Goal: Transaction & Acquisition: Purchase product/service

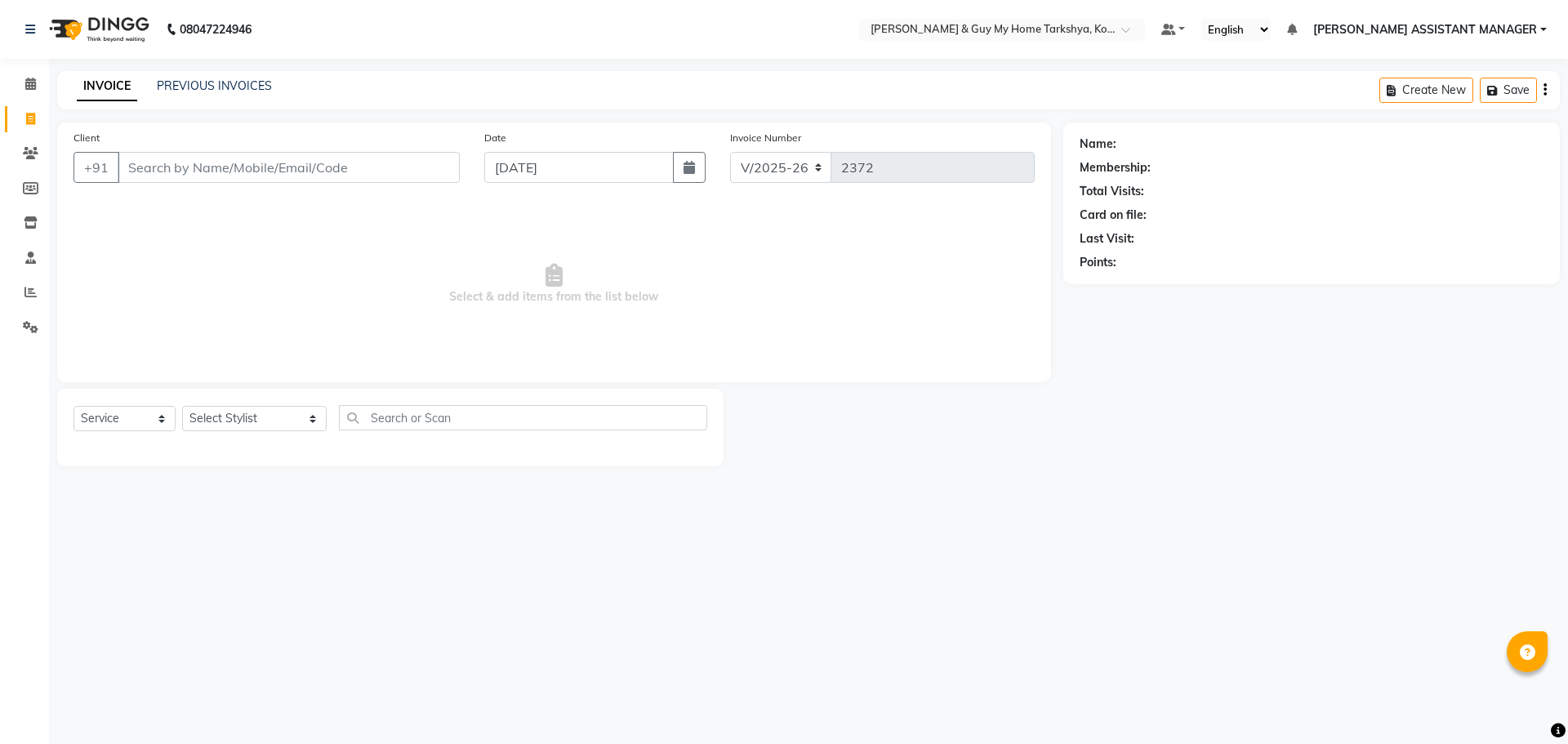
select select "7902"
select select "service"
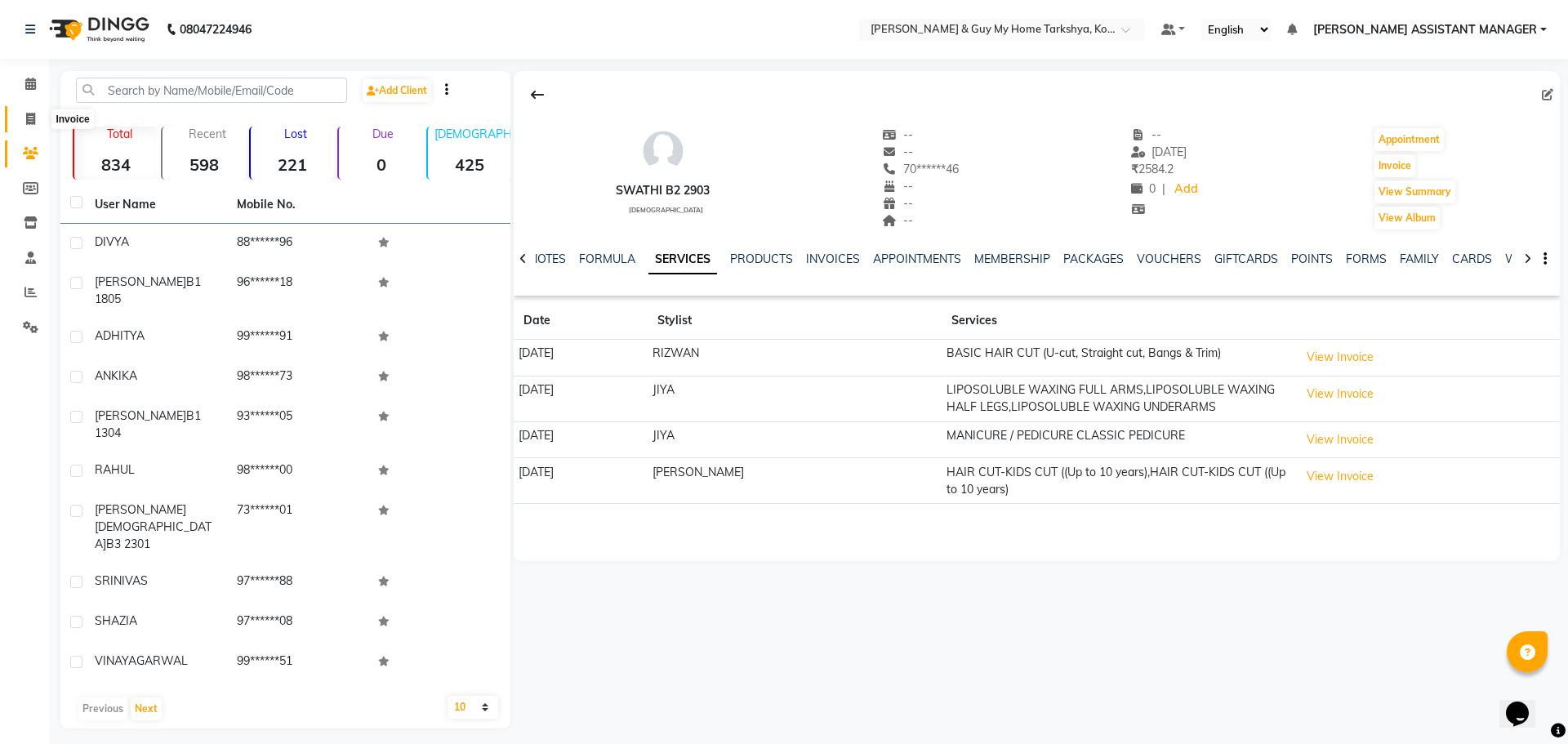
click at [27, 124] on icon at bounding box center [31, 119] width 9 height 12
select select "7902"
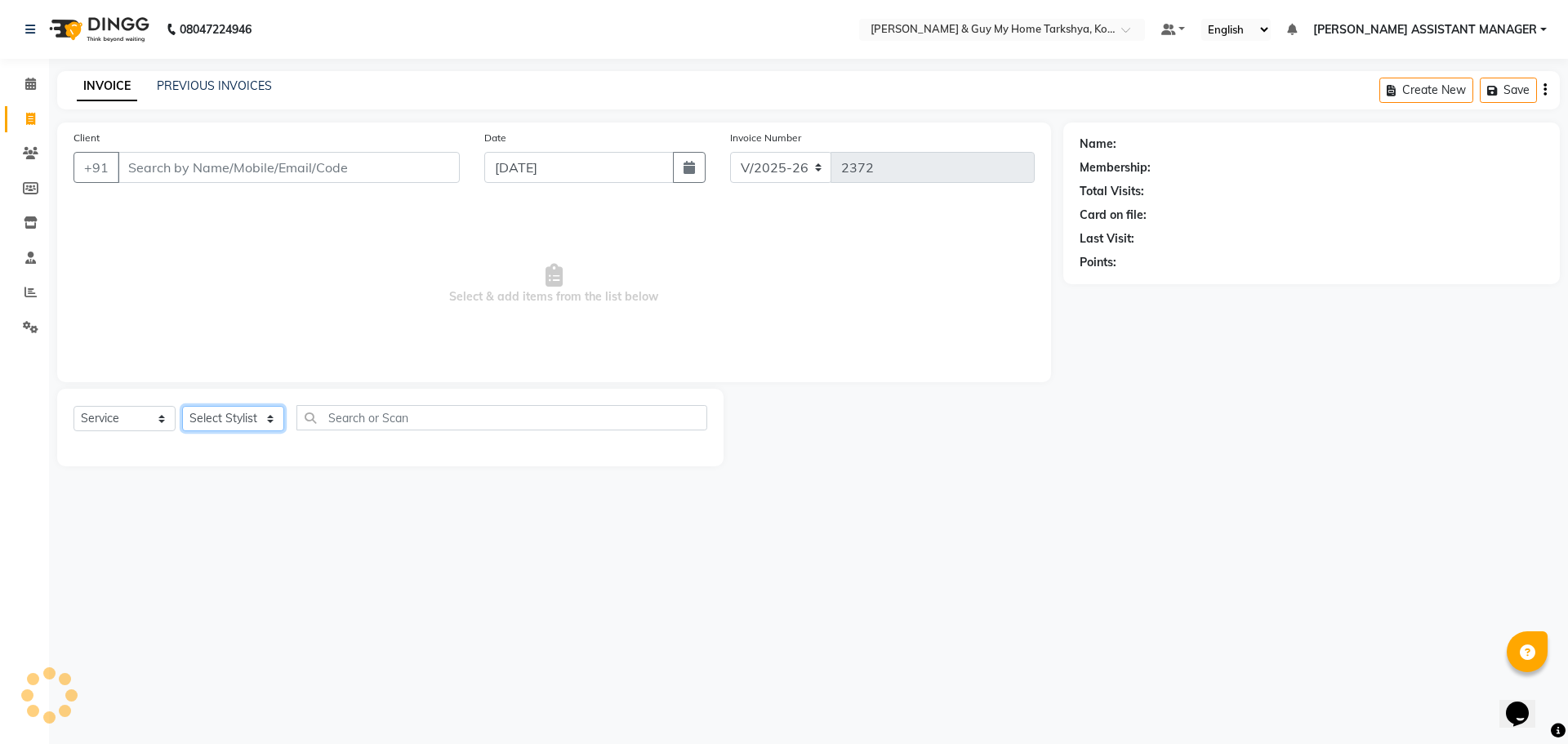
click at [258, 416] on select "Select Stylist" at bounding box center [233, 418] width 102 height 26
click at [134, 407] on select "Select Service Product Membership Package Voucher Prepaid Gift Card" at bounding box center [125, 418] width 102 height 26
select select "P"
click at [73, 406] on select "Select Service Product Membership Package Voucher Prepaid Gift Card" at bounding box center [125, 418] width 102 height 26
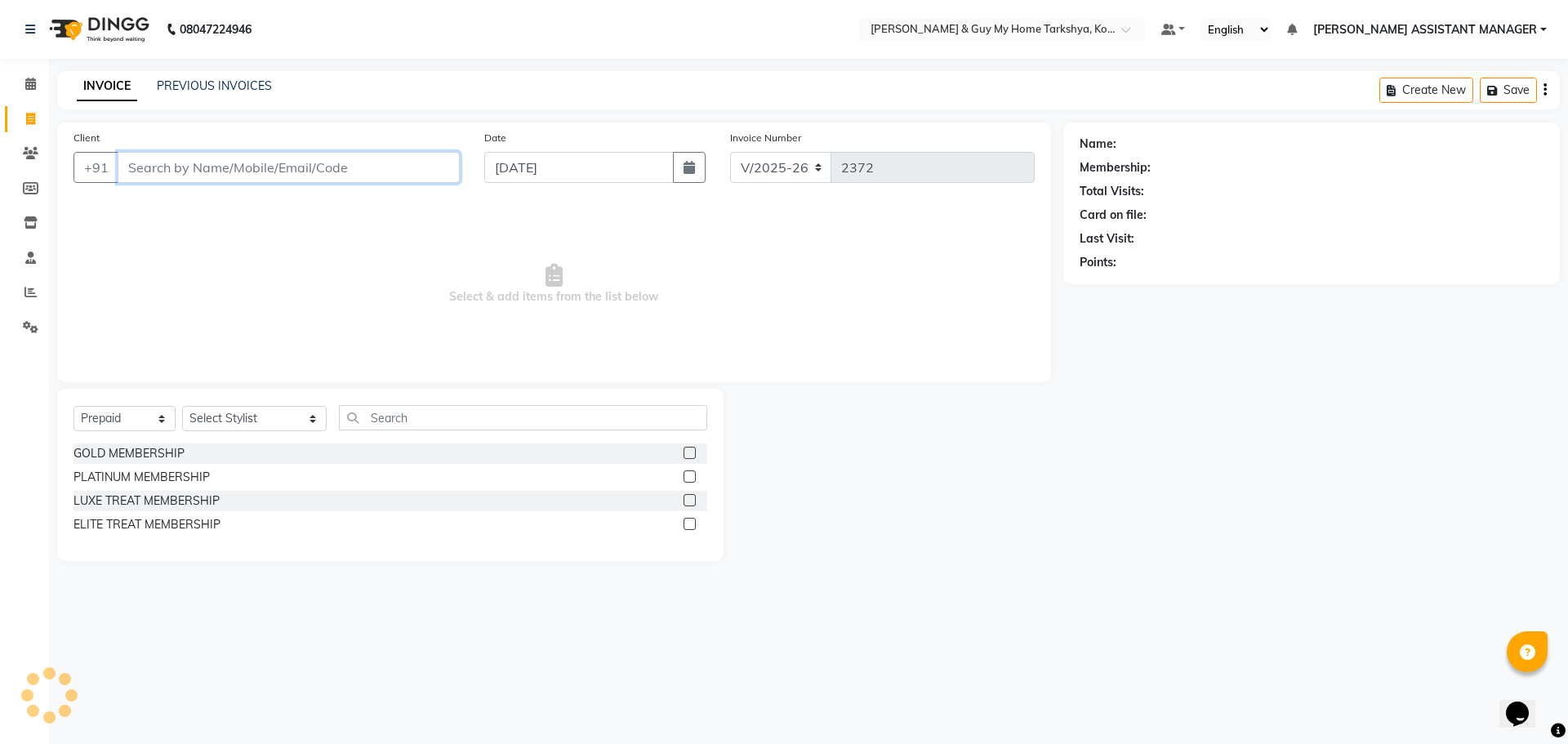
click at [306, 167] on input "Client" at bounding box center [288, 167] width 342 height 31
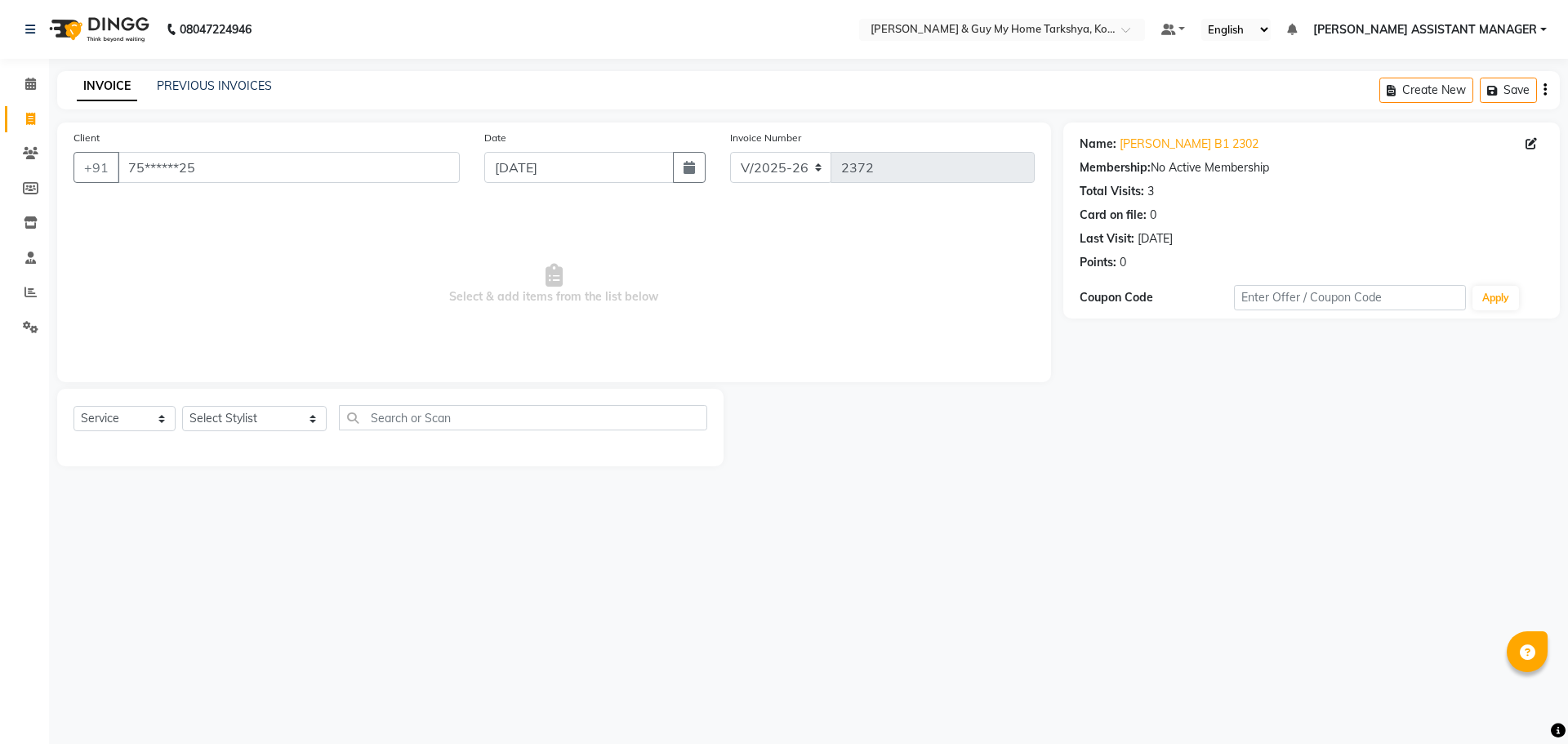
select select "7902"
select select "service"
click at [217, 410] on select "Select Stylist ANKUR ANSHU ARCHANA ARSHAD ELVINA GANESH GLORY IRFAN JIYA KRISHN…" at bounding box center [254, 418] width 145 height 26
select select "71412"
click at [182, 406] on select "Select Stylist ANKUR ANSHU ARCHANA ARSHAD ELVINA GANESH GLORY IRFAN JIYA KRISHN…" at bounding box center [254, 418] width 145 height 26
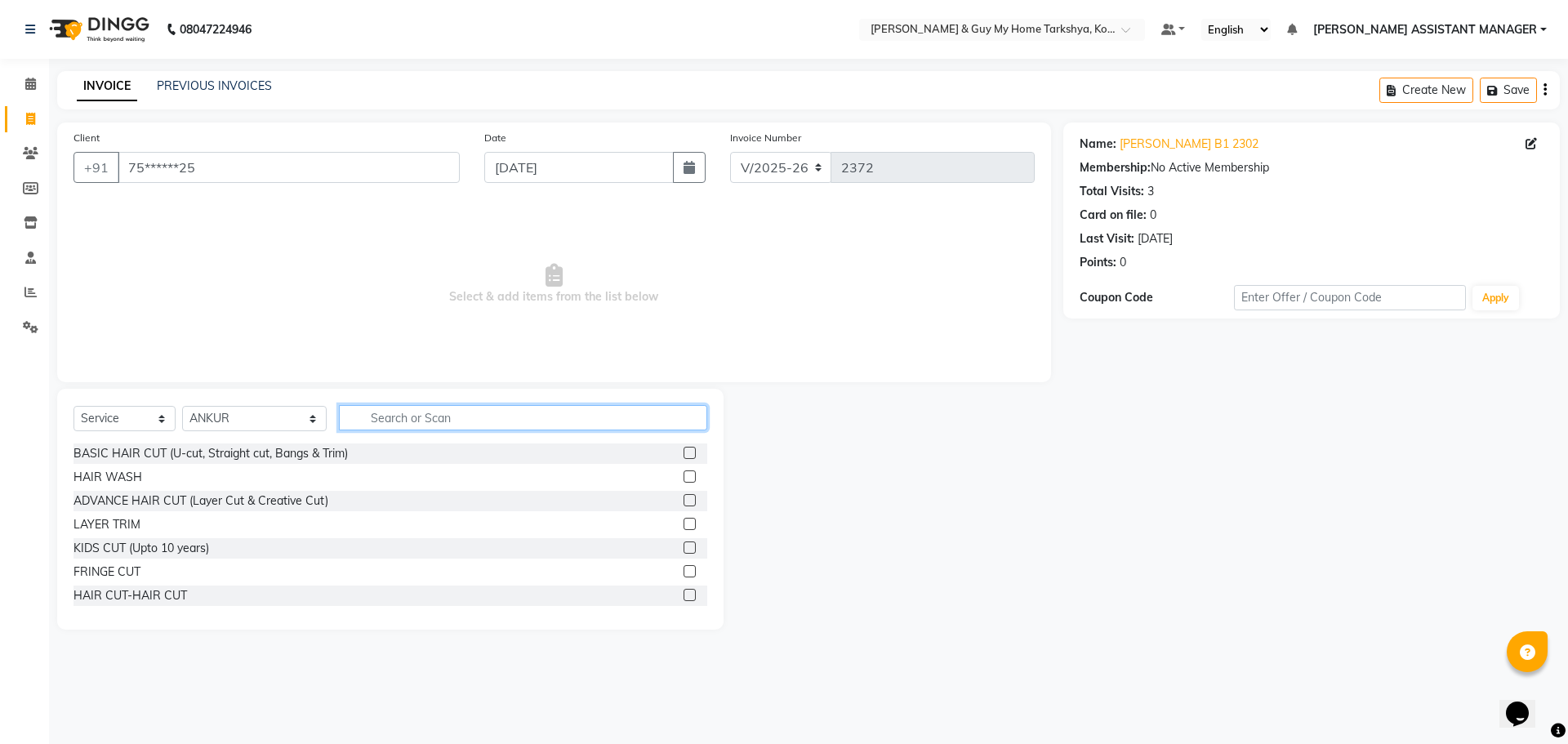
click at [401, 414] on input "text" at bounding box center [524, 418] width 369 height 26
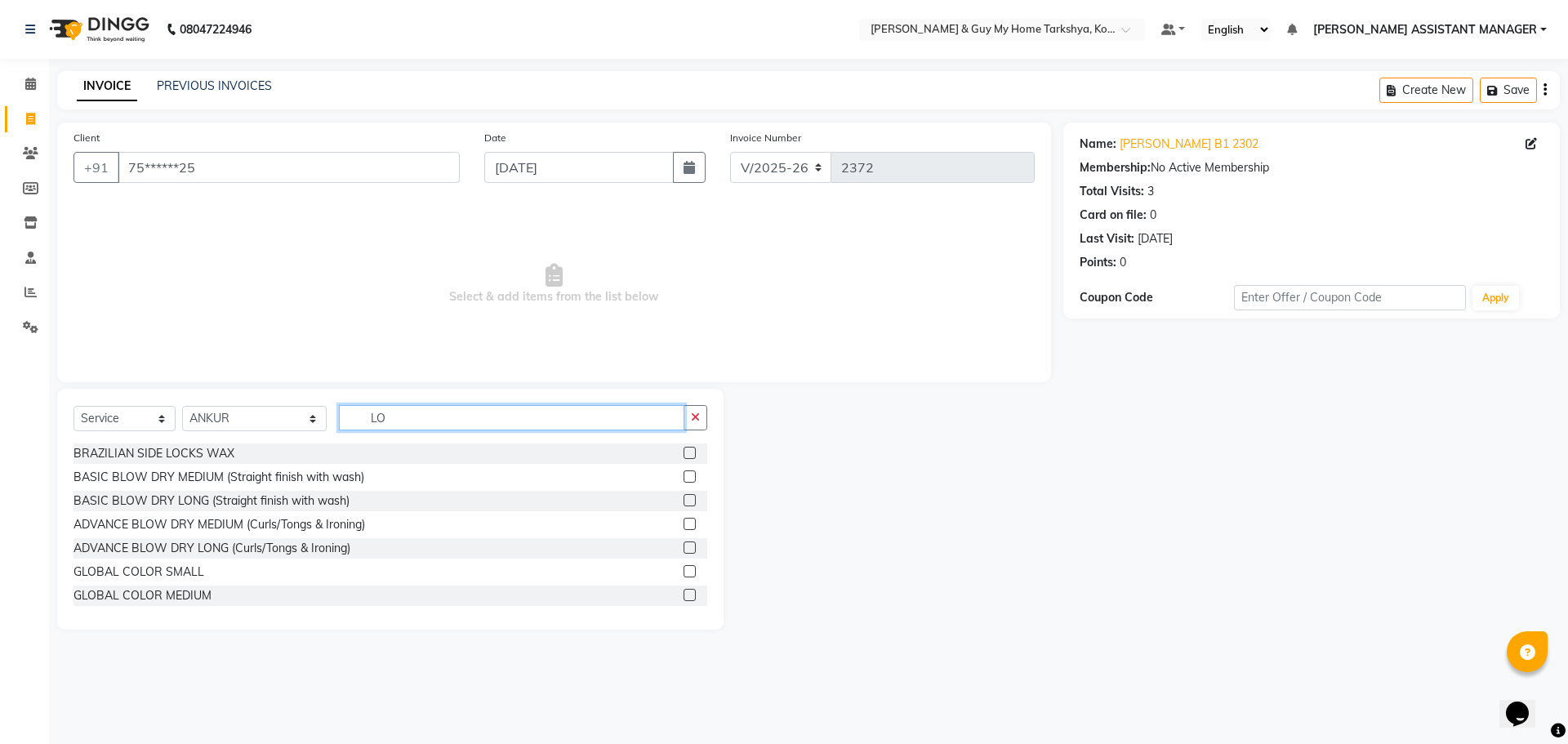
type input "L"
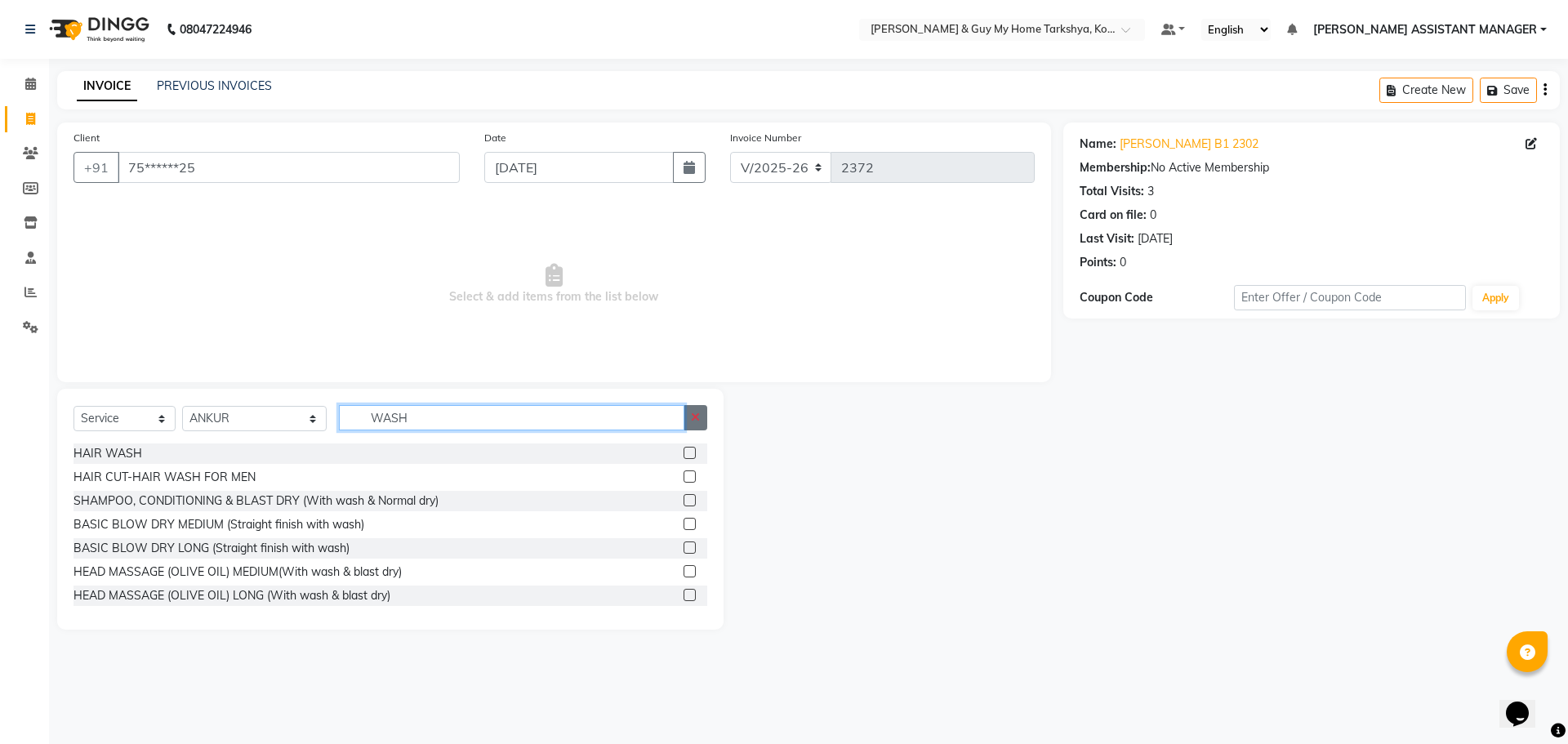
type input "WASH"
click at [695, 421] on icon "button" at bounding box center [695, 417] width 9 height 11
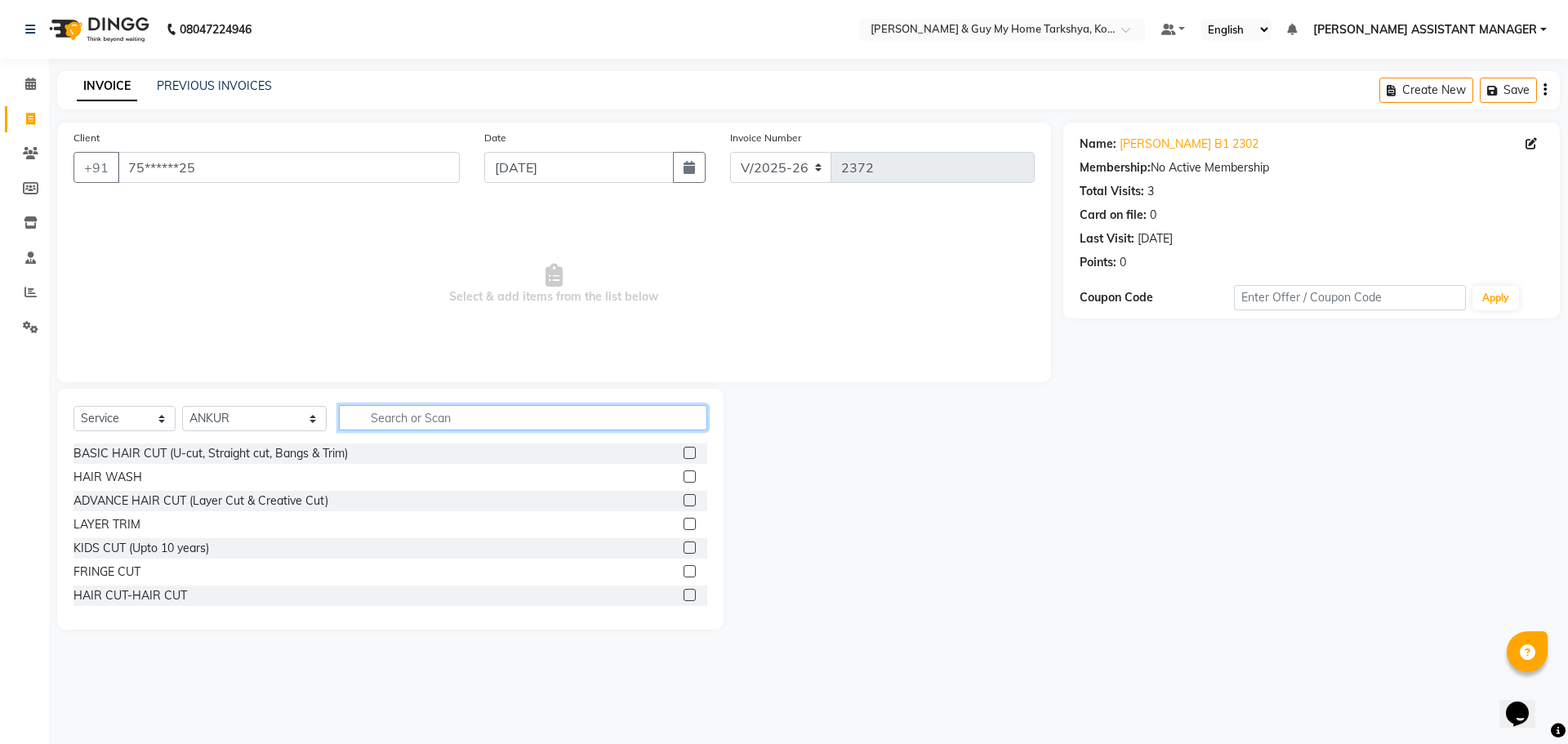
click at [633, 429] on input "text" at bounding box center [524, 418] width 369 height 26
click at [633, 424] on input "text" at bounding box center [524, 418] width 369 height 26
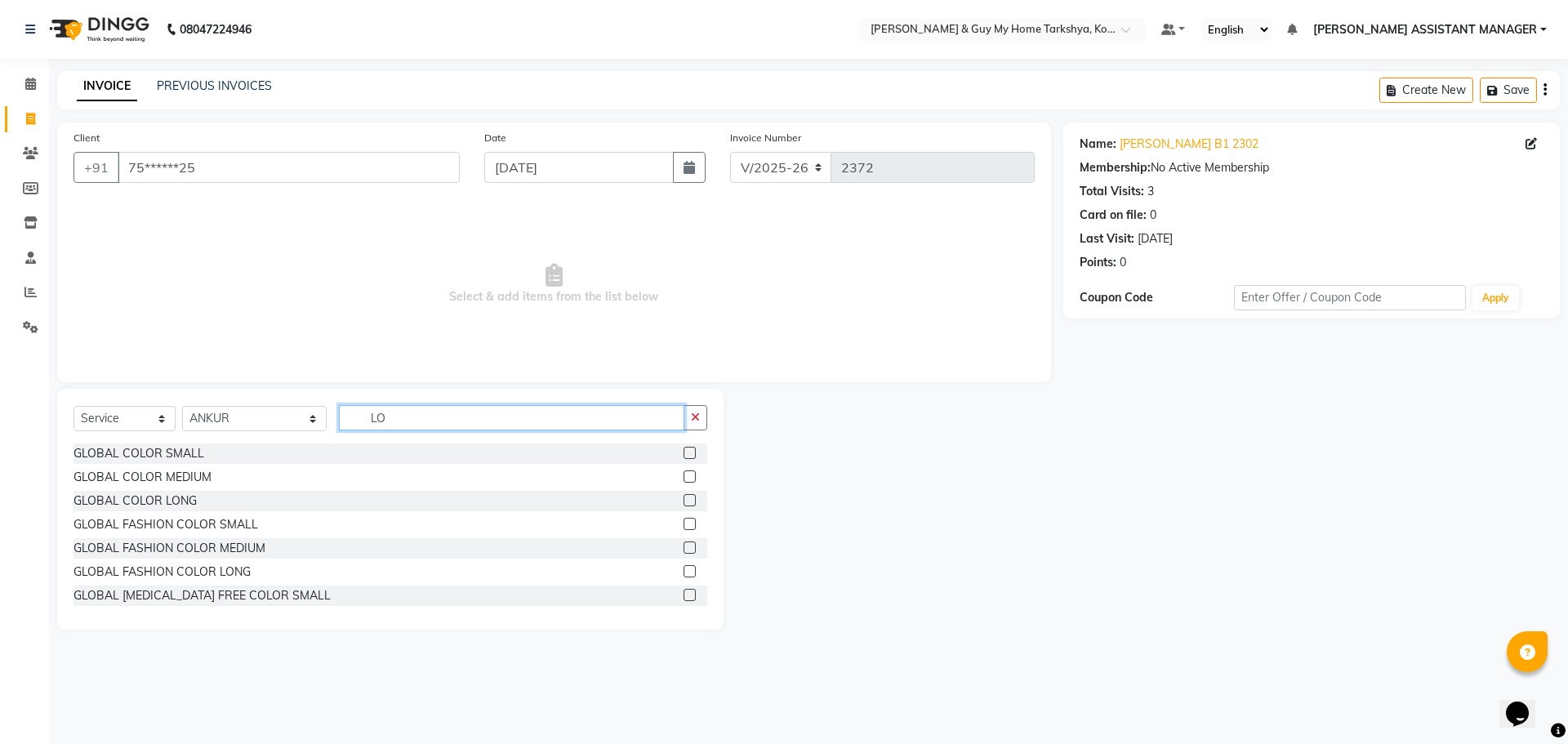
type input "L"
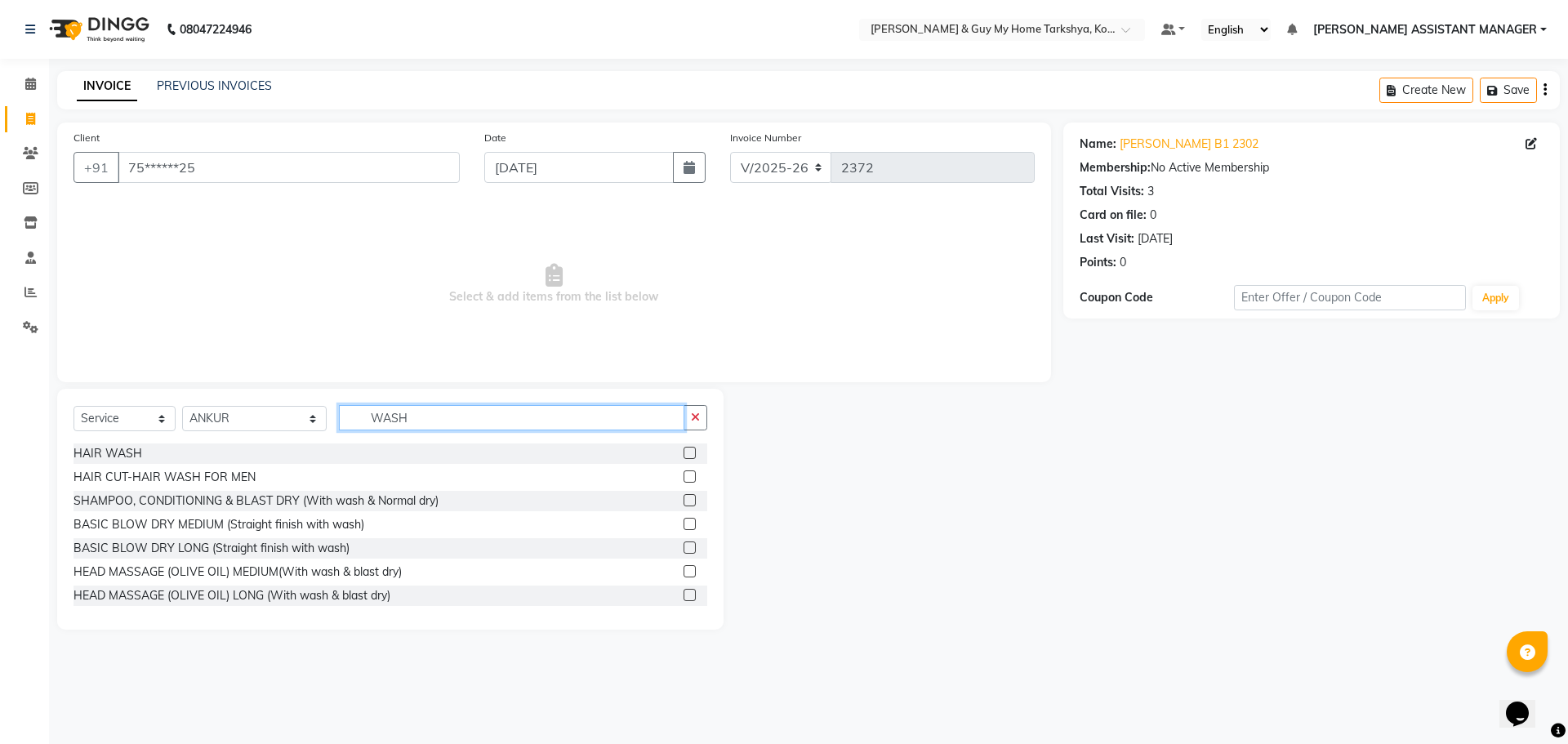
type input "WASH"
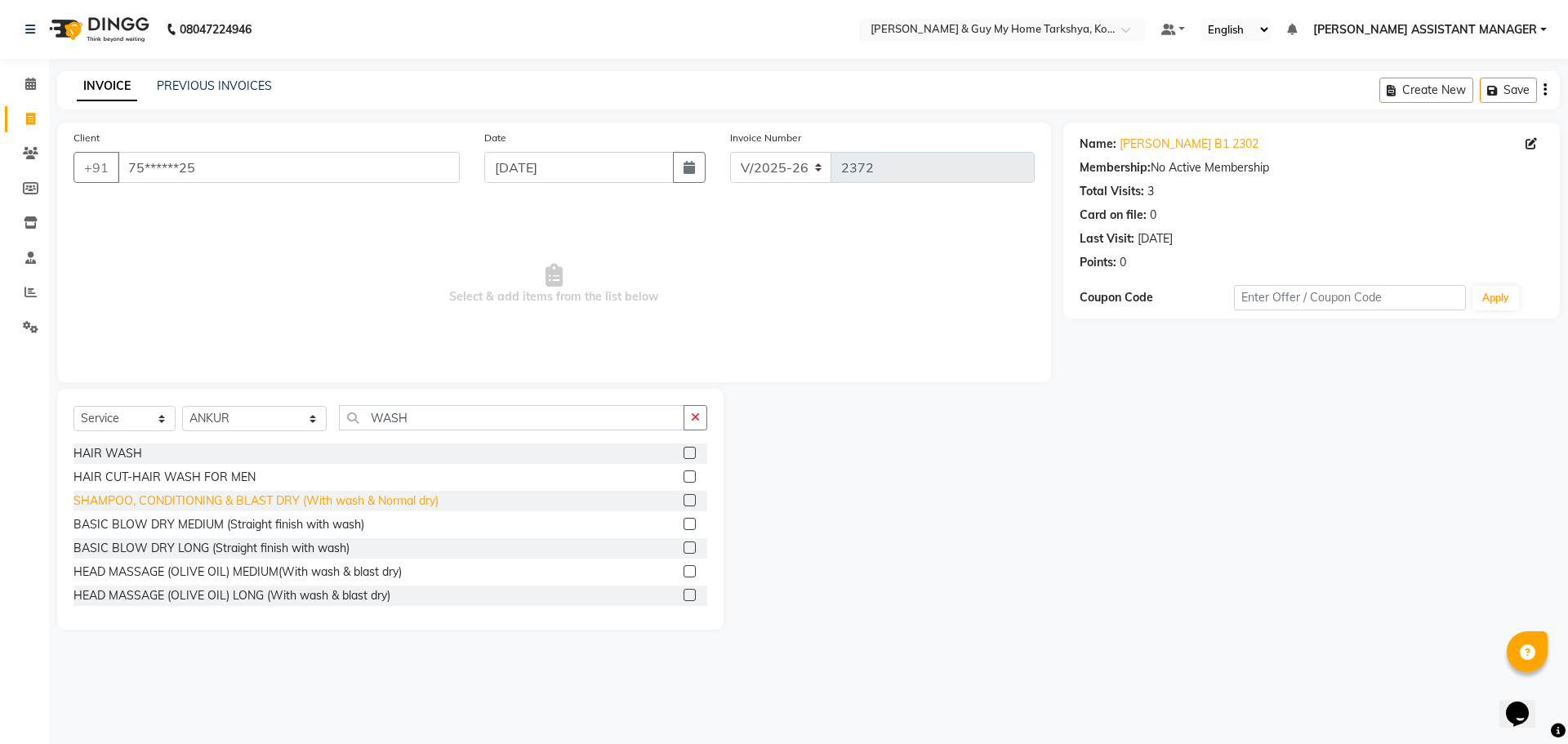
click at [232, 499] on div "SHAMPOO, CONDITIONING & BLAST DRY (With wash & Normal dry)" at bounding box center [255, 500] width 365 height 17
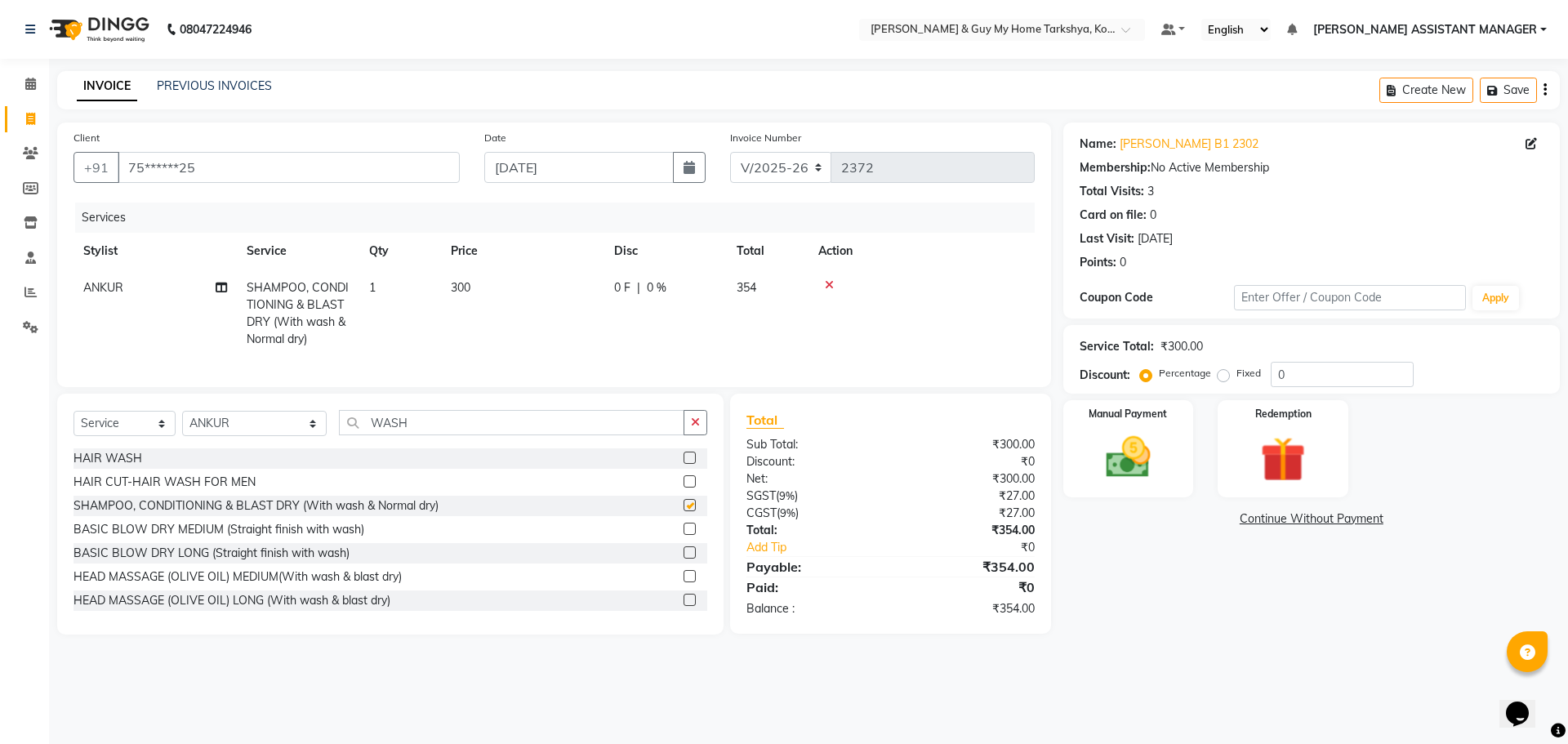
checkbox input "false"
click at [694, 436] on button "button" at bounding box center [695, 422] width 24 height 26
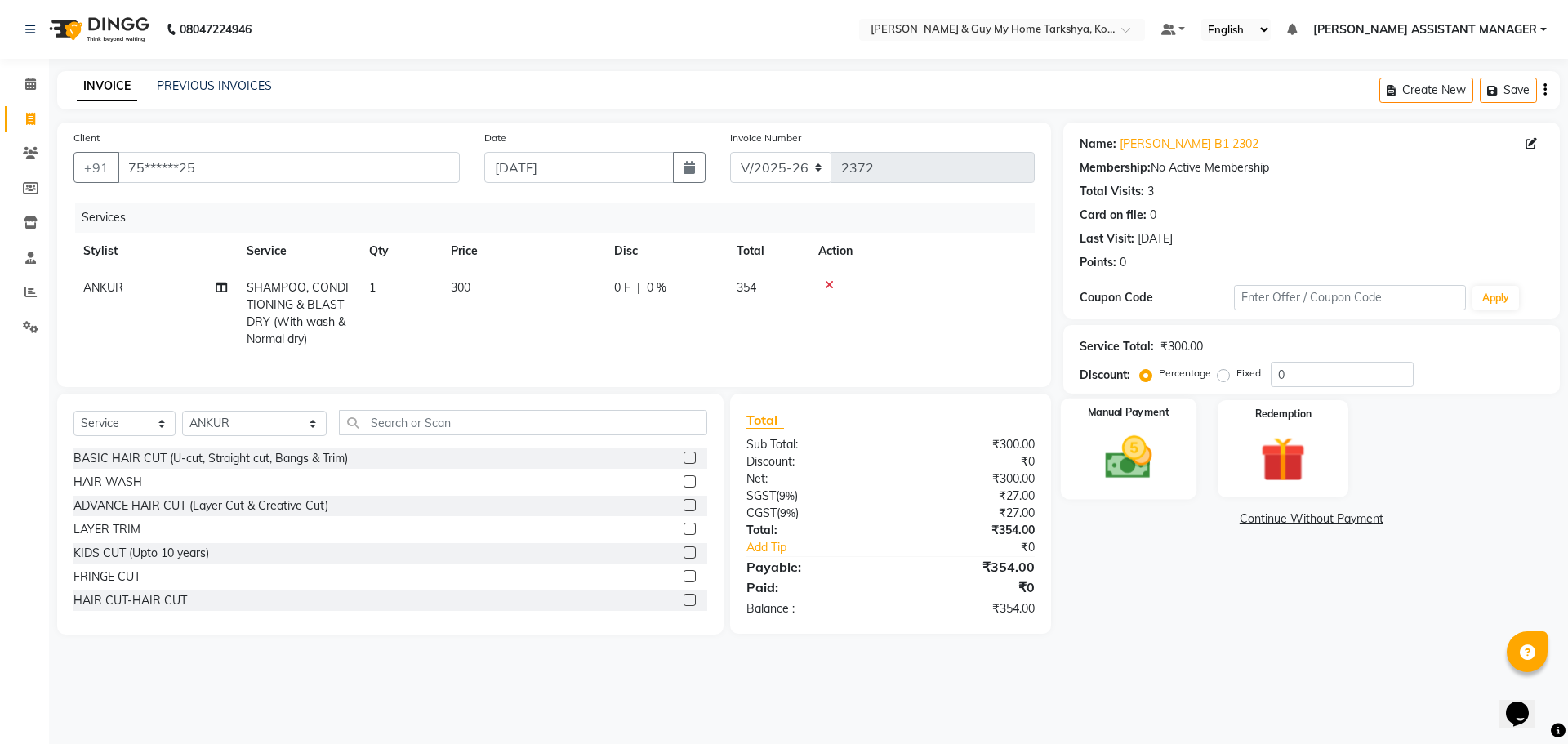
click at [1102, 450] on img at bounding box center [1128, 457] width 76 height 54
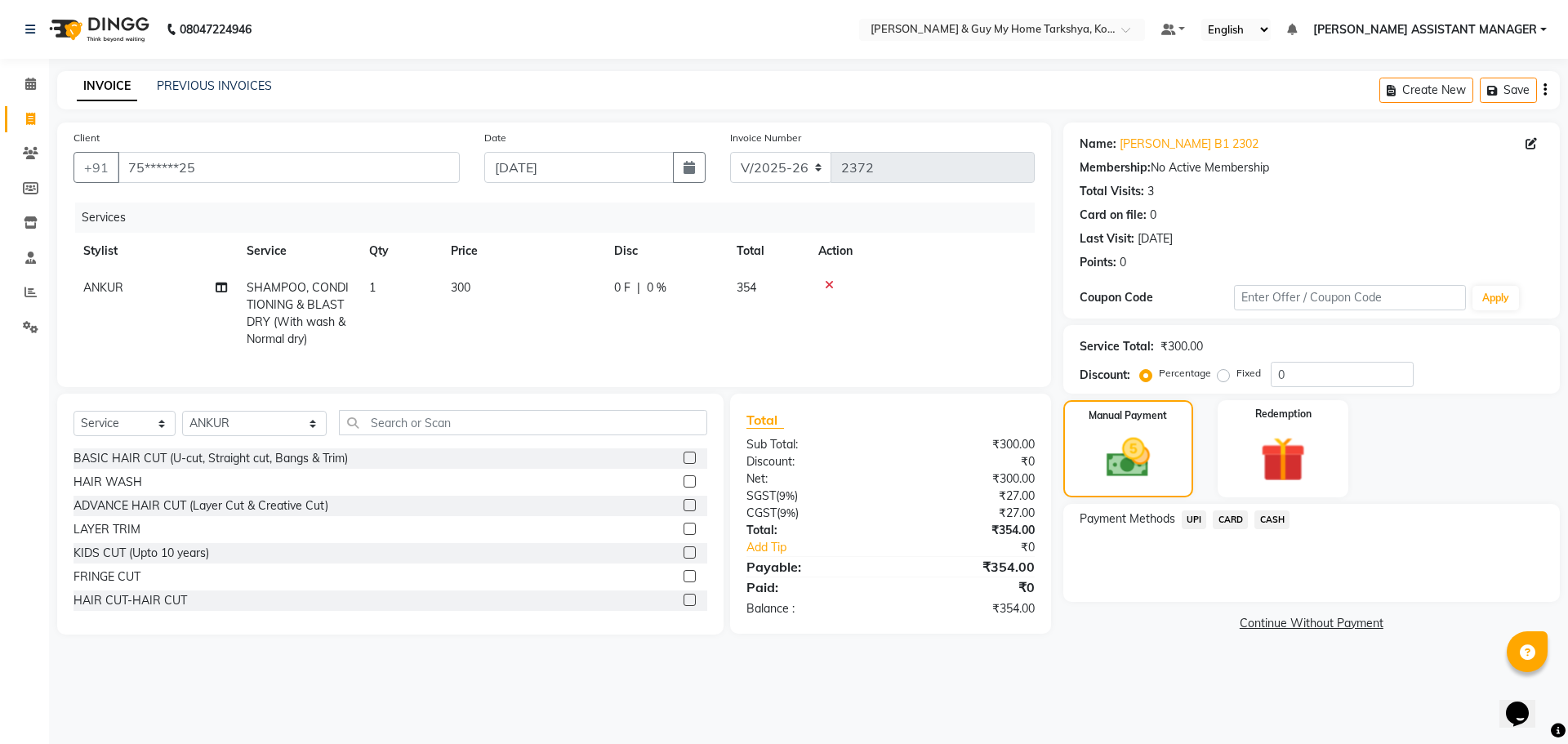
click at [1200, 515] on span "UPI" at bounding box center [1194, 520] width 26 height 19
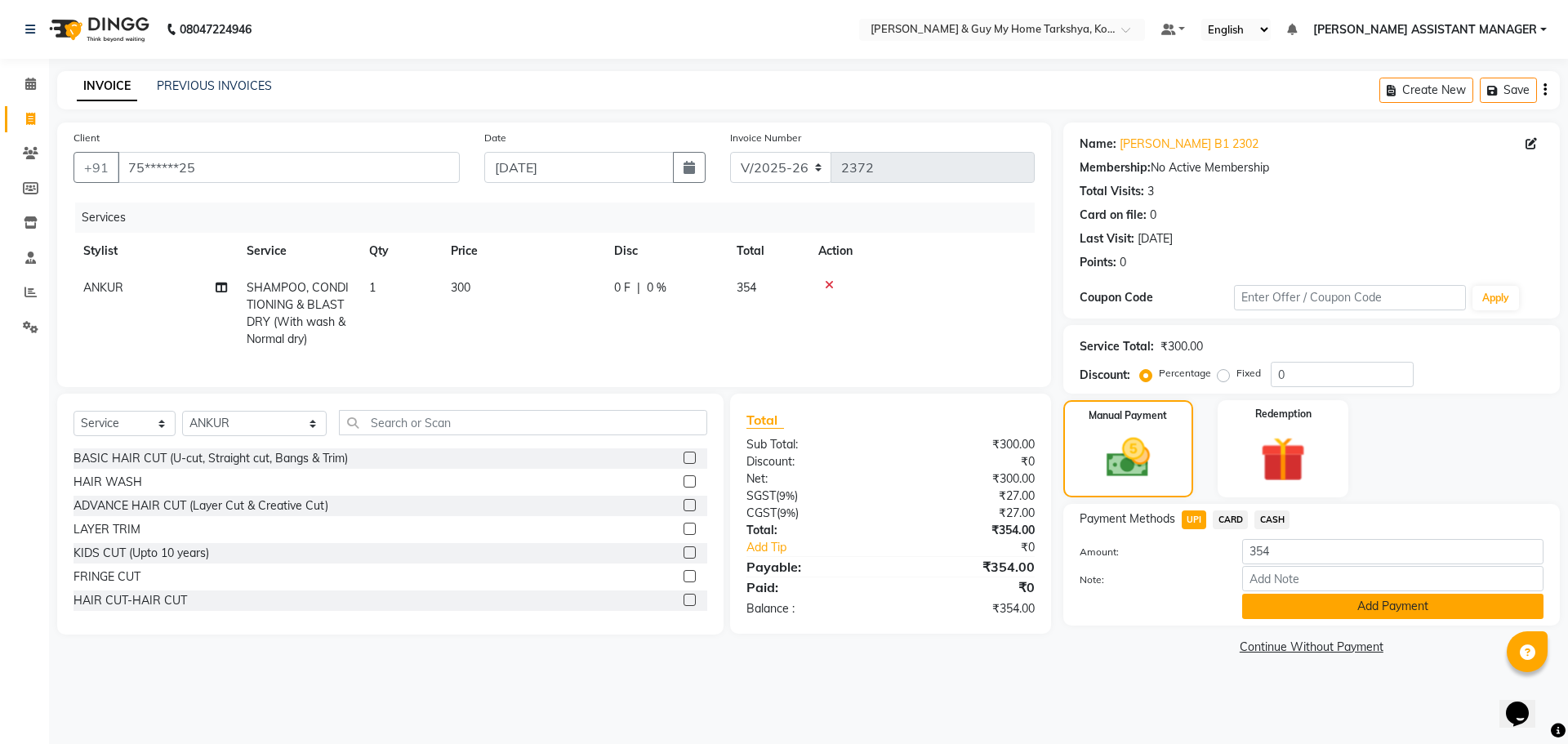
click at [1316, 600] on button "Add Payment" at bounding box center [1392, 606] width 301 height 26
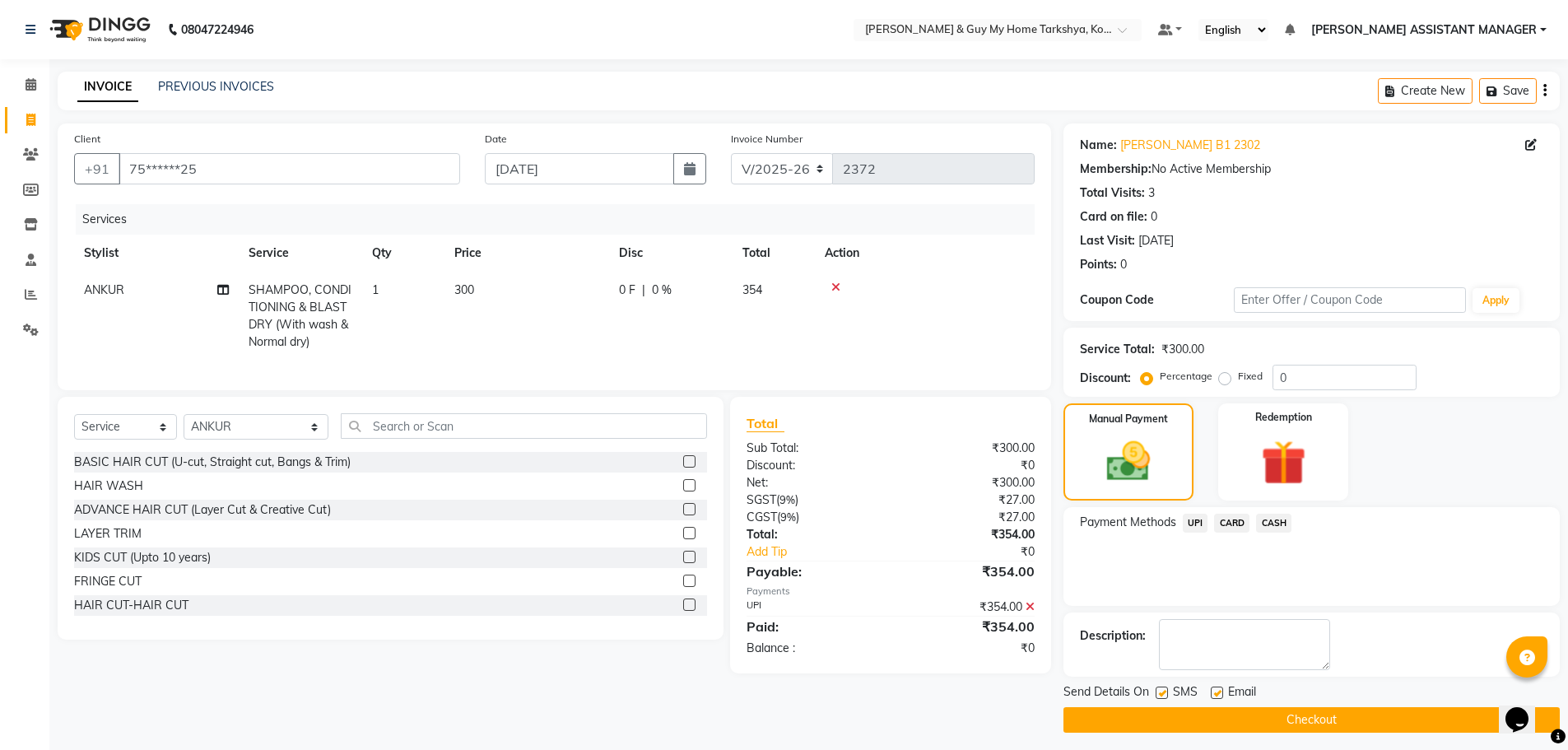
click at [1304, 711] on button "Checkout" at bounding box center [1311, 720] width 496 height 26
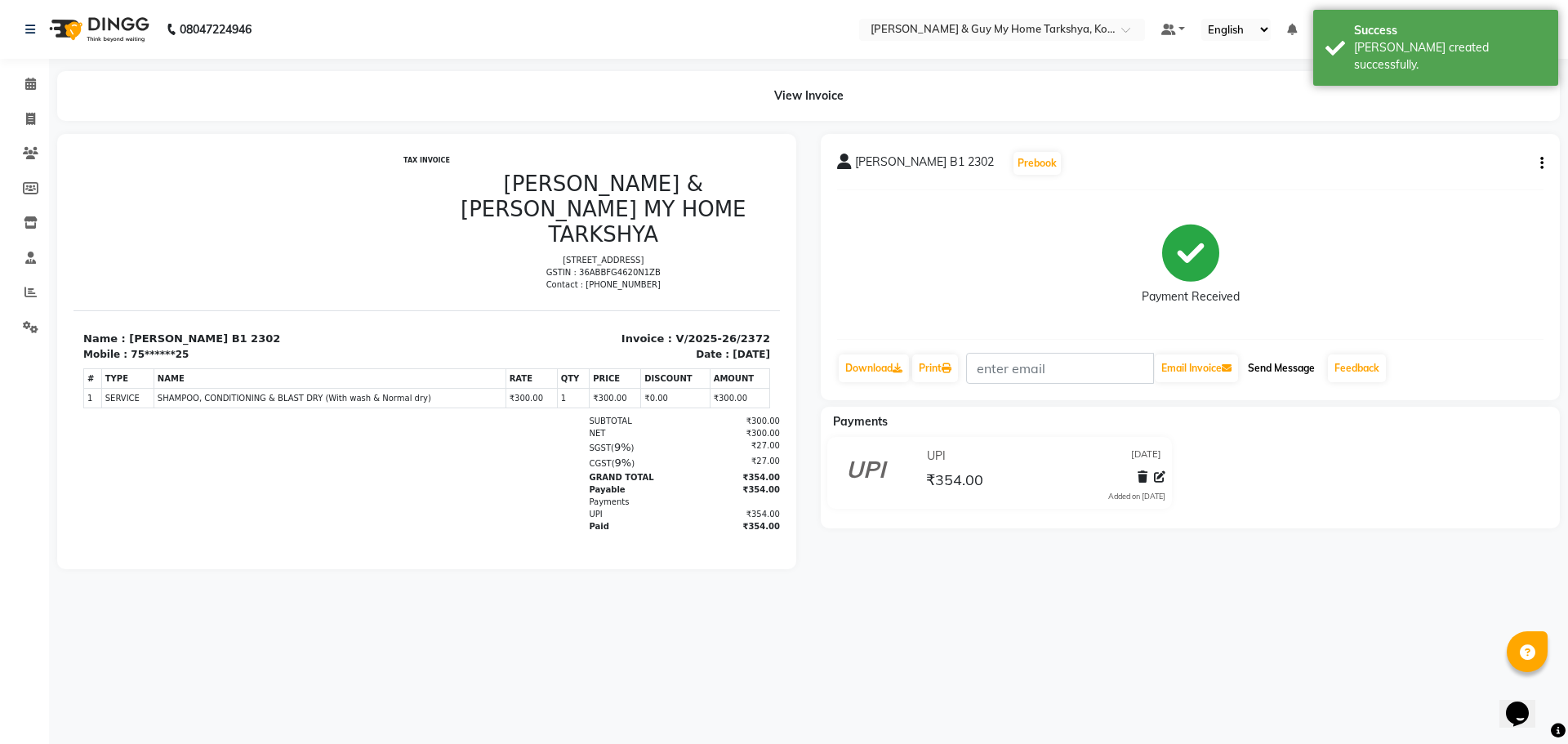
click at [1303, 376] on button "Send Message" at bounding box center [1281, 368] width 80 height 27
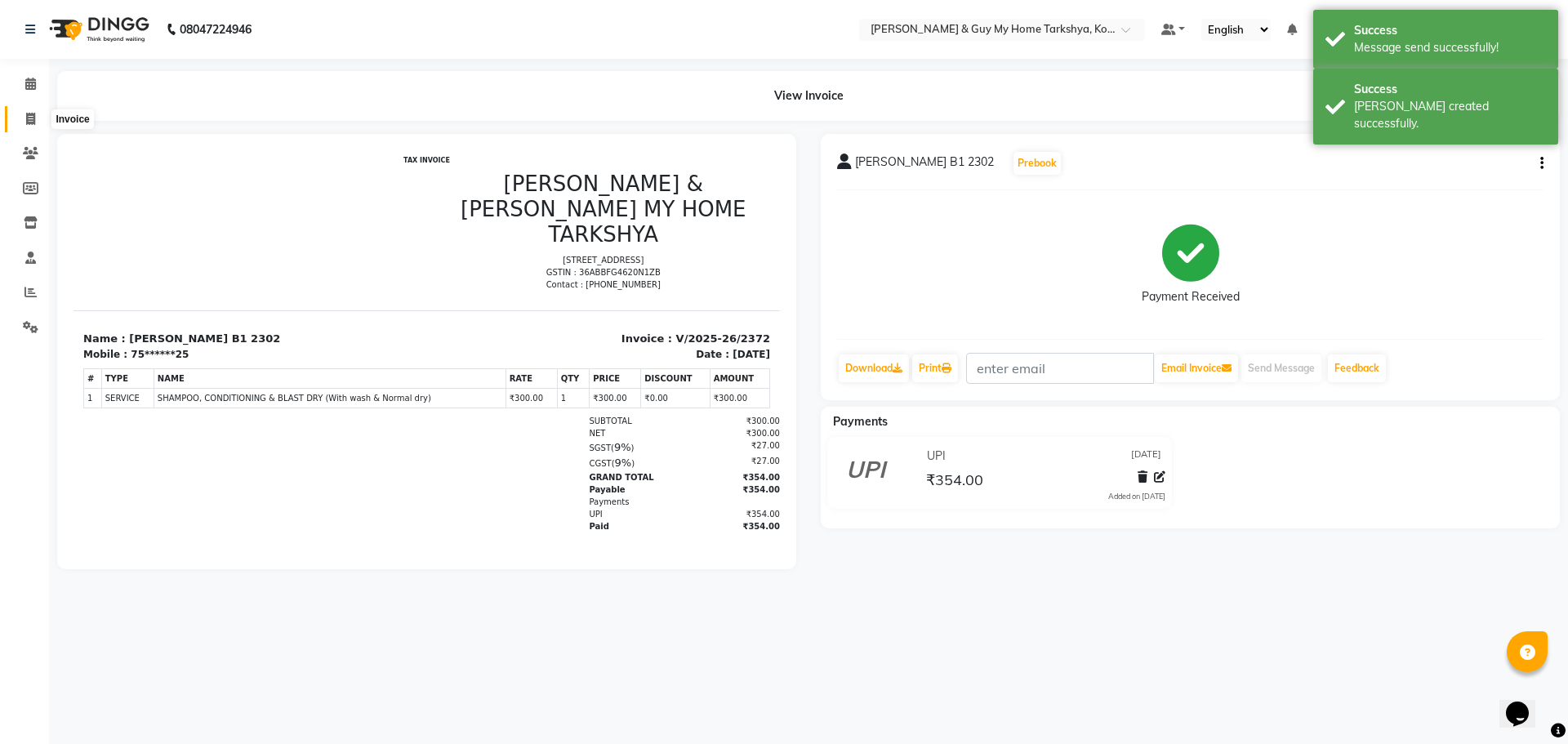
click at [28, 117] on icon at bounding box center [31, 119] width 9 height 12
select select "service"
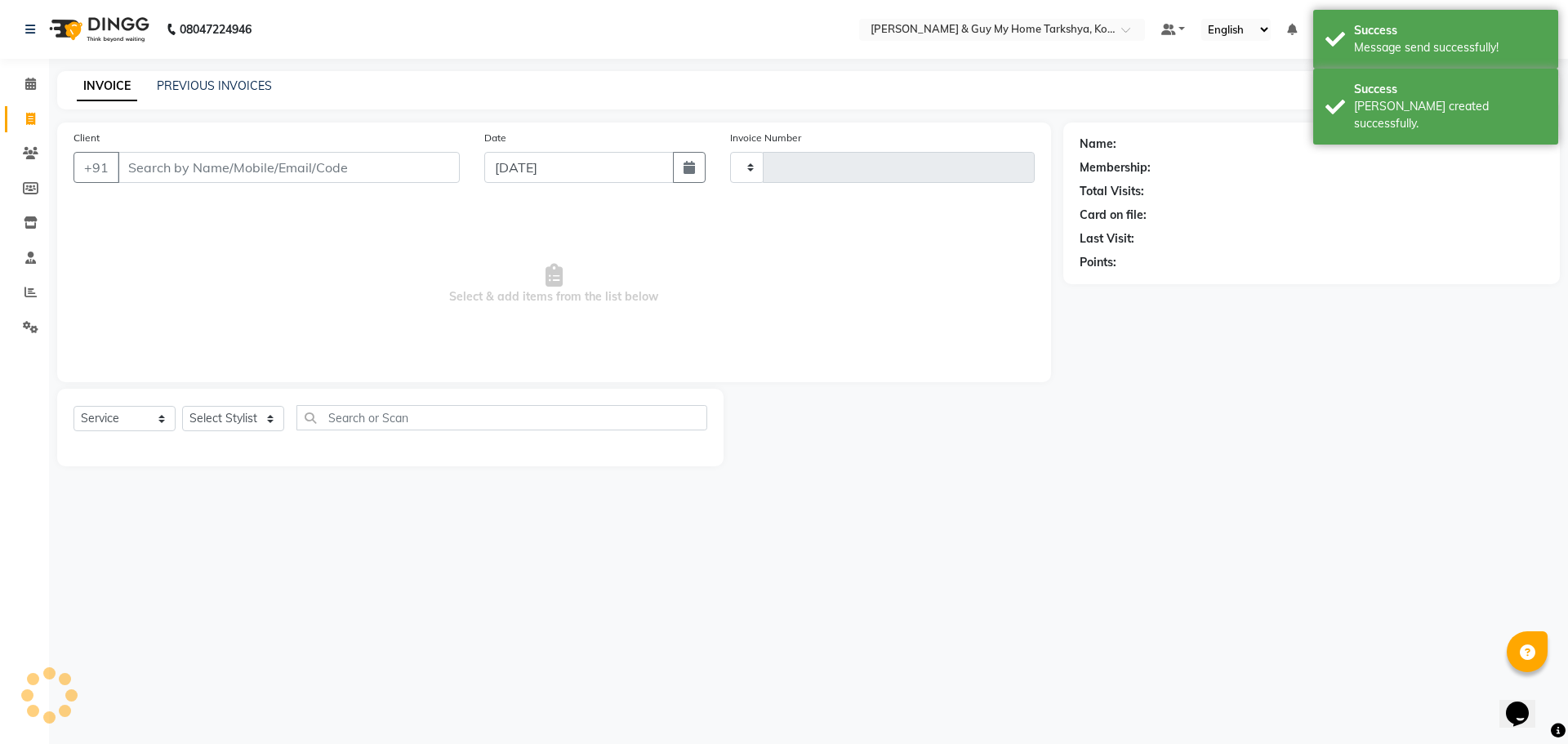
type input "2373"
select select "7902"
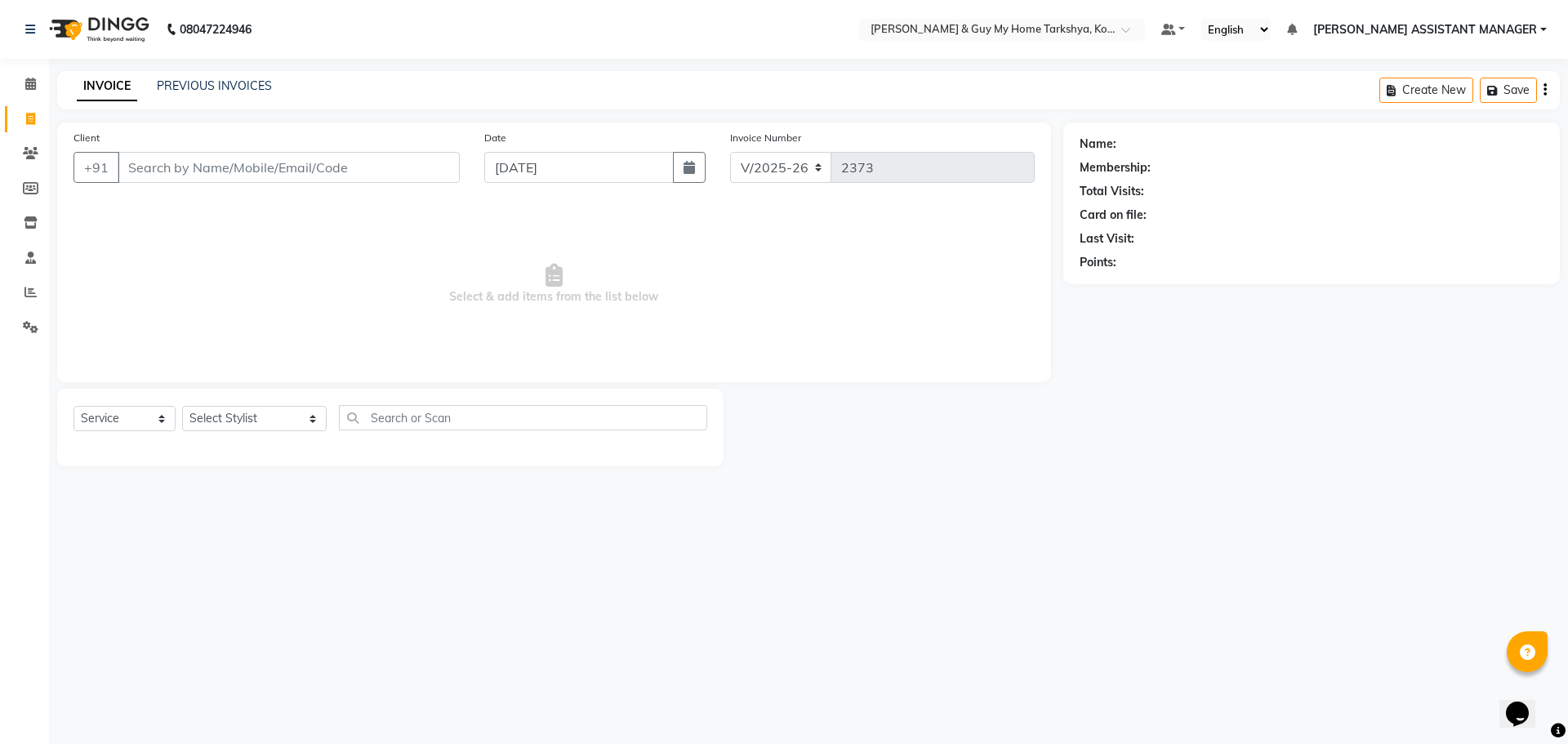
click at [567, 261] on span "Select & add items from the list below" at bounding box center [554, 284] width 961 height 163
click at [224, 89] on link "PREVIOUS INVOICES" at bounding box center [215, 86] width 115 height 15
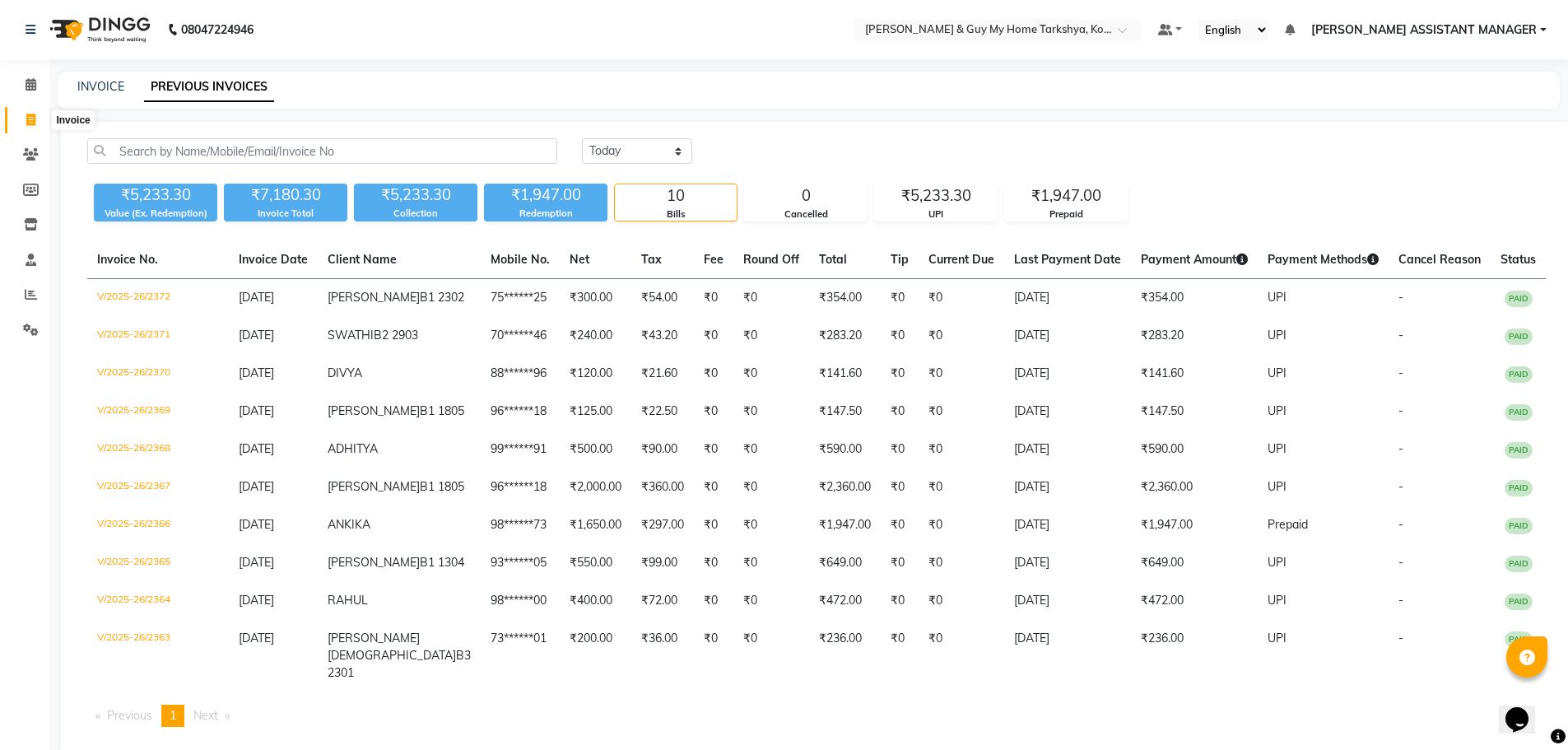
click at [43, 123] on span at bounding box center [30, 120] width 28 height 19
select select "service"
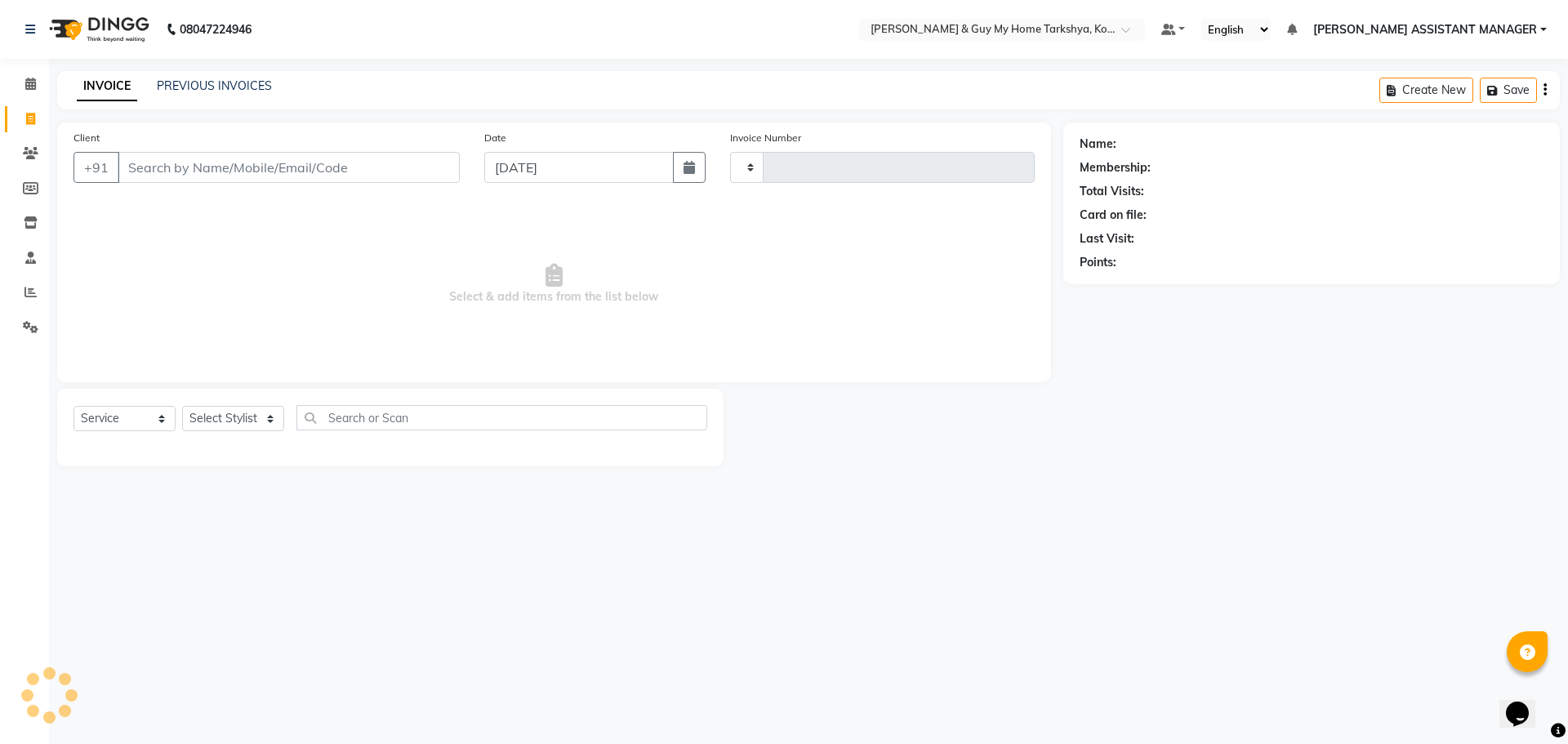
type input "2373"
select select "7902"
click at [234, 427] on select "Select Stylist [PERSON_NAME] [PERSON_NAME] [PERSON_NAME] GLORY [PERSON_NAME] JI…" at bounding box center [254, 418] width 145 height 26
select select "78699"
click at [182, 406] on select "Select Stylist [PERSON_NAME] [PERSON_NAME] [PERSON_NAME] GLORY [PERSON_NAME] JI…" at bounding box center [254, 418] width 145 height 26
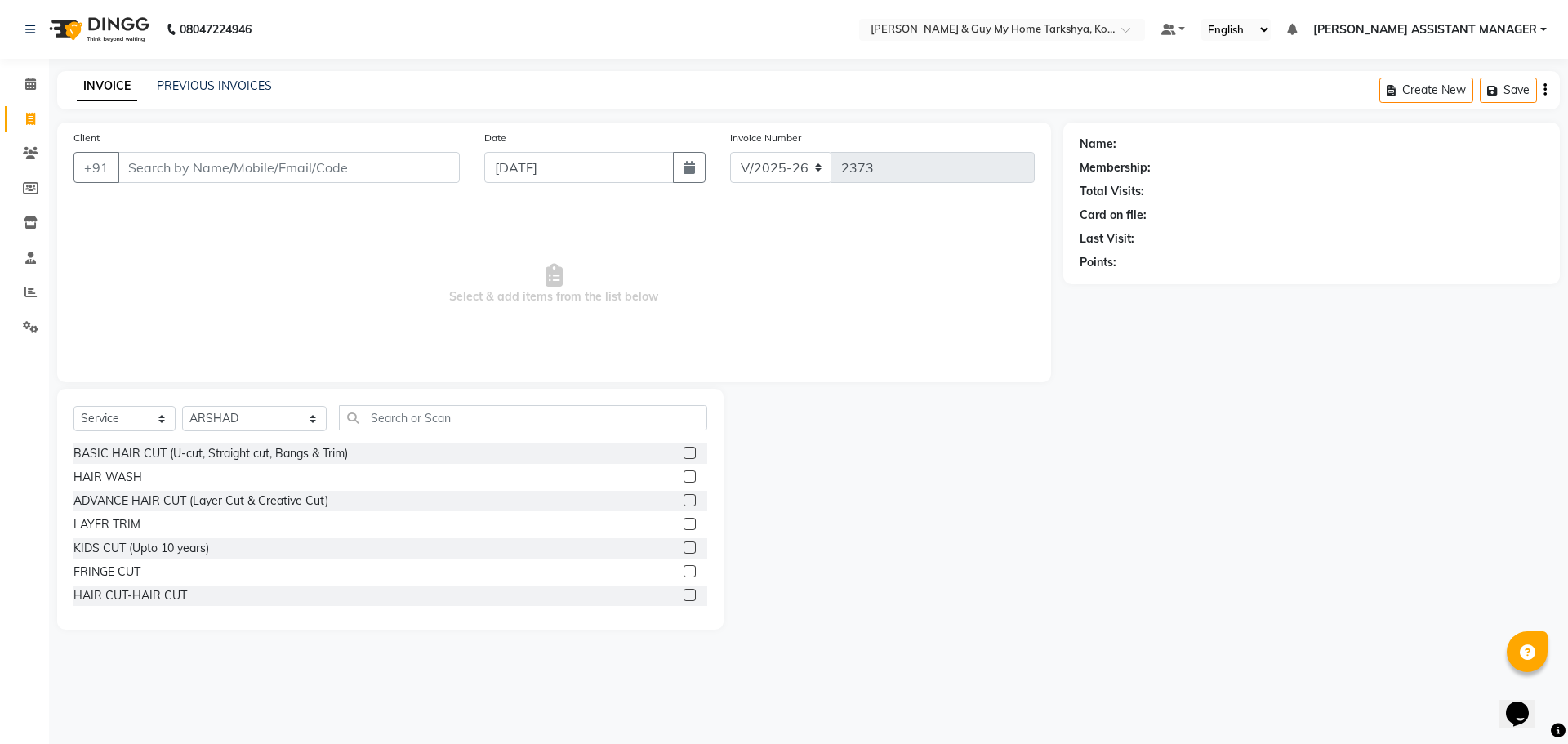
click at [101, 608] on div "BASIC HAIR CUT (U-cut, Straight cut, Bangs & Trim) HAIR WASH ADVANCE HAIR CUT (…" at bounding box center [390, 528] width 633 height 170
click at [107, 593] on div "HAIR CUT-HAIR CUT" at bounding box center [130, 596] width 114 height 17
checkbox input "false"
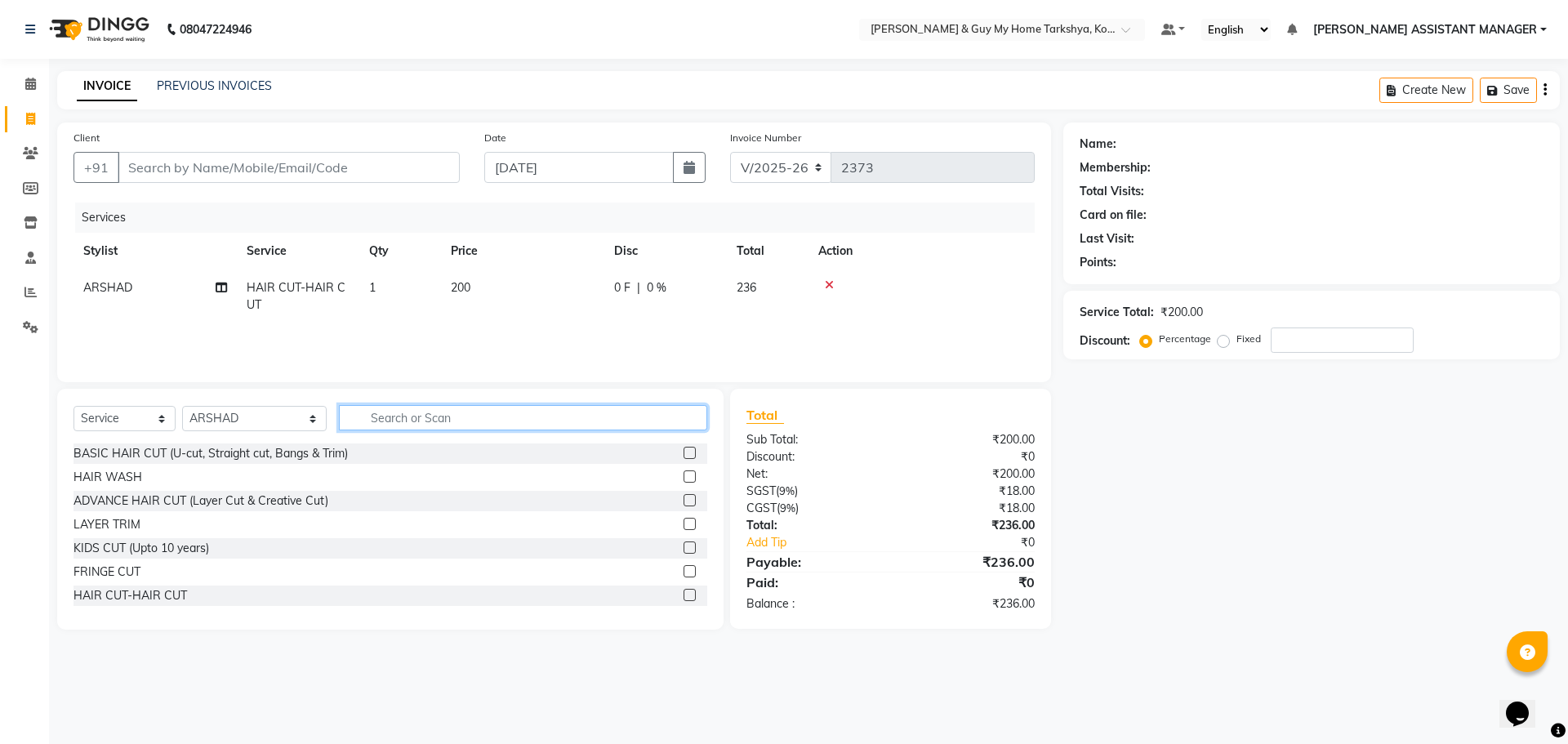
click at [497, 409] on input "text" at bounding box center [524, 418] width 369 height 26
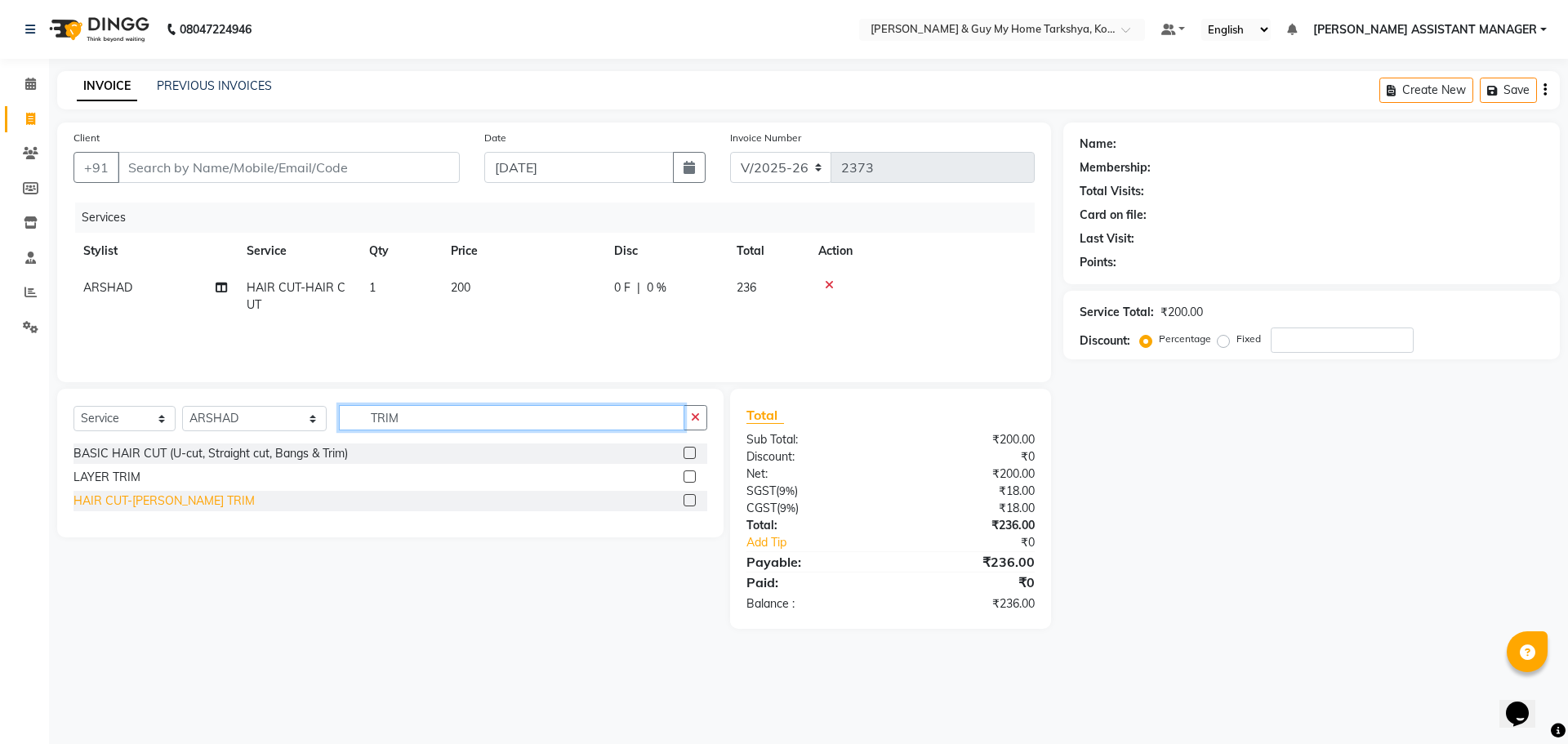
type input "TRIM"
click at [178, 498] on div "HAIR CUT-[PERSON_NAME] TRIM" at bounding box center [163, 500] width 181 height 17
checkbox input "false"
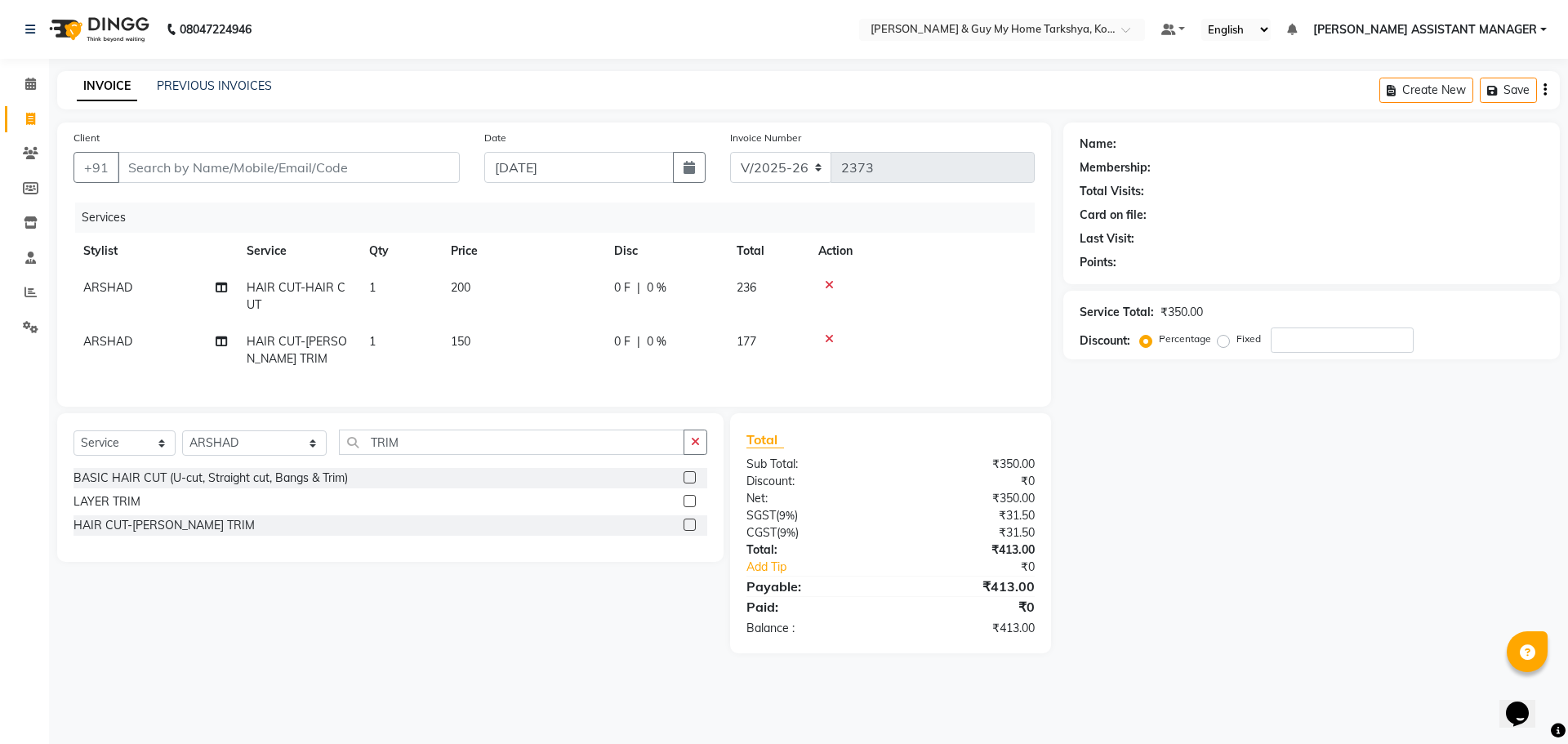
click at [1352, 406] on div "Name: Membership: Total Visits: Card on file: Last Visit: Points: Service Total…" at bounding box center [1318, 388] width 509 height 531
click at [380, 150] on div "Client +91" at bounding box center [266, 163] width 411 height 67
click at [308, 170] on input "Client" at bounding box center [288, 167] width 342 height 31
type input "8"
type input "0"
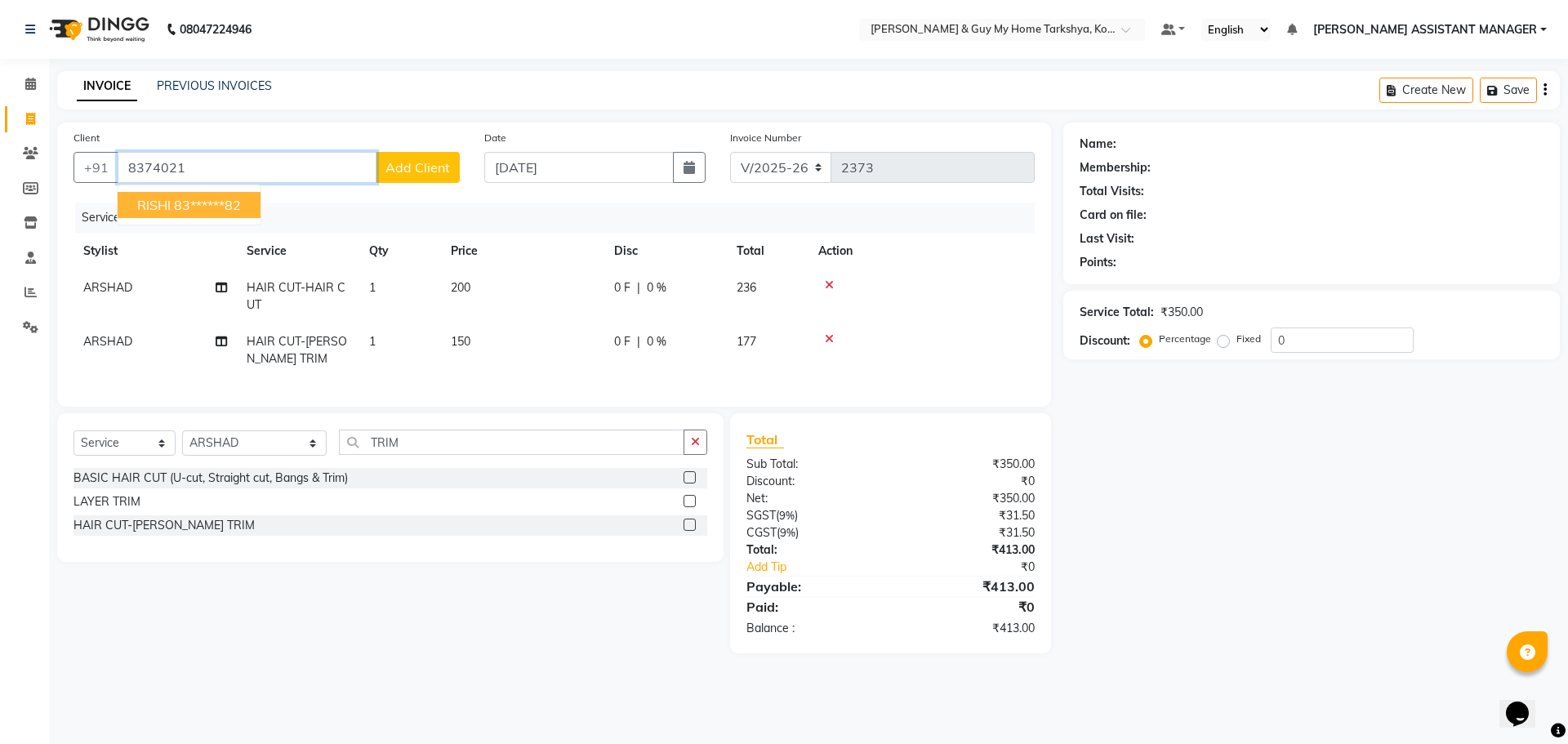
click at [157, 203] on span "RISHI" at bounding box center [154, 205] width 34 height 16
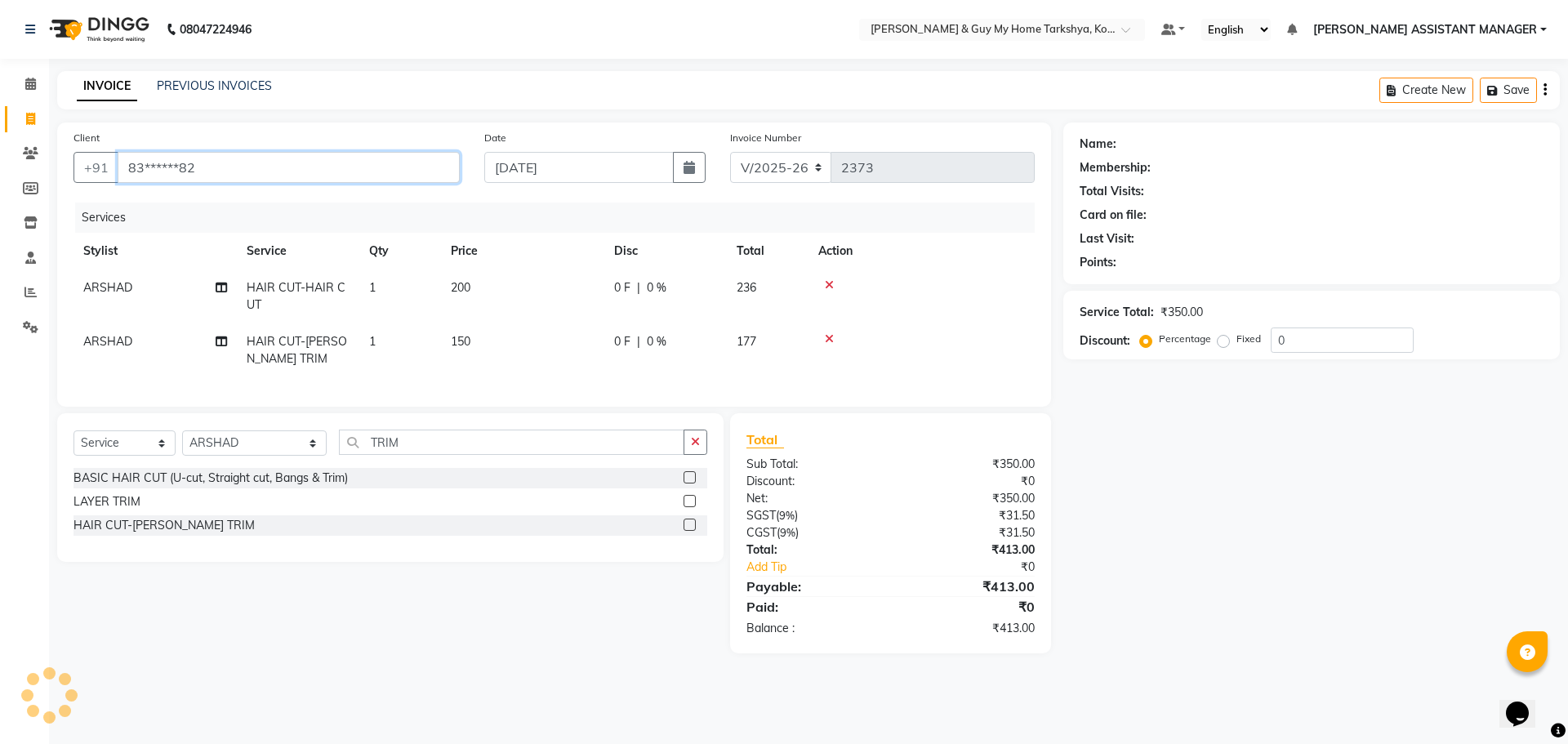
type input "83******82"
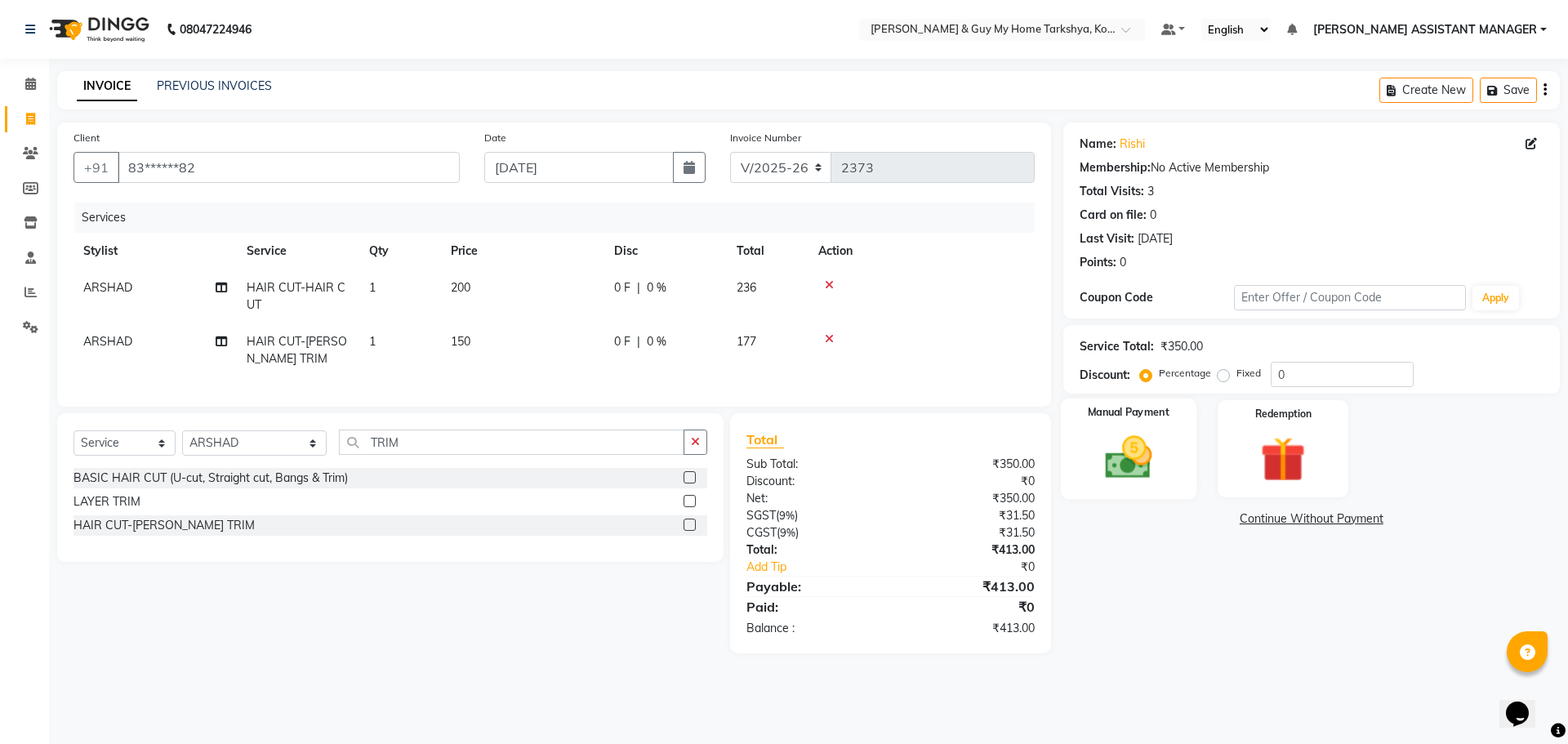
click at [1145, 438] on img at bounding box center [1128, 457] width 76 height 54
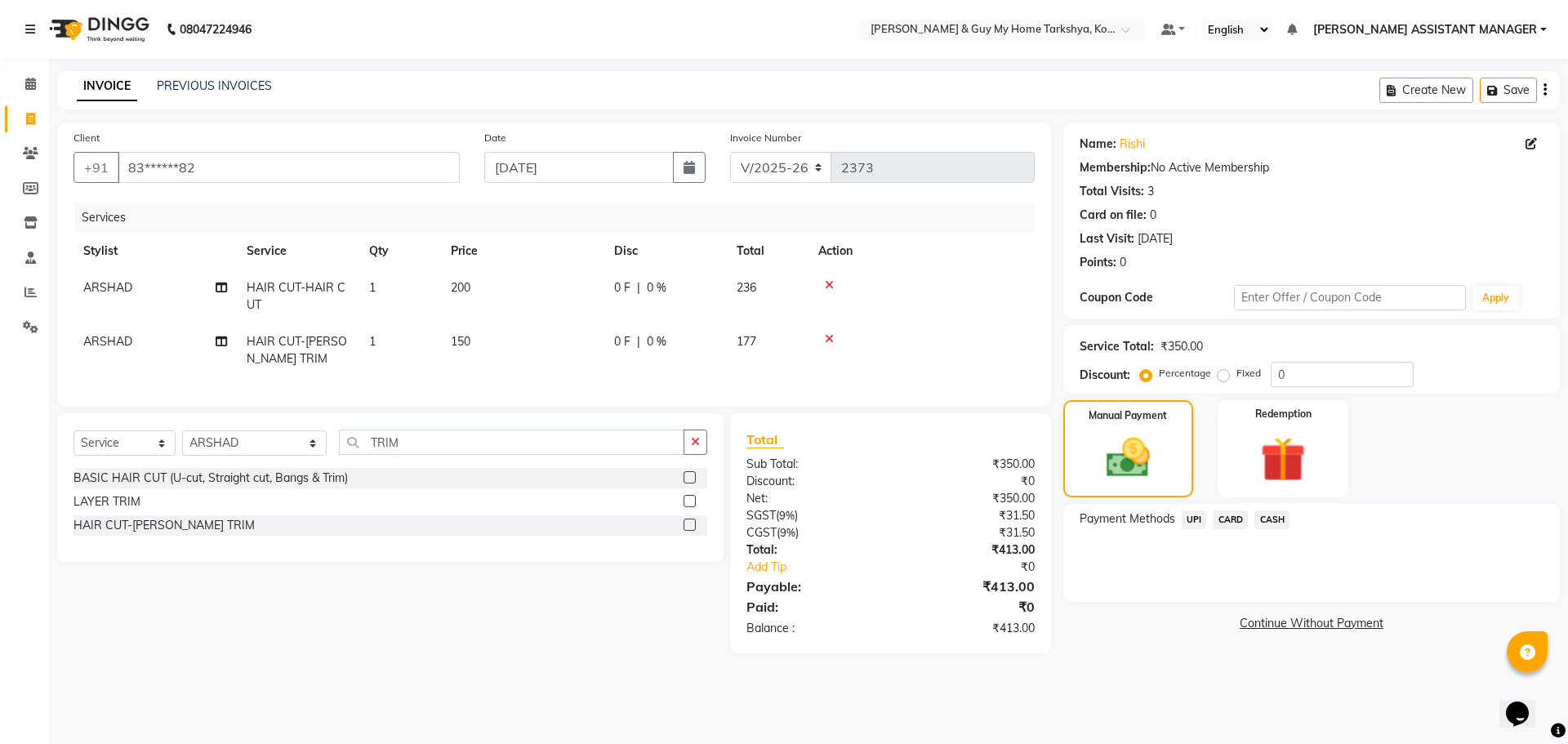
click at [1198, 520] on span "UPI" at bounding box center [1194, 520] width 26 height 19
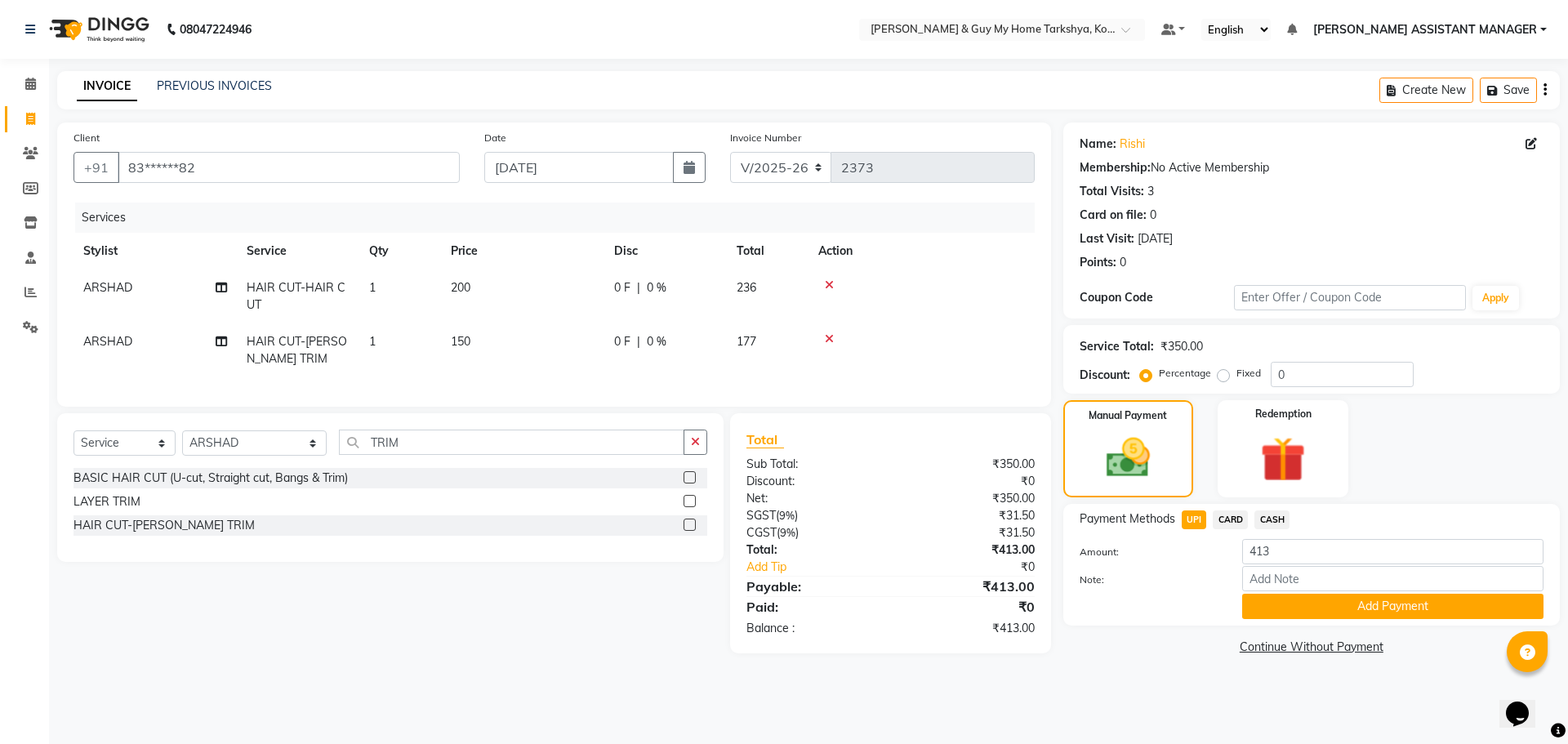
click at [1270, 518] on span "CASH" at bounding box center [1272, 520] width 35 height 19
click at [1287, 601] on button "Add Payment" at bounding box center [1392, 606] width 301 height 26
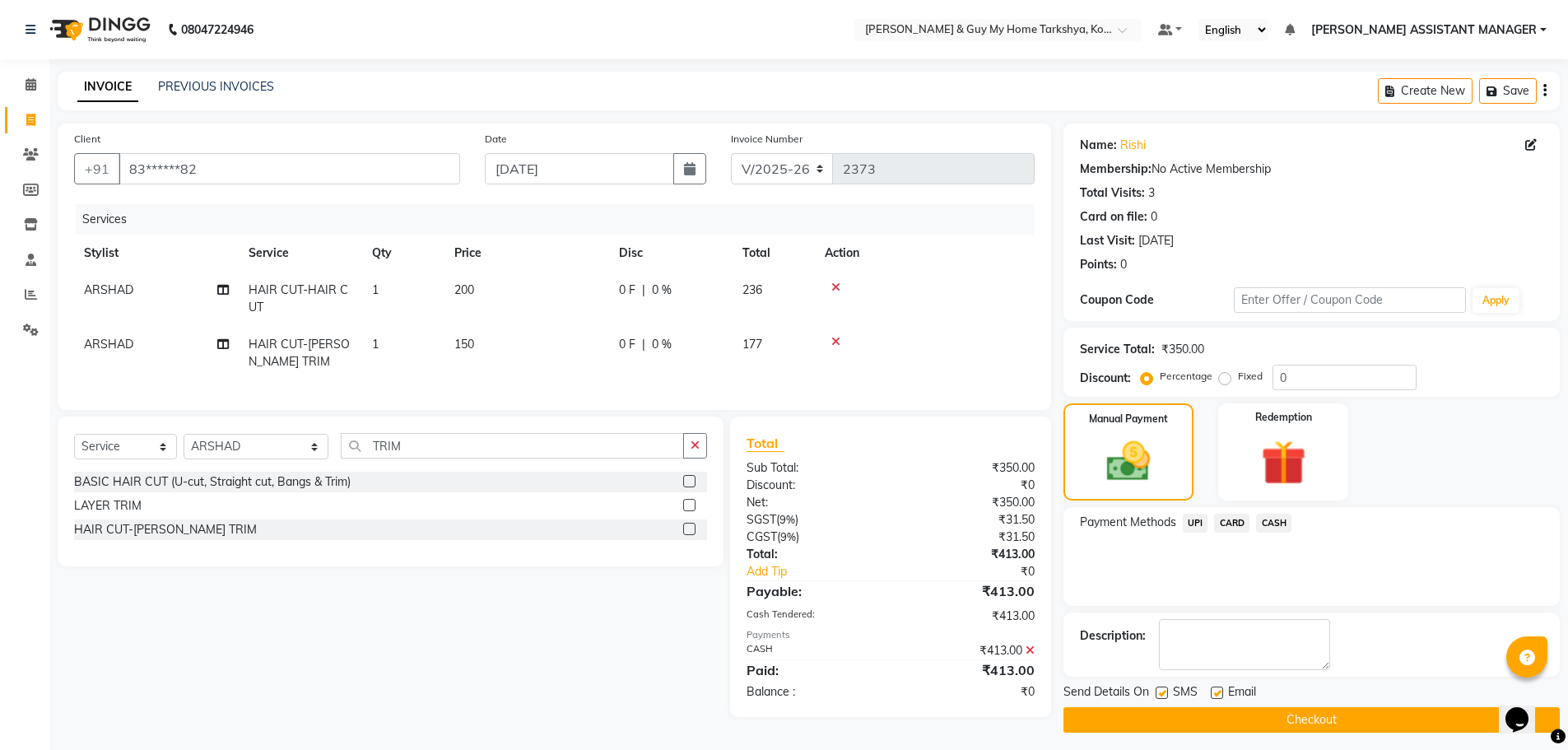
click at [1236, 719] on button "Checkout" at bounding box center [1311, 720] width 496 height 26
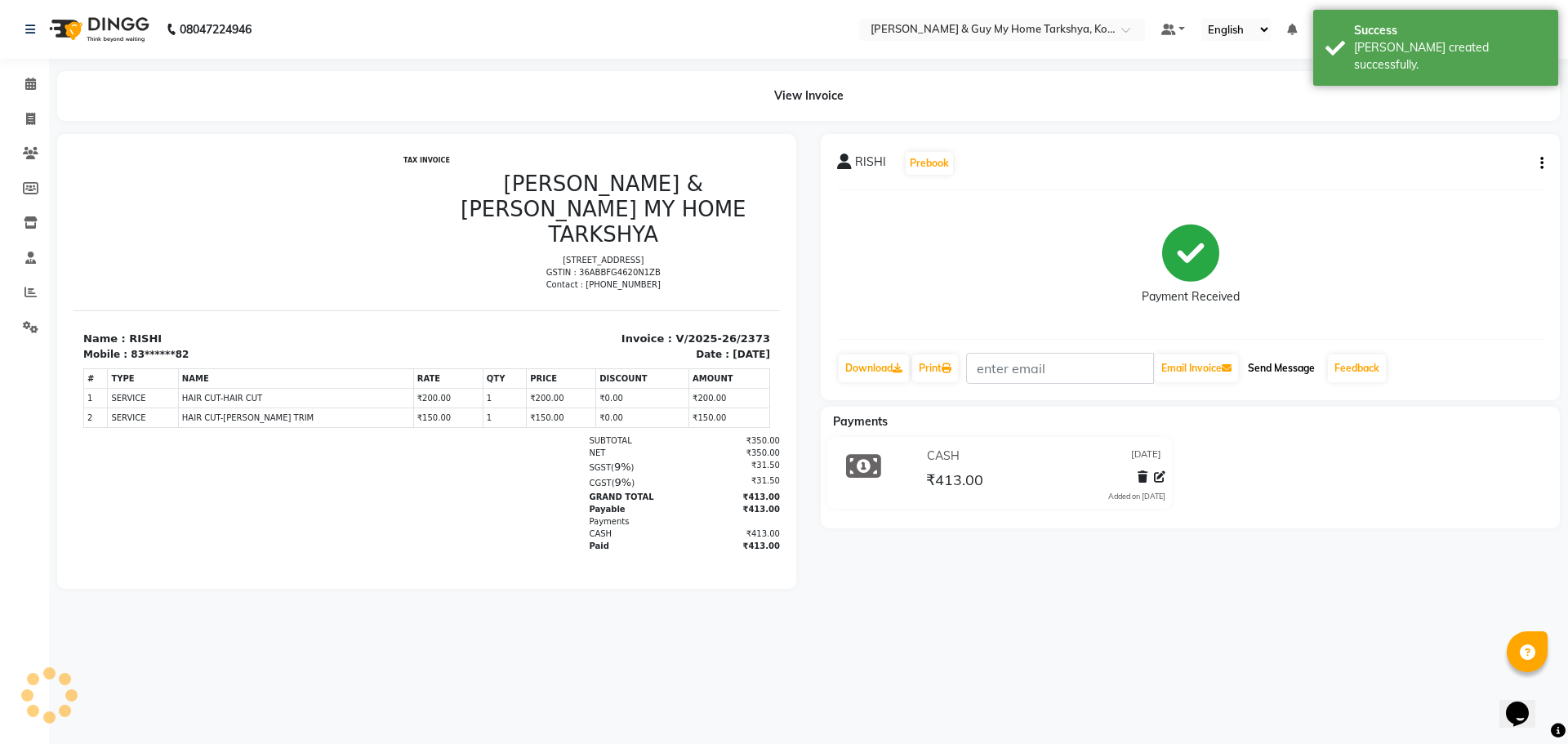
click at [1282, 368] on button "Send Message" at bounding box center [1281, 368] width 80 height 27
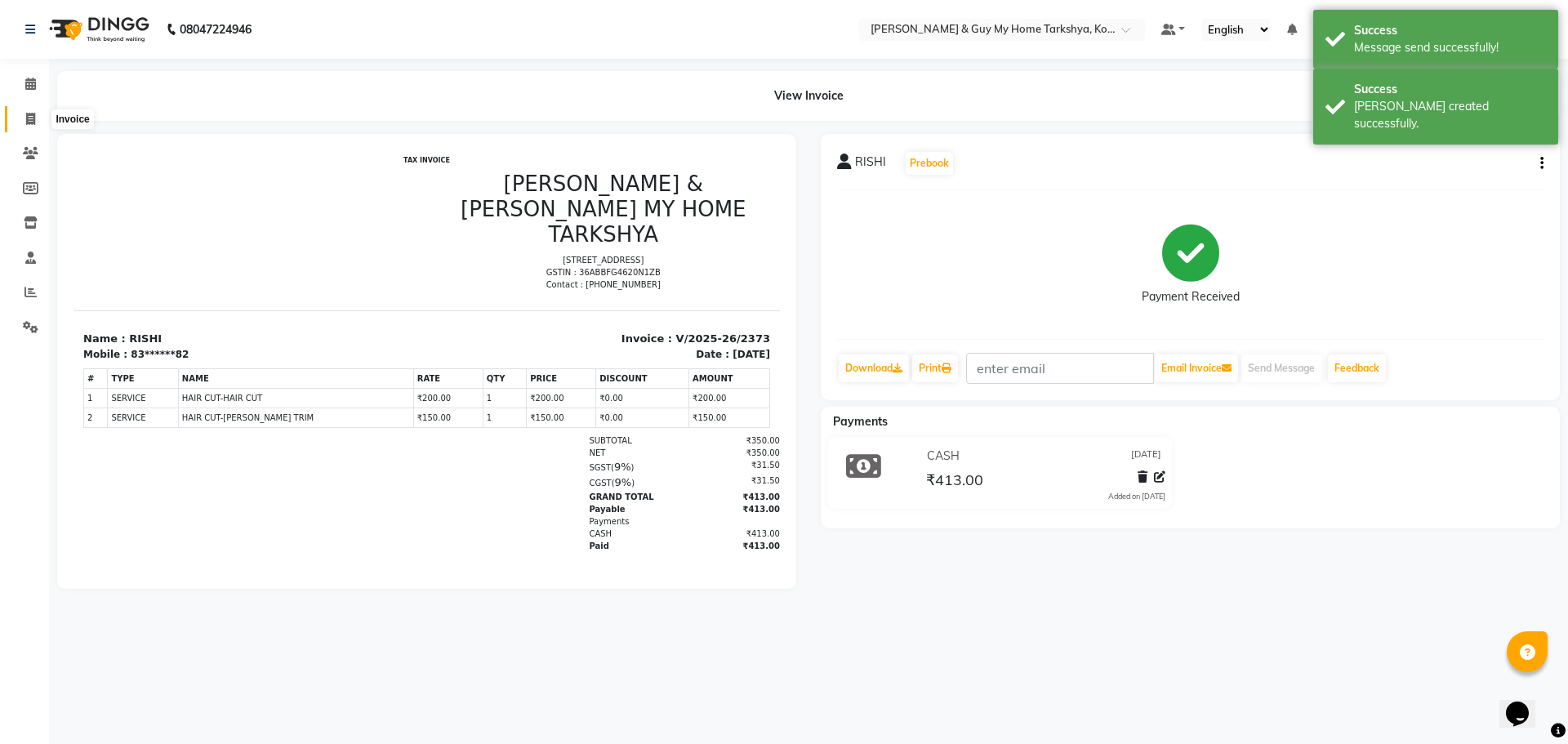
click at [31, 113] on icon at bounding box center [31, 119] width 9 height 12
select select "7902"
select select "service"
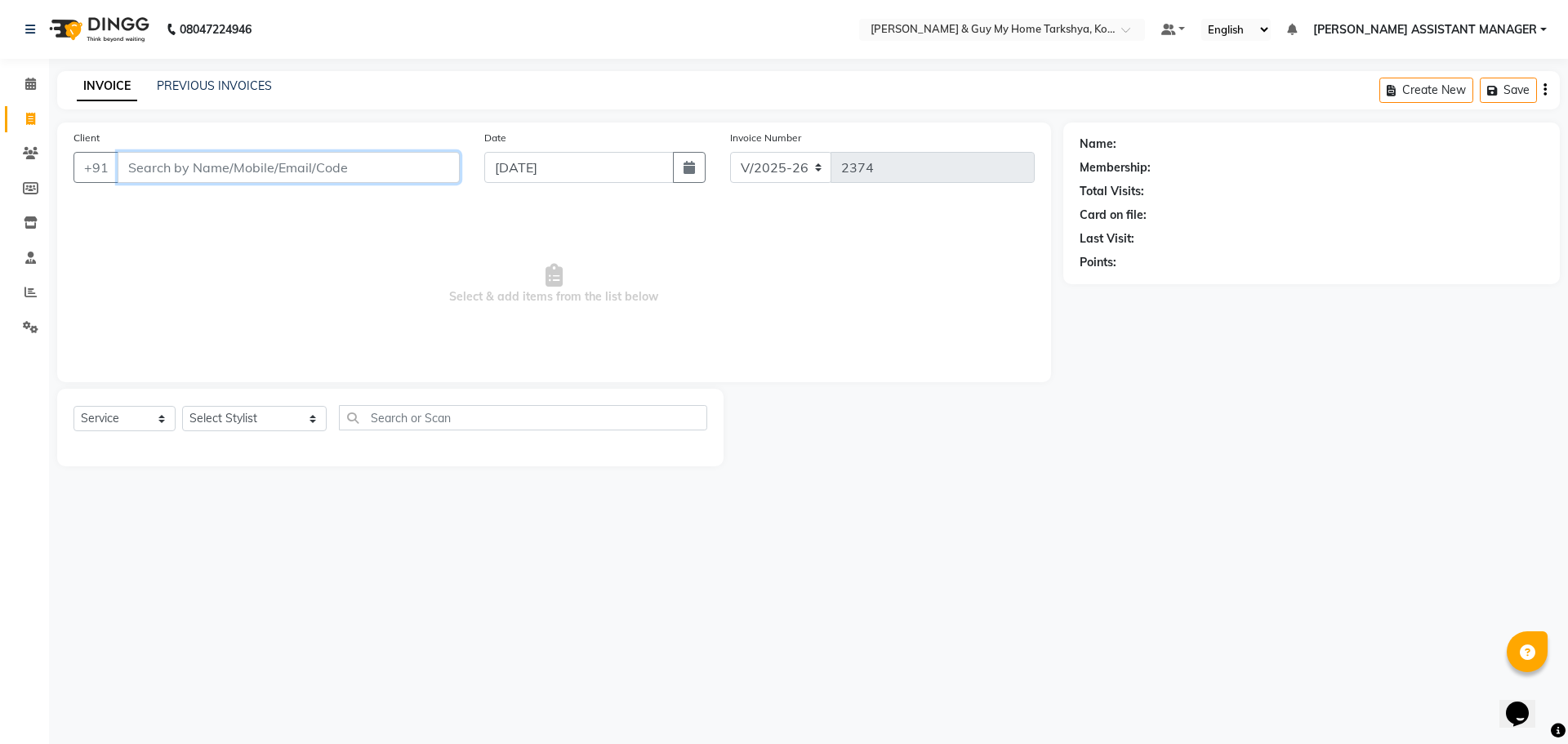
click at [281, 169] on input "Client" at bounding box center [288, 167] width 342 height 31
paste input "9885559516"
type input "9885559516"
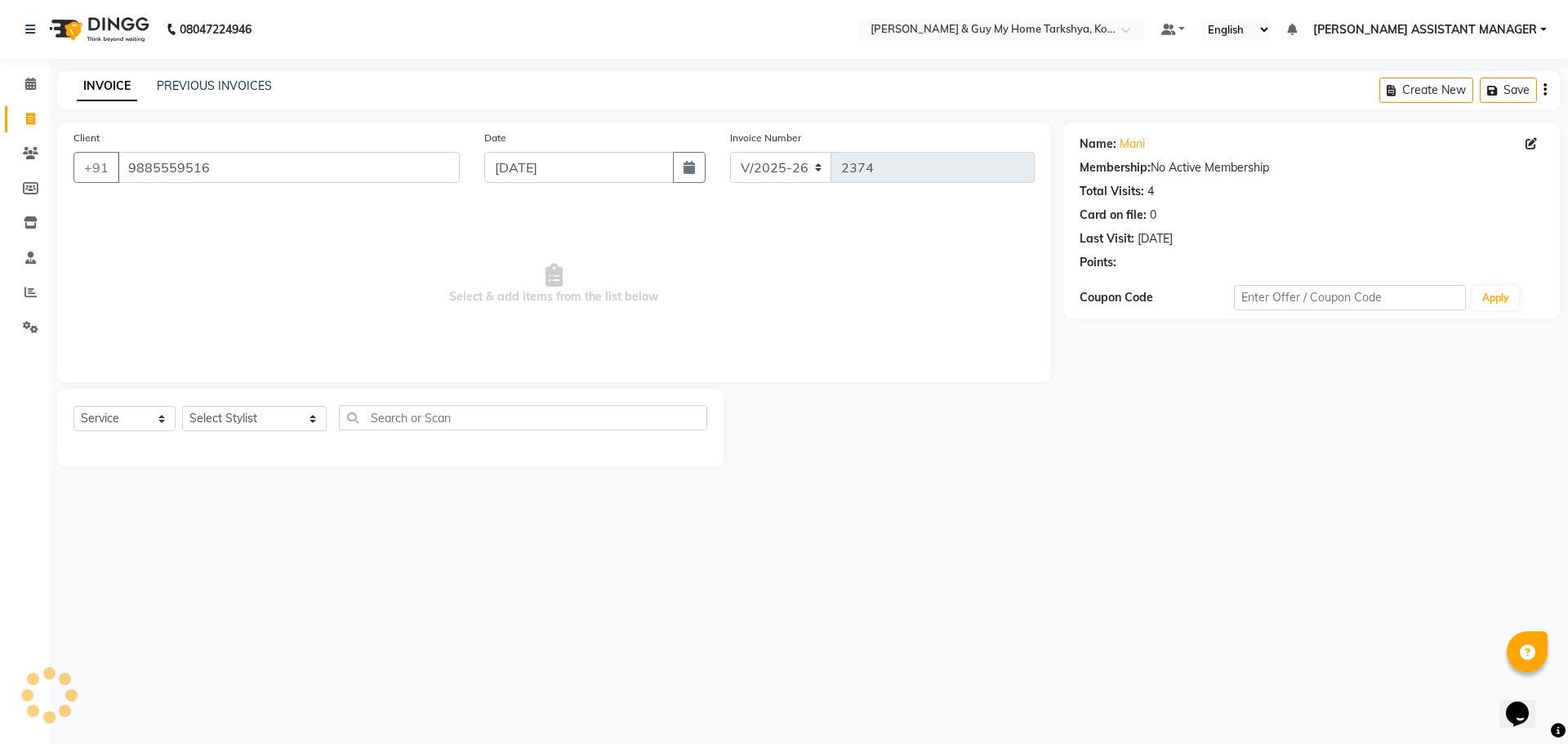
click at [259, 434] on div "Select Service Product Membership Package Voucher Prepaid Gift Card Select Styl…" at bounding box center [390, 424] width 633 height 38
click at [257, 413] on select "Select Stylist ANKUR ANSHU ARCHANA ARSHAD ELVINA GANESH GLORY IRFAN JIYA KRISHN…" at bounding box center [254, 418] width 145 height 26
select select "71411"
click at [182, 406] on select "Select Stylist ANKUR ANSHU ARCHANA ARSHAD ELVINA GANESH GLORY IRFAN JIYA KRISHN…" at bounding box center [254, 418] width 145 height 26
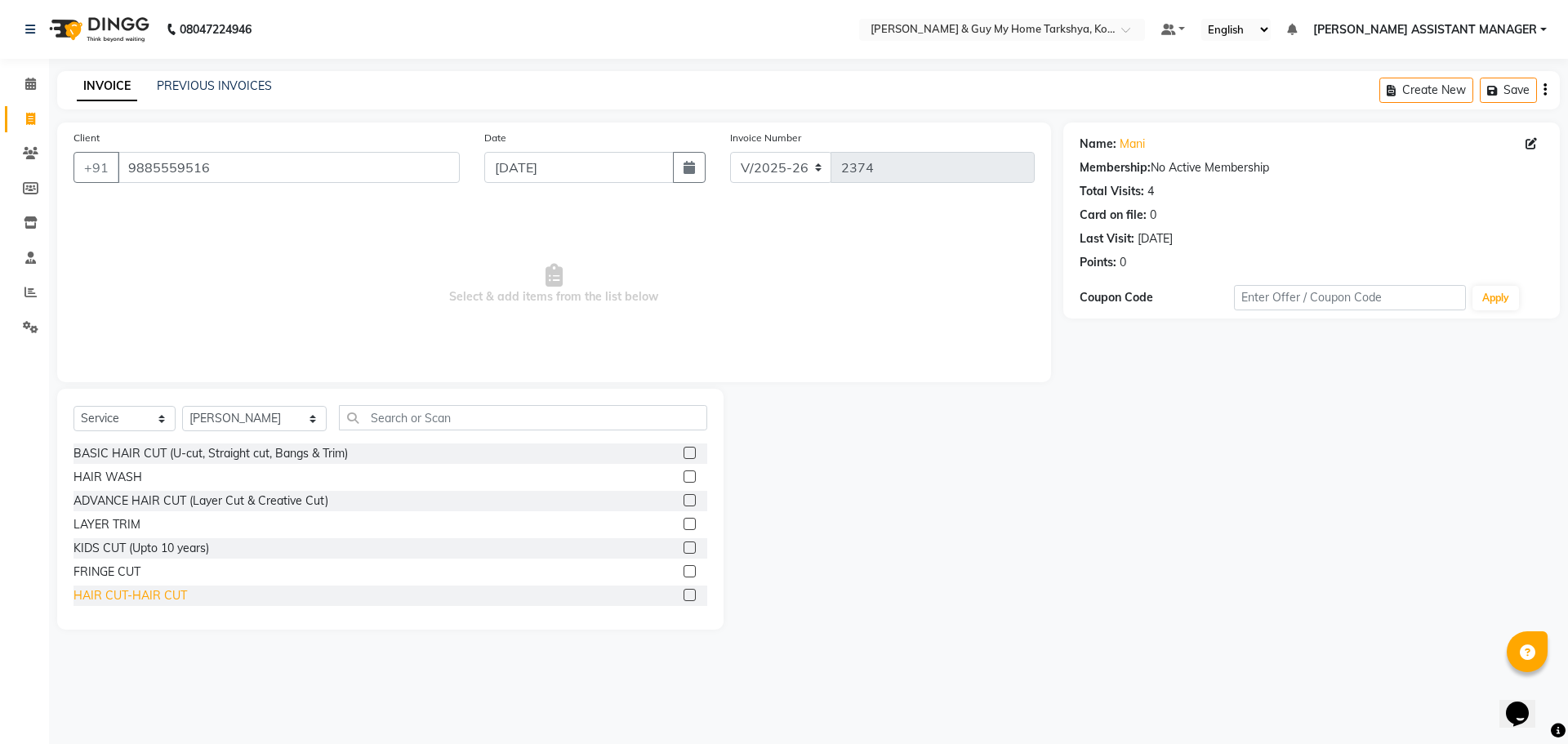
click at [145, 589] on div "HAIR CUT-HAIR CUT" at bounding box center [130, 596] width 114 height 17
checkbox input "false"
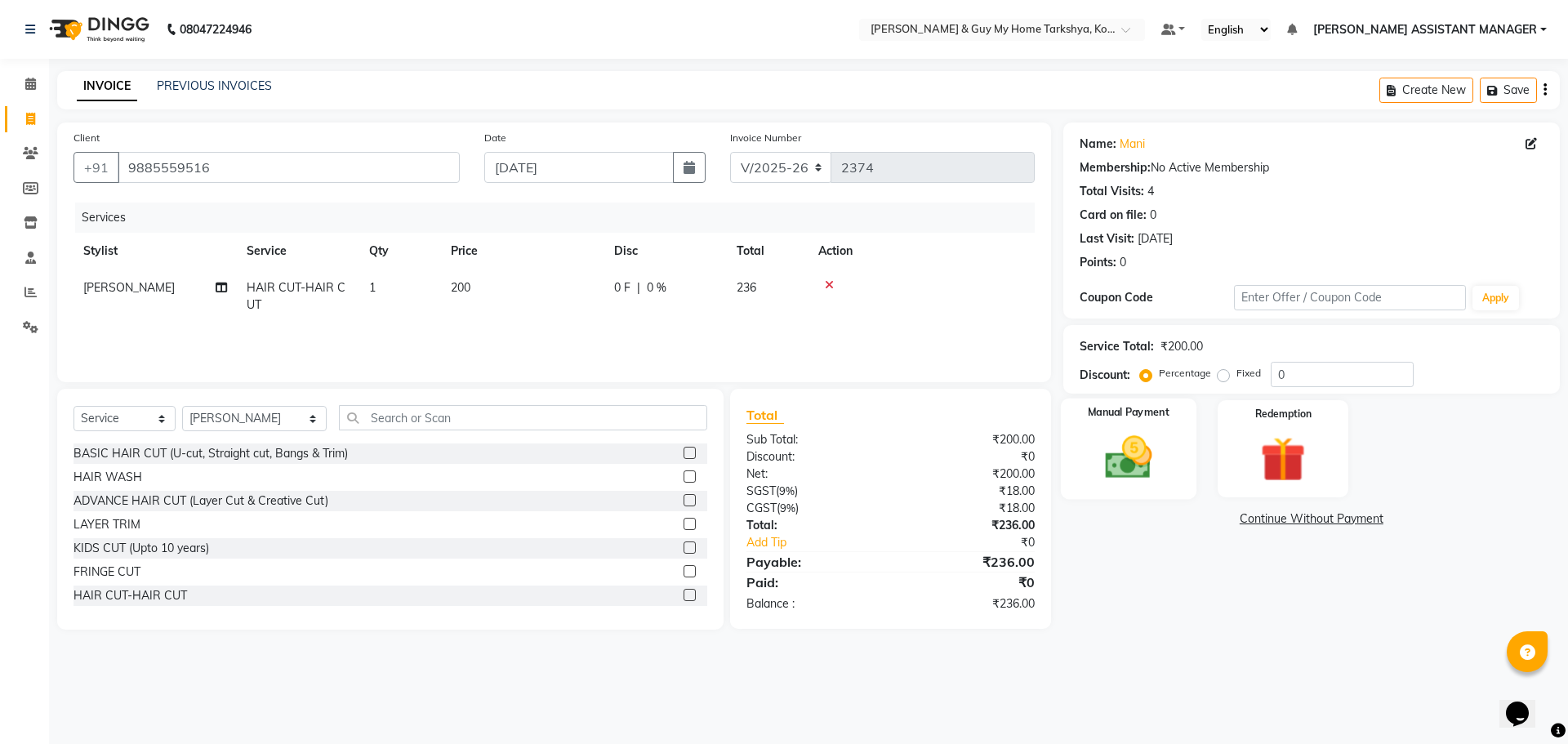
click at [1120, 448] on img at bounding box center [1128, 457] width 76 height 54
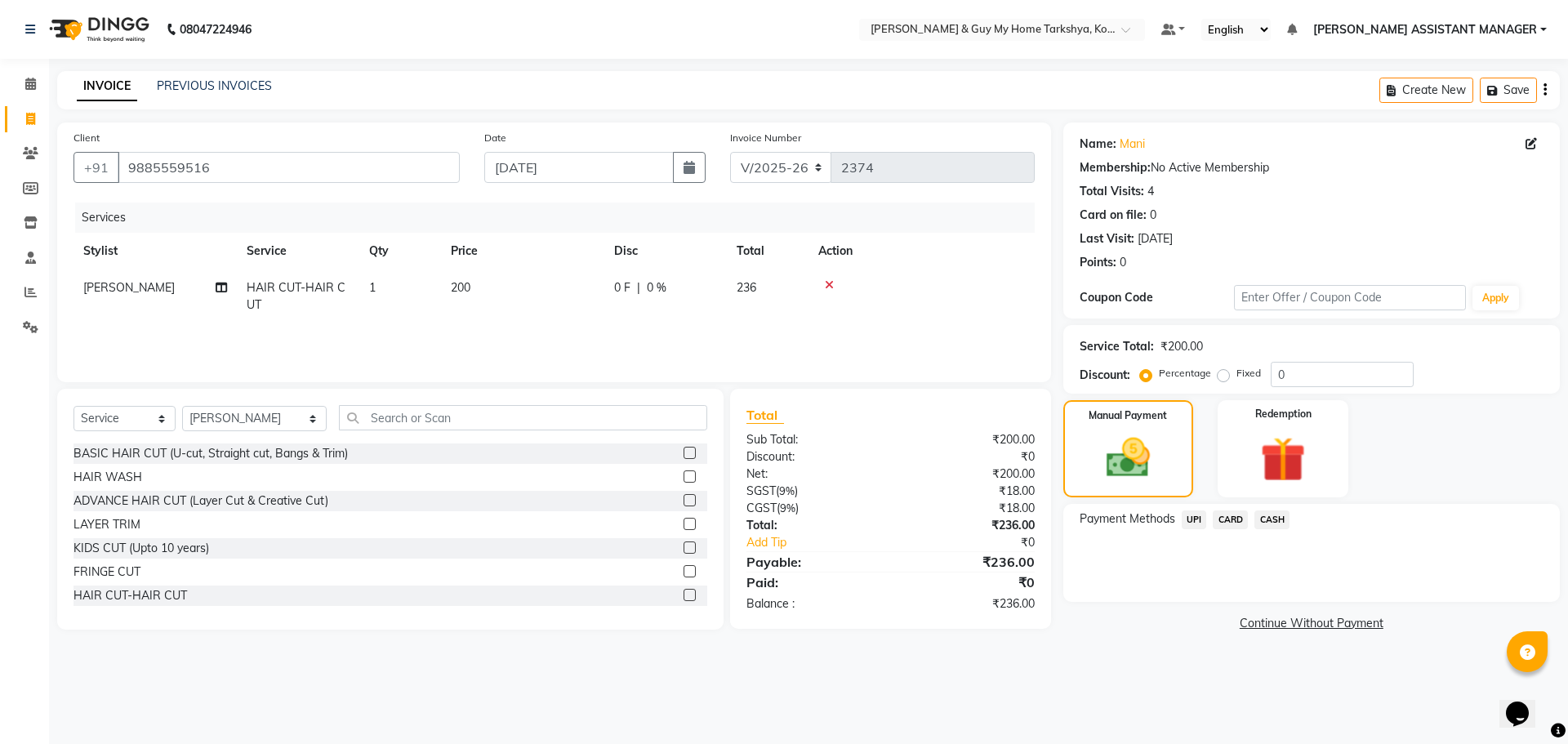
click at [1240, 519] on span "CARD" at bounding box center [1231, 520] width 35 height 19
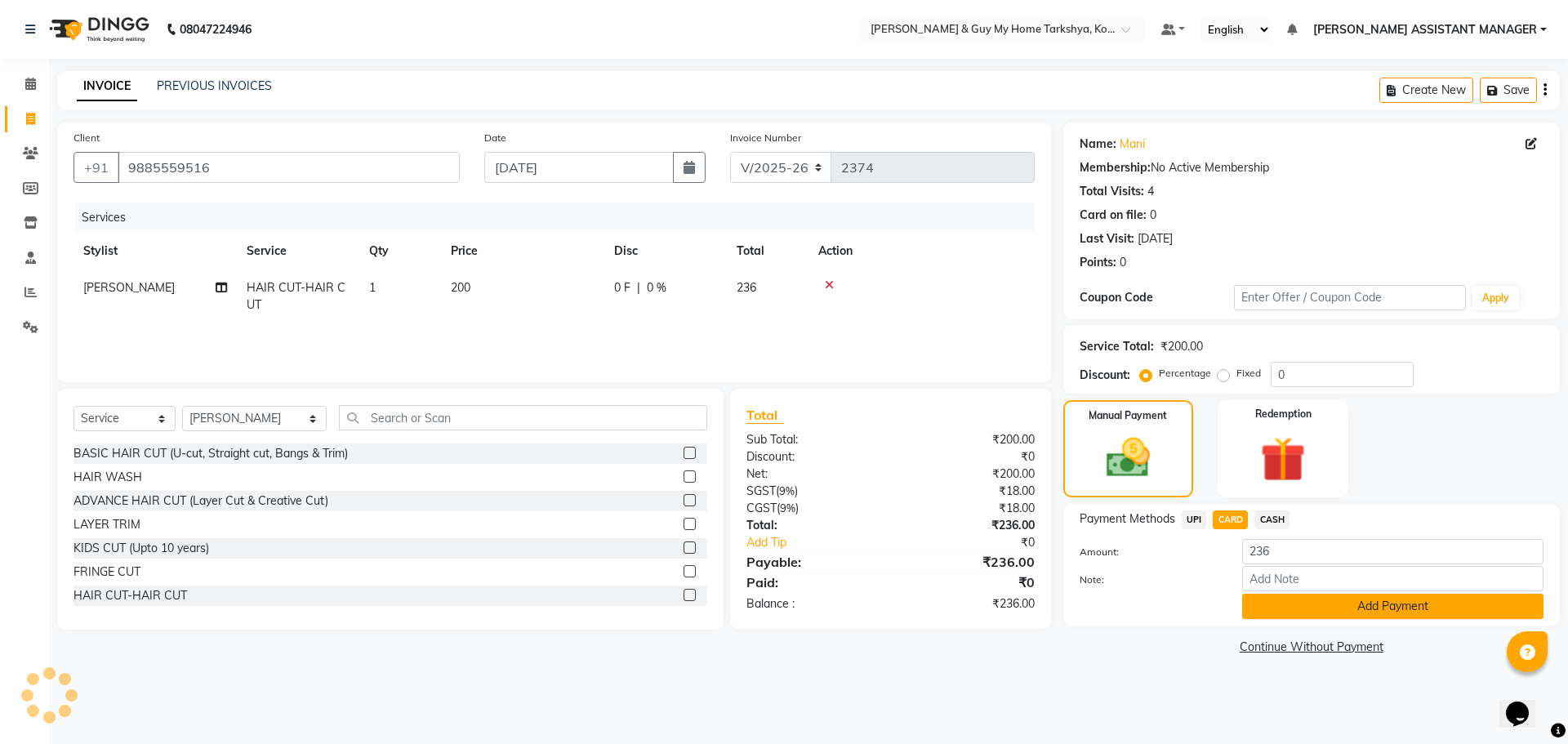
click at [1308, 606] on button "Add Payment" at bounding box center [1392, 606] width 301 height 26
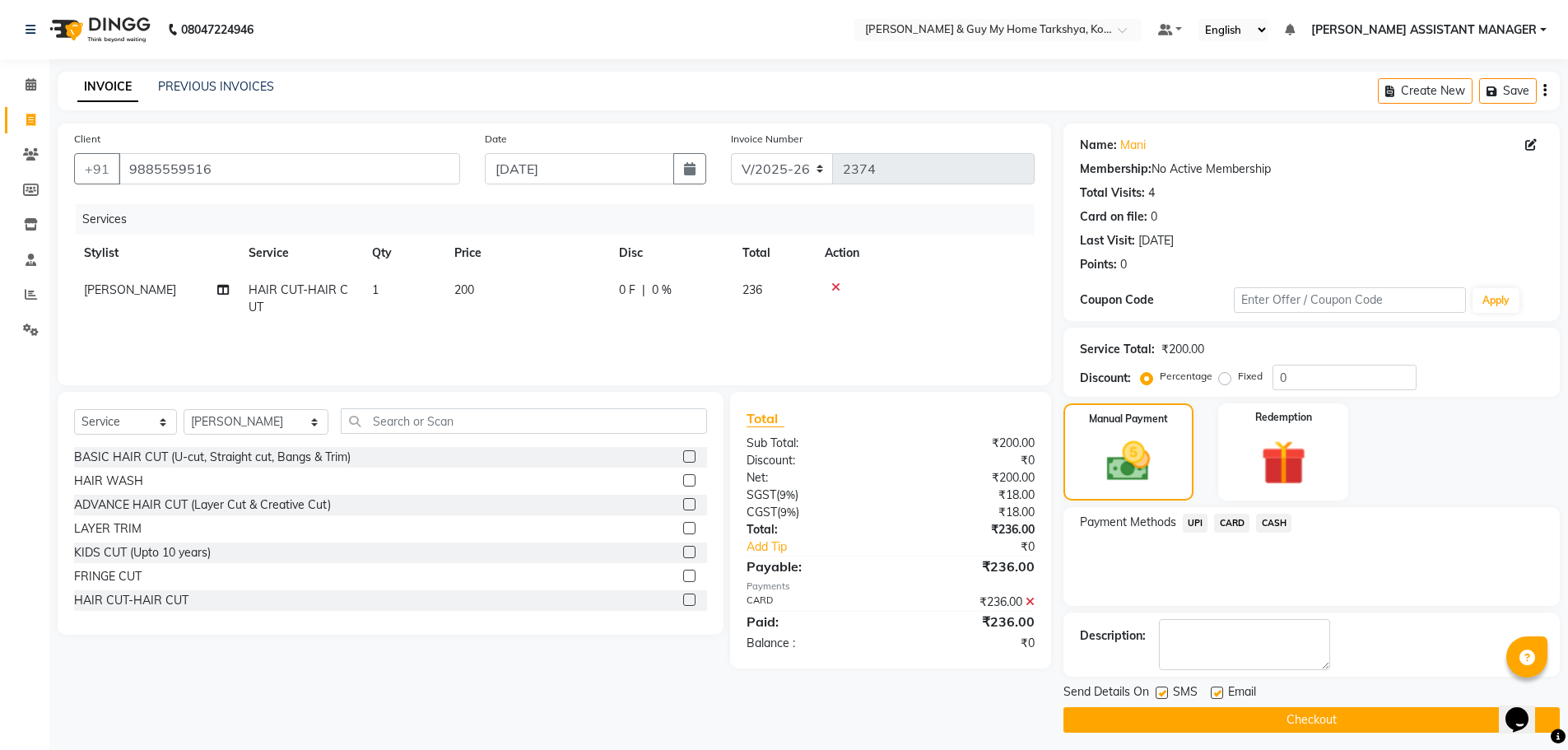
click at [1295, 717] on button "Checkout" at bounding box center [1311, 720] width 496 height 26
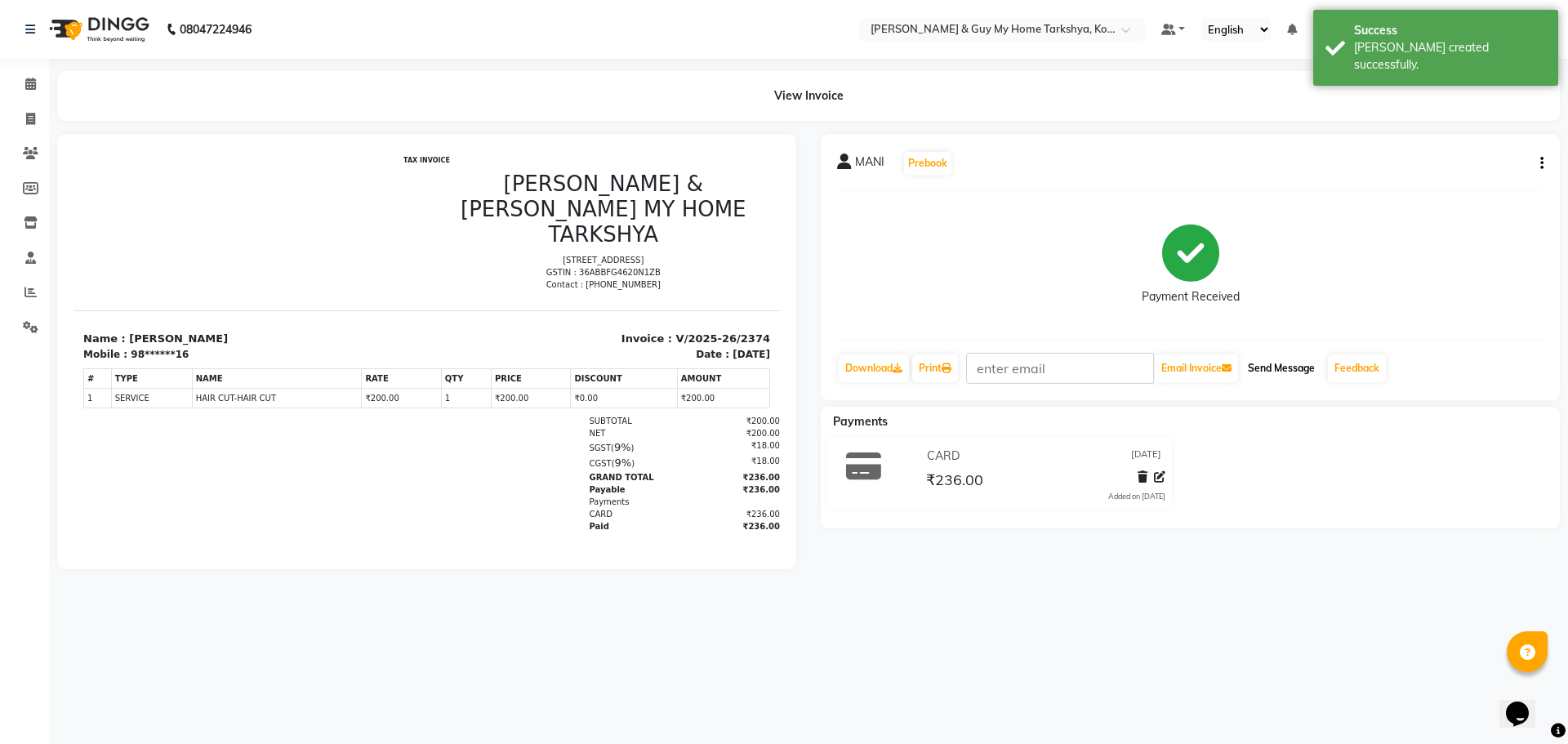
click at [1291, 365] on button "Send Message" at bounding box center [1281, 368] width 80 height 27
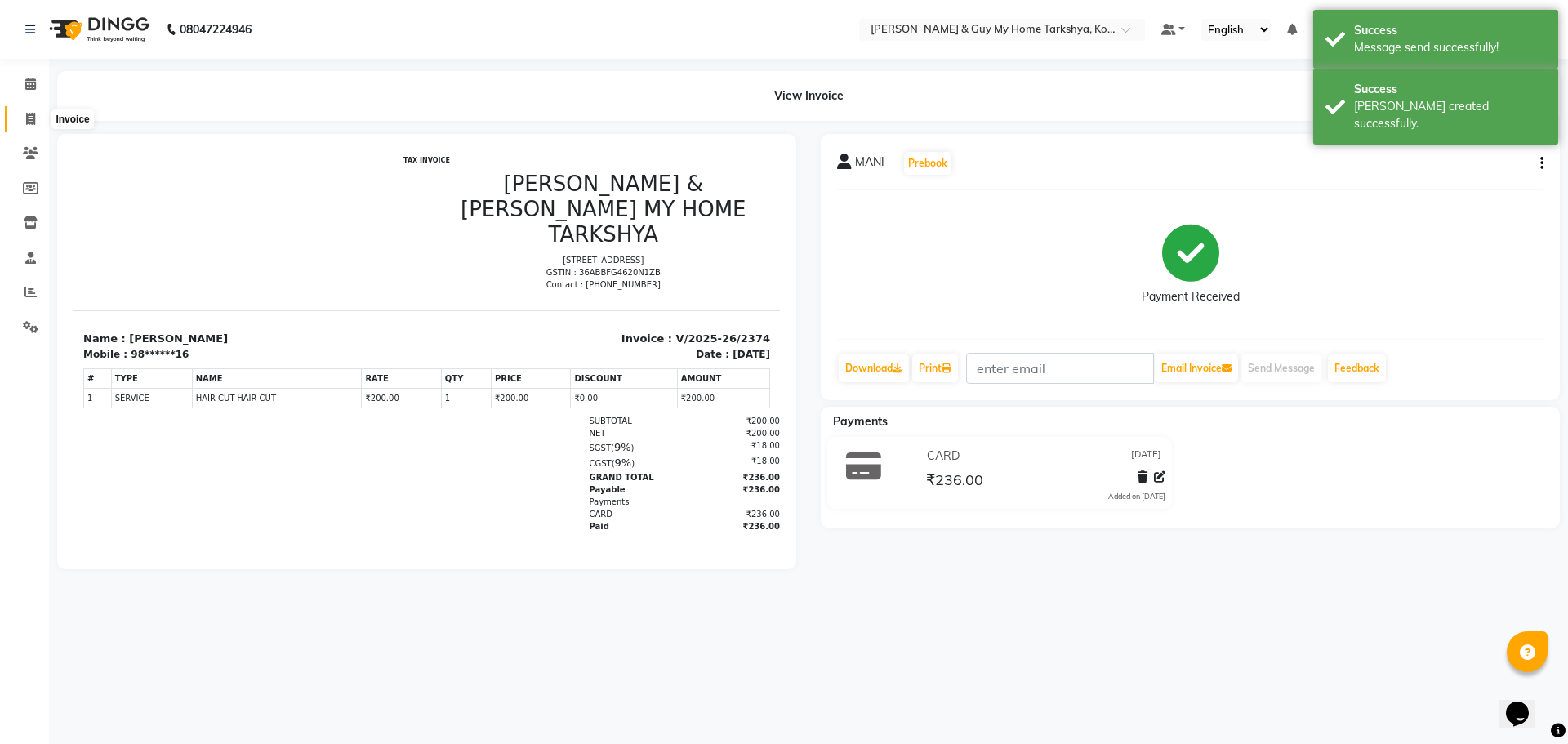
click at [35, 115] on icon at bounding box center [31, 119] width 9 height 12
select select "7902"
select select "service"
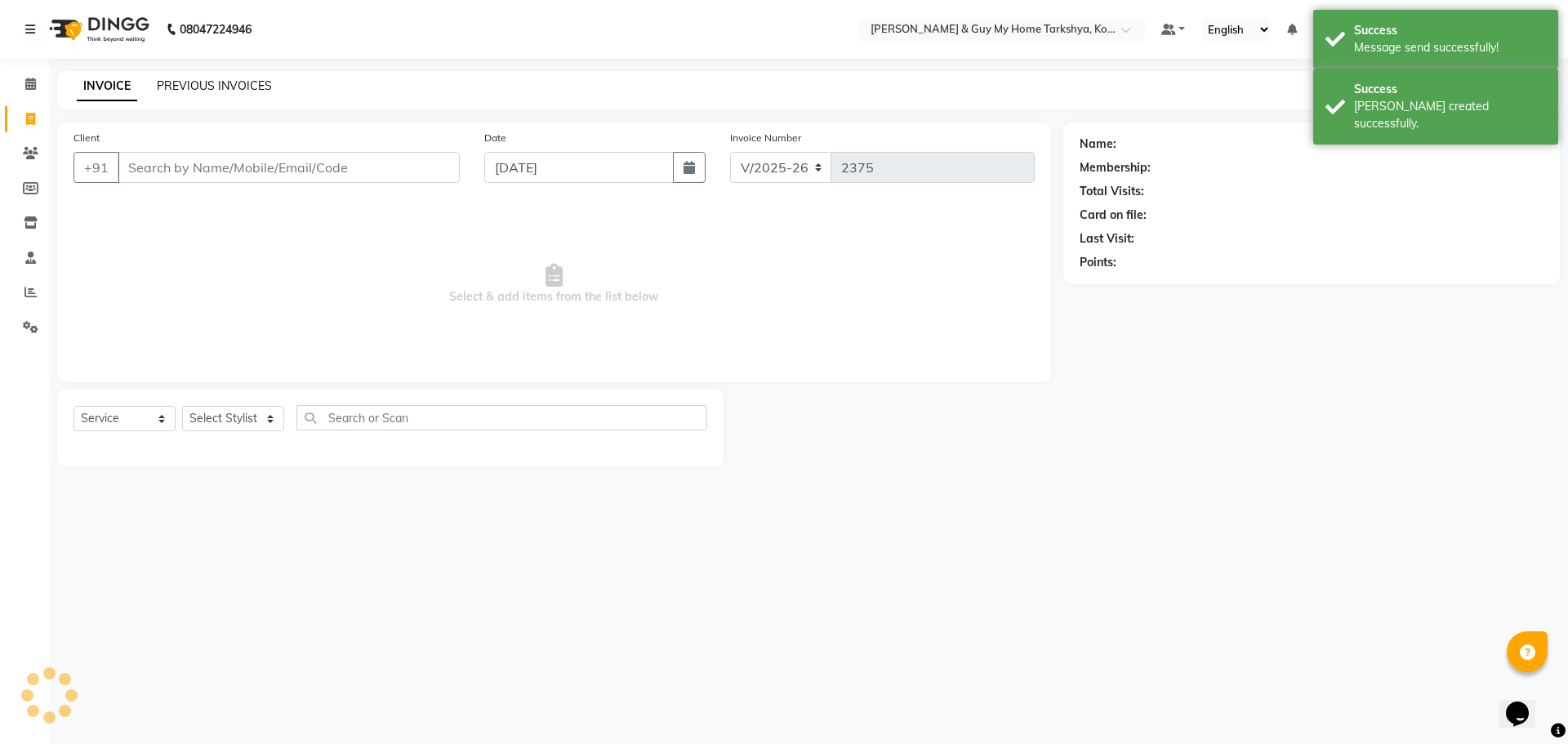
click at [256, 88] on link "PREVIOUS INVOICES" at bounding box center [215, 86] width 115 height 15
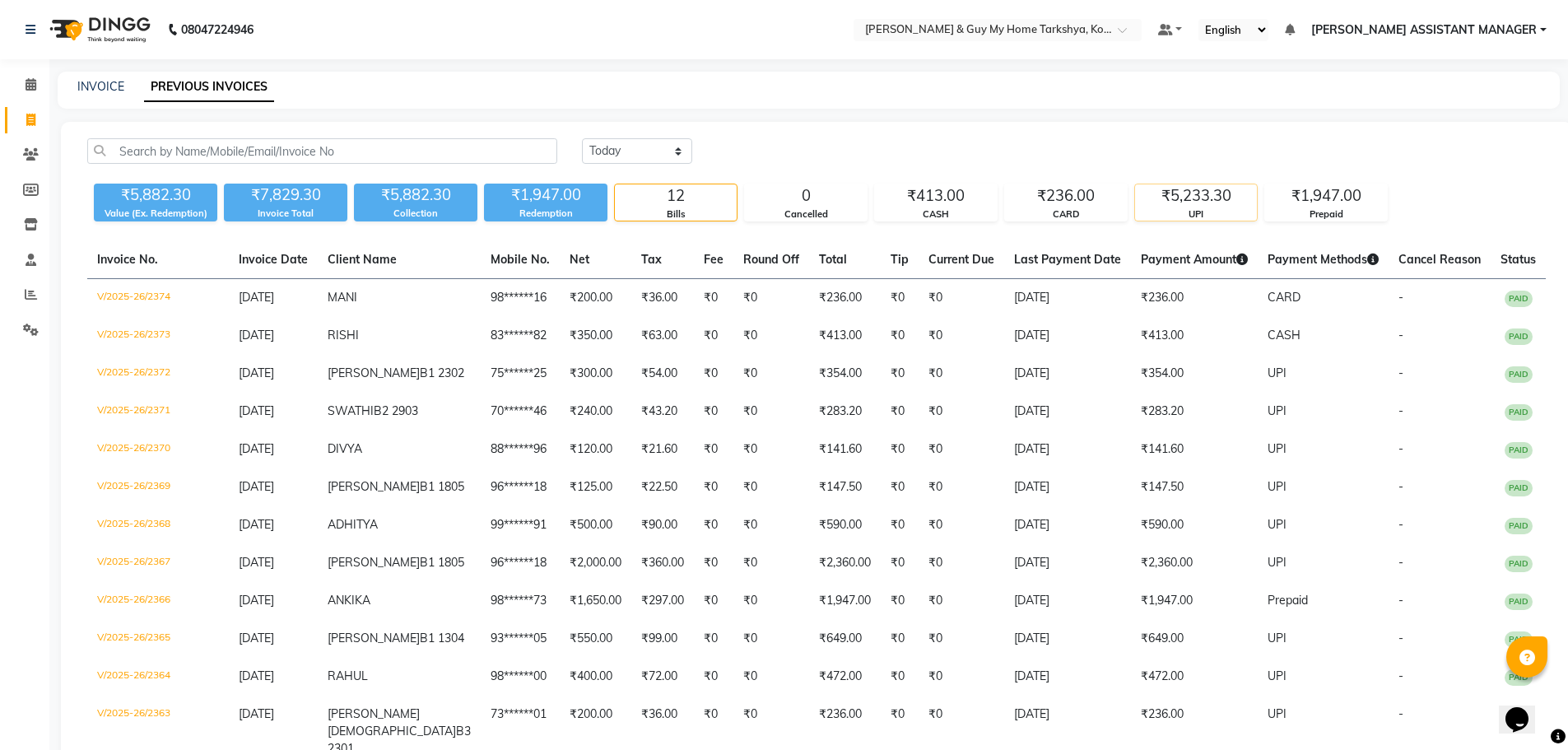
click at [1188, 204] on div "₹5,233.30" at bounding box center [1196, 196] width 122 height 23
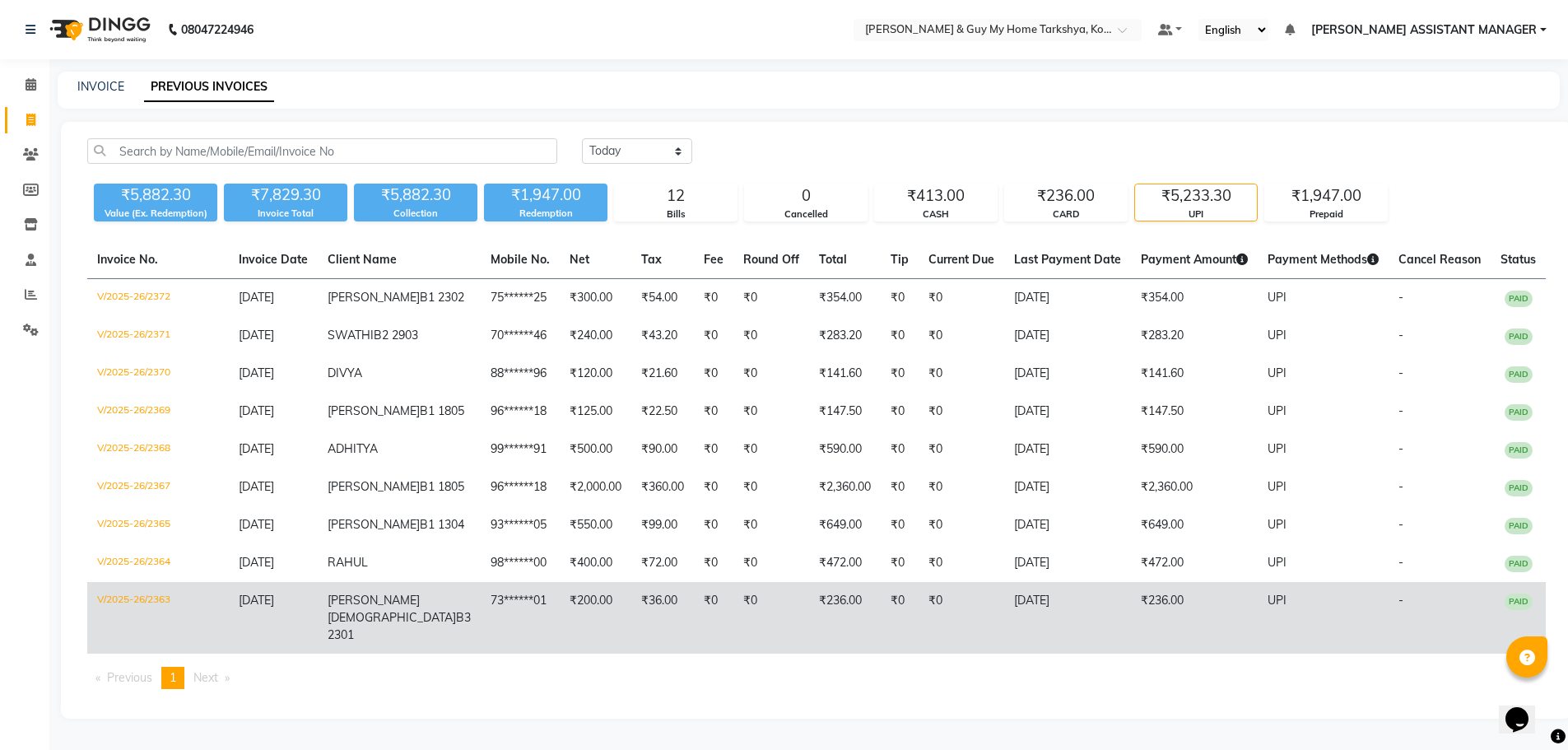
scroll to position [76, 0]
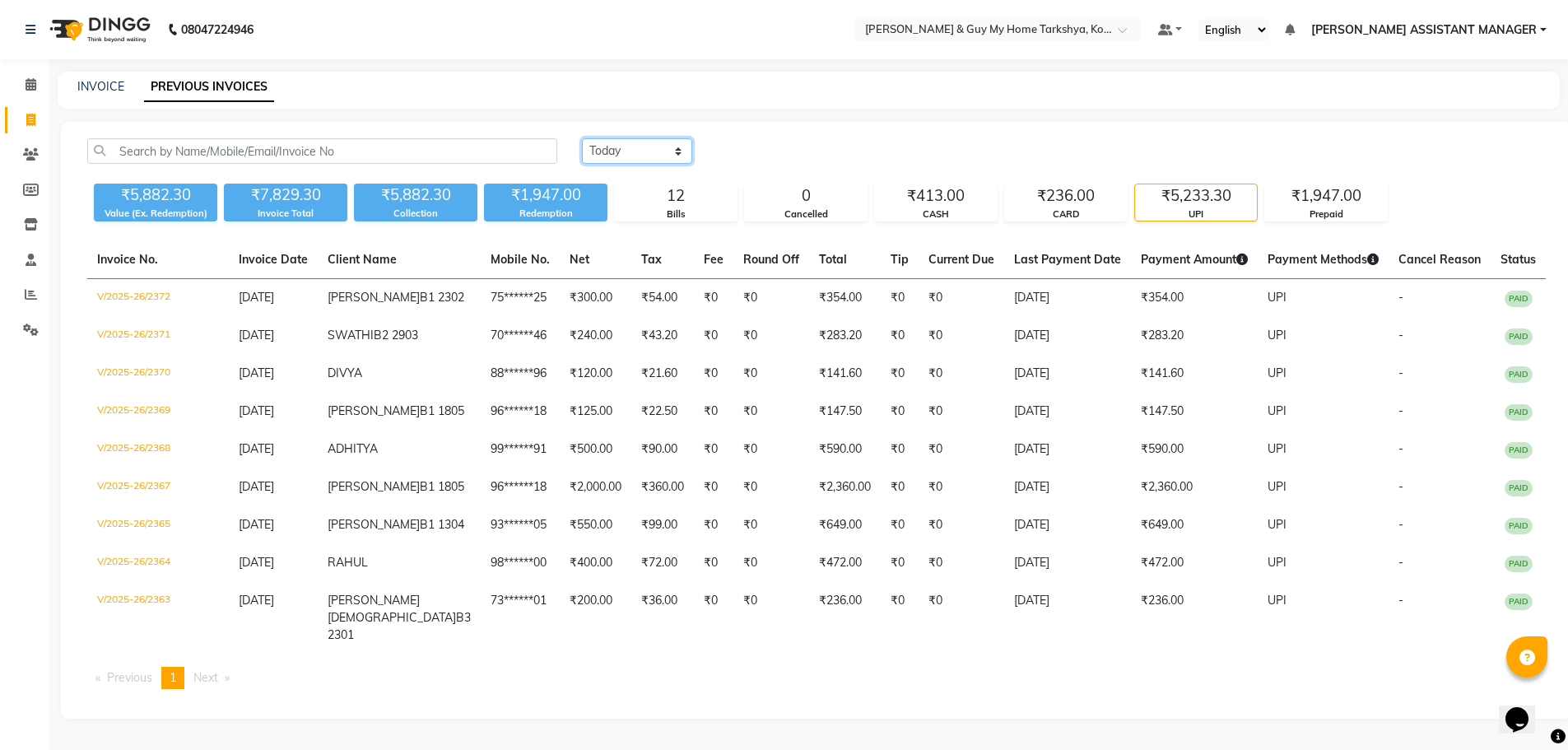
click at [614, 138] on select "Today Yesterday Custom Range" at bounding box center [638, 151] width 110 height 26
click at [582, 138] on select "Today Yesterday Custom Range" at bounding box center [638, 151] width 110 height 26
click at [636, 138] on select "Today Yesterday Custom Range" at bounding box center [638, 151] width 110 height 26
click at [582, 138] on select "Today Yesterday Custom Range" at bounding box center [638, 151] width 110 height 26
drag, startPoint x: 642, startPoint y: 71, endPoint x: 642, endPoint y: 87, distance: 16.0
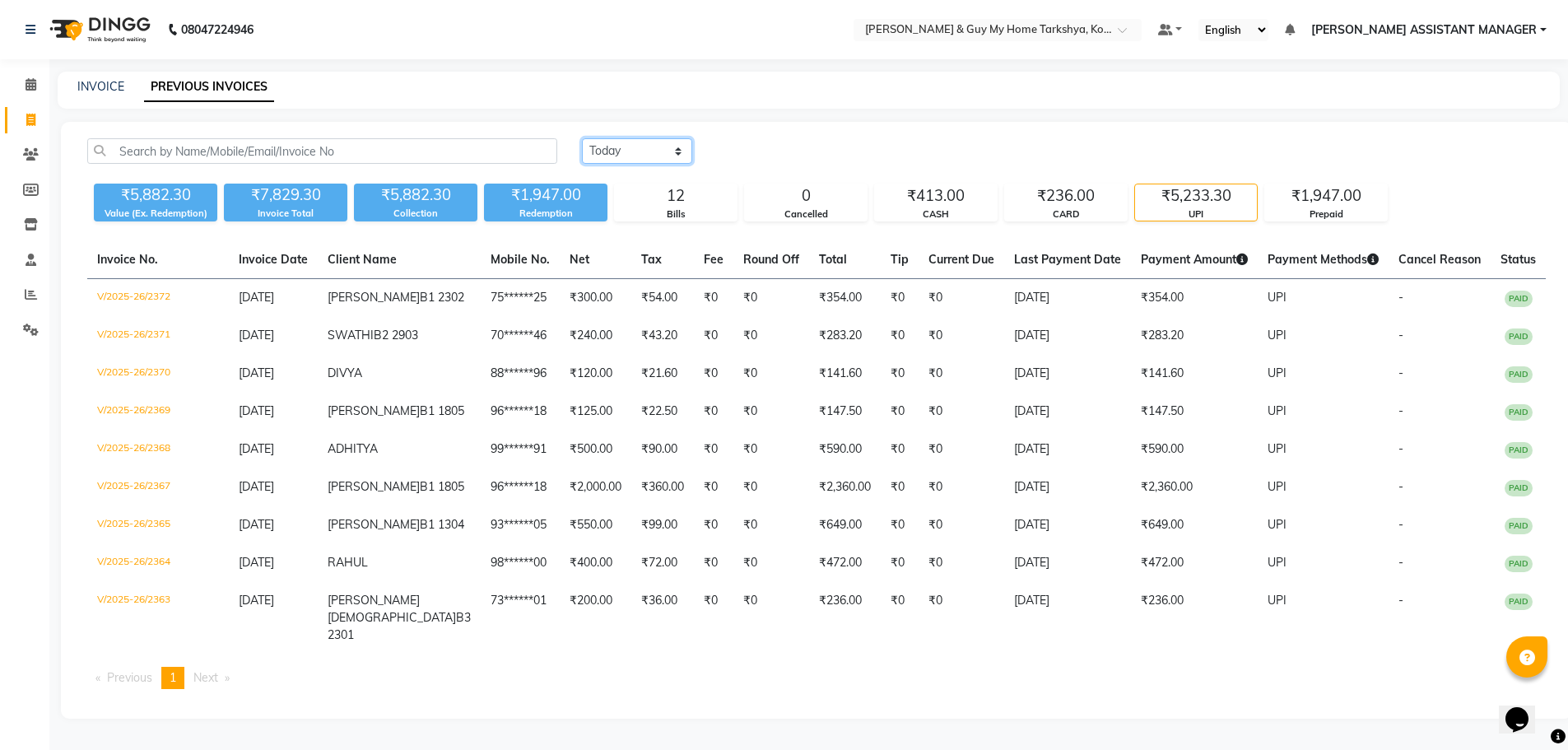
click at [642, 138] on select "Today Yesterday Custom Range" at bounding box center [638, 151] width 110 height 26
click at [582, 138] on select "Today Yesterday Custom Range" at bounding box center [638, 151] width 110 height 26
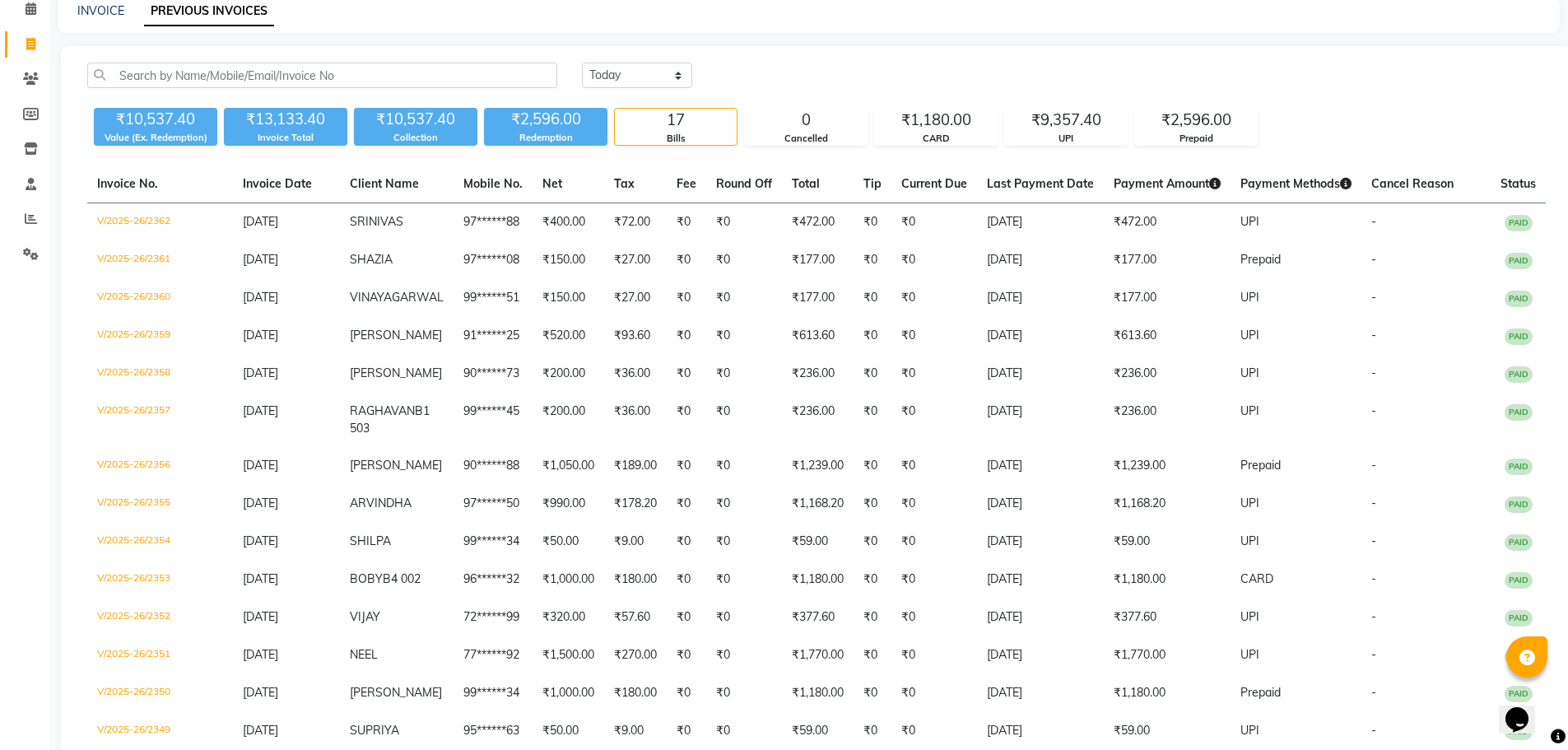
click at [642, 59] on div "Today Yesterday Custom Range ₹10,537.40 Value (Ex. Redemption) ₹13,133.40 Invoi…" at bounding box center [816, 487] width 1511 height 883
click at [639, 81] on select "Today Yesterday Custom Range" at bounding box center [638, 75] width 110 height 26
select select "today"
click at [582, 62] on select "Today Yesterday Custom Range" at bounding box center [638, 75] width 110 height 26
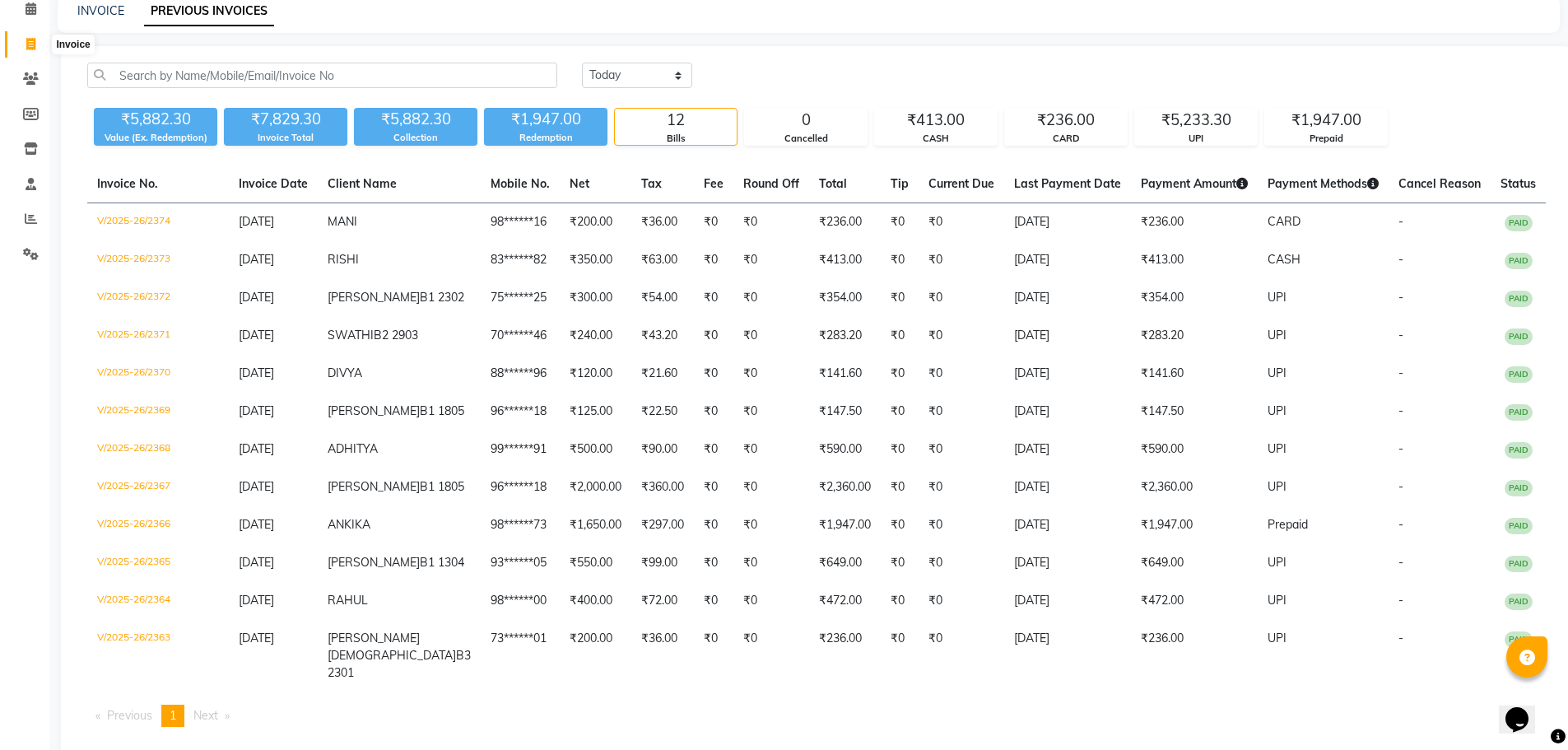
click at [37, 45] on span at bounding box center [30, 45] width 28 height 19
select select "service"
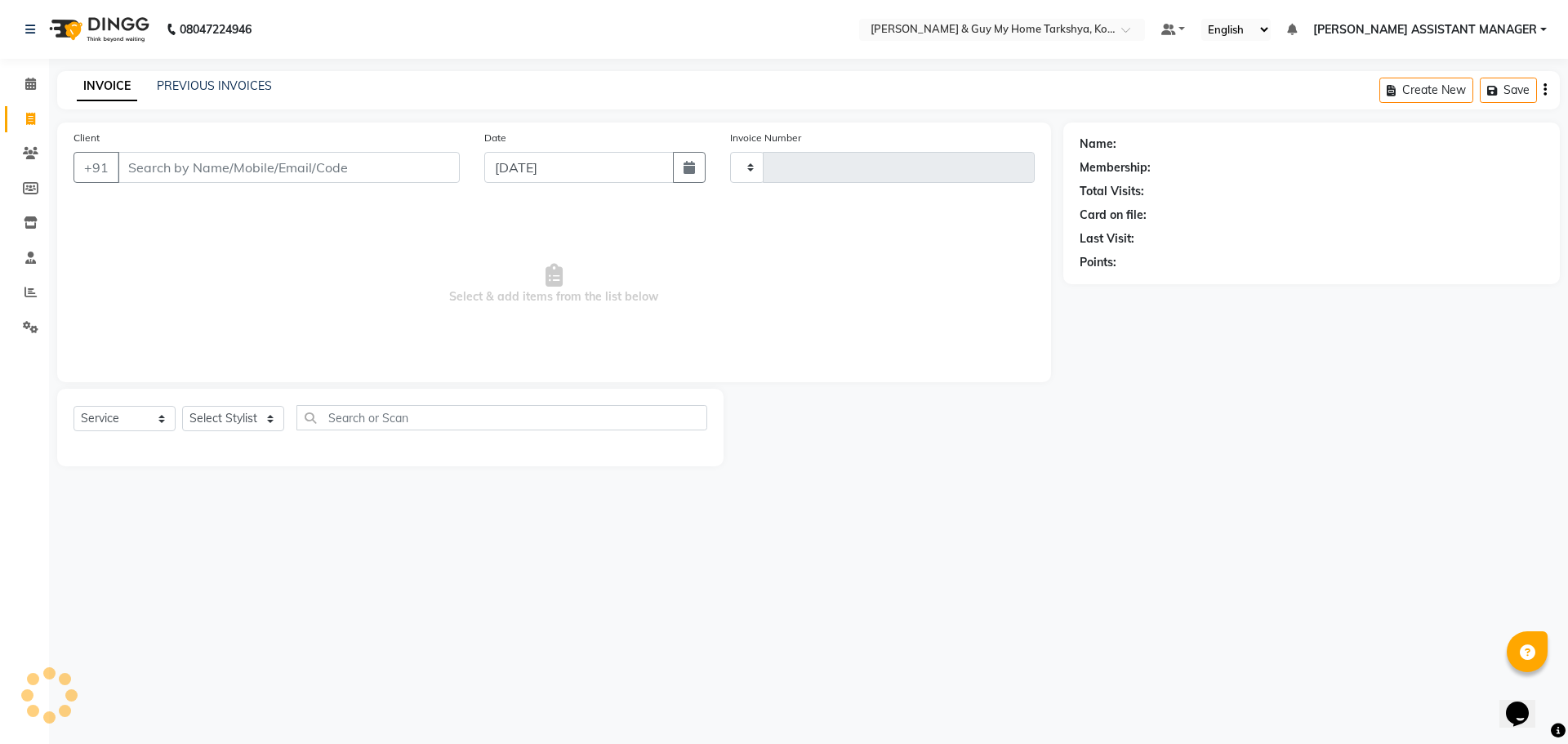
type input "2375"
select select "7902"
drag, startPoint x: 219, startPoint y: 419, endPoint x: 237, endPoint y: 406, distance: 22.2
click at [219, 419] on select "Select Stylist ANKUR ANSHU ARCHANA ARSHAD ELVINA GANESH GLORY IRFAN JIYA KRISHN…" at bounding box center [254, 418] width 145 height 26
select select "71412"
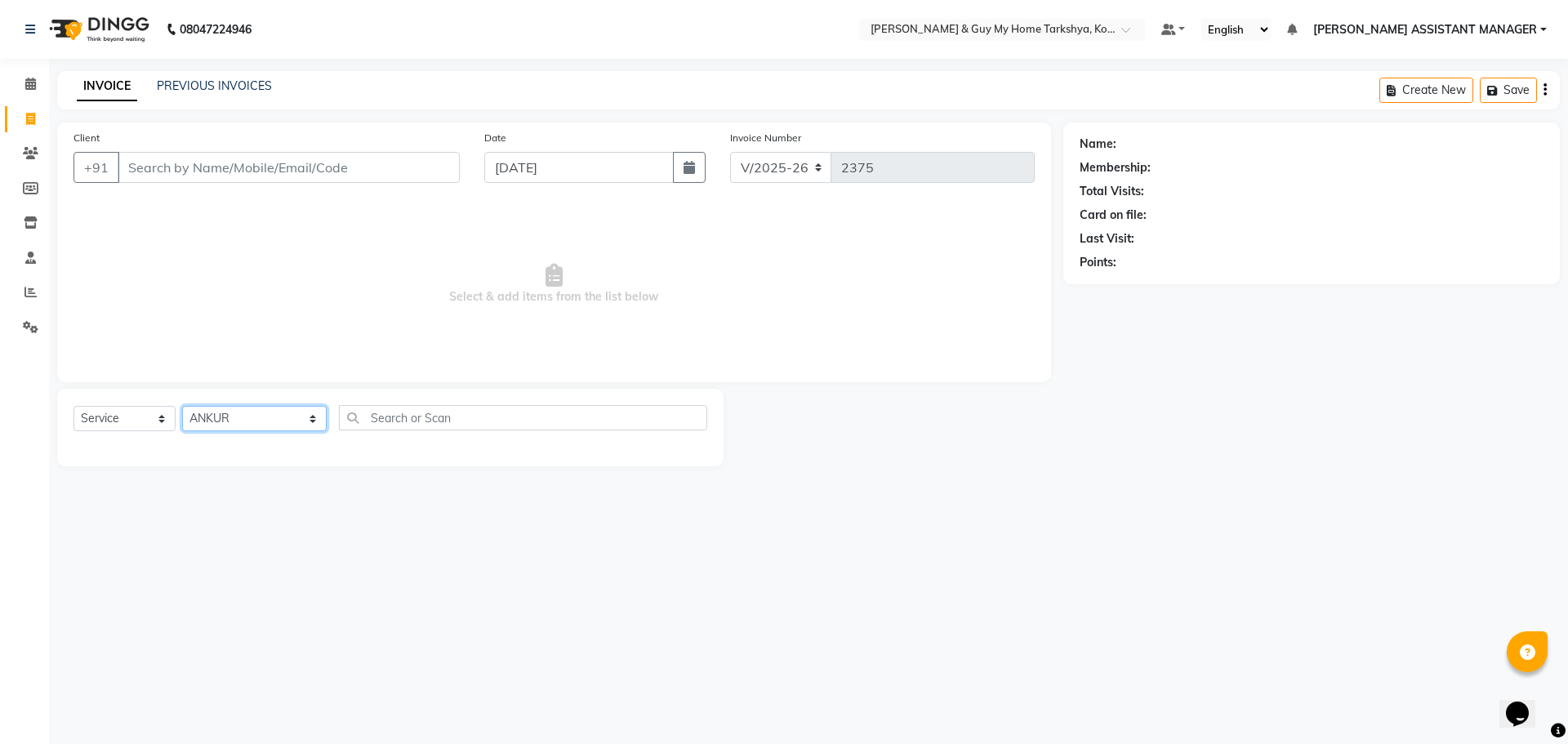
click at [182, 406] on select "Select Stylist ANKUR ANSHU ARCHANA ARSHAD ELVINA GANESH GLORY IRFAN JIYA KRISHN…" at bounding box center [254, 418] width 145 height 26
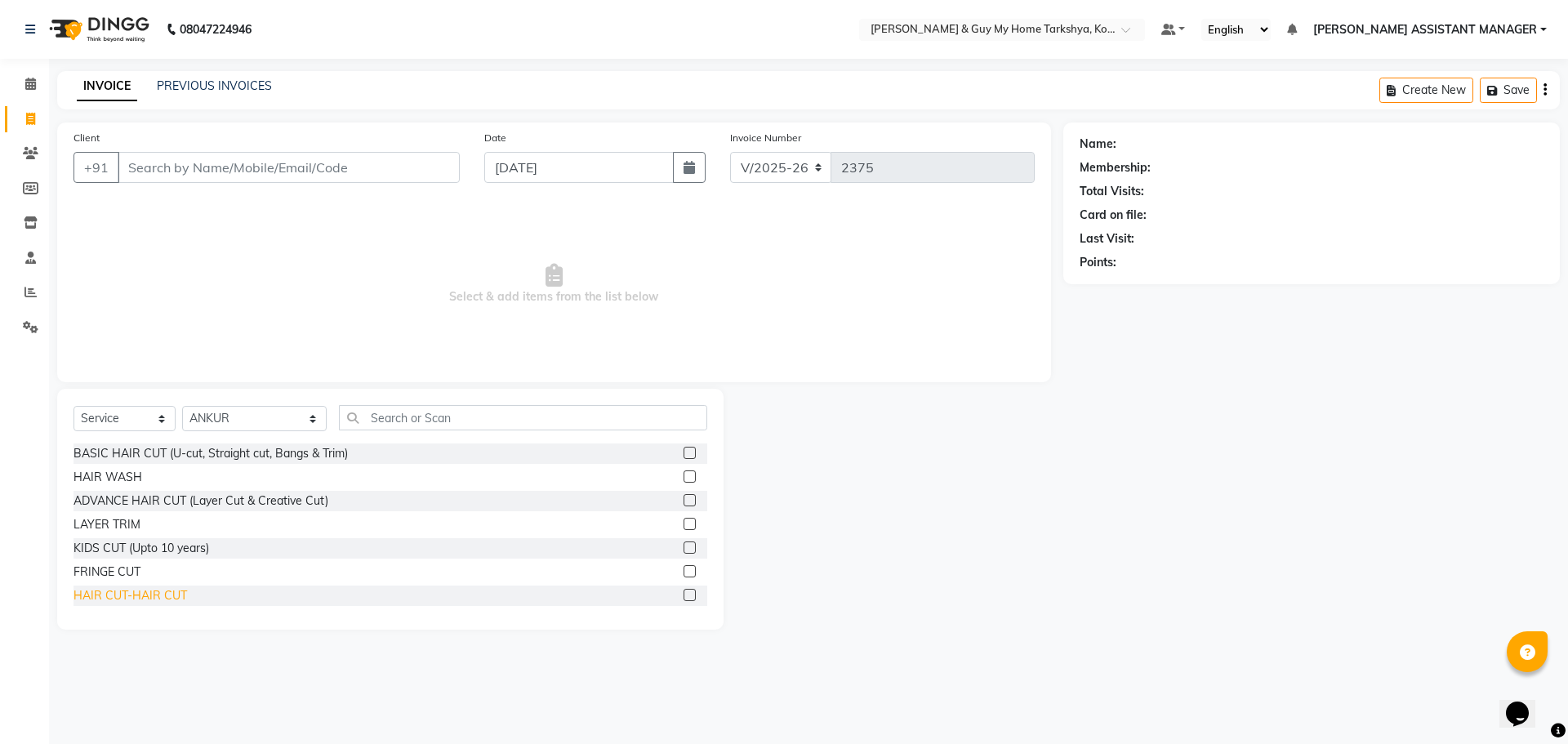
click at [131, 596] on div "HAIR CUT-HAIR CUT" at bounding box center [130, 596] width 114 height 17
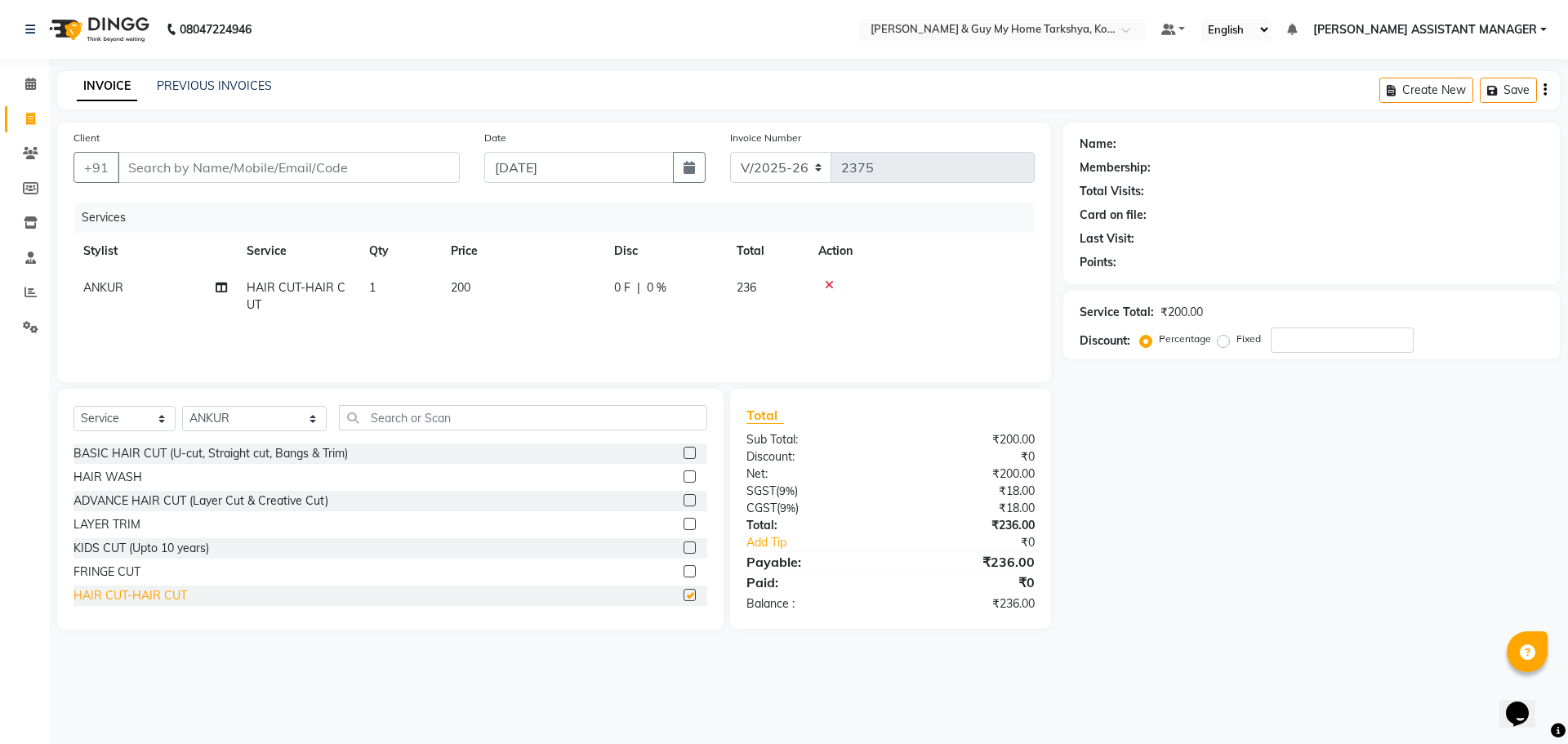
checkbox input "false"
click at [285, 169] on input "Client" at bounding box center [288, 167] width 342 height 31
click at [299, 159] on input "Client" at bounding box center [288, 167] width 342 height 31
click at [377, 182] on input "Client" at bounding box center [288, 167] width 342 height 31
type input "9"
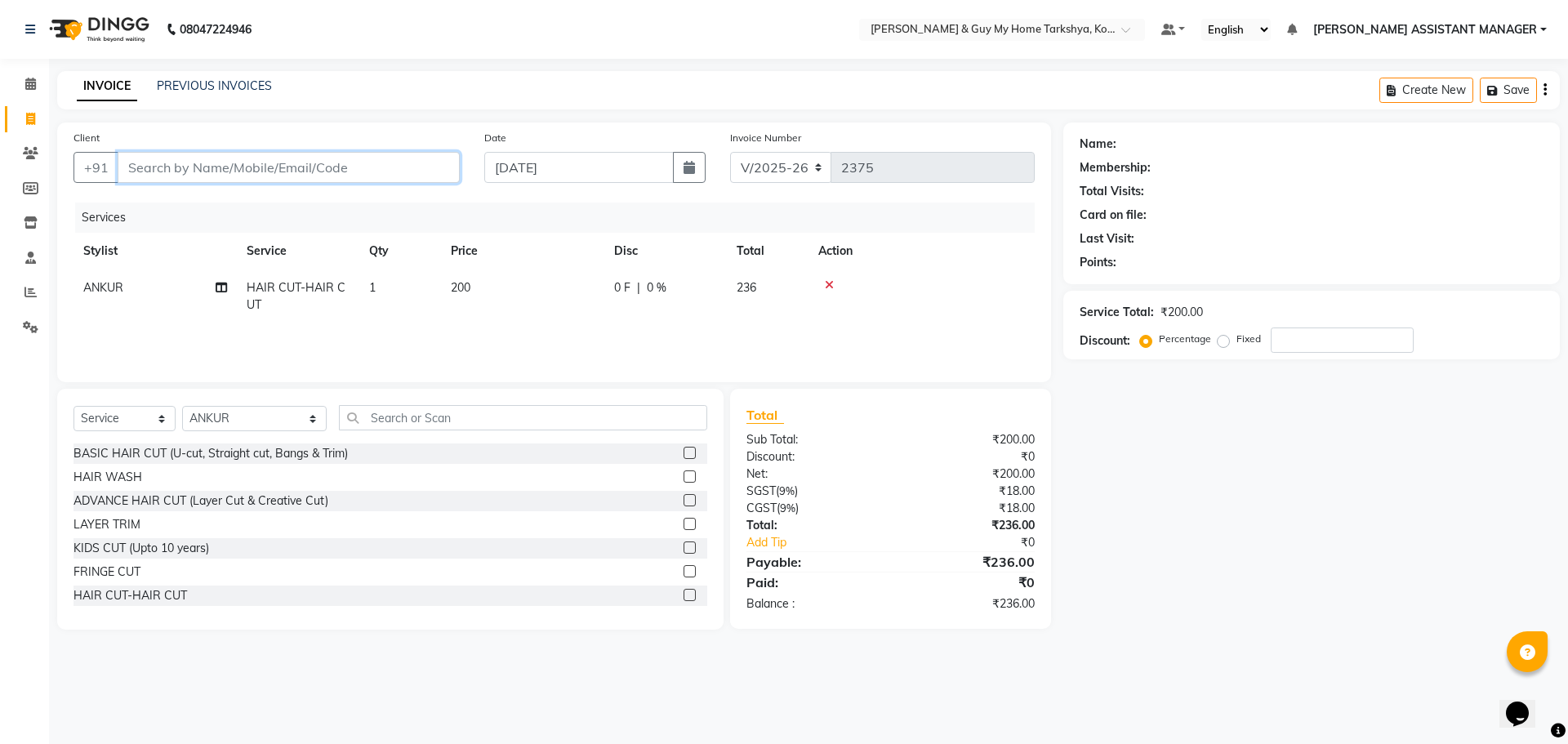
type input "0"
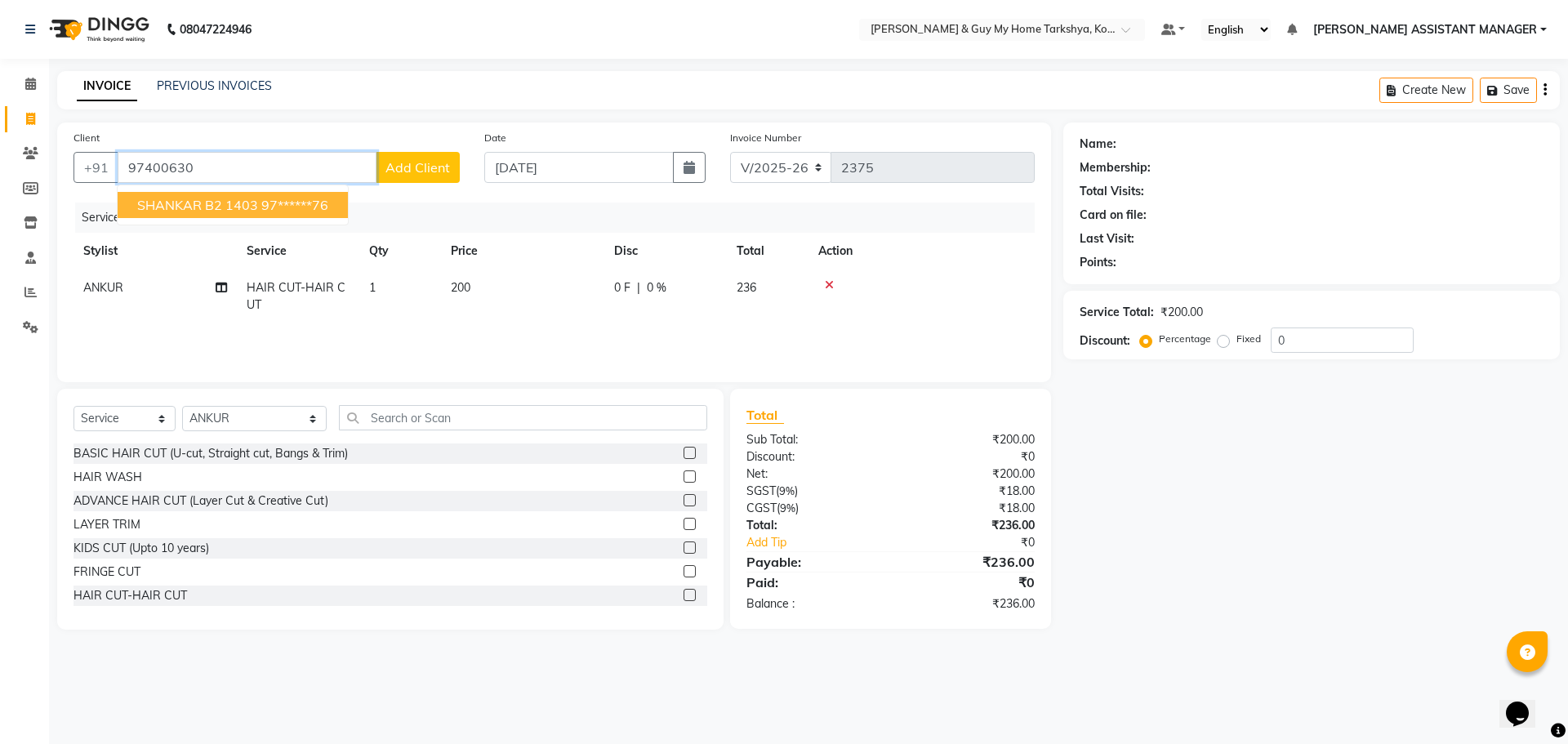
click at [279, 206] on ngb-highlight "97******76" at bounding box center [295, 205] width 67 height 16
type input "97******76"
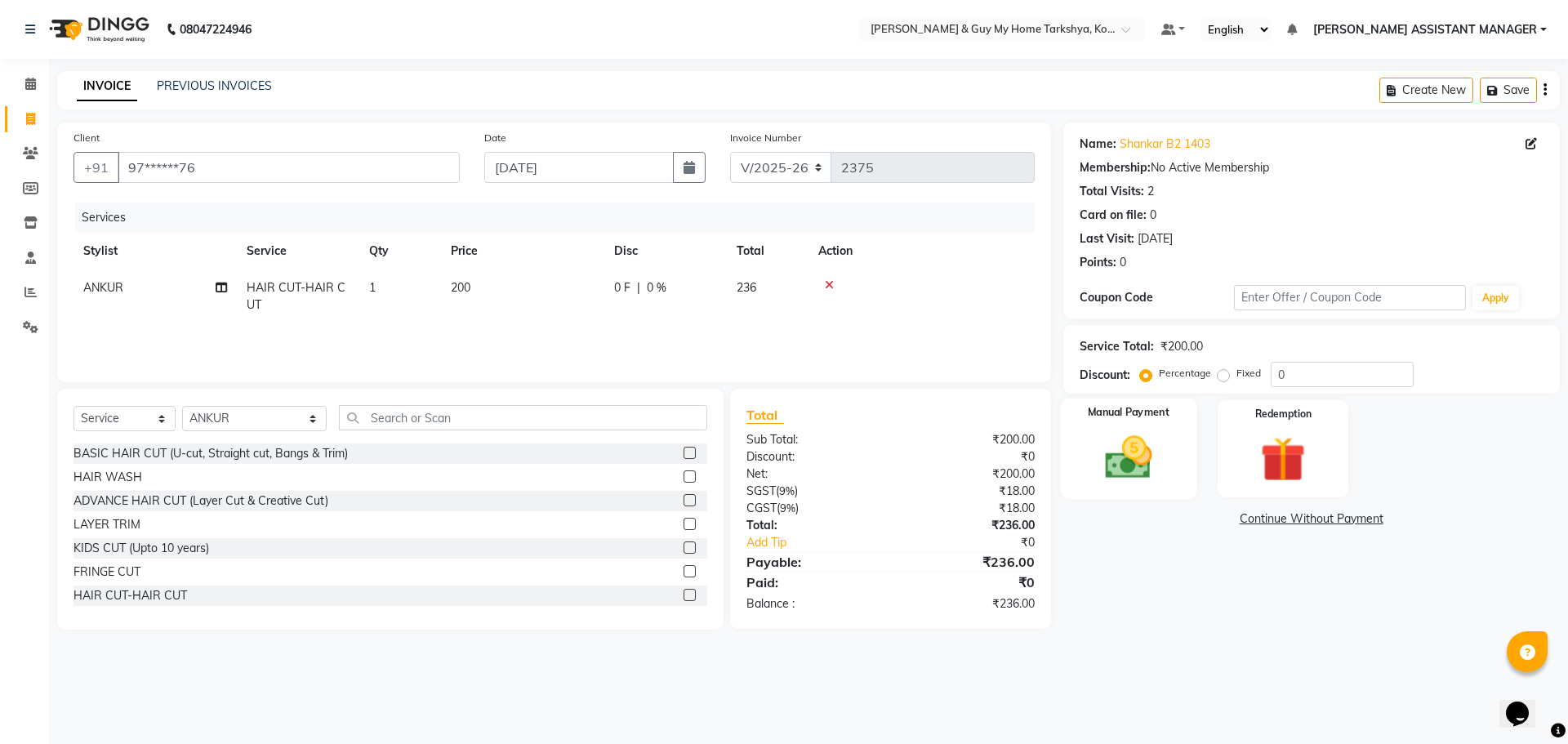
click at [1128, 459] on img at bounding box center [1128, 457] width 76 height 54
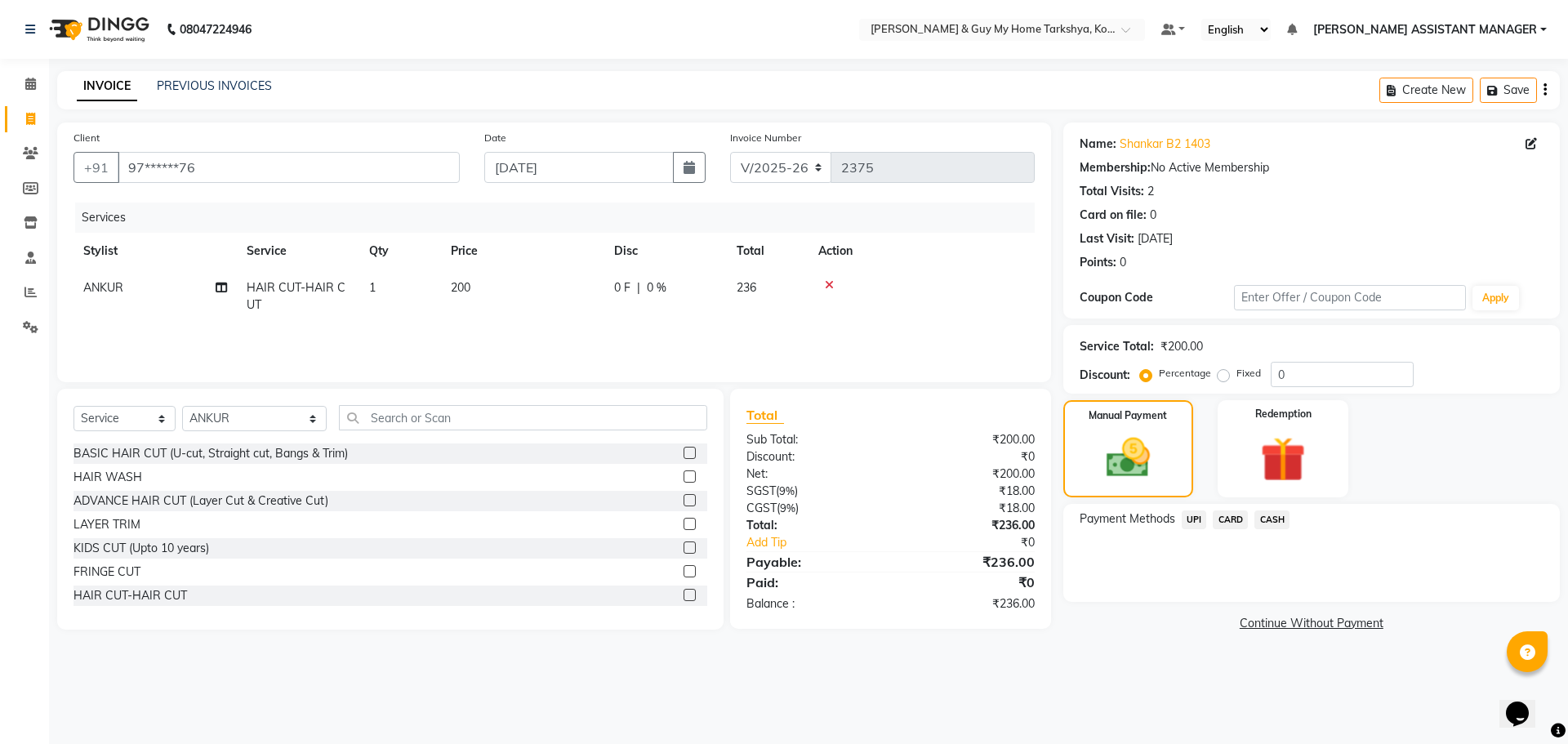
click at [1229, 518] on span "CARD" at bounding box center [1231, 520] width 35 height 19
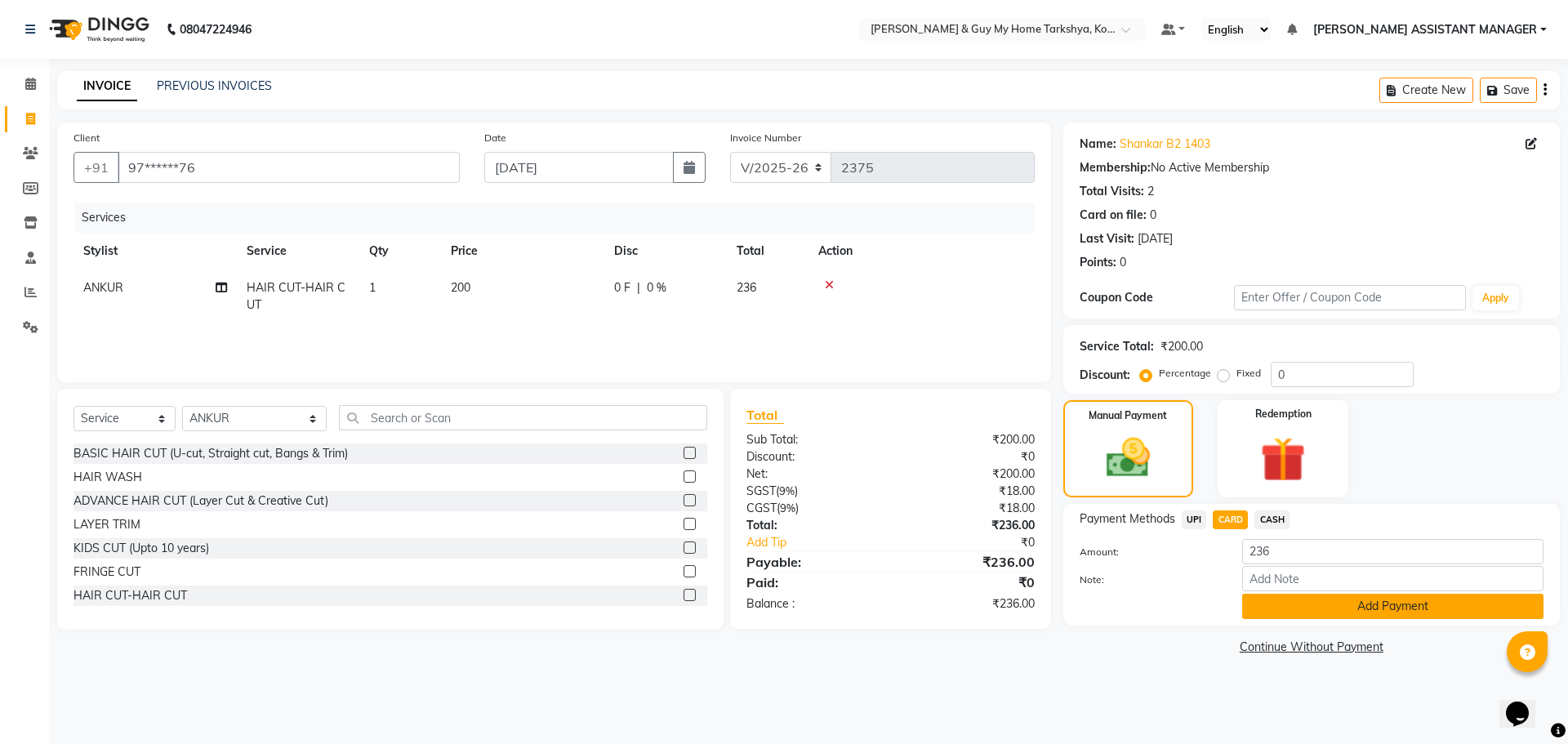
click at [1292, 596] on button "Add Payment" at bounding box center [1392, 606] width 301 height 26
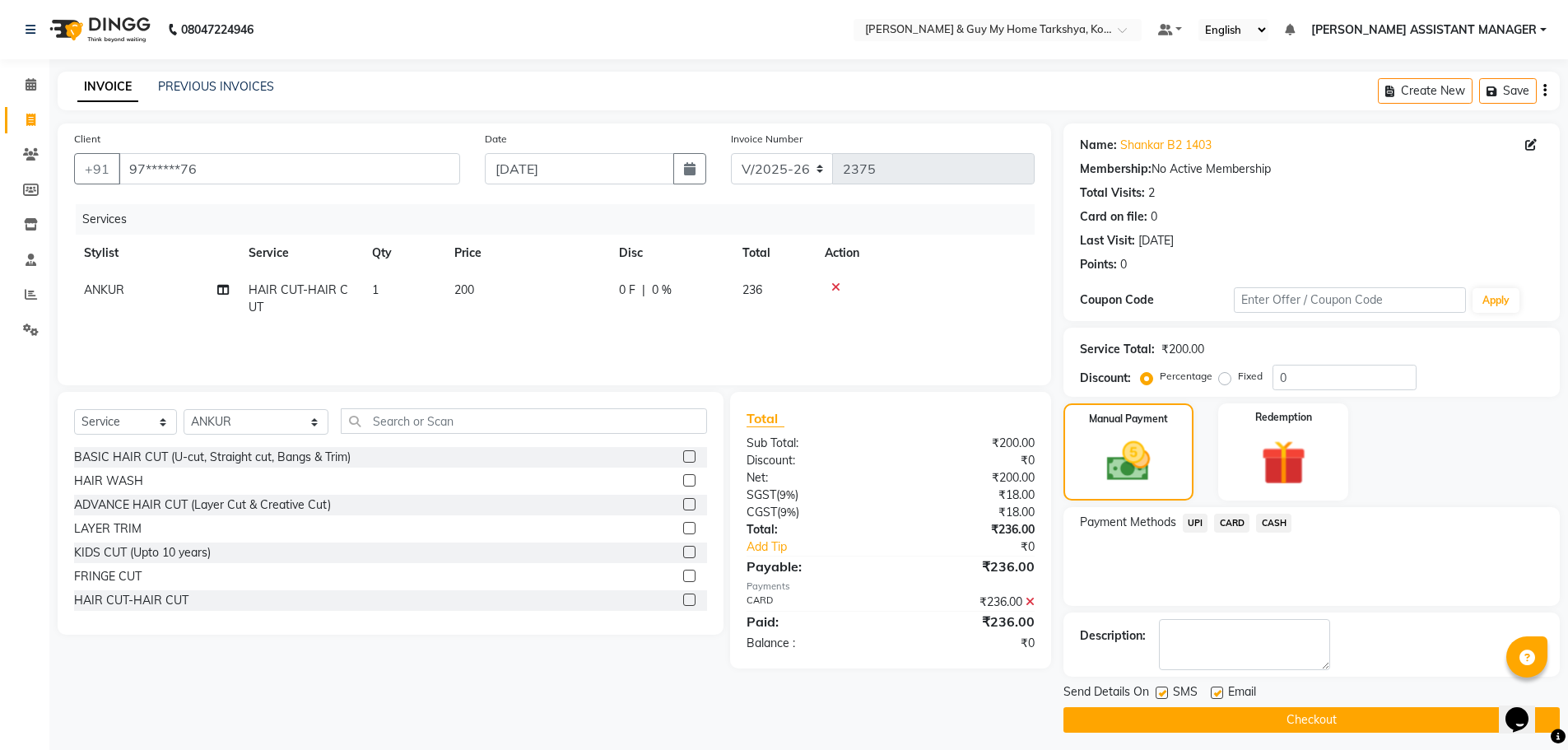
click at [1322, 713] on button "Checkout" at bounding box center [1311, 720] width 496 height 26
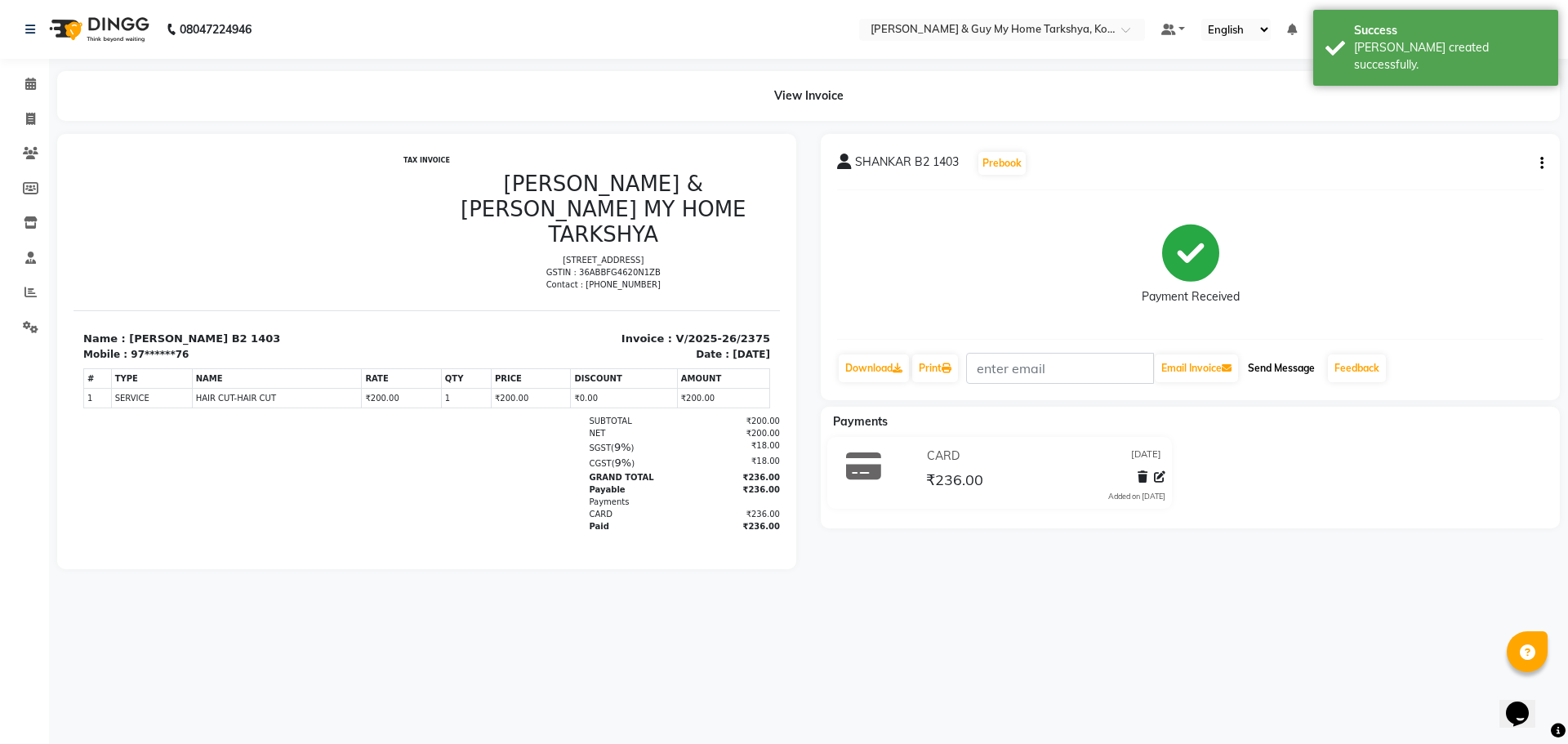
click at [1293, 362] on button "Send Message" at bounding box center [1281, 368] width 80 height 27
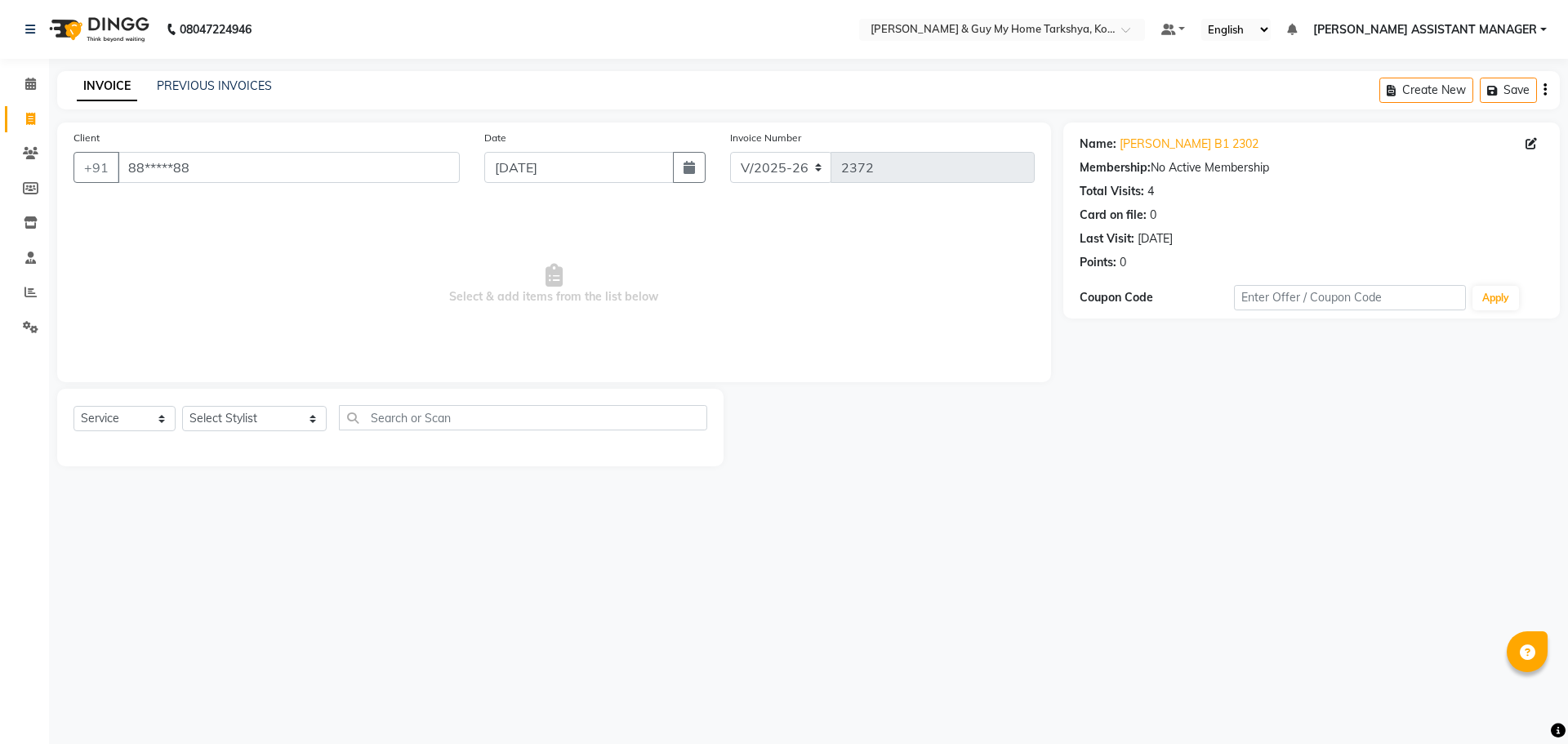
select select "7902"
select select "service"
click at [37, 117] on span at bounding box center [30, 119] width 28 height 19
select select "service"
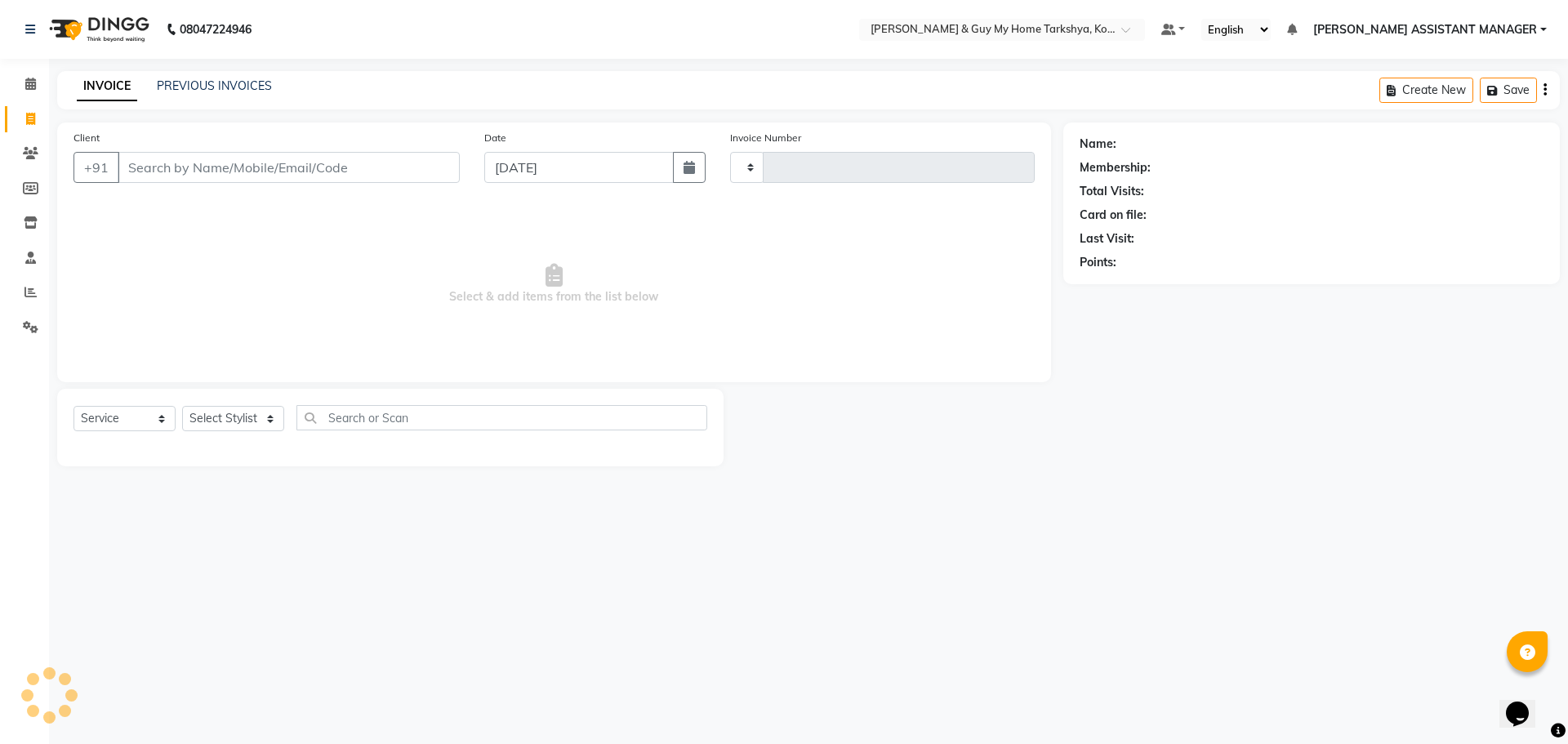
type input "2373"
select select "7902"
click at [249, 82] on link "PREVIOUS INVOICES" at bounding box center [215, 86] width 115 height 15
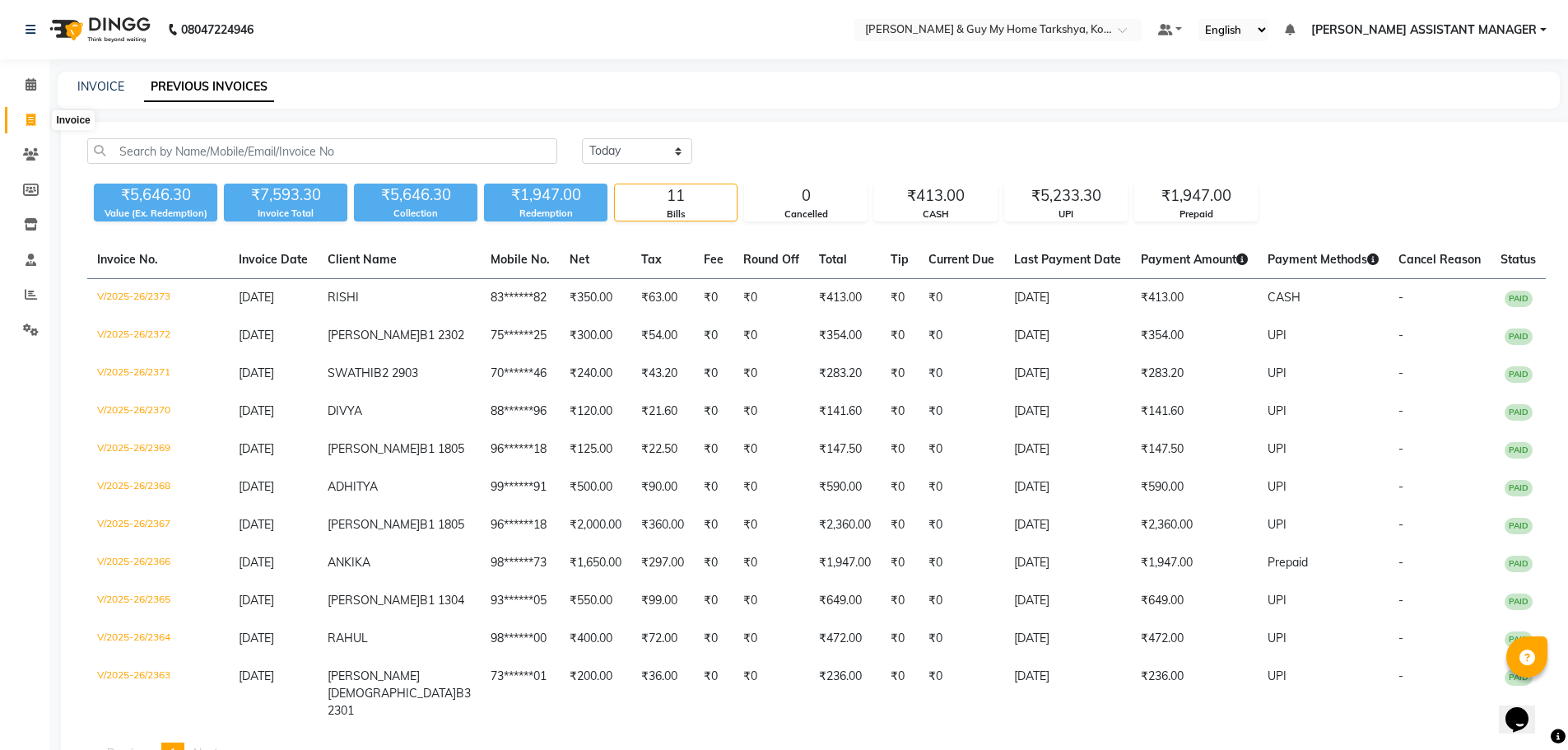
click at [23, 122] on span at bounding box center [30, 120] width 28 height 19
select select "7902"
select select "service"
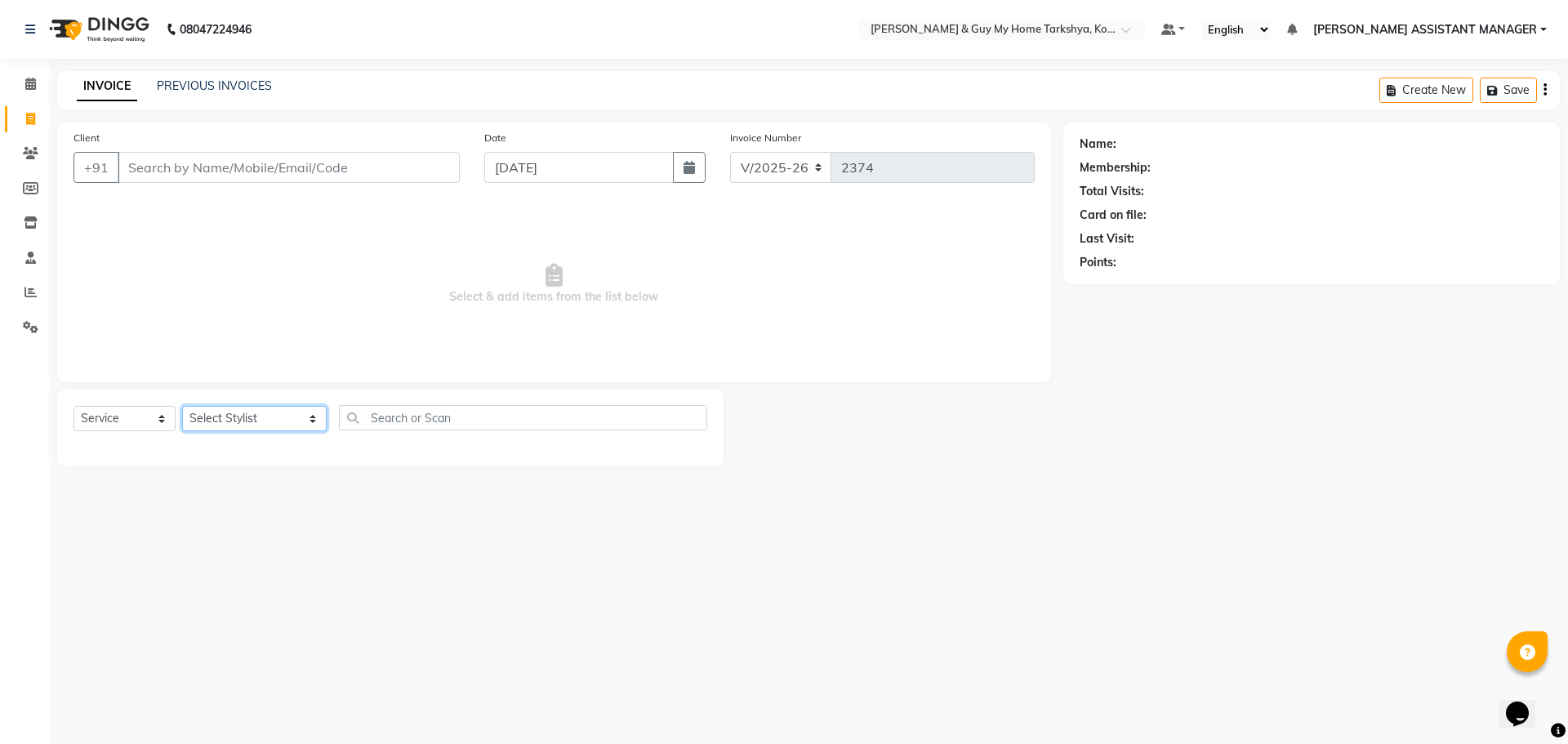
click at [258, 416] on select "Select Stylist [PERSON_NAME] [PERSON_NAME] [PERSON_NAME] GLORY [PERSON_NAME] JI…" at bounding box center [254, 418] width 145 height 26
click at [729, 269] on span "Select & add items from the list below" at bounding box center [554, 284] width 961 height 163
click at [252, 423] on select "Select Stylist [PERSON_NAME] [PERSON_NAME] [PERSON_NAME] GLORY [PERSON_NAME] JI…" at bounding box center [254, 418] width 145 height 26
select select "78699"
click at [182, 406] on select "Select Stylist [PERSON_NAME] [PERSON_NAME] [PERSON_NAME] GLORY [PERSON_NAME] JI…" at bounding box center [254, 418] width 145 height 26
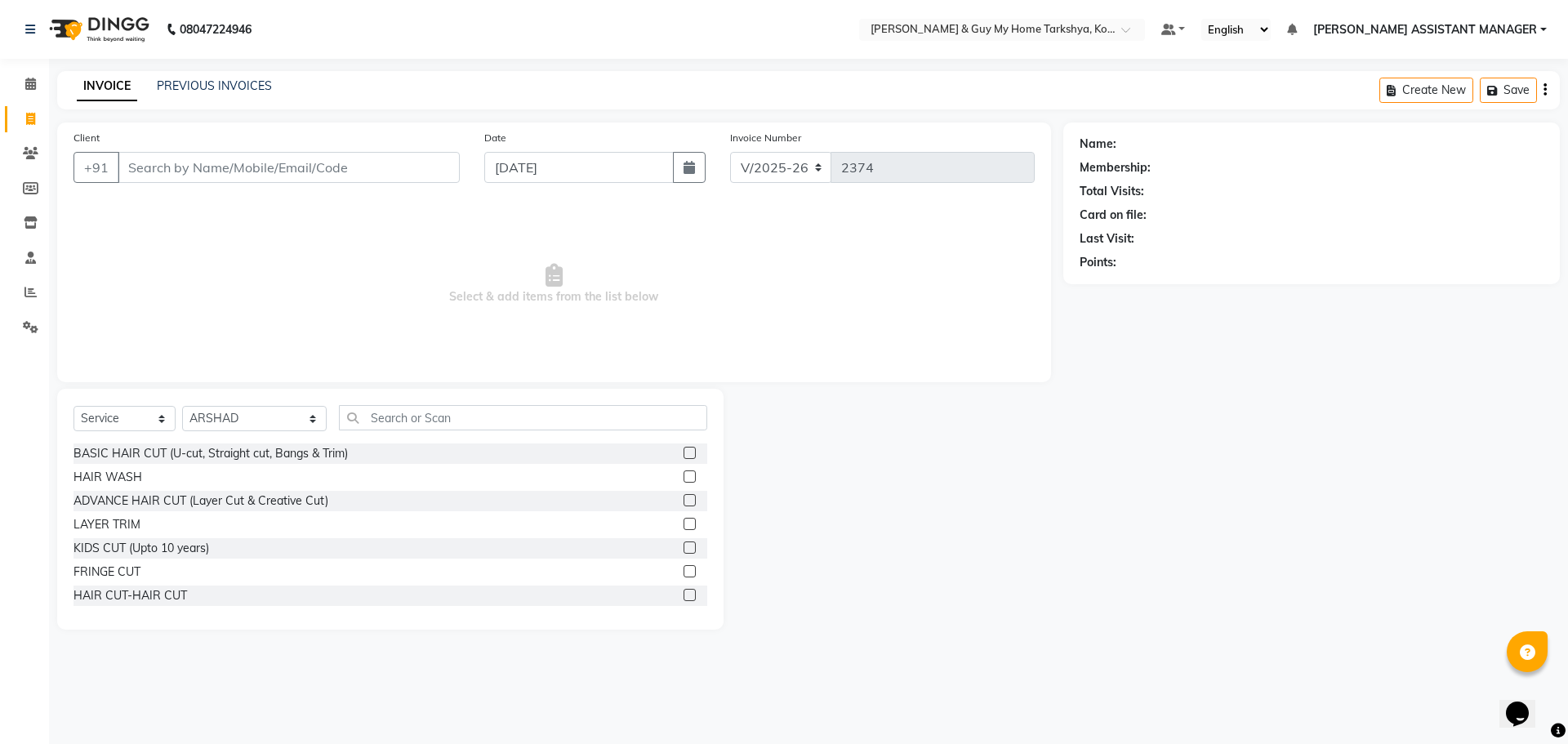
drag, startPoint x: 124, startPoint y: 600, endPoint x: 384, endPoint y: 421, distance: 315.7
click at [125, 600] on div "HAIR CUT-HAIR CUT" at bounding box center [130, 596] width 114 height 17
checkbox input "false"
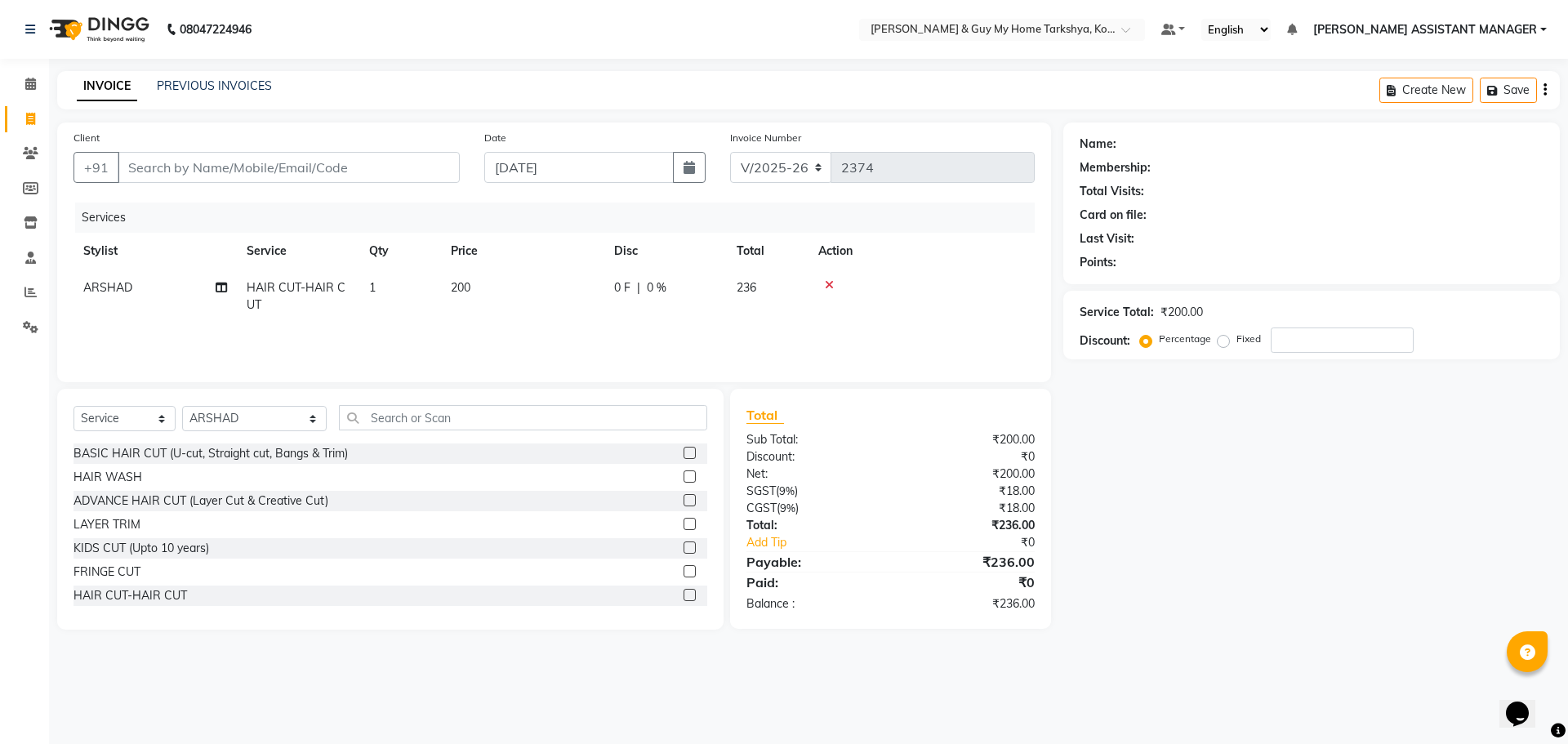
click at [446, 401] on div "Select Service Product Membership Package Voucher Prepaid Gift Card Select Styl…" at bounding box center [390, 509] width 666 height 241
click at [427, 423] on input "text" at bounding box center [524, 418] width 369 height 26
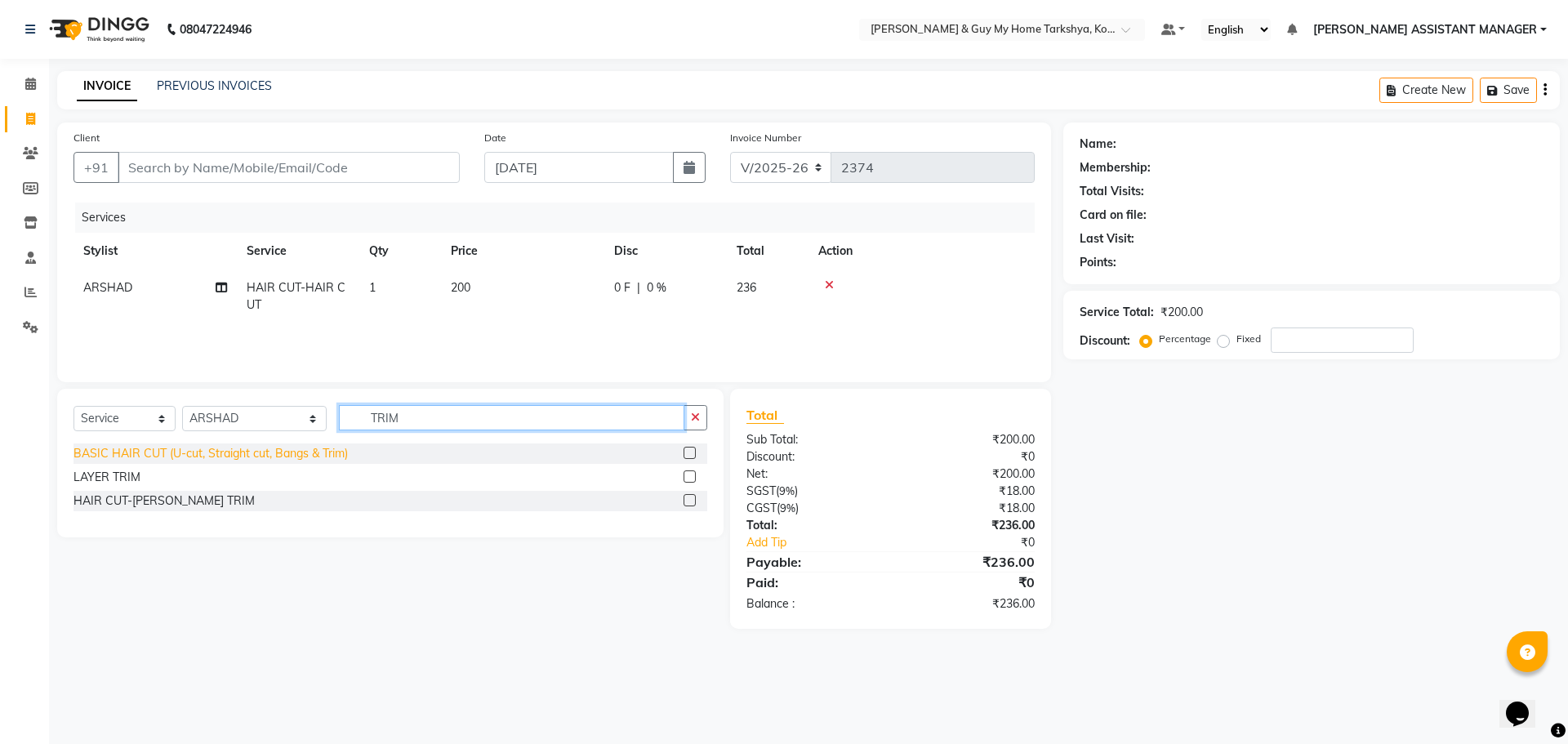
type input "TRIM"
click at [183, 500] on div "HAIR CUT-[PERSON_NAME] TRIM" at bounding box center [163, 500] width 181 height 17
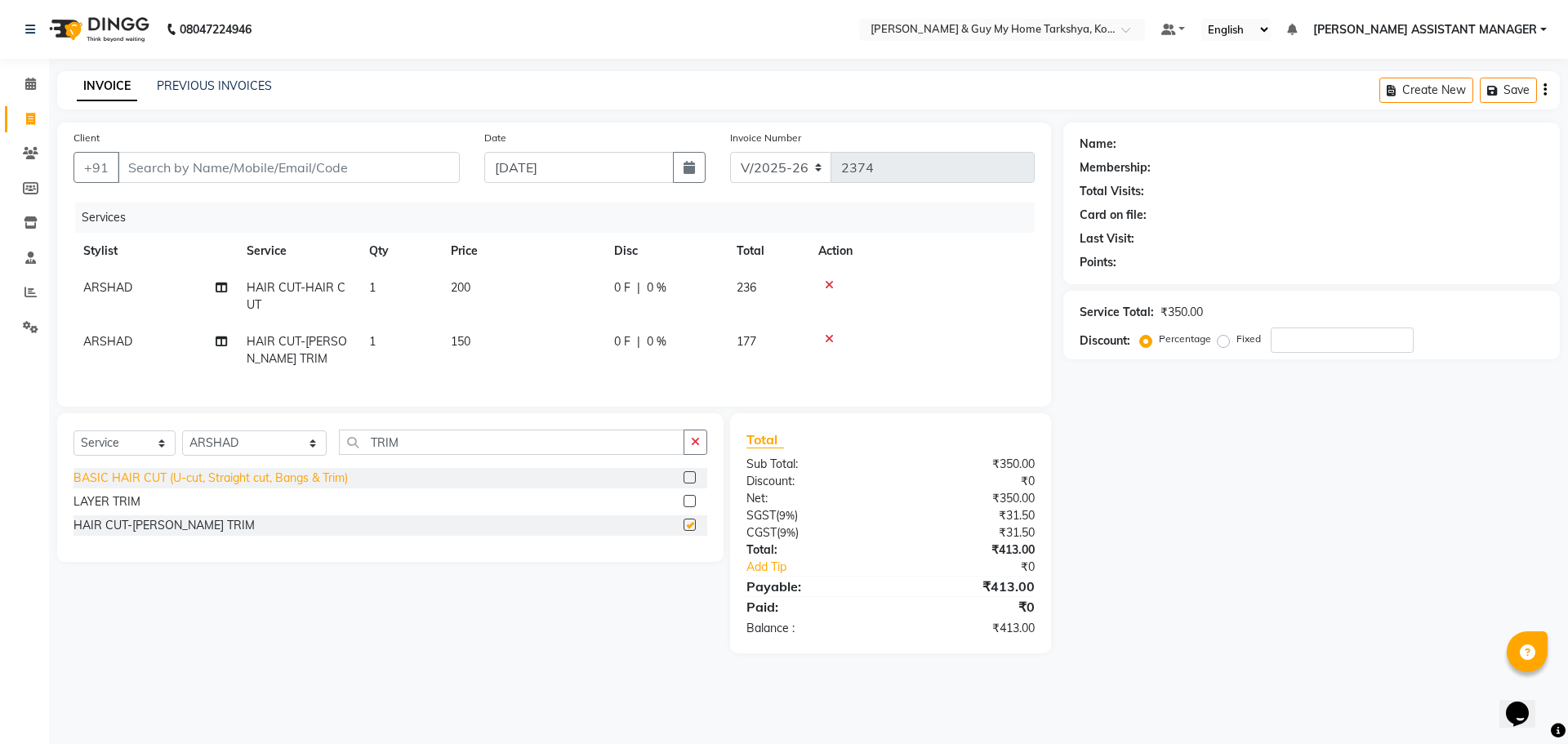
checkbox input "false"
click at [477, 344] on td "150" at bounding box center [522, 350] width 163 height 54
select select "78699"
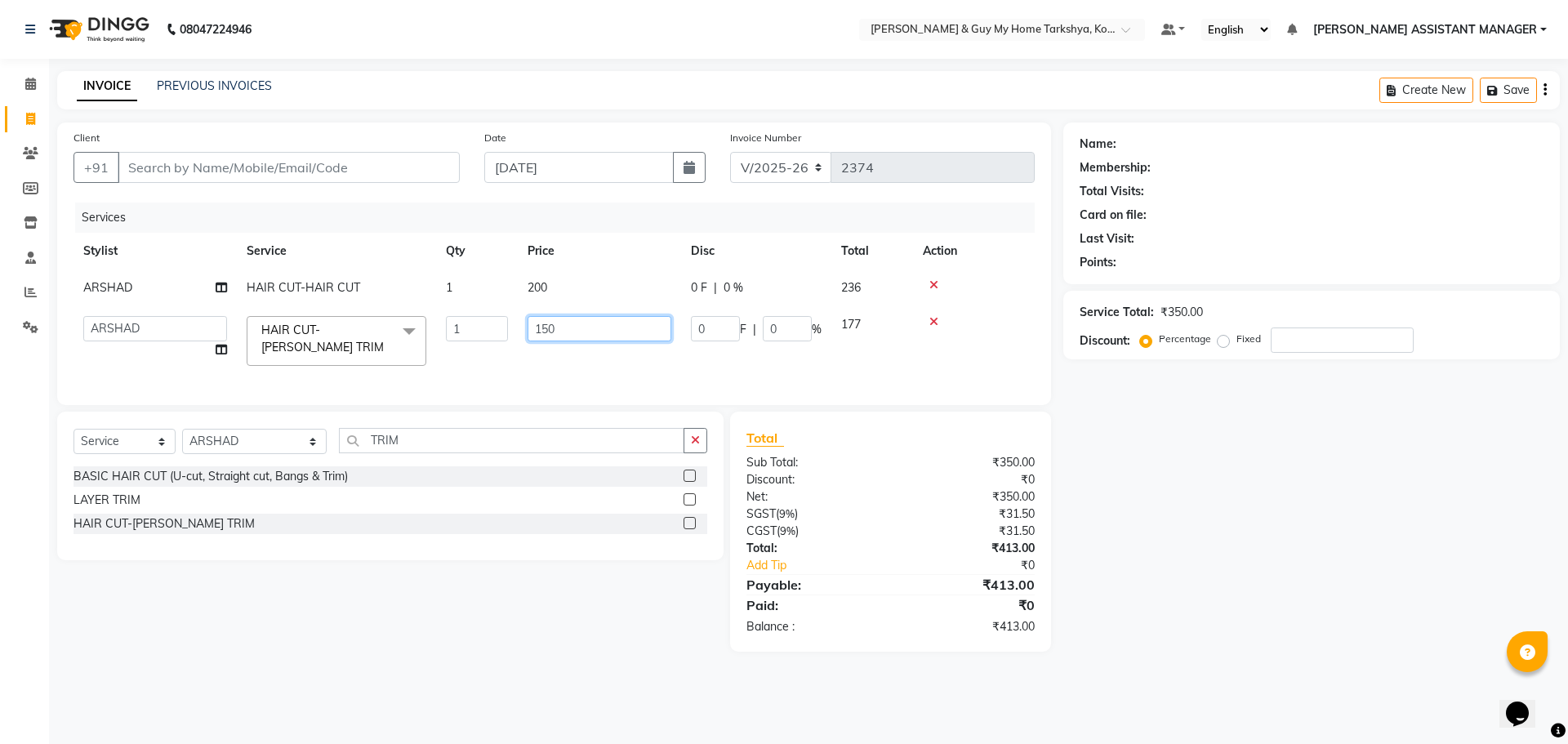
drag, startPoint x: 598, startPoint y: 320, endPoint x: 440, endPoint y: 327, distance: 158.2
click at [441, 327] on tr "ANKUR ANSHU ARCHANA ARSHAD ELVINA GANESH GLORY IRFAN JIYA KRISHNA MARIYA MOUNIK…" at bounding box center [554, 341] width 961 height 70
type input "100"
click at [523, 373] on td "100" at bounding box center [599, 341] width 163 height 70
select select "78699"
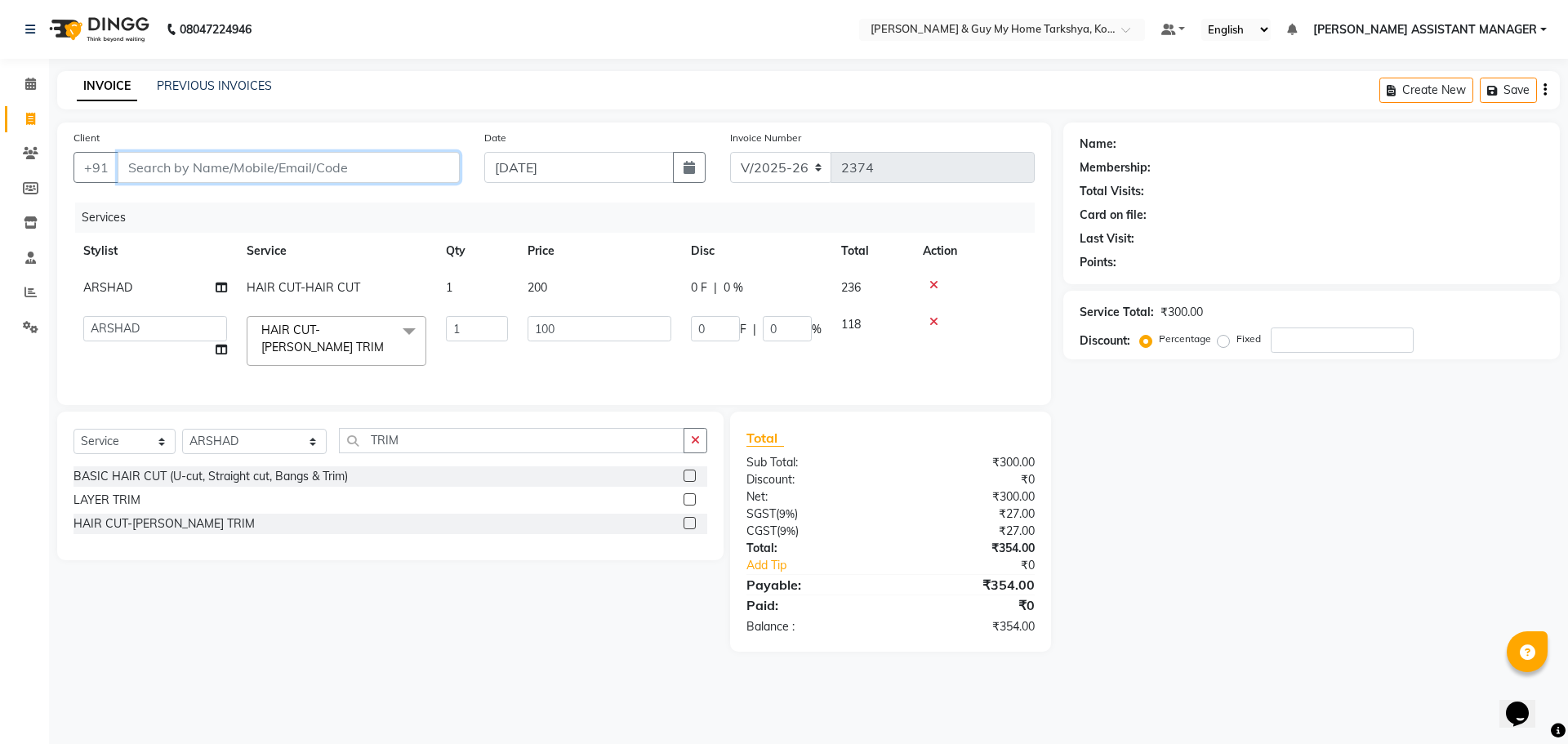
click at [266, 169] on input "Client" at bounding box center [288, 167] width 342 height 31
type input "D"
type input "0"
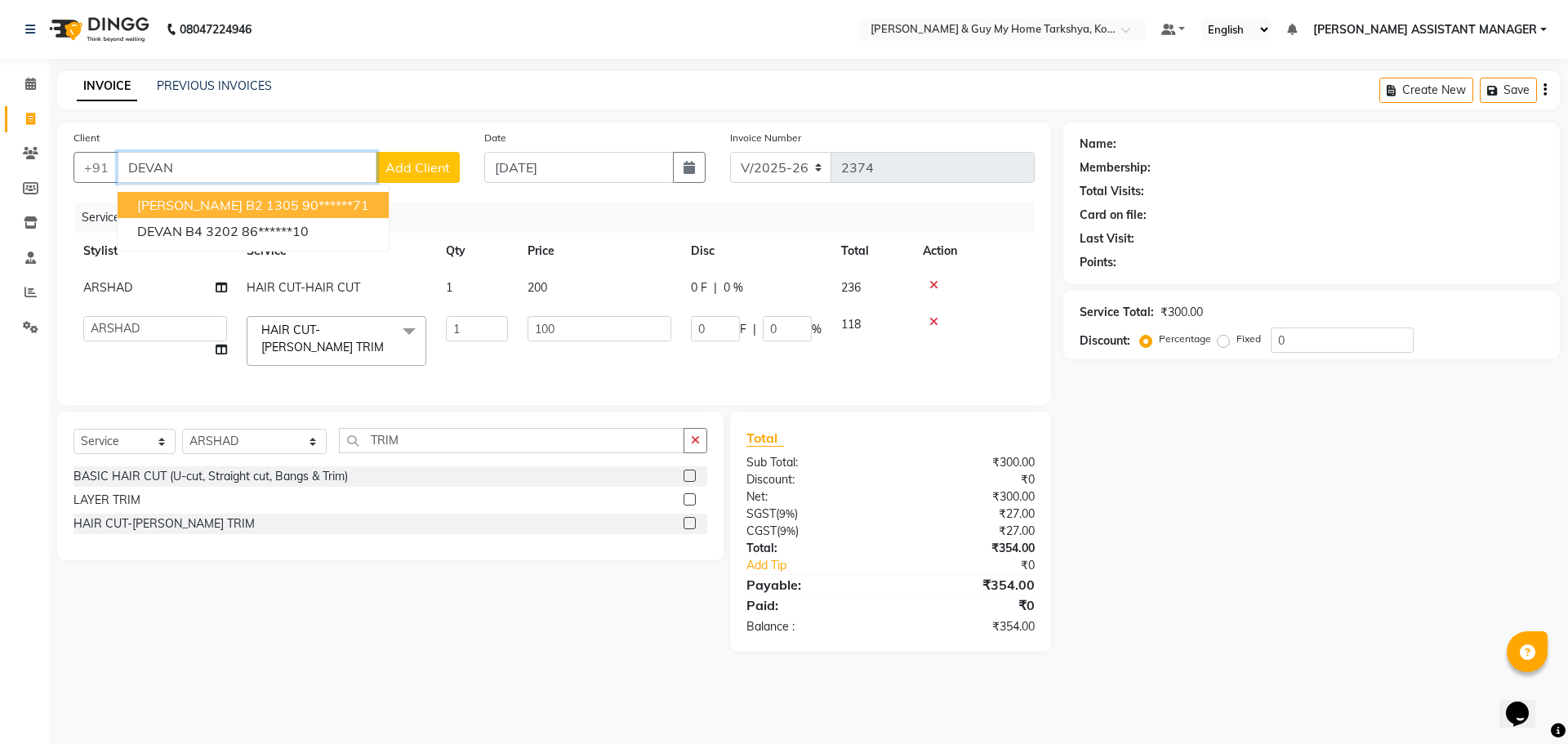
click at [248, 206] on span "DEVANSH B2 1305" at bounding box center [217, 205] width 162 height 16
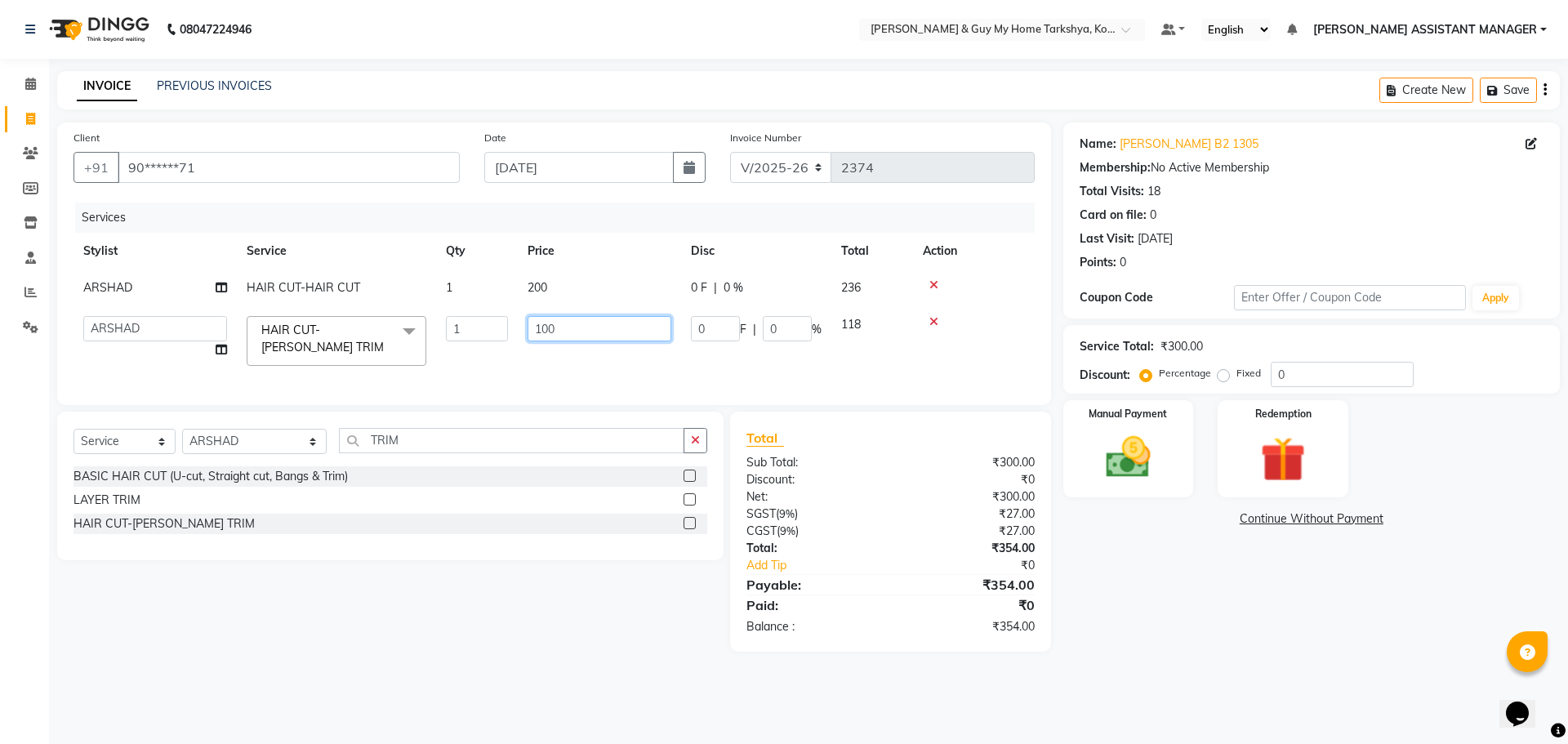
click at [566, 323] on input "100" at bounding box center [599, 329] width 144 height 26
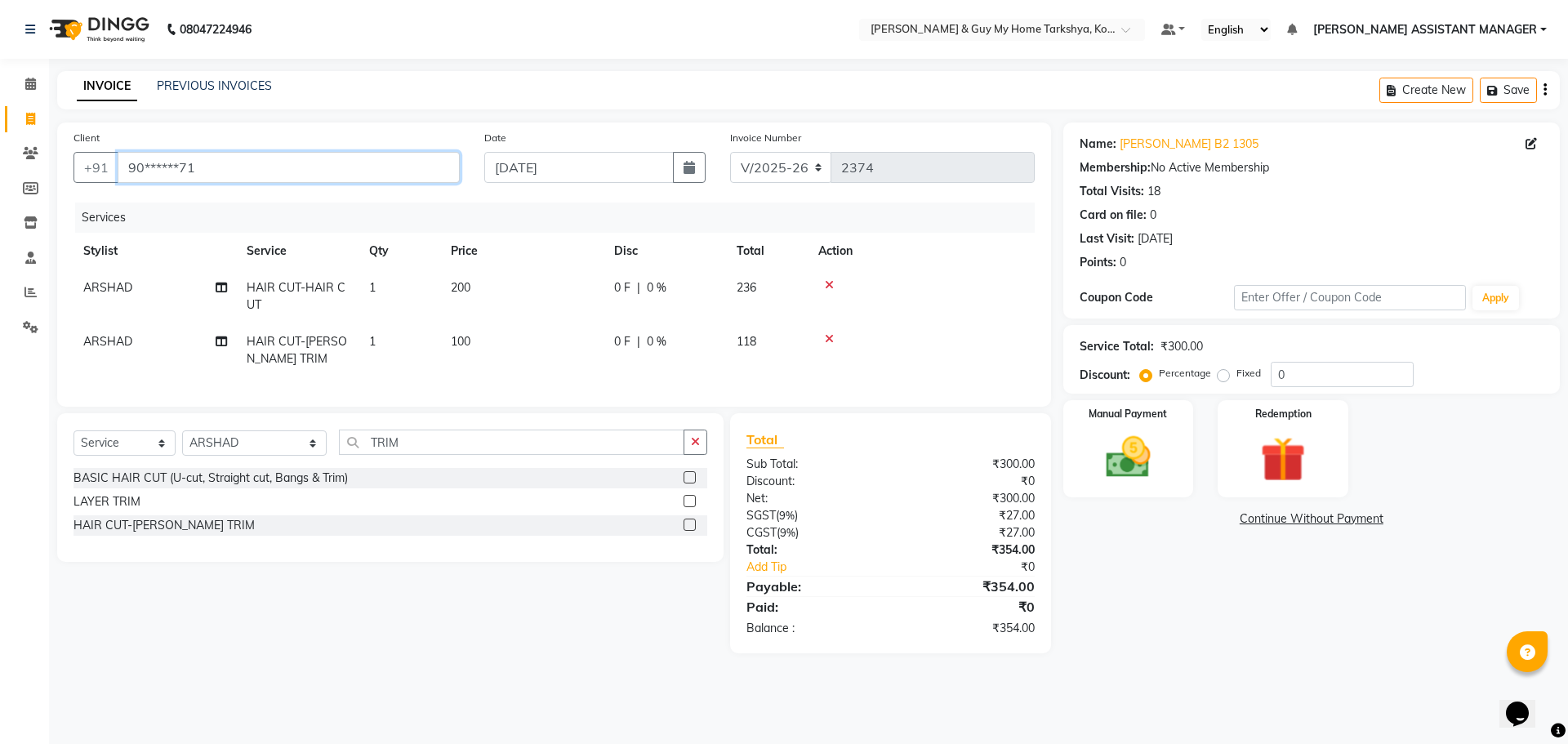
click at [340, 171] on input "90******71" at bounding box center [288, 167] width 342 height 31
type input "9"
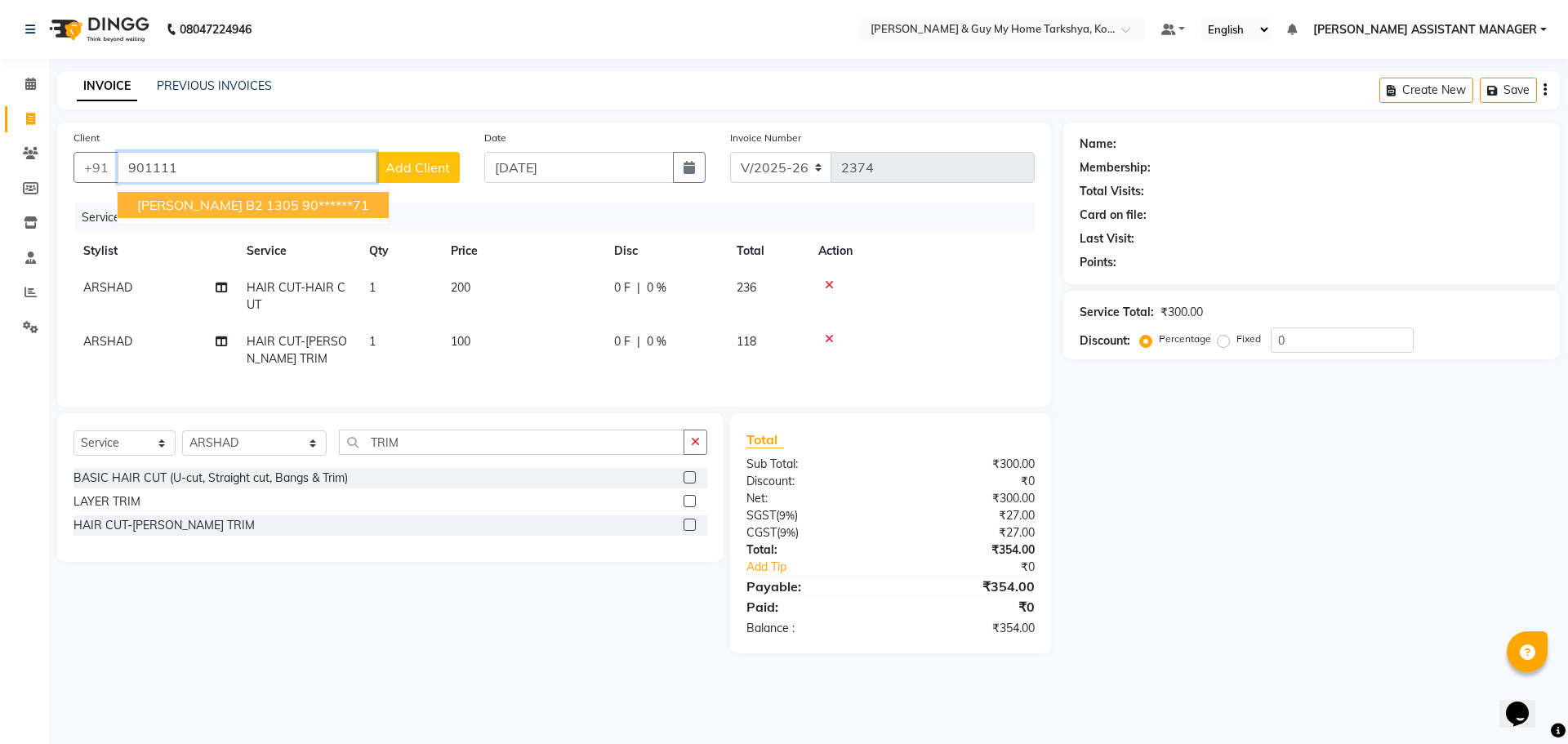
click at [253, 213] on button "DEVANSH B2 1305 90******71" at bounding box center [253, 205] width 271 height 27
type input "90******71"
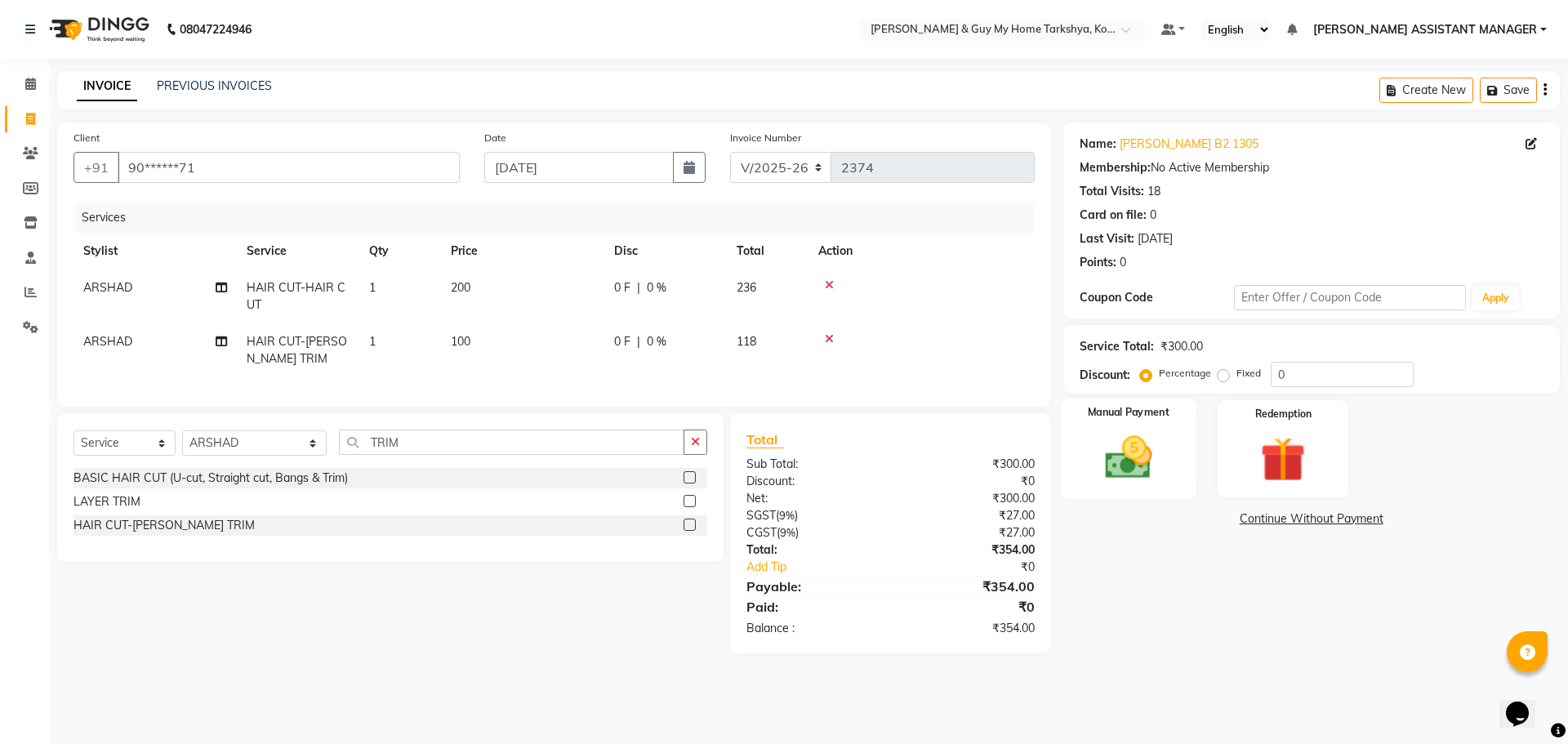
click at [1125, 437] on img at bounding box center [1128, 457] width 76 height 54
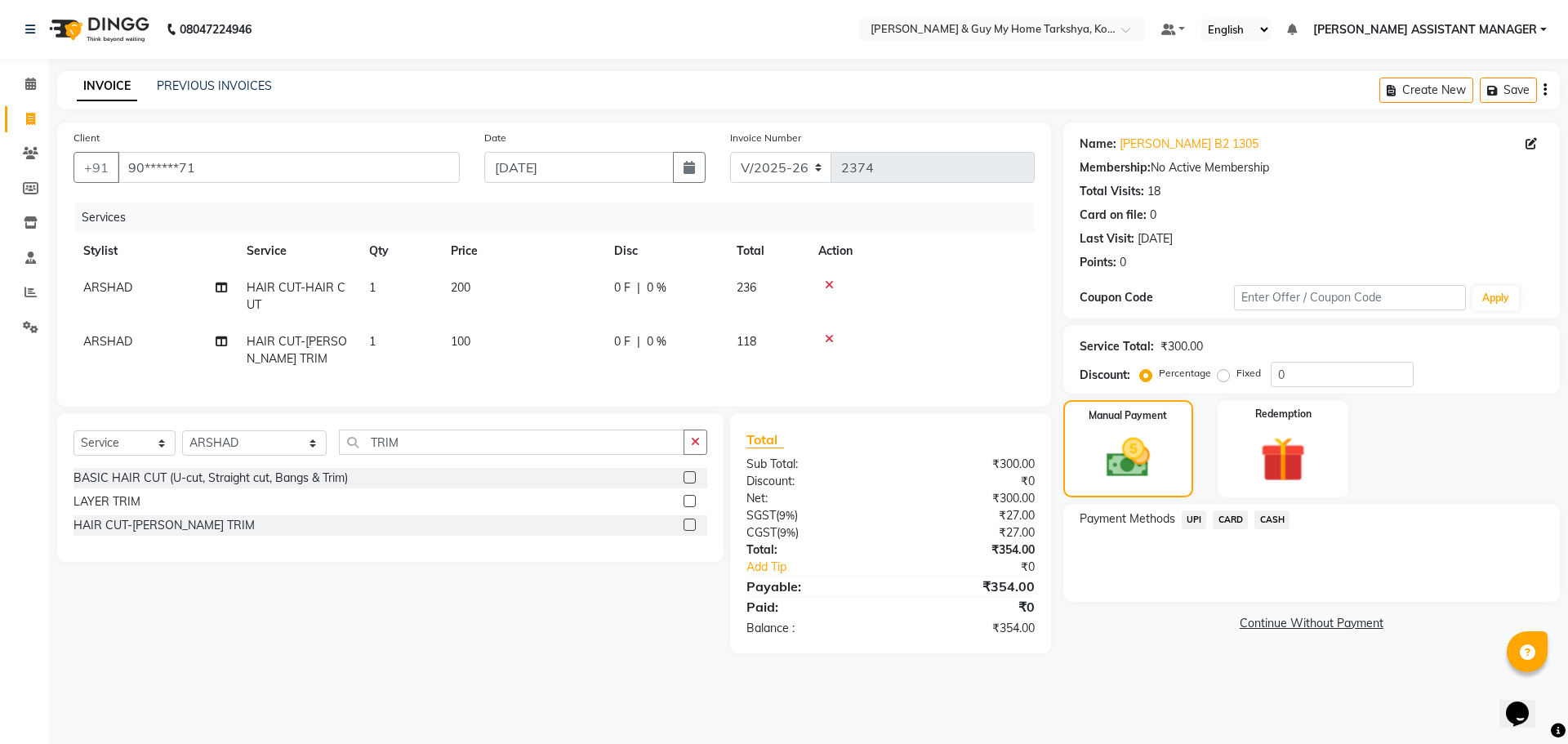
click at [1232, 520] on span "CARD" at bounding box center [1231, 520] width 35 height 19
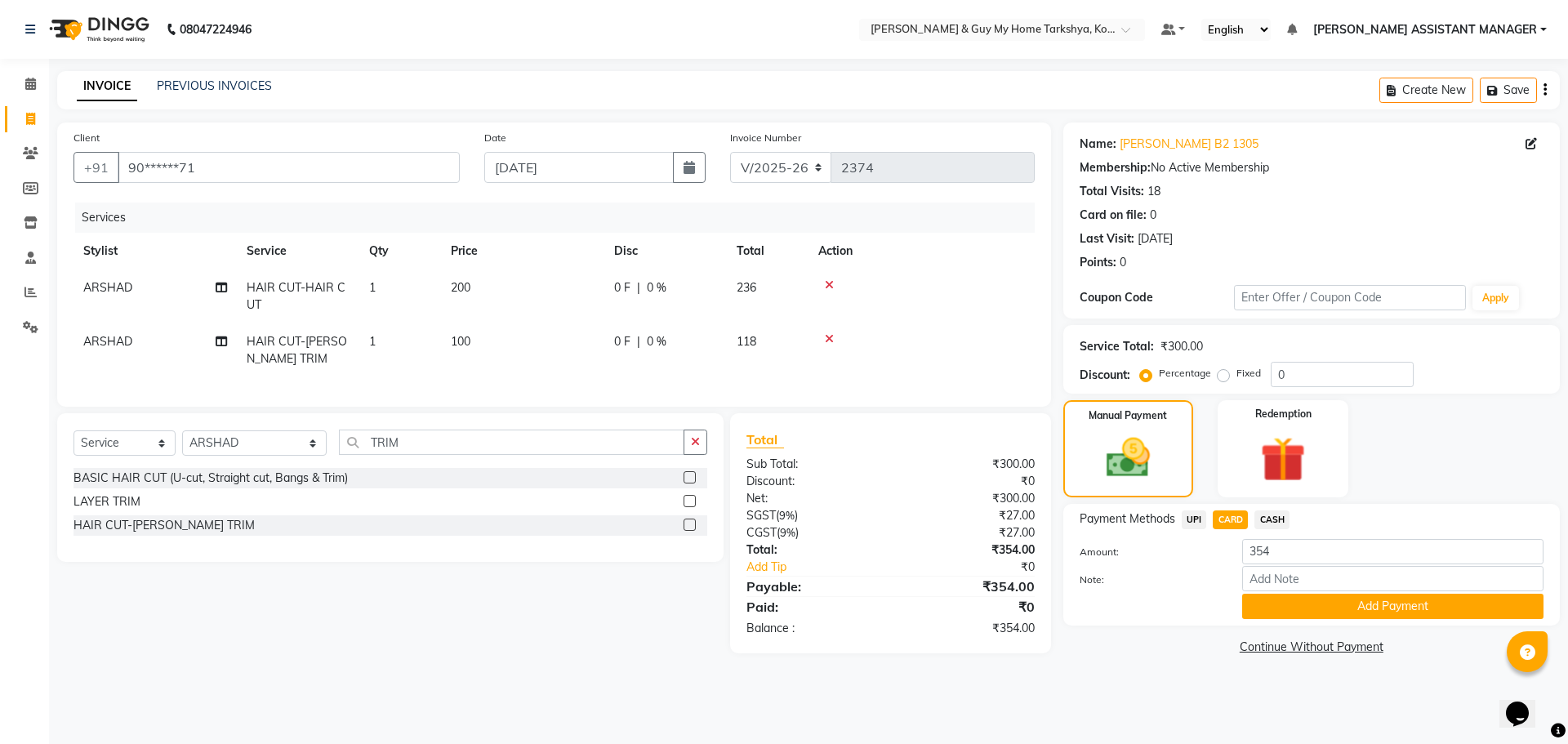
click at [1328, 606] on button "Add Payment" at bounding box center [1392, 606] width 301 height 26
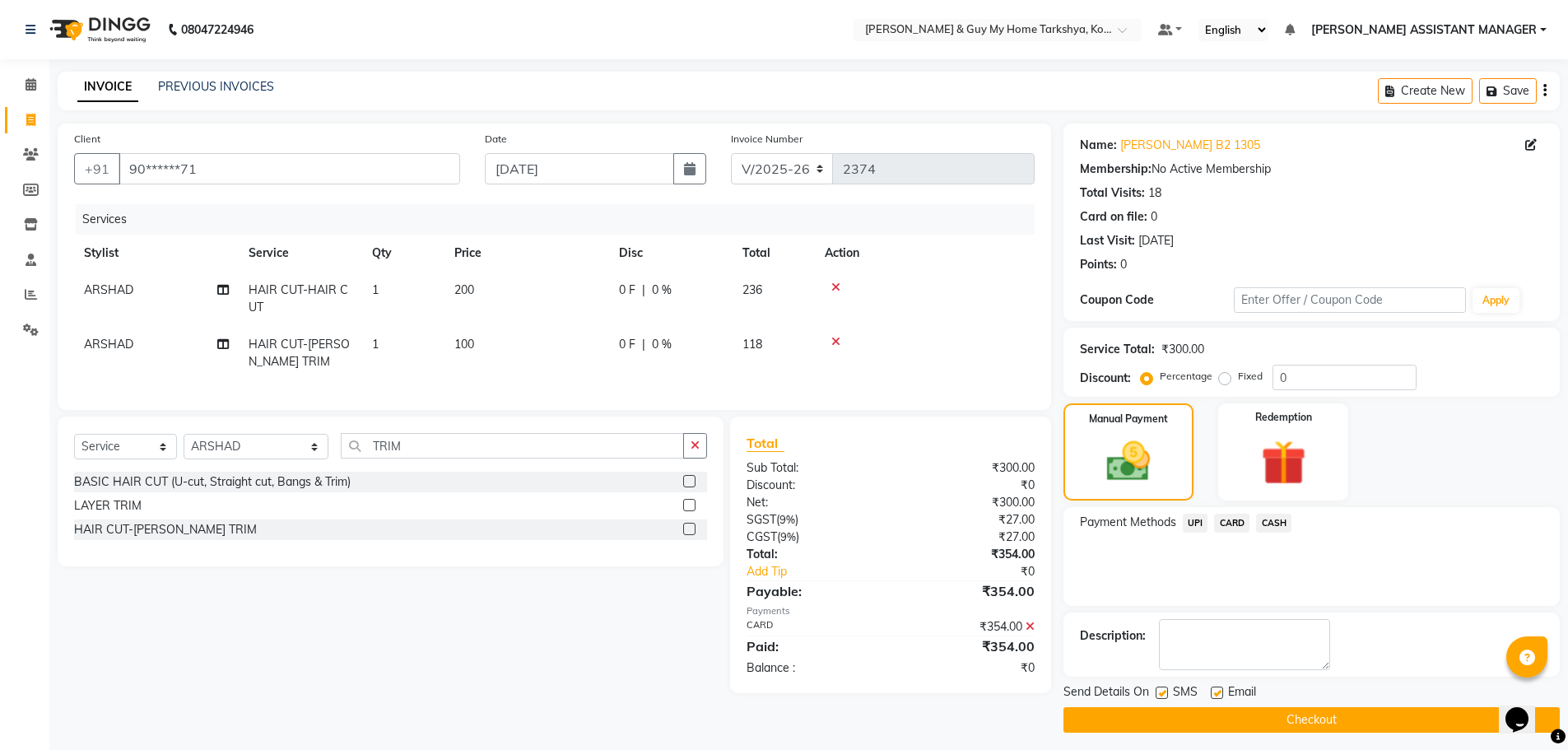
click at [1323, 715] on button "Checkout" at bounding box center [1311, 720] width 496 height 26
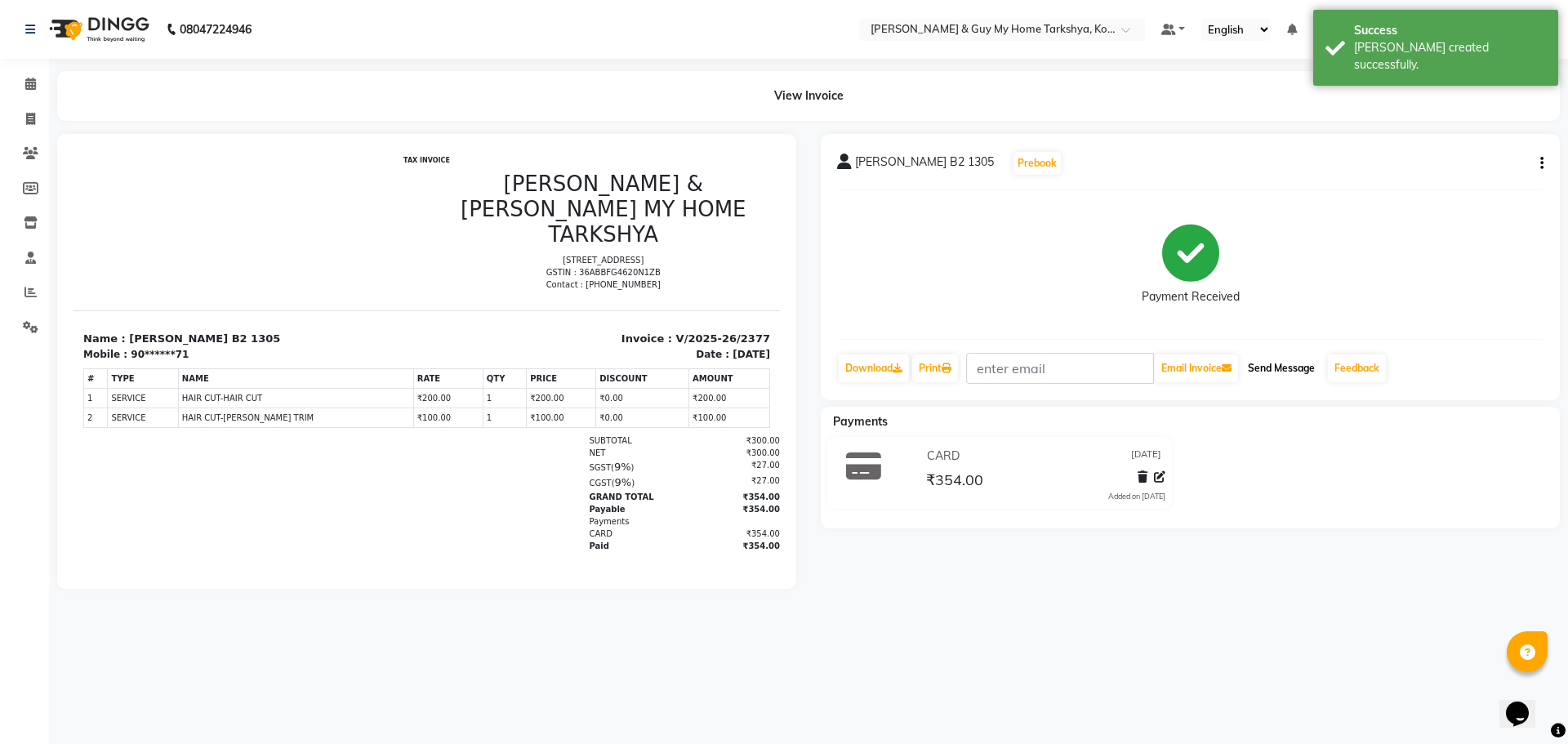
click at [1280, 362] on button "Send Message" at bounding box center [1281, 368] width 80 height 27
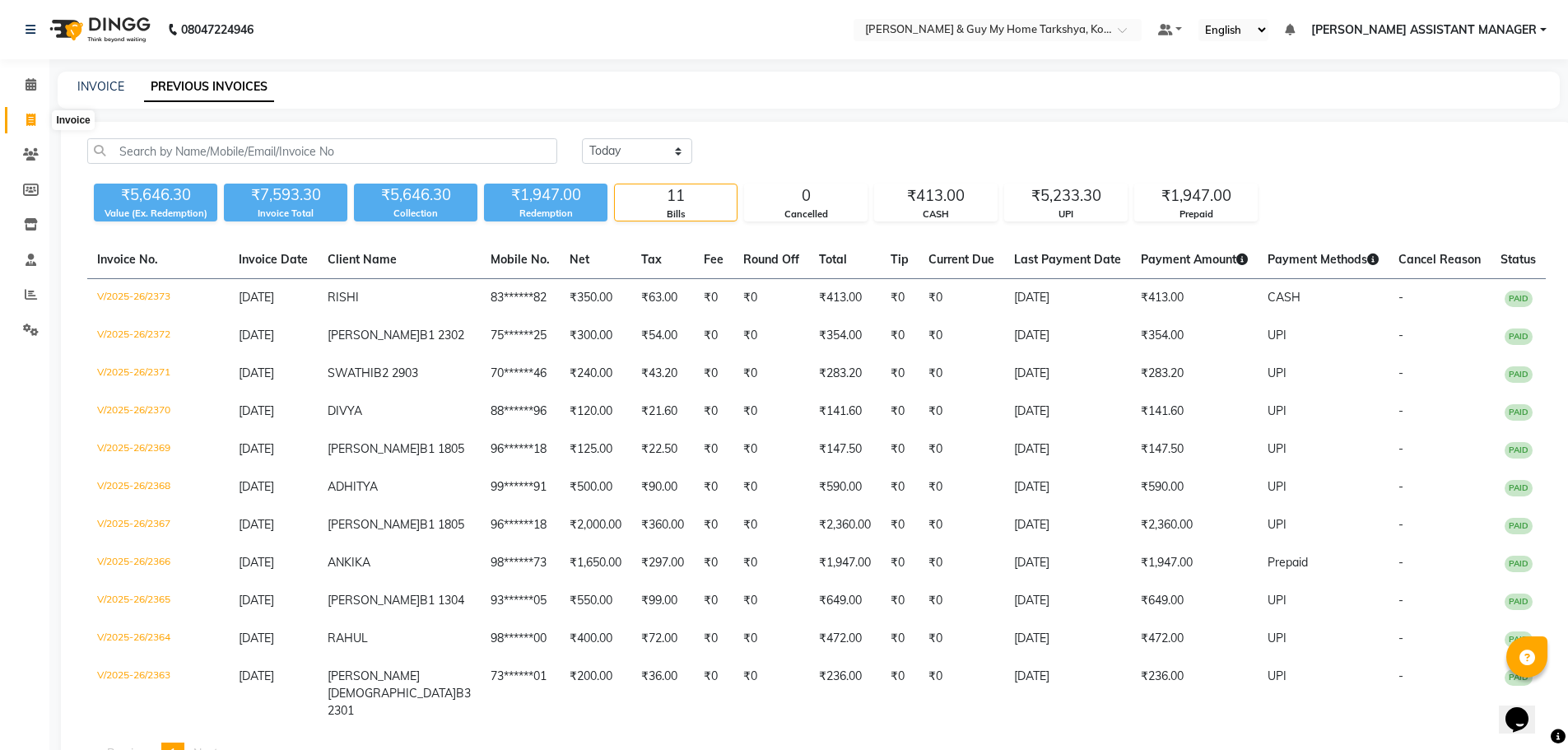
drag, startPoint x: 20, startPoint y: 122, endPoint x: 61, endPoint y: 125, distance: 41.1
click at [21, 121] on span at bounding box center [30, 120] width 28 height 19
select select "7902"
select select "service"
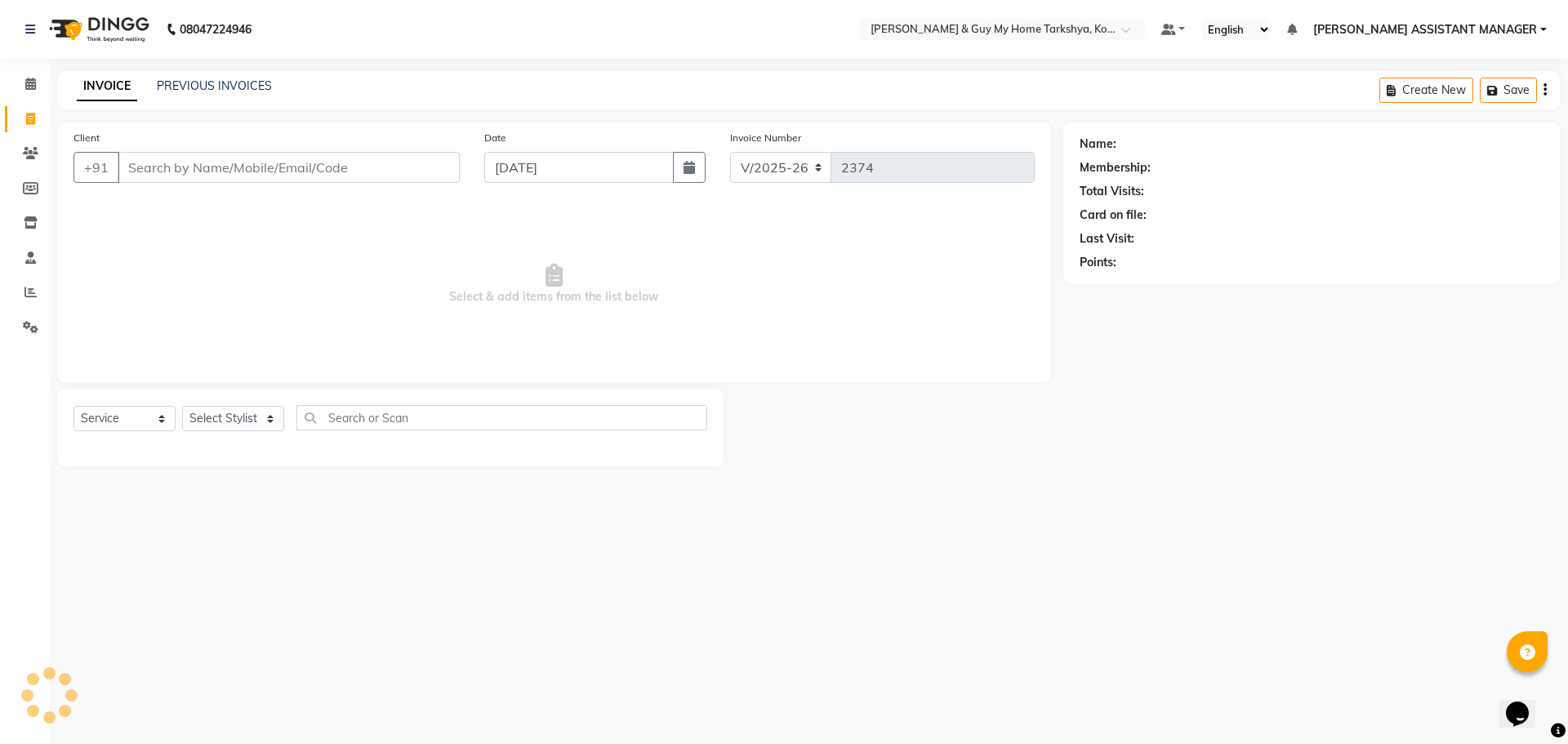
click at [292, 157] on input "Client" at bounding box center [288, 167] width 342 height 31
click at [270, 406] on select "Select Stylist [PERSON_NAME] [PERSON_NAME] [PERSON_NAME] GLORY [PERSON_NAME] JI…" at bounding box center [254, 418] width 145 height 26
select select "71411"
click at [182, 406] on select "Select Stylist [PERSON_NAME] [PERSON_NAME] [PERSON_NAME] GLORY [PERSON_NAME] JI…" at bounding box center [254, 418] width 145 height 26
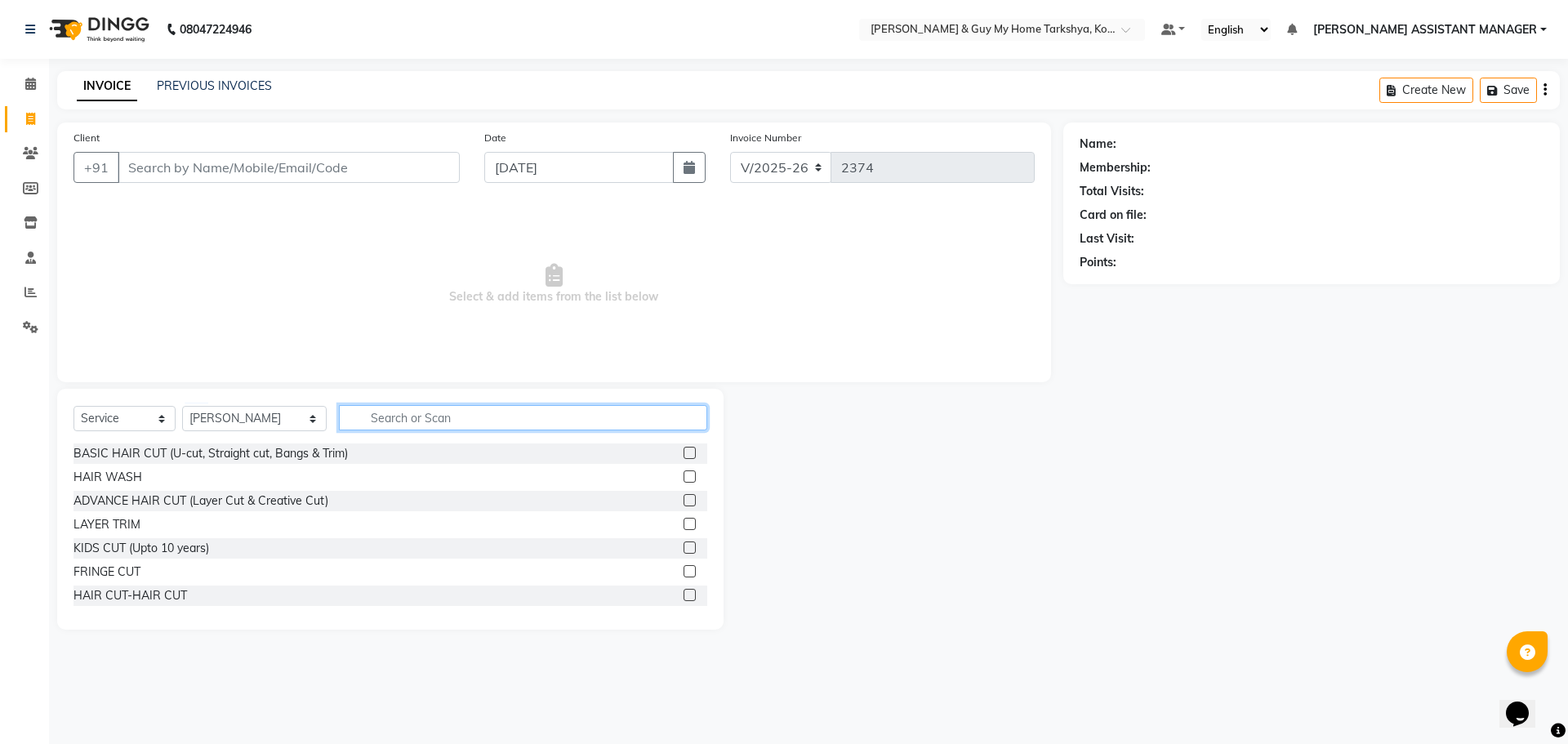
click at [435, 415] on input "text" at bounding box center [524, 418] width 369 height 26
click at [487, 402] on div "Select Service Product Membership Package Voucher Prepaid Gift Card Select Styl…" at bounding box center [390, 509] width 666 height 241
click at [436, 421] on input "text" at bounding box center [524, 418] width 369 height 26
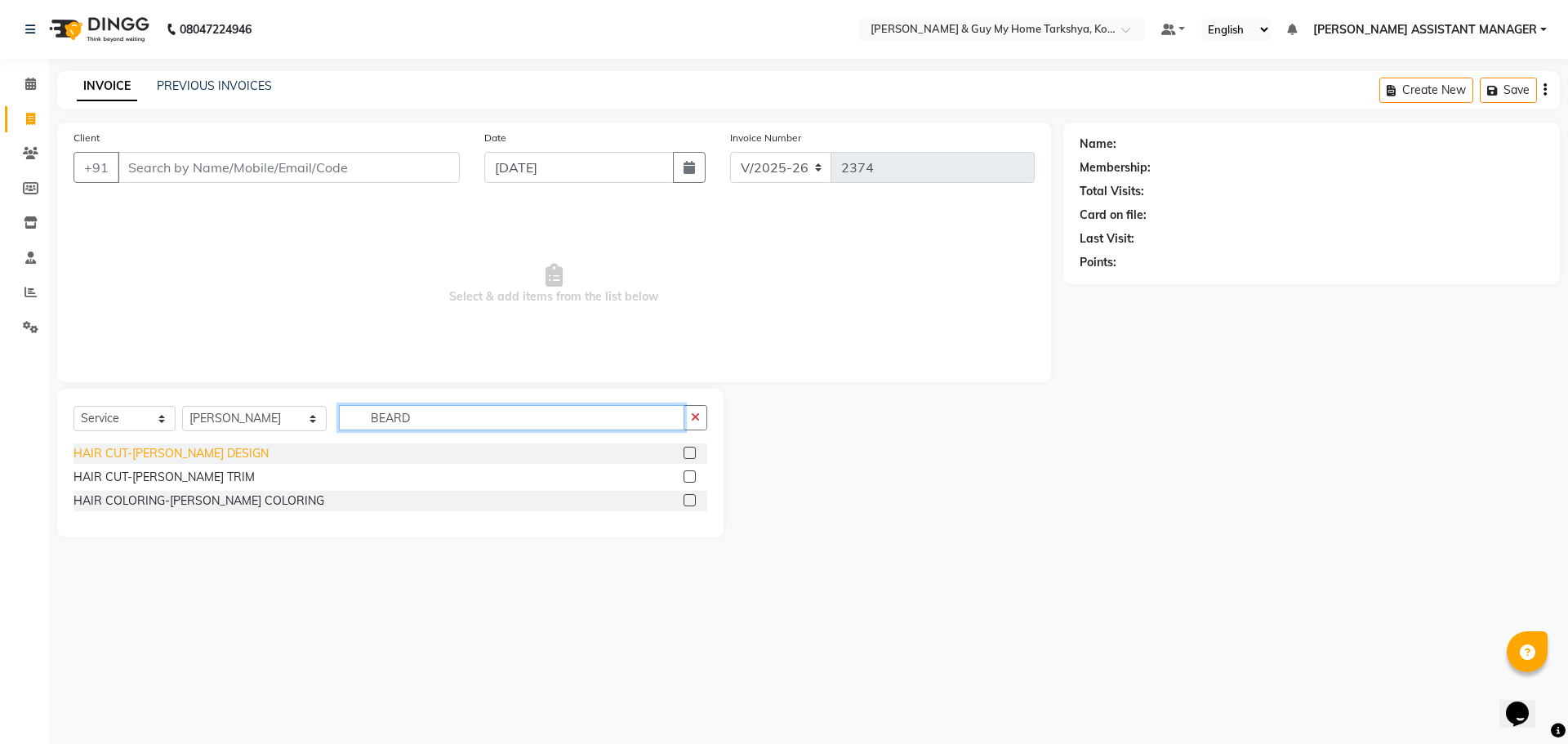
type input "BEARD"
click at [163, 451] on div "HAIR CUT-[PERSON_NAME] DESIGN" at bounding box center [170, 453] width 195 height 17
checkbox input "false"
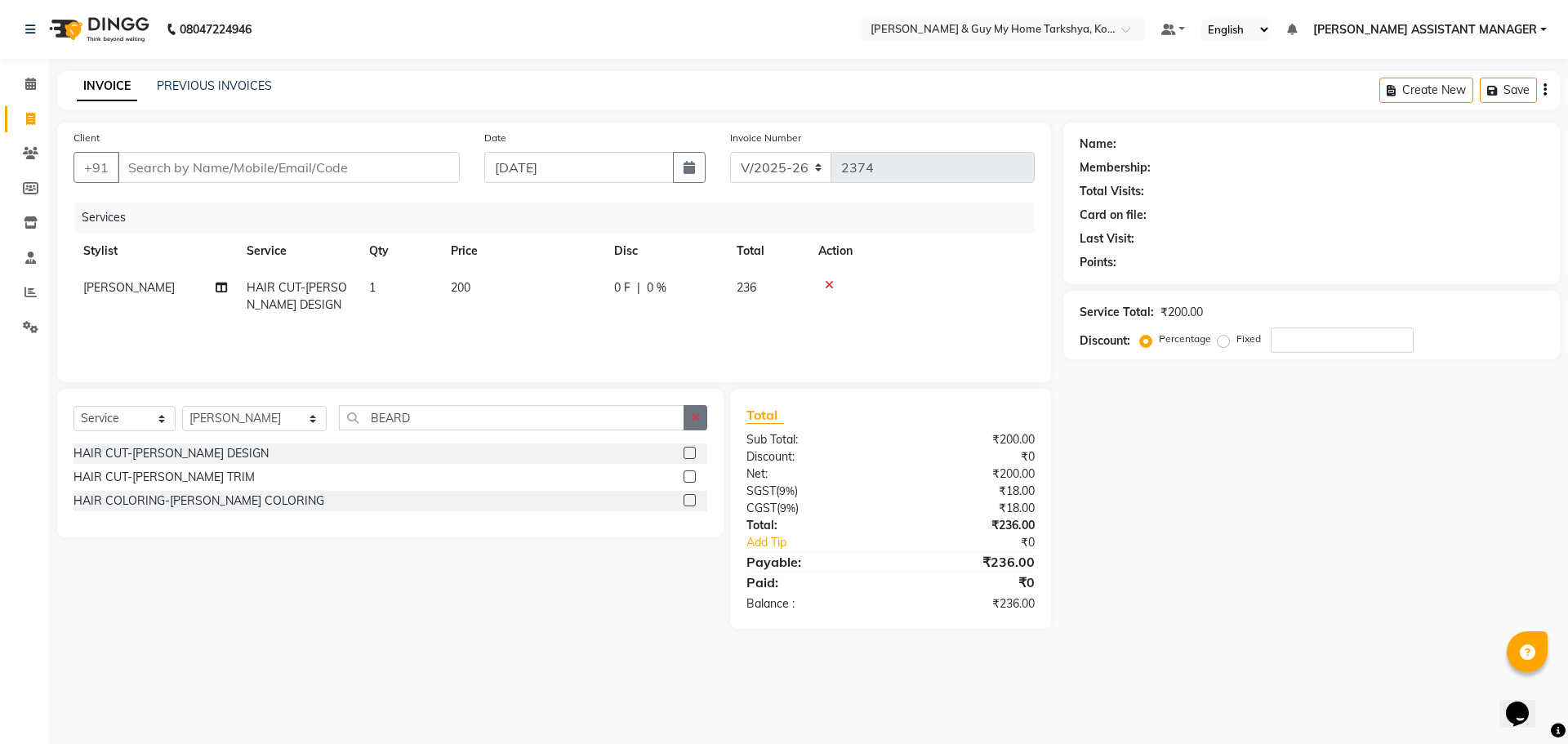
click at [699, 420] on icon "button" at bounding box center [695, 417] width 9 height 11
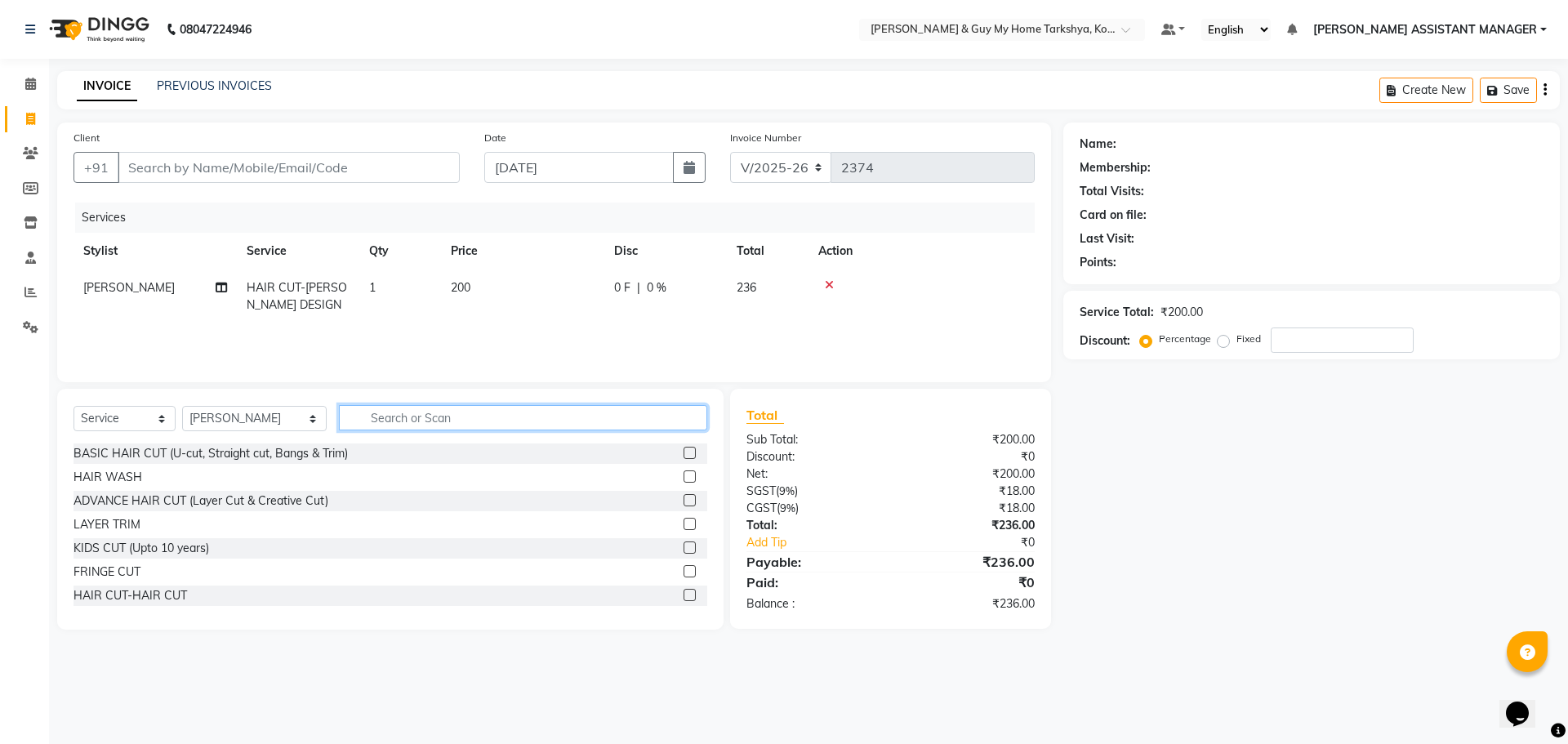
click at [576, 417] on input "text" at bounding box center [524, 418] width 369 height 26
click at [271, 168] on input "Client" at bounding box center [288, 167] width 342 height 31
type input "S"
type input "0"
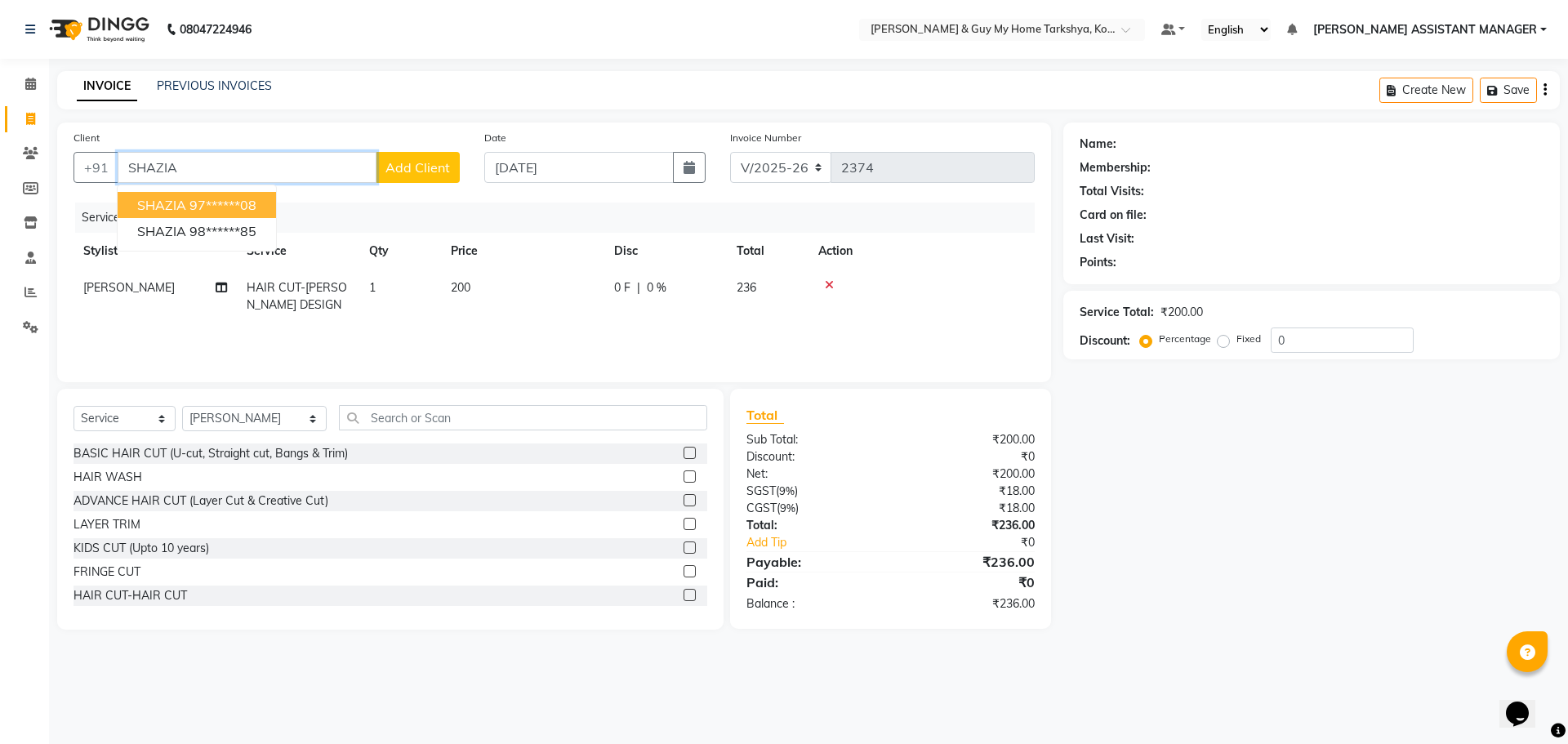
click at [223, 198] on ngb-highlight "97******08" at bounding box center [223, 205] width 67 height 16
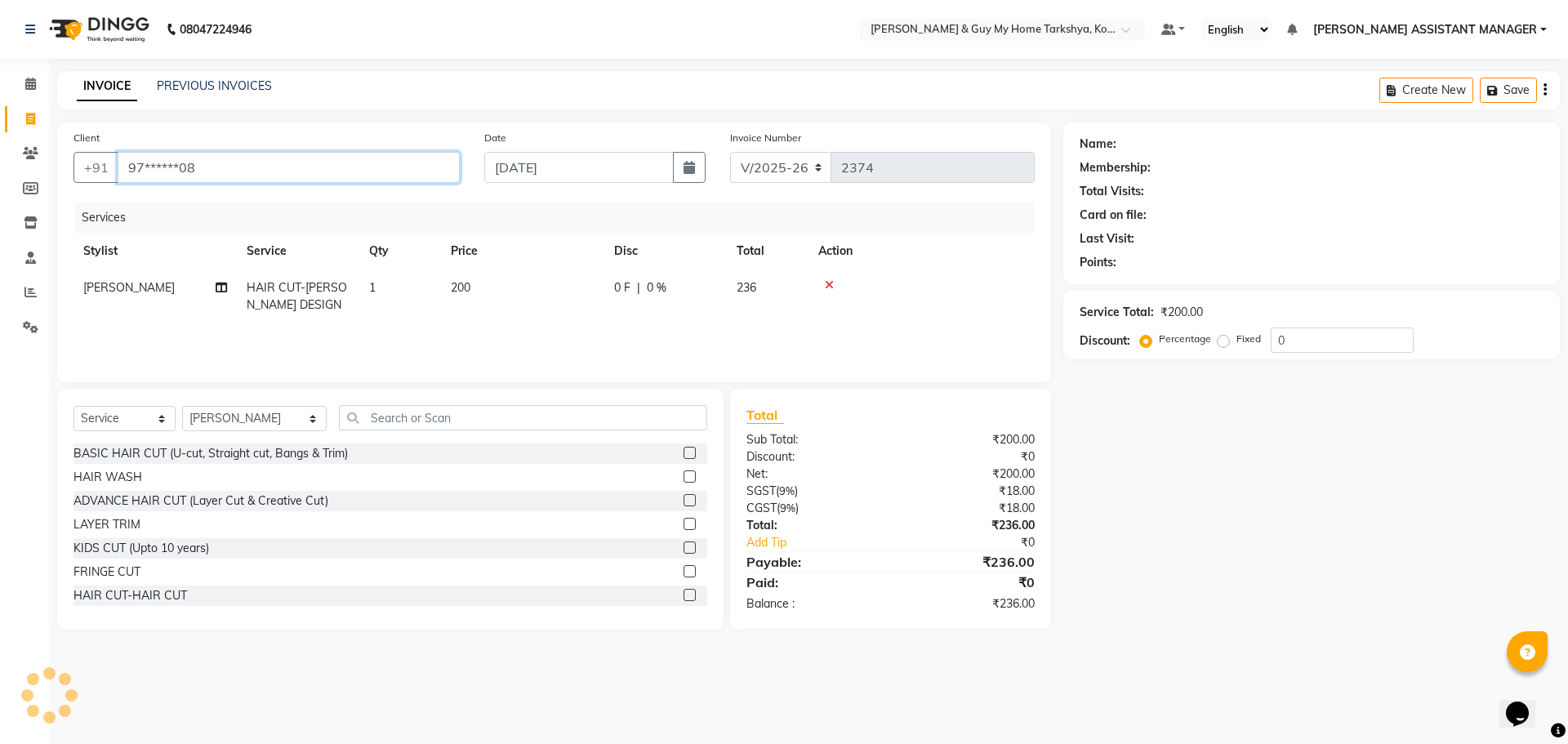
type input "97******08"
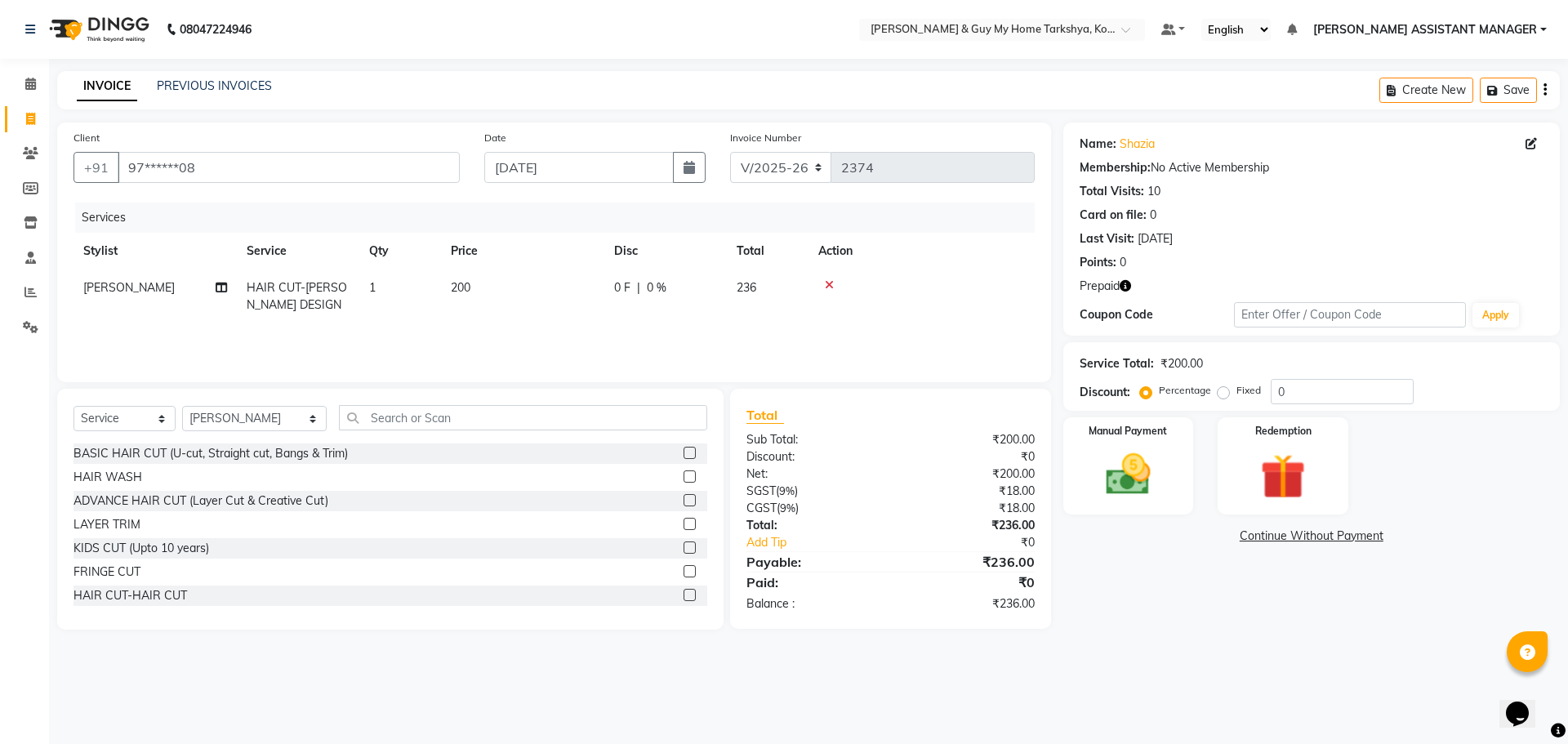
click at [827, 284] on icon at bounding box center [829, 285] width 9 height 11
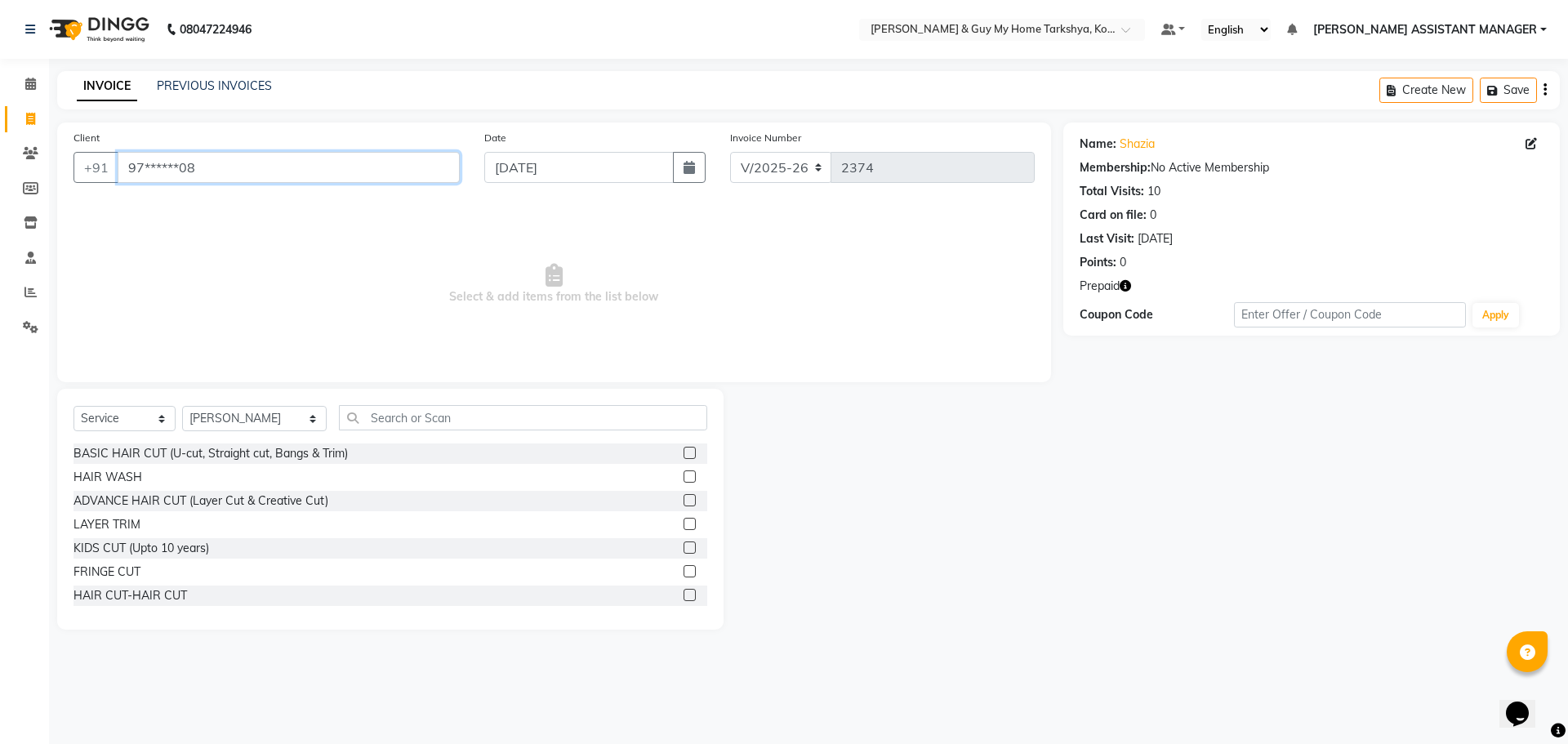
click at [382, 175] on input "97******08" at bounding box center [288, 167] width 342 height 31
click at [280, 416] on select "Select Stylist [PERSON_NAME] [PERSON_NAME] [PERSON_NAME] GLORY [PERSON_NAME] JI…" at bounding box center [254, 418] width 145 height 26
click at [256, 93] on div "PREVIOUS INVOICES" at bounding box center [215, 86] width 115 height 17
click at [254, 79] on link "PREVIOUS INVOICES" at bounding box center [215, 86] width 115 height 15
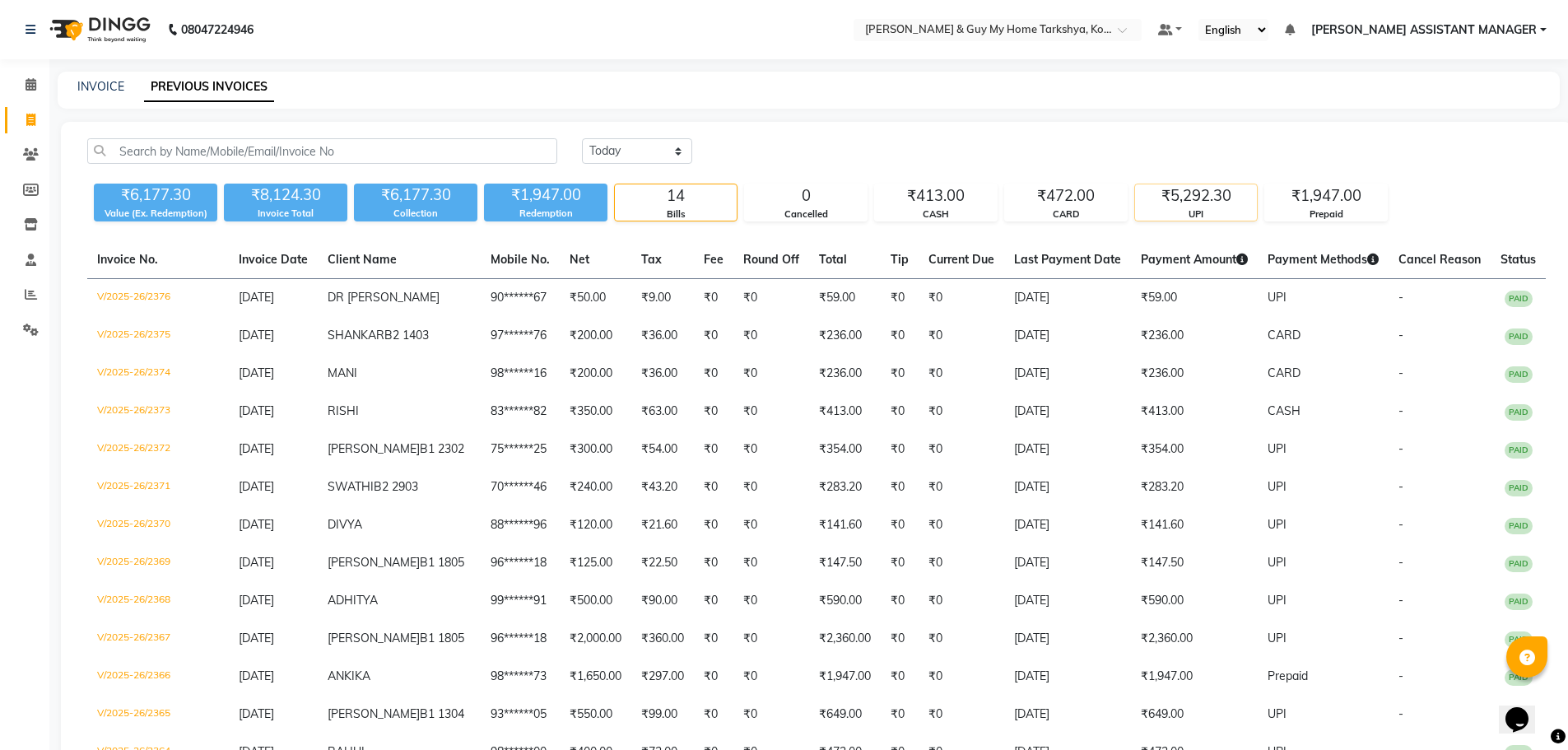
click at [1200, 203] on div "₹5,292.30" at bounding box center [1196, 196] width 122 height 23
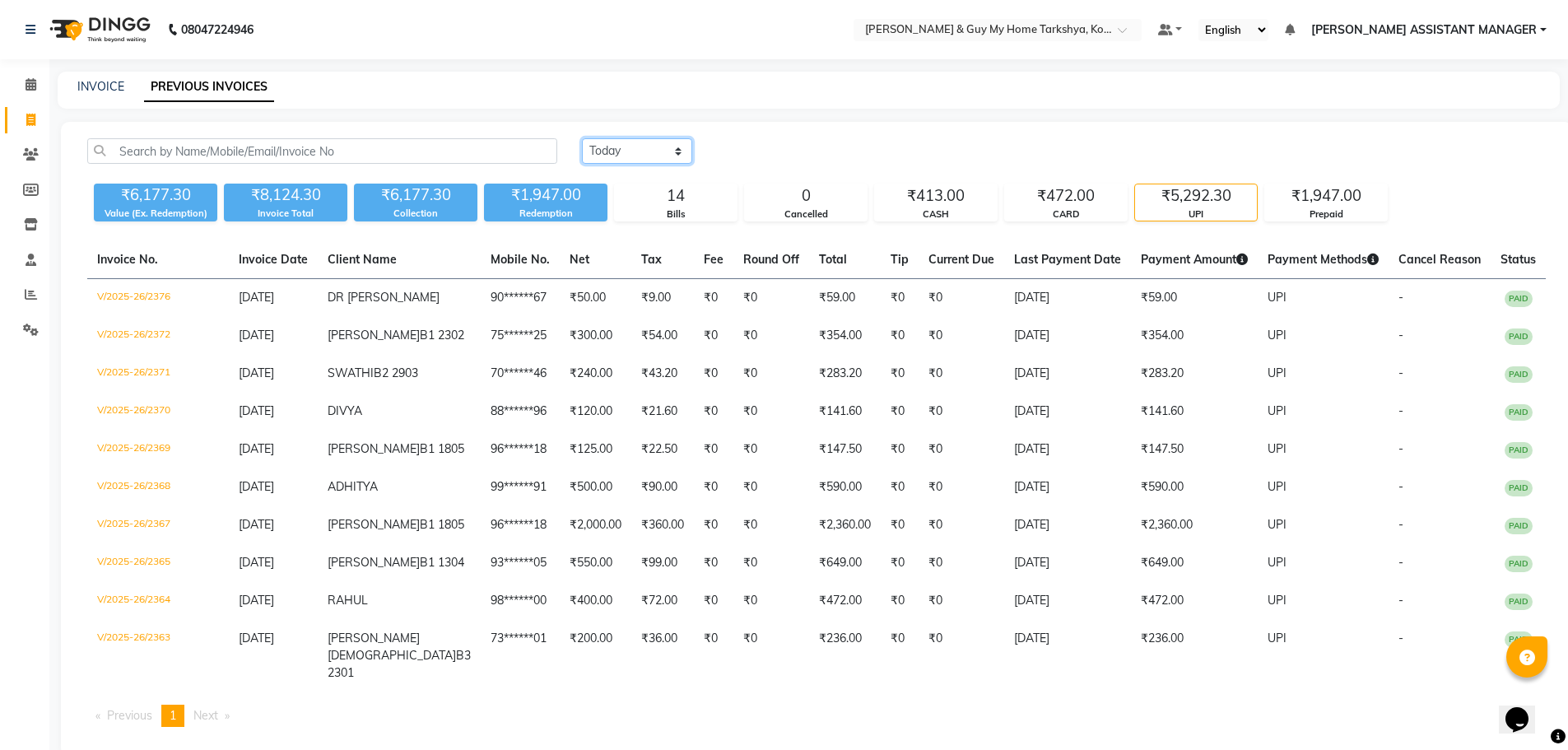
click at [638, 153] on select "Today Yesterday Custom Range" at bounding box center [638, 151] width 110 height 26
click at [582, 138] on select "Today Yesterday Custom Range" at bounding box center [638, 151] width 110 height 26
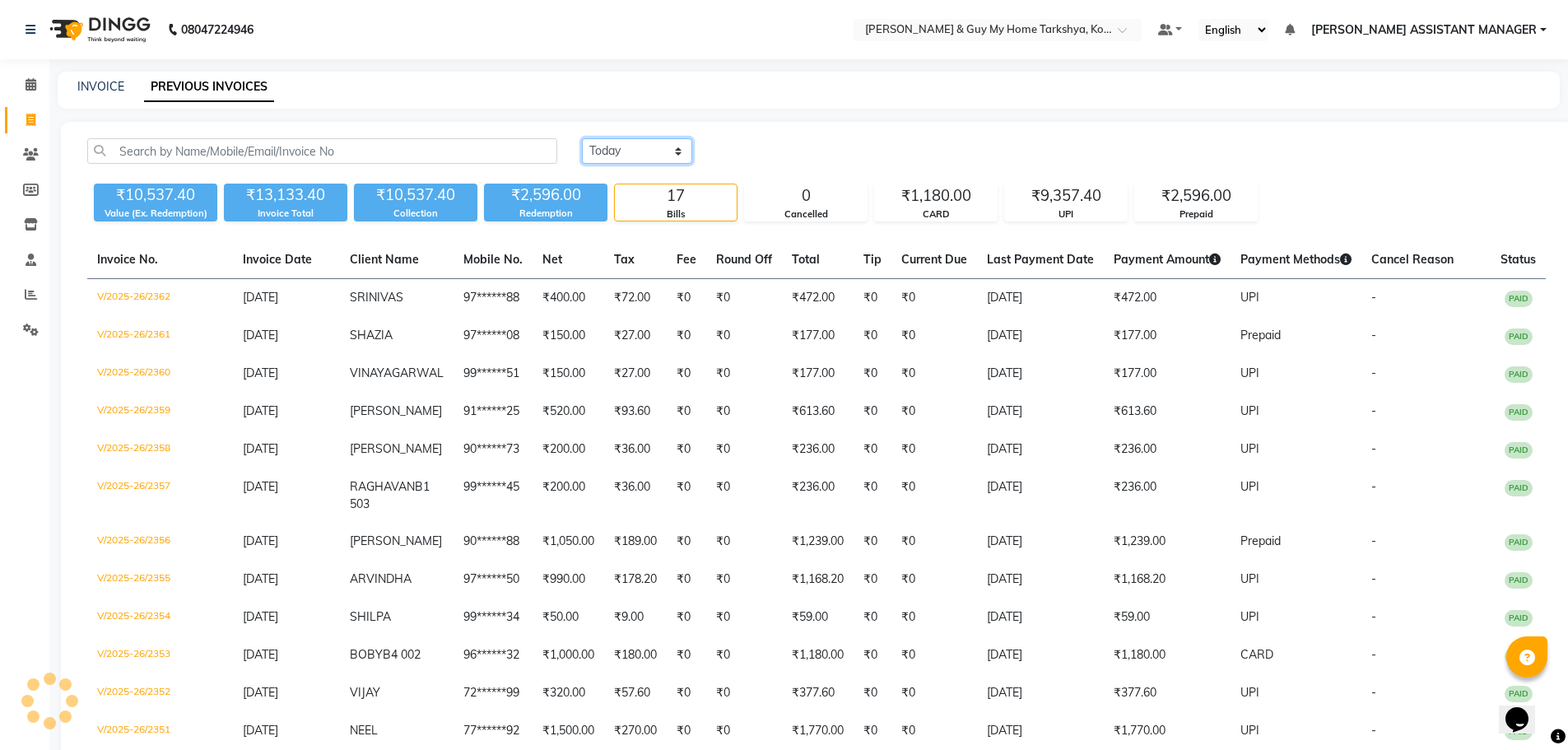
click at [642, 141] on select "Today Yesterday Custom Range" at bounding box center [638, 151] width 110 height 26
select select "today"
click at [582, 138] on select "Today Yesterday Custom Range" at bounding box center [638, 151] width 110 height 26
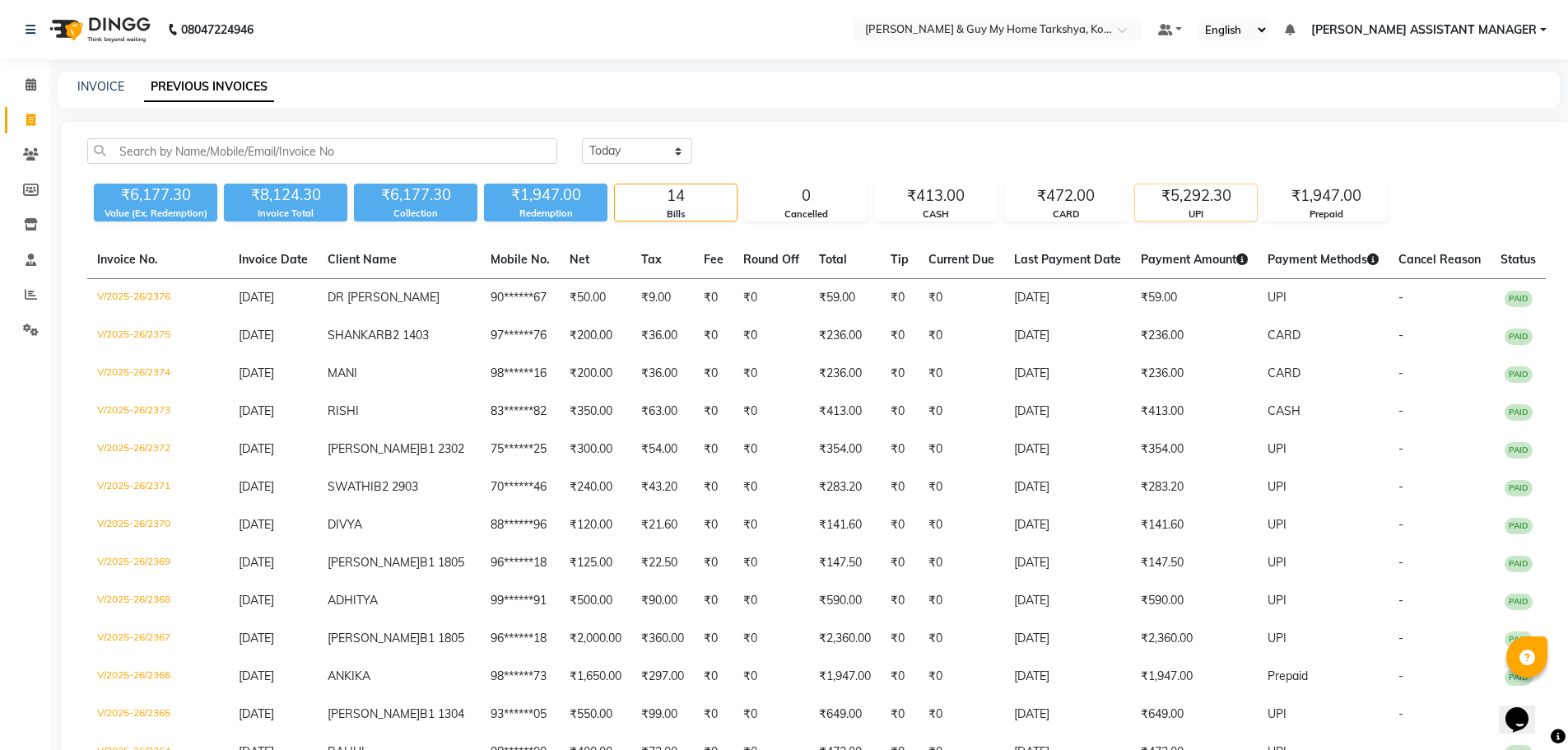
click at [1215, 197] on div "₹5,292.30" at bounding box center [1196, 196] width 122 height 23
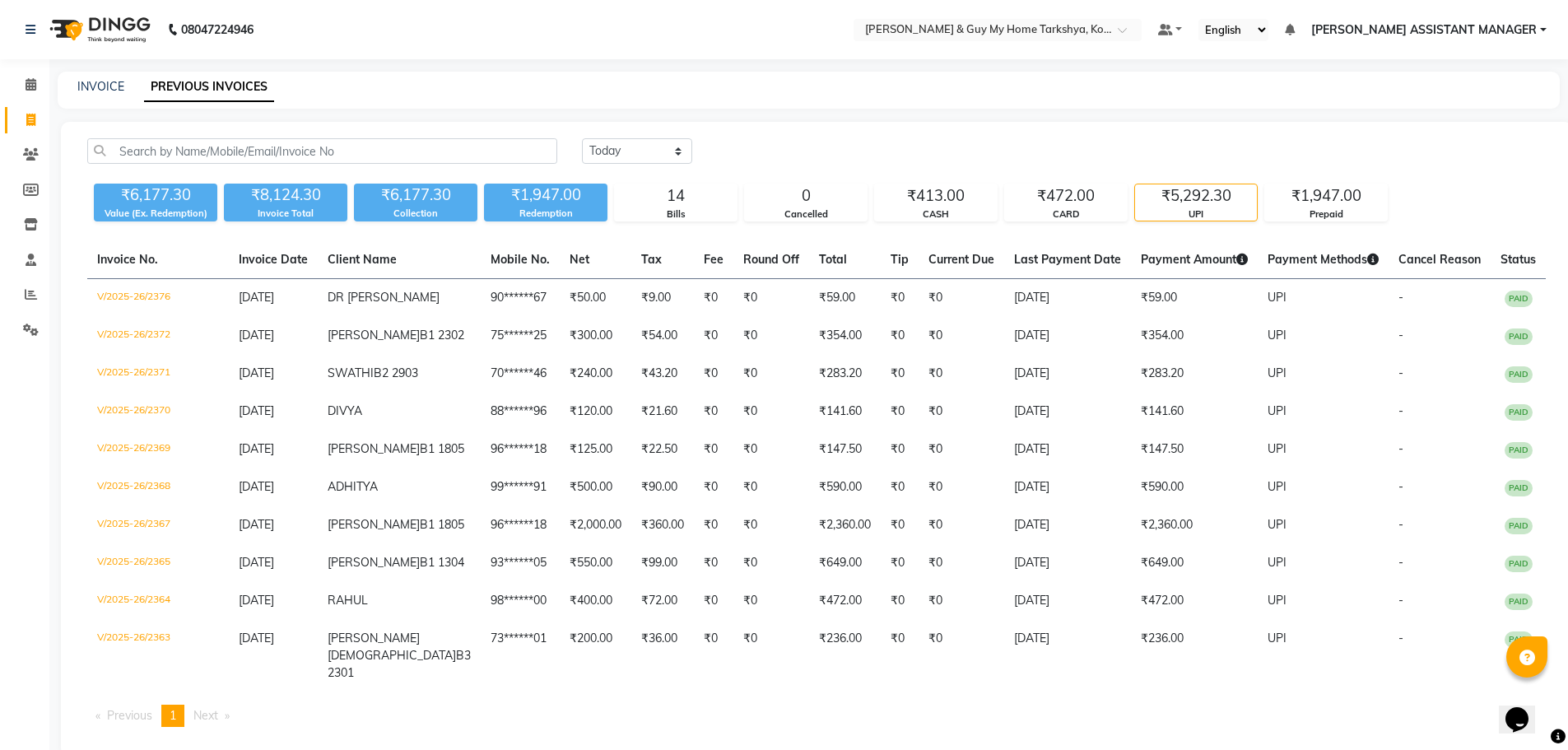
click at [1215, 197] on div "₹5,292.30" at bounding box center [1196, 196] width 122 height 23
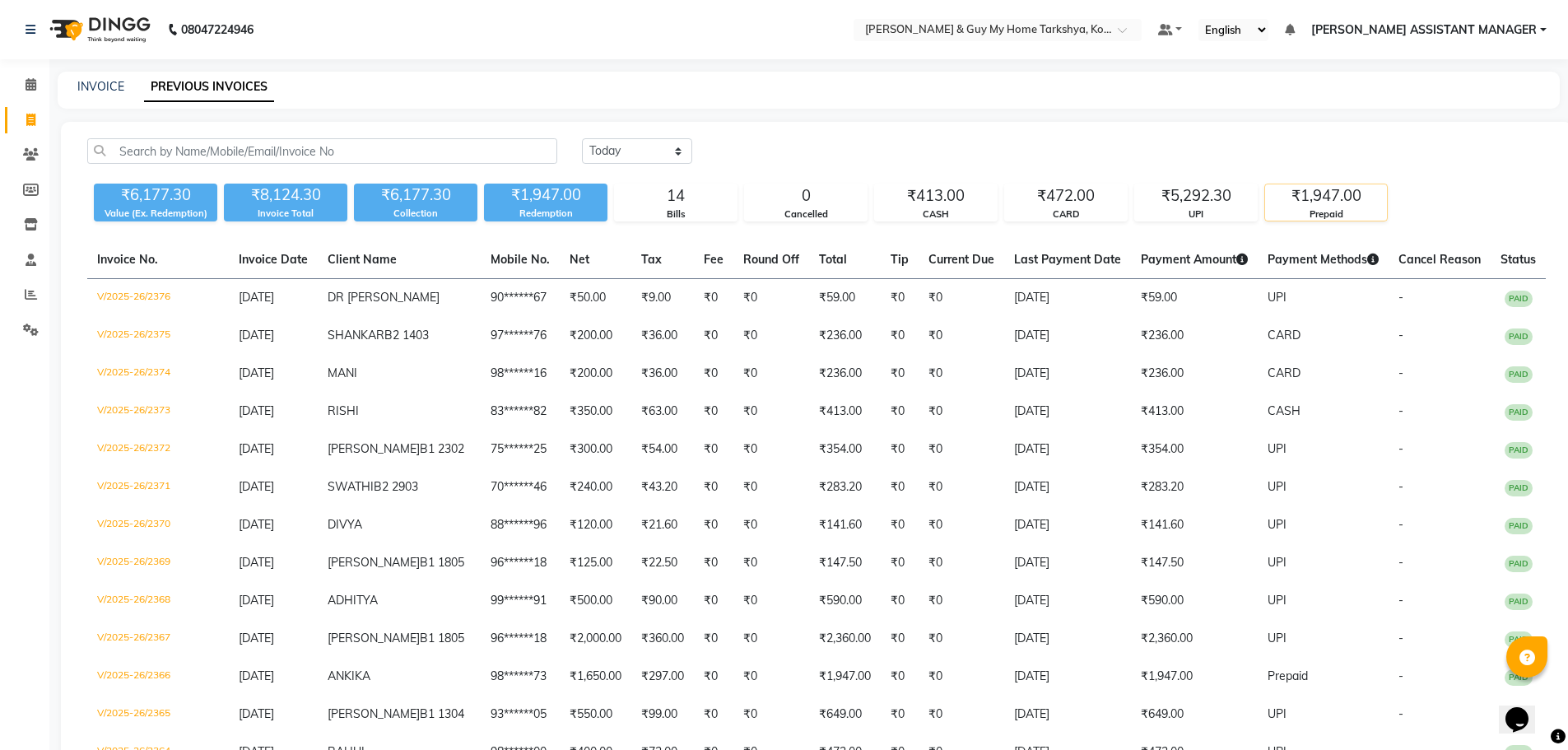
click at [1311, 198] on div "₹1,947.00" at bounding box center [1326, 196] width 122 height 23
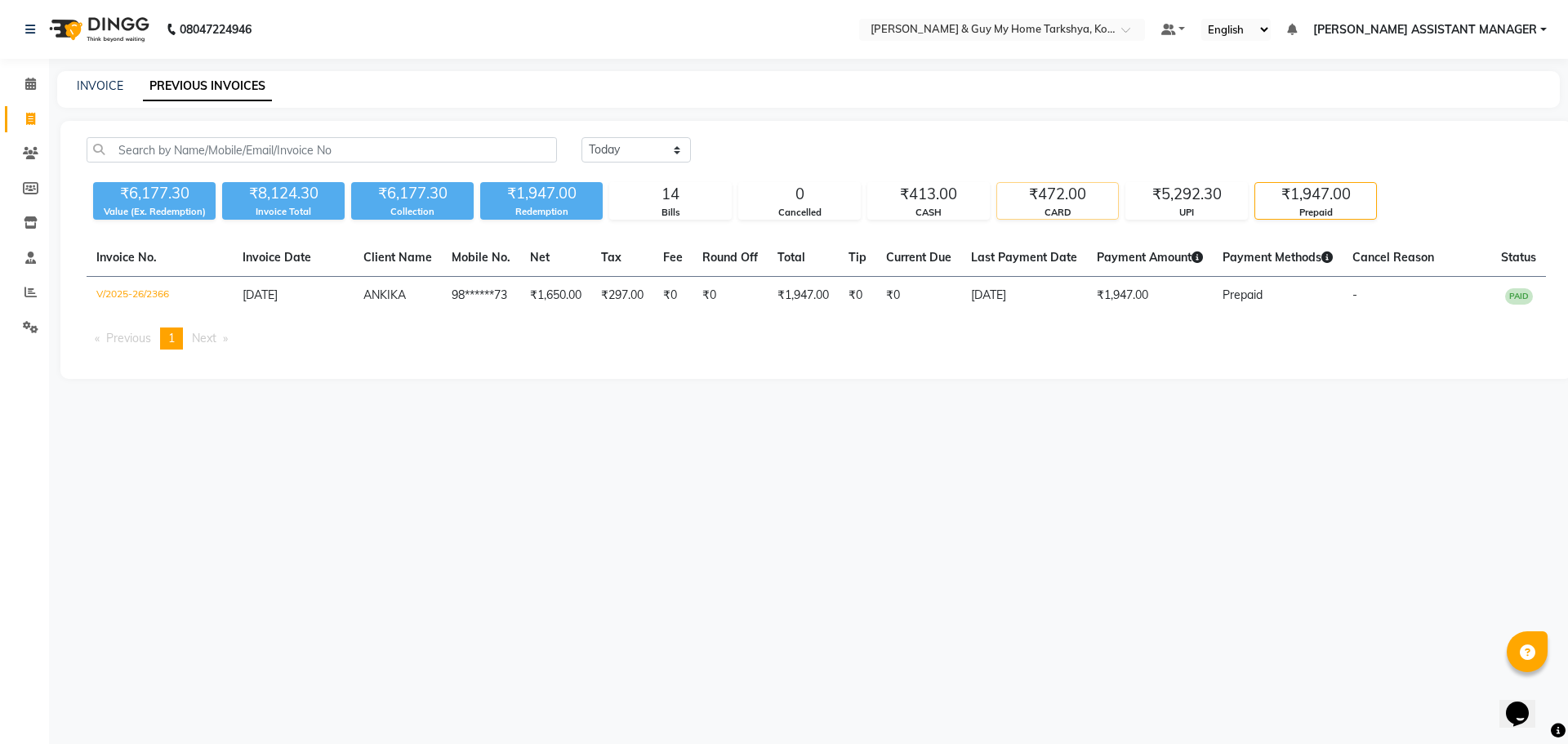
click at [1085, 194] on div "₹472.00" at bounding box center [1057, 194] width 121 height 23
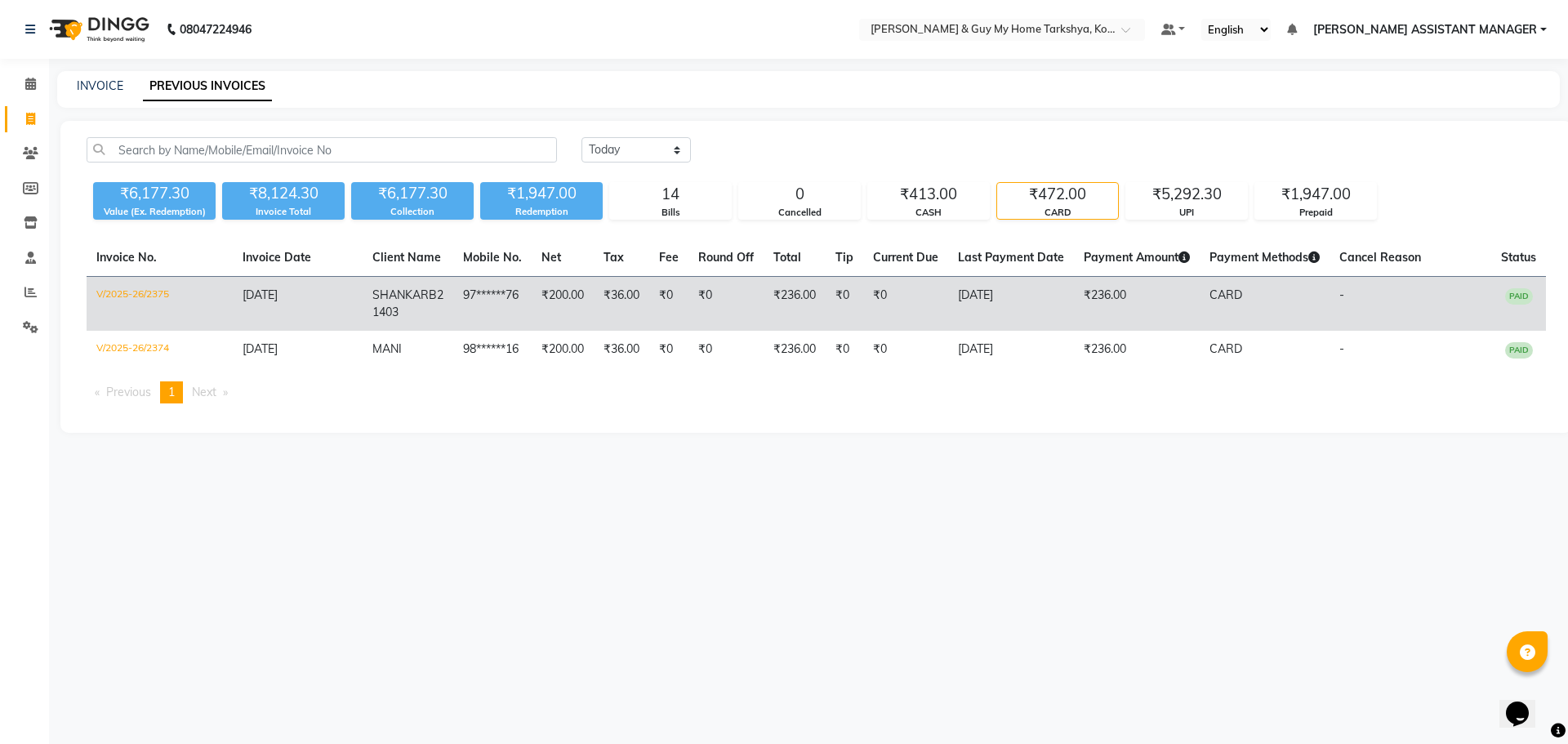
click at [150, 291] on td "V/2025-26/2375" at bounding box center [159, 304] width 146 height 55
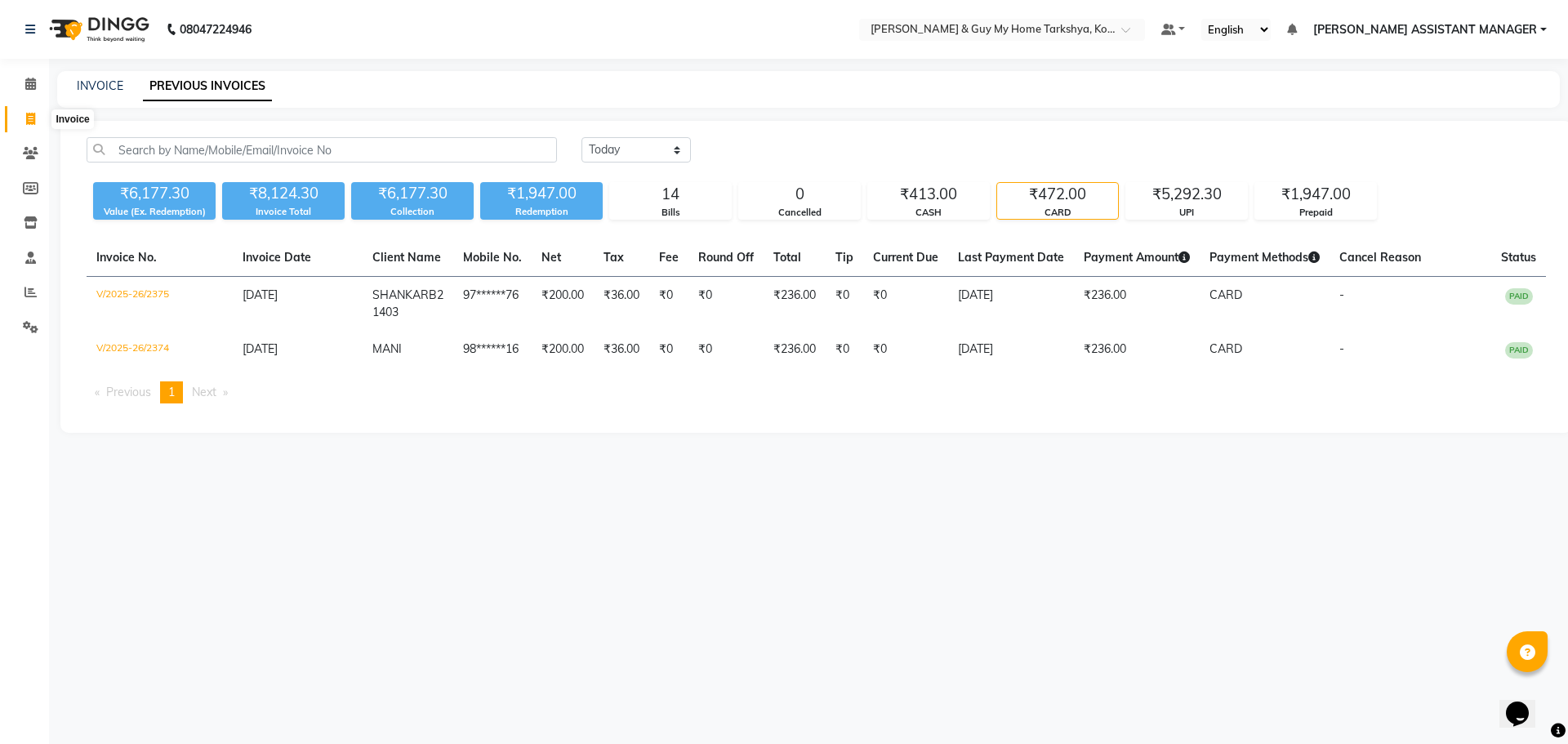
click at [27, 125] on icon at bounding box center [31, 119] width 9 height 12
select select "service"
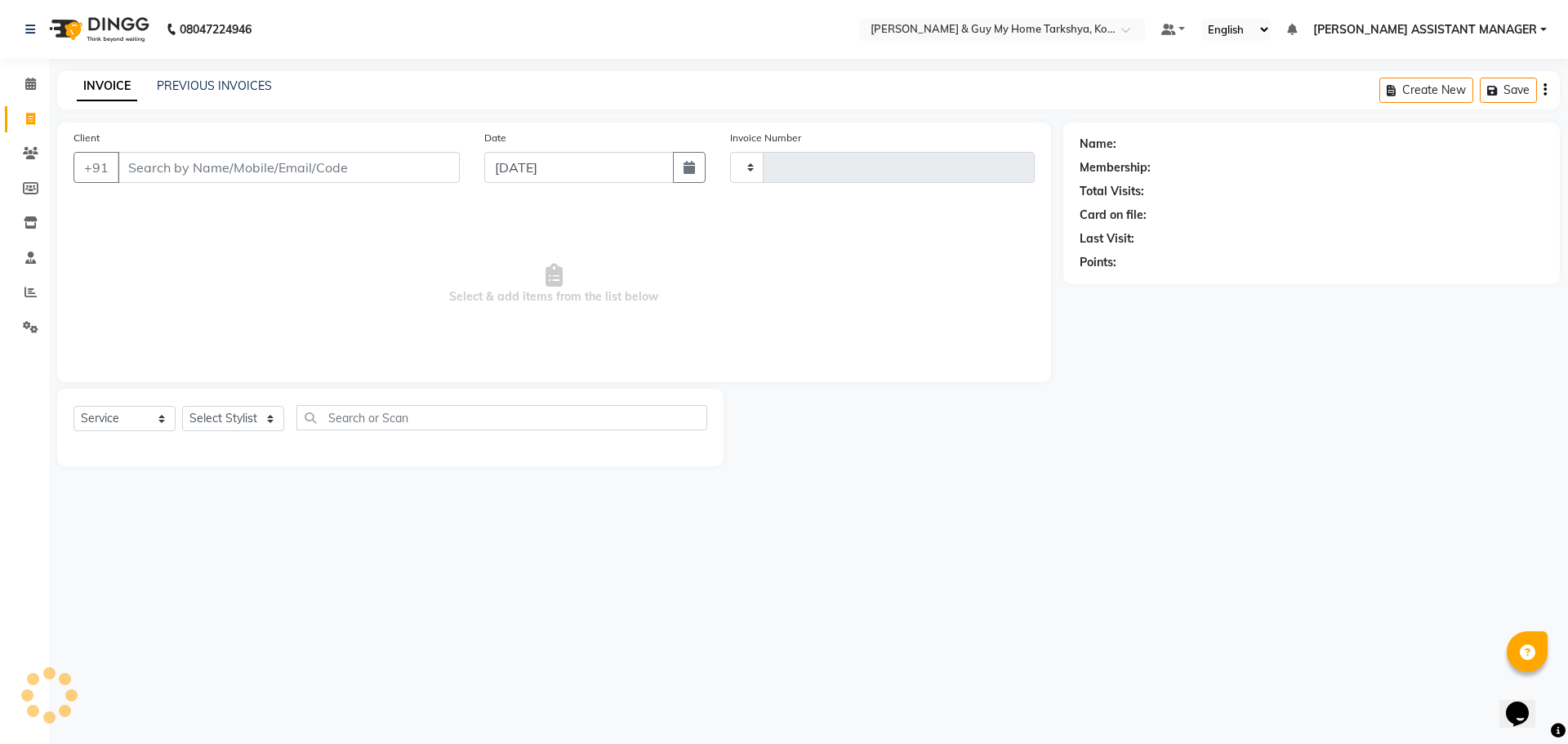
type input "2378"
select select "7902"
click at [264, 412] on select "Select Stylist [PERSON_NAME] [PERSON_NAME] [PERSON_NAME] GLORY [PERSON_NAME] JI…" at bounding box center [254, 418] width 145 height 26
select select "90423"
click at [182, 406] on select "Select Stylist [PERSON_NAME] [PERSON_NAME] [PERSON_NAME] GLORY [PERSON_NAME] JI…" at bounding box center [254, 418] width 145 height 26
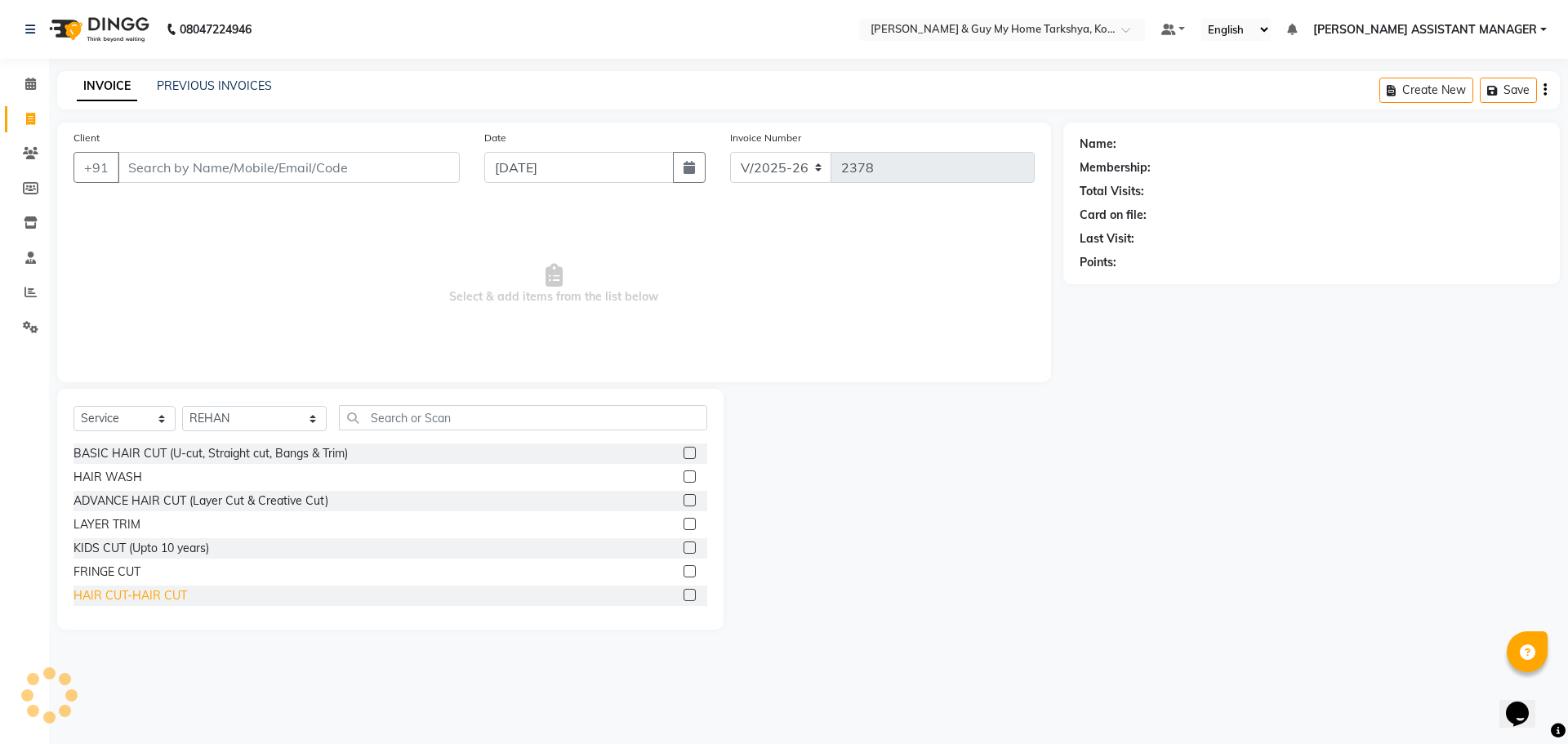
click at [81, 593] on div "HAIR CUT-HAIR CUT" at bounding box center [130, 596] width 114 height 17
checkbox input "false"
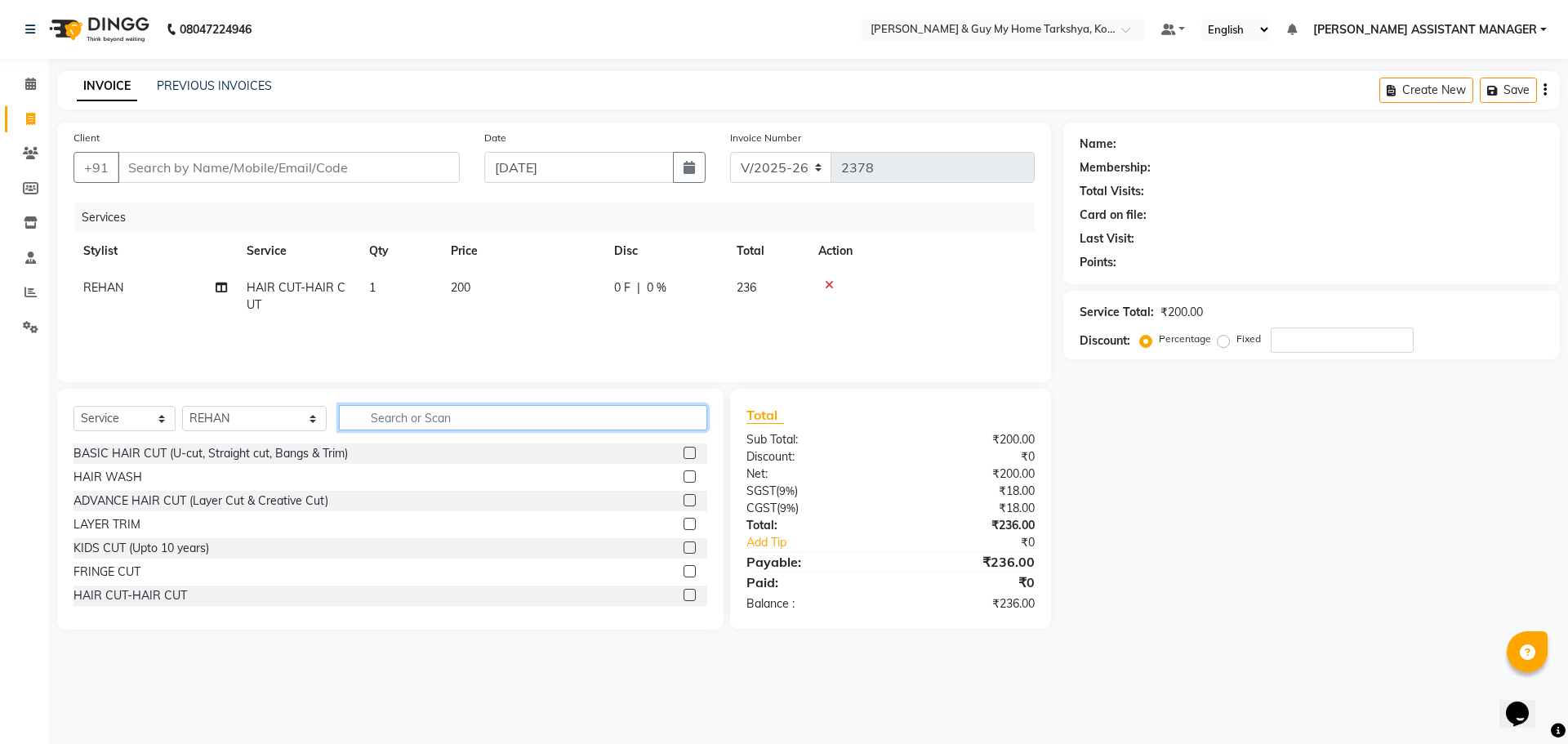
click at [459, 406] on input "text" at bounding box center [524, 418] width 369 height 26
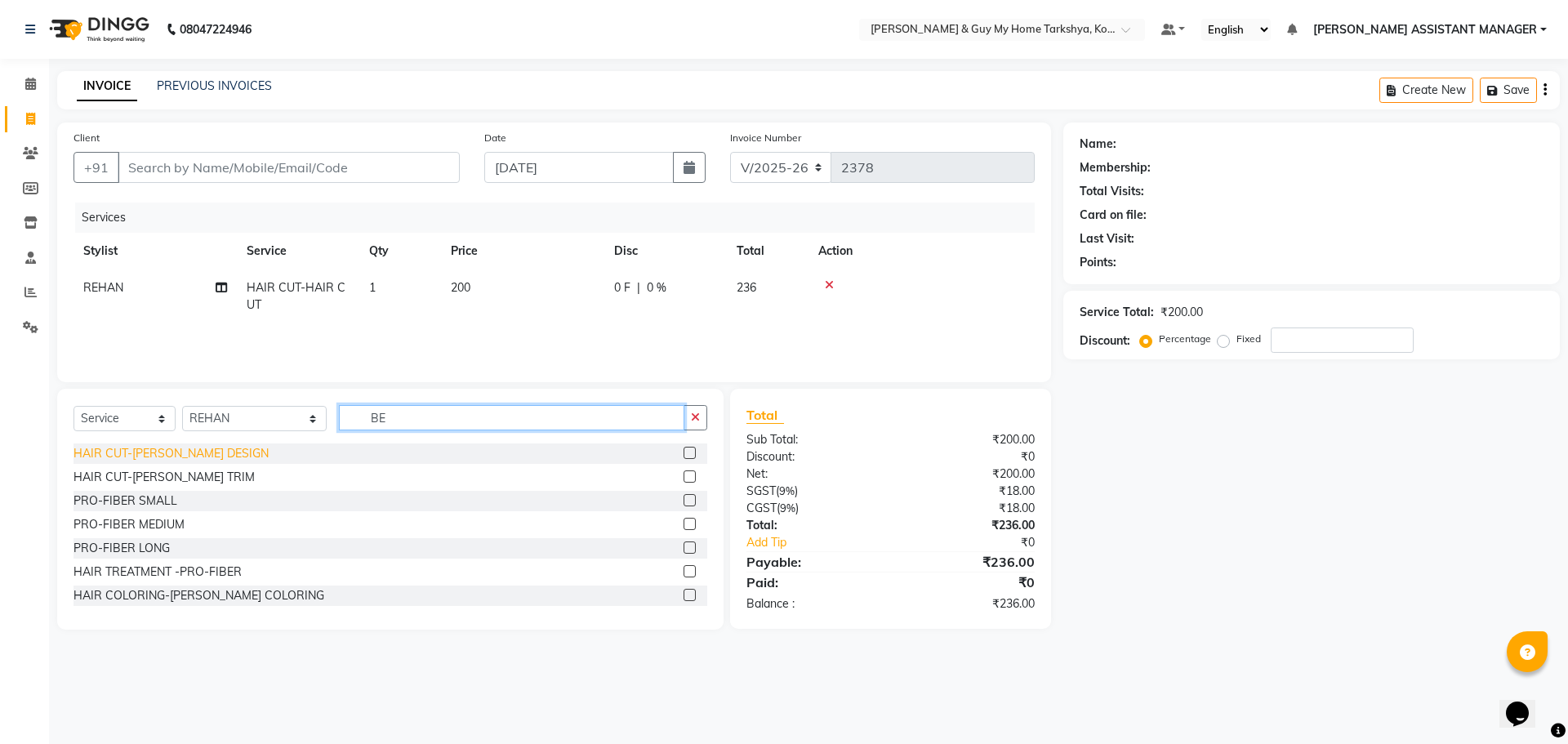
type input "BE"
click at [142, 449] on div "HAIR CUT-[PERSON_NAME] DESIGN" at bounding box center [170, 453] width 195 height 17
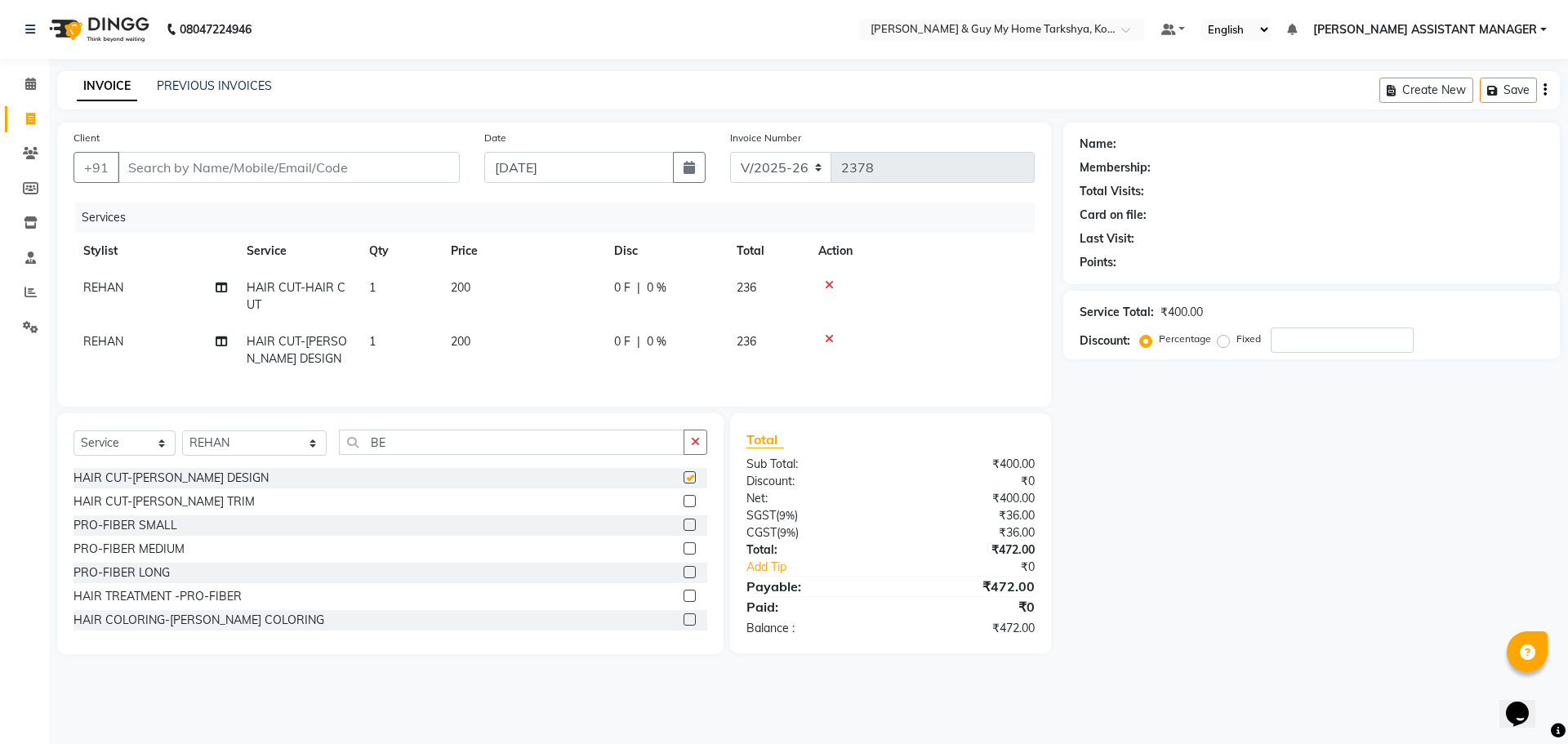
checkbox input "false"
click at [693, 448] on icon "button" at bounding box center [695, 442] width 9 height 11
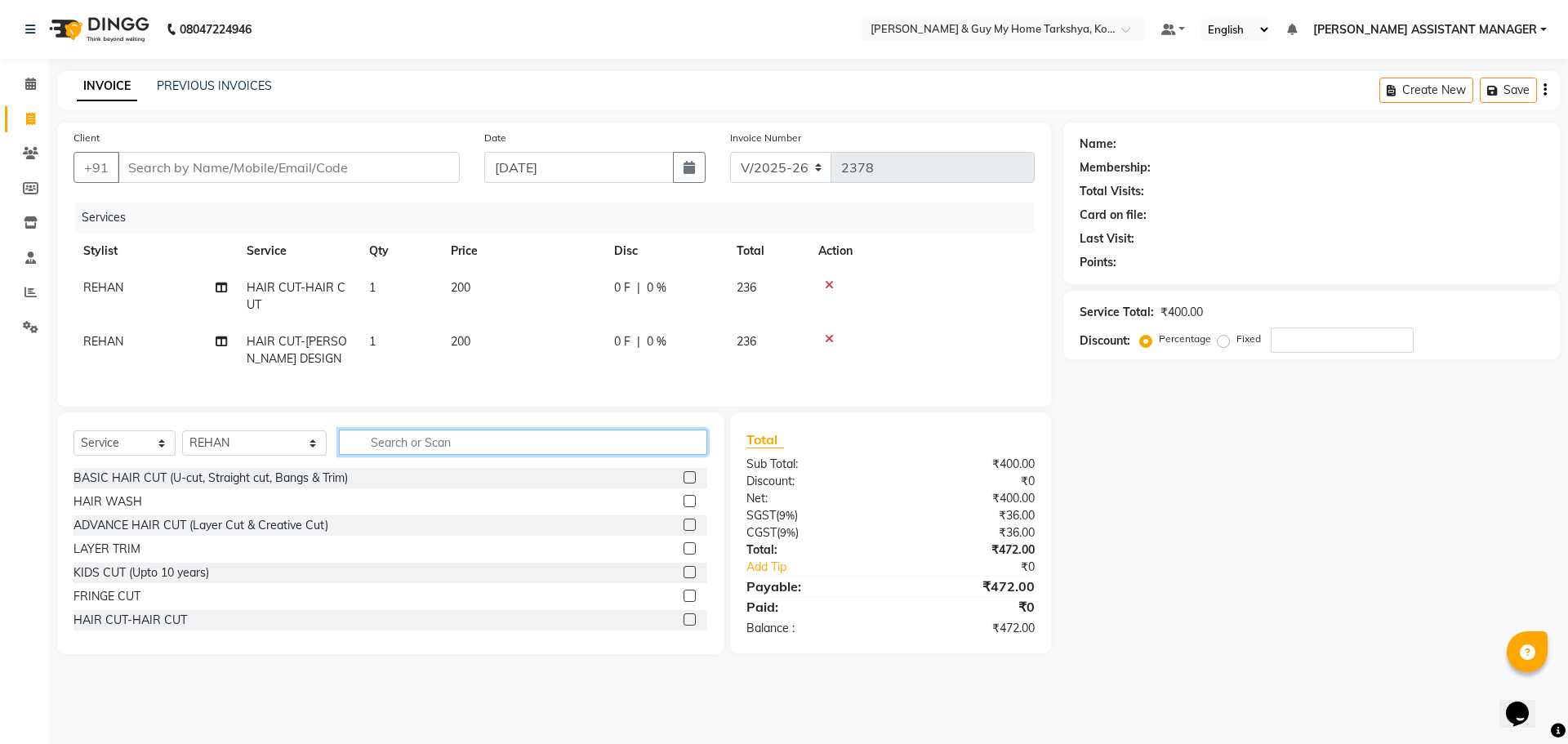
click at [483, 449] on input "text" at bounding box center [524, 442] width 369 height 26
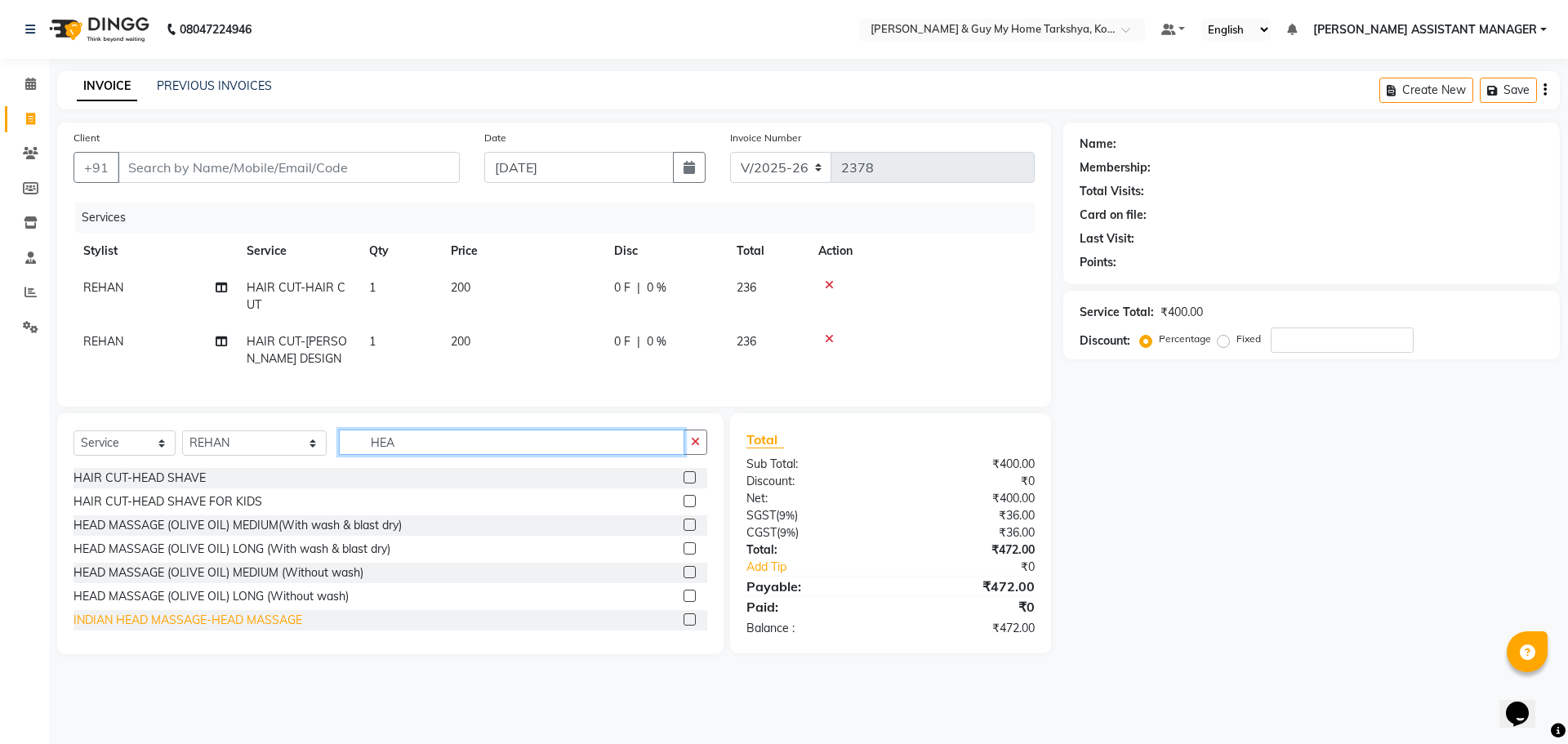
type input "HEA"
click at [254, 629] on div "INDIAN HEAD MASSAGE-HEAD MASSAGE" at bounding box center [187, 619] width 229 height 17
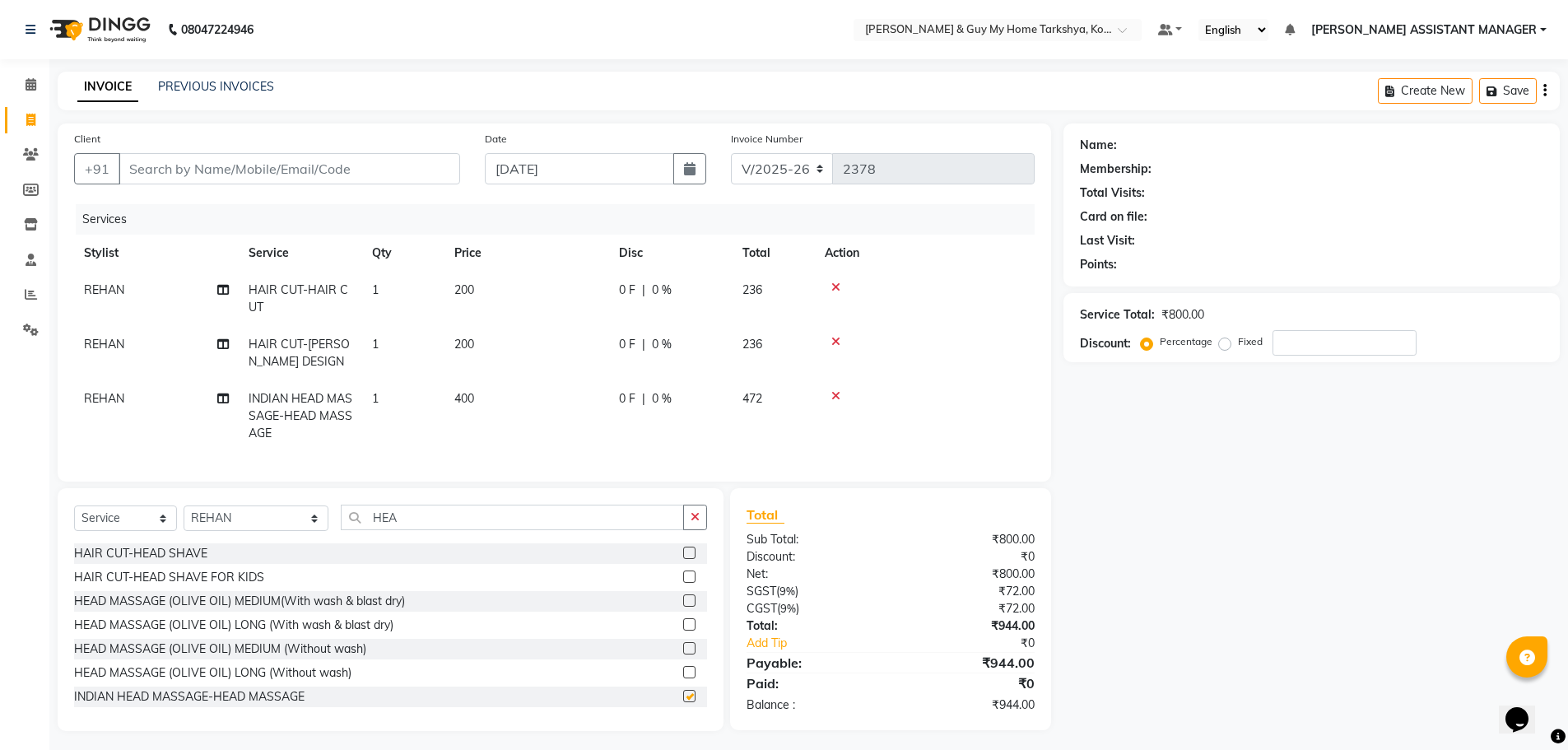
checkbox input "false"
click at [697, 522] on button "button" at bounding box center [695, 518] width 24 height 26
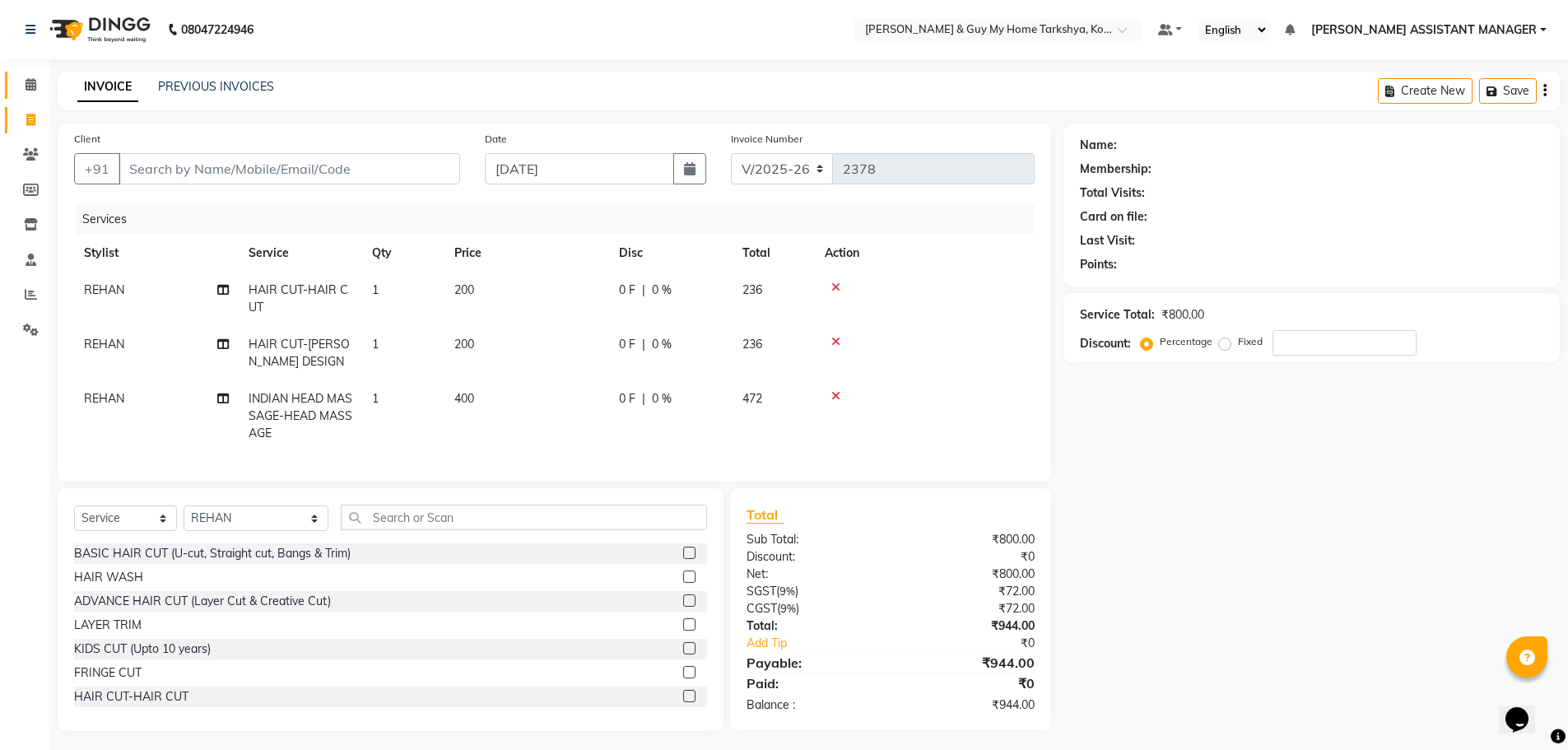
drag, startPoint x: 36, startPoint y: 94, endPoint x: 924, endPoint y: 87, distance: 888.0
click at [36, 94] on link "Calendar" at bounding box center [25, 85] width 39 height 28
click at [399, 167] on input "Client" at bounding box center [289, 168] width 342 height 31
type input "S"
type input "0"
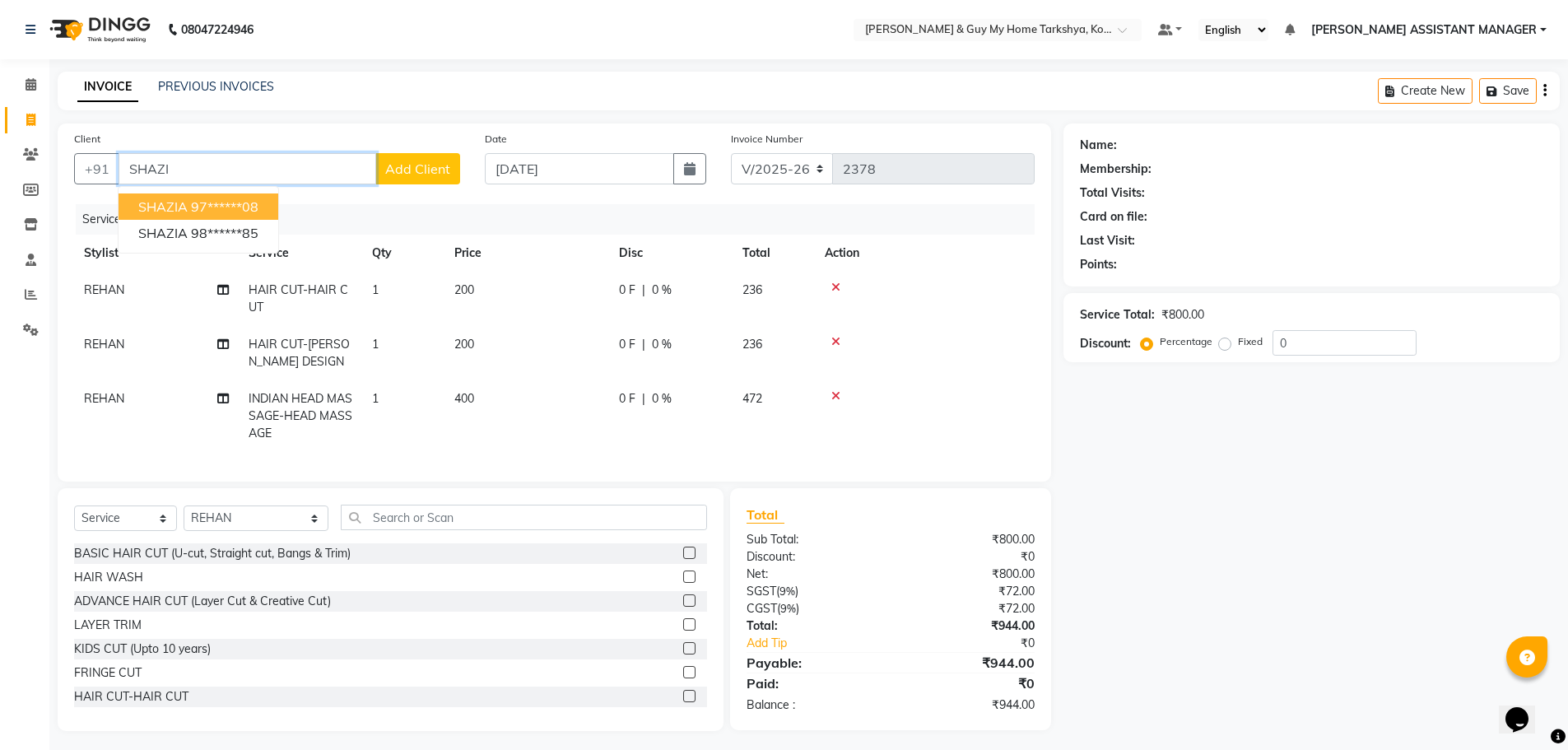
click at [243, 203] on ngb-highlight "97******08" at bounding box center [224, 207] width 68 height 16
type input "97******08"
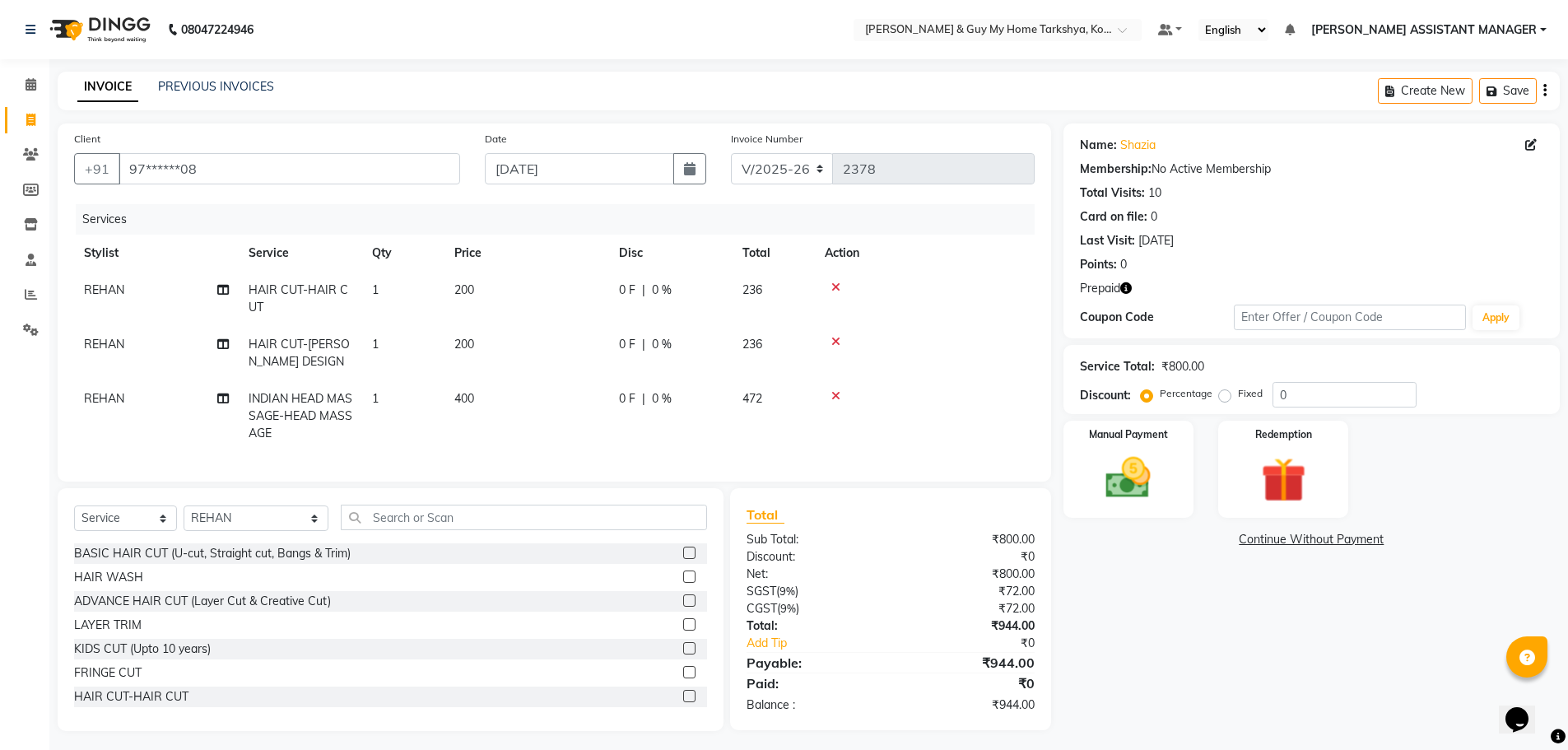
click at [468, 404] on span "400" at bounding box center [464, 398] width 20 height 15
select select "90423"
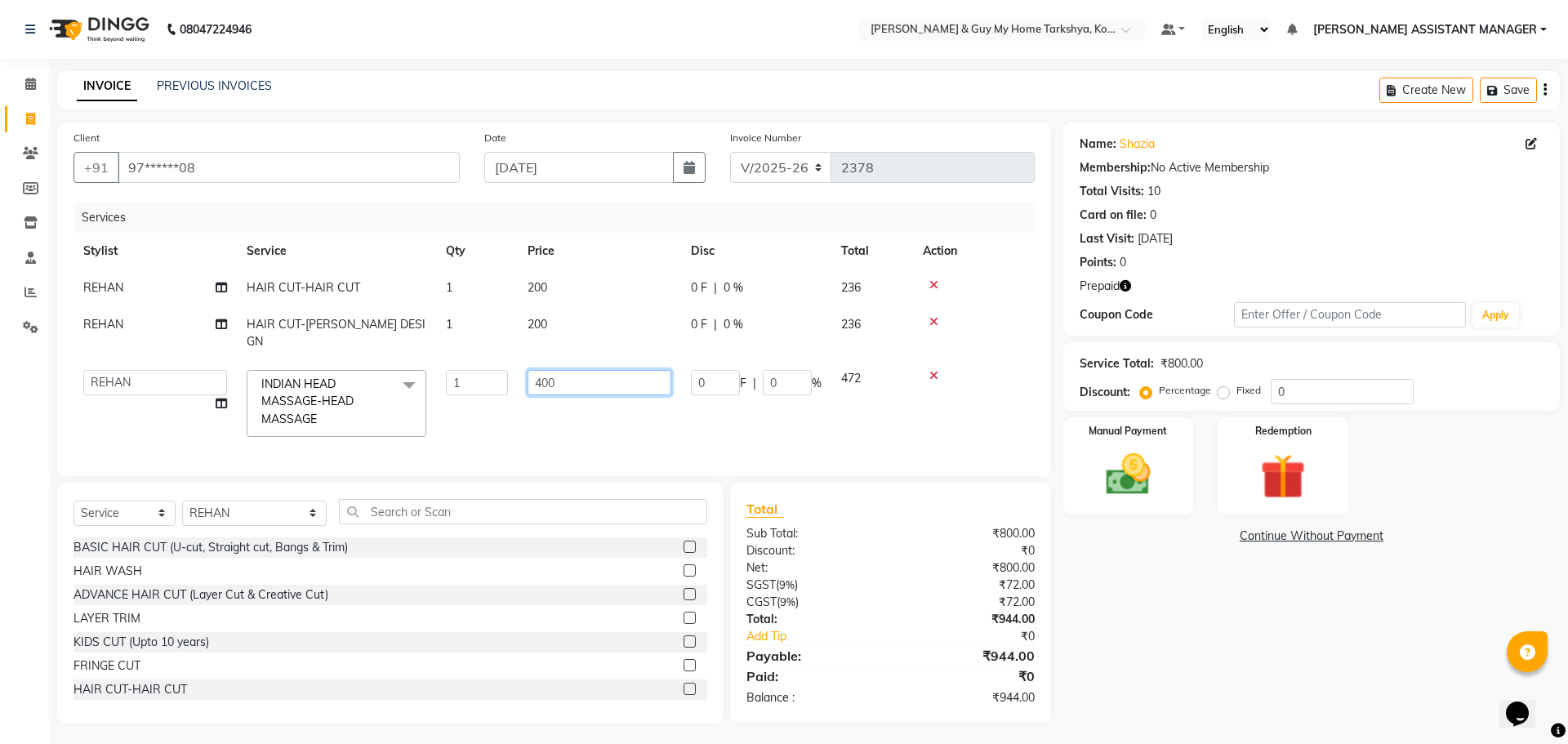
drag, startPoint x: 557, startPoint y: 374, endPoint x: 486, endPoint y: 368, distance: 71.3
click at [494, 368] on tr "ANKUR ANSHU ARCHANA ARSHAD ELVINA GANESH GLORY IRFAN JIYA KRISHNA MARIYA MOUNIK…" at bounding box center [554, 404] width 961 height 87
type input "350"
click at [507, 411] on tr "ANKUR ANSHU ARCHANA ARSHAD ELVINA GANESH GLORY IRFAN JIYA KRISHNA MARIYA MOUNIK…" at bounding box center [554, 404] width 961 height 87
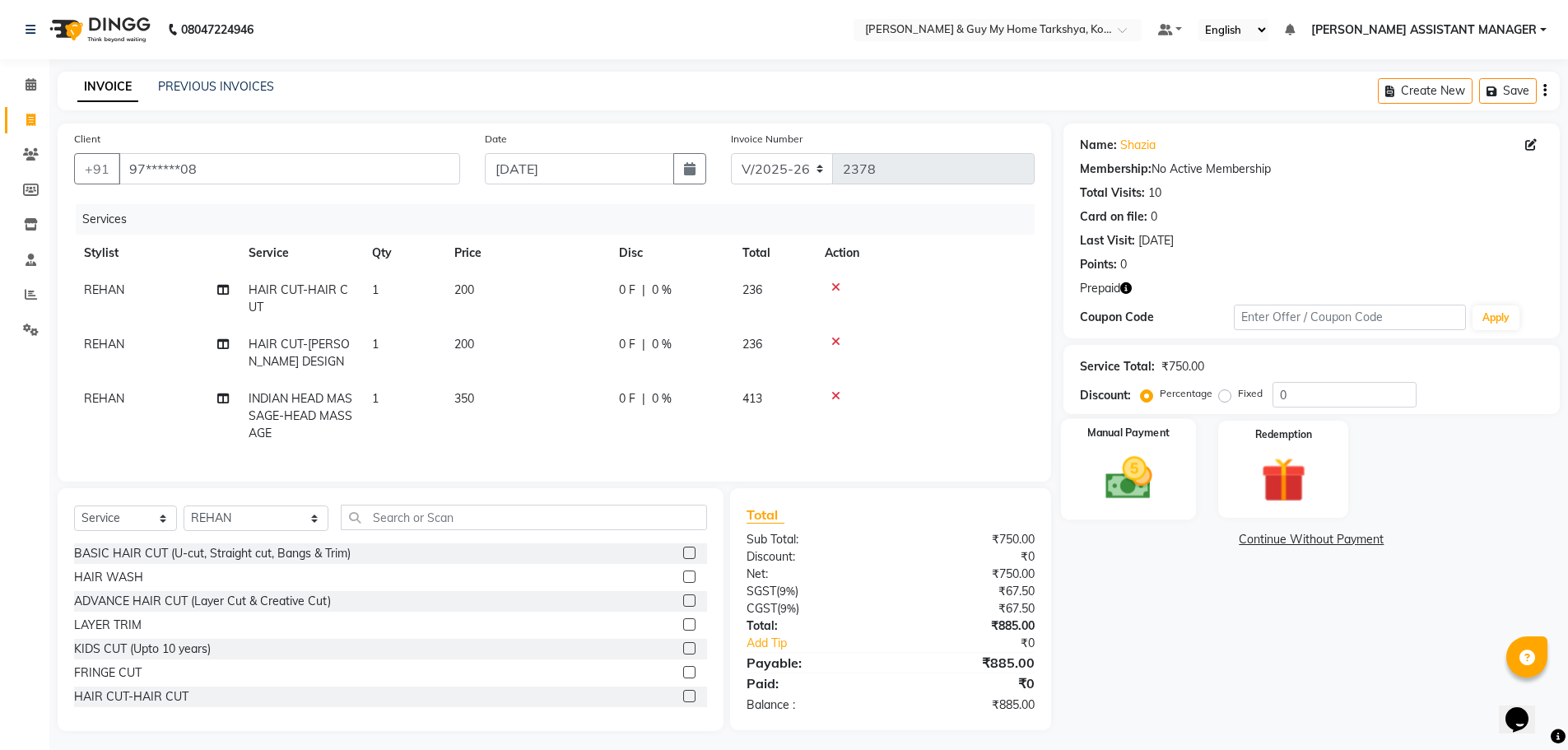
click at [1150, 492] on img at bounding box center [1128, 478] width 76 height 53
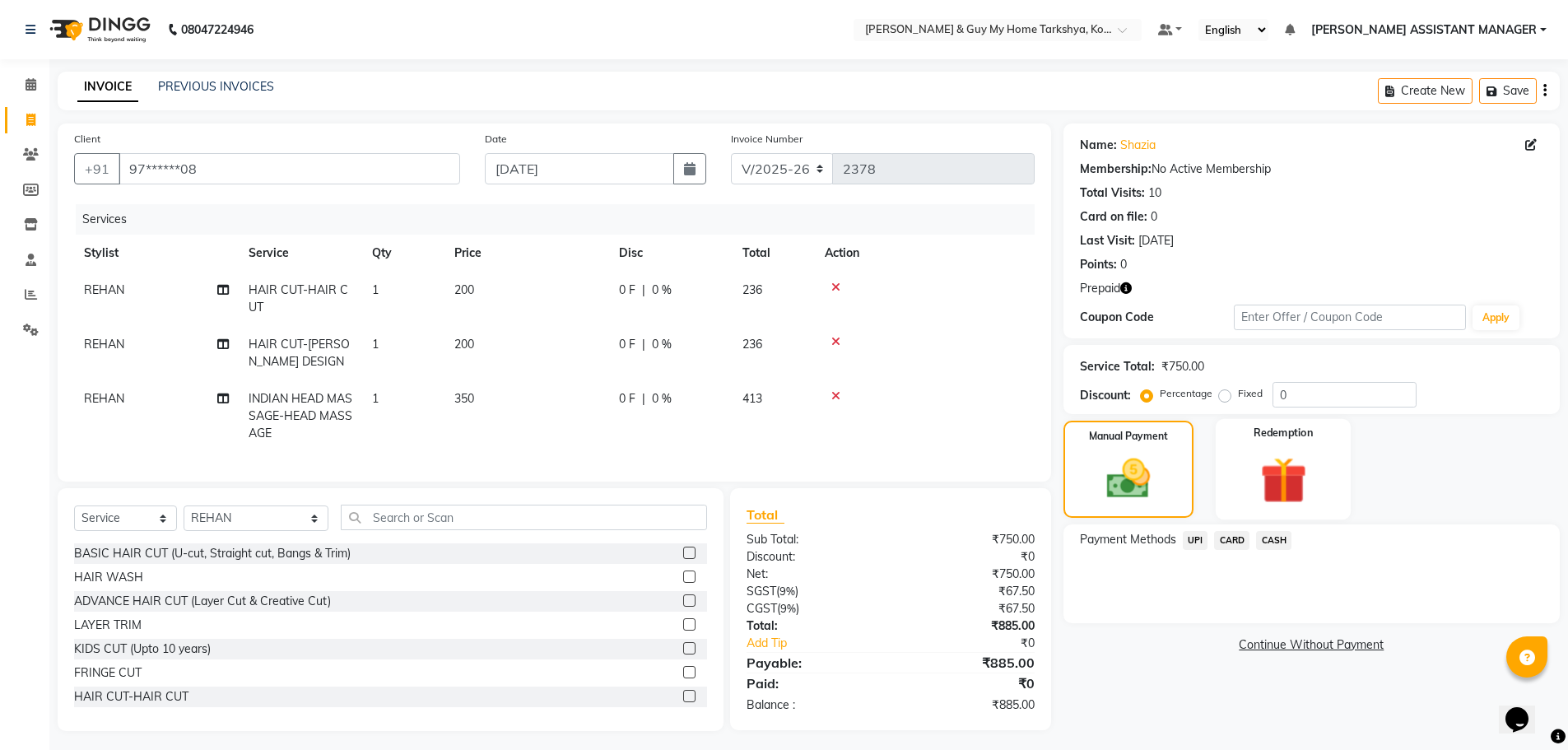
click at [1276, 477] on img at bounding box center [1283, 481] width 76 height 59
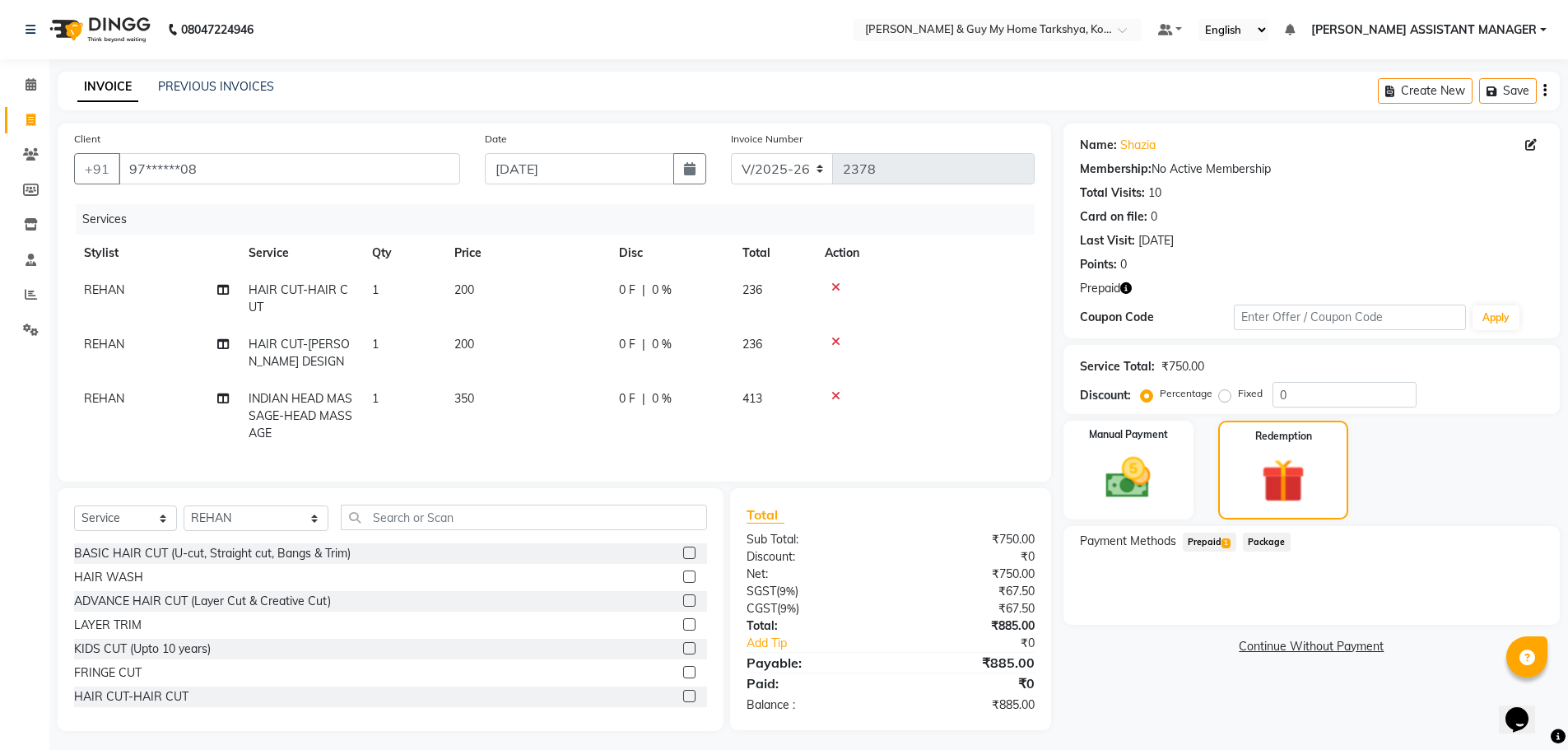
click at [1215, 542] on span "Prepaid 1" at bounding box center [1210, 542] width 53 height 19
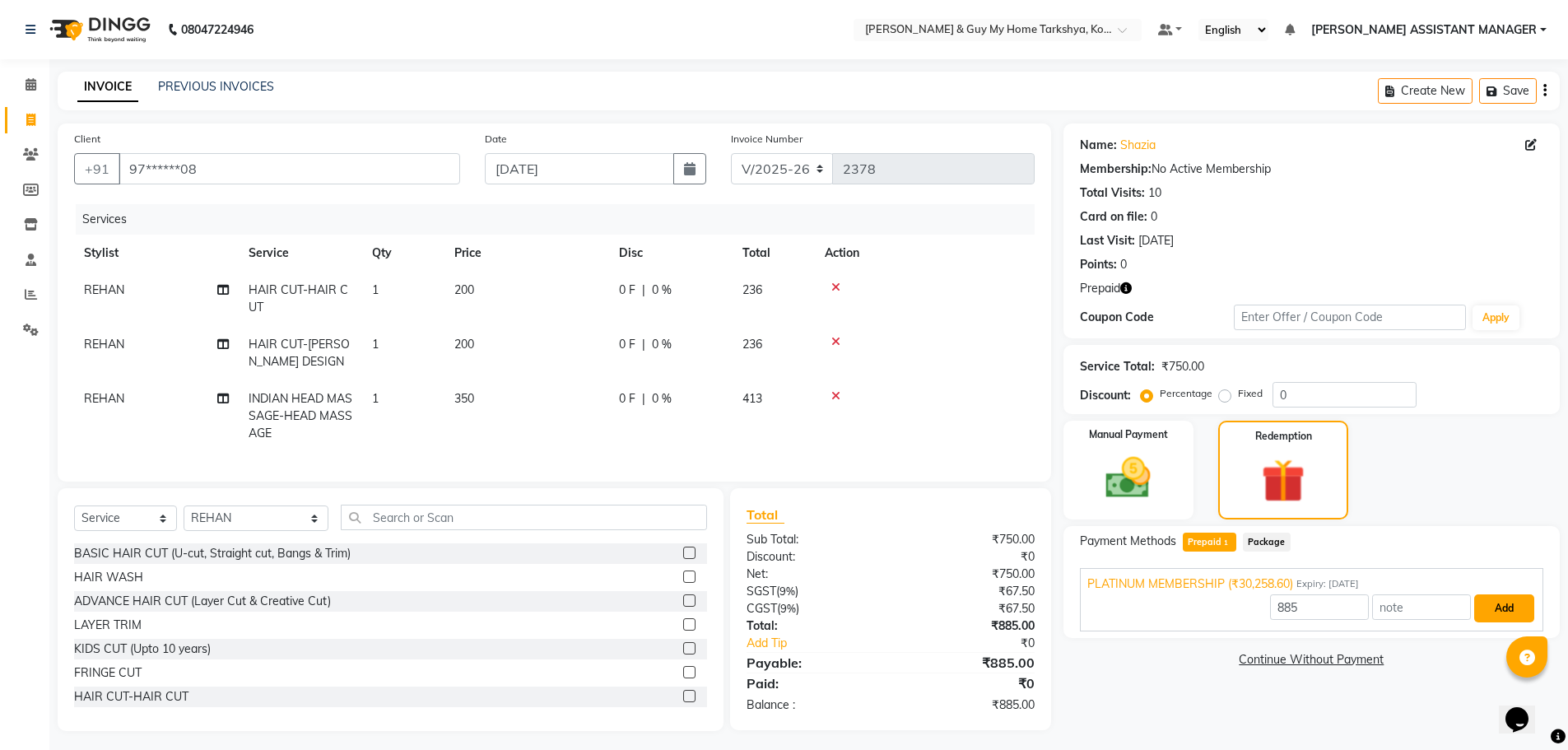
click at [1502, 605] on button "Add" at bounding box center [1504, 607] width 60 height 28
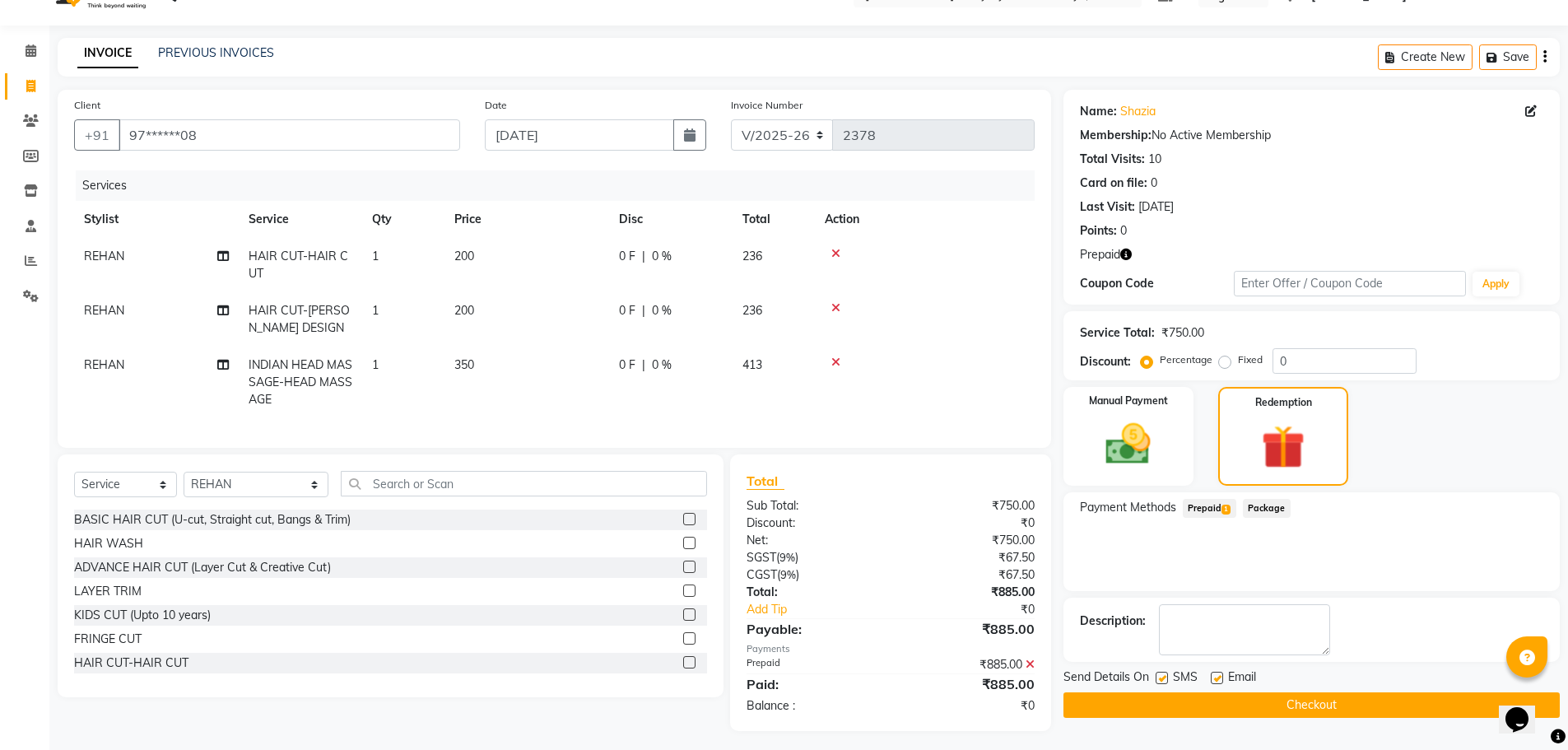
scroll to position [52, 0]
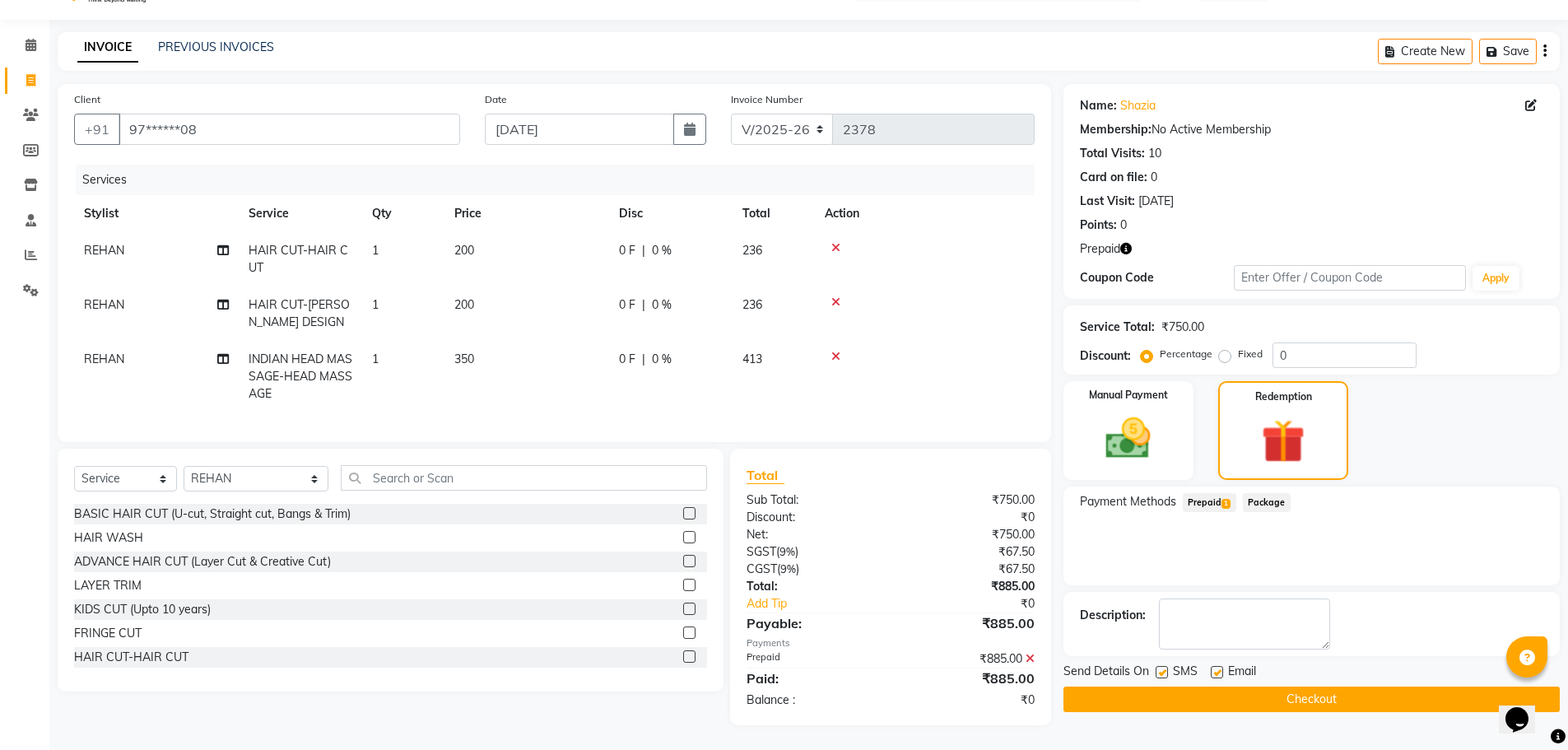
click at [1313, 687] on button "Checkout" at bounding box center [1311, 699] width 496 height 26
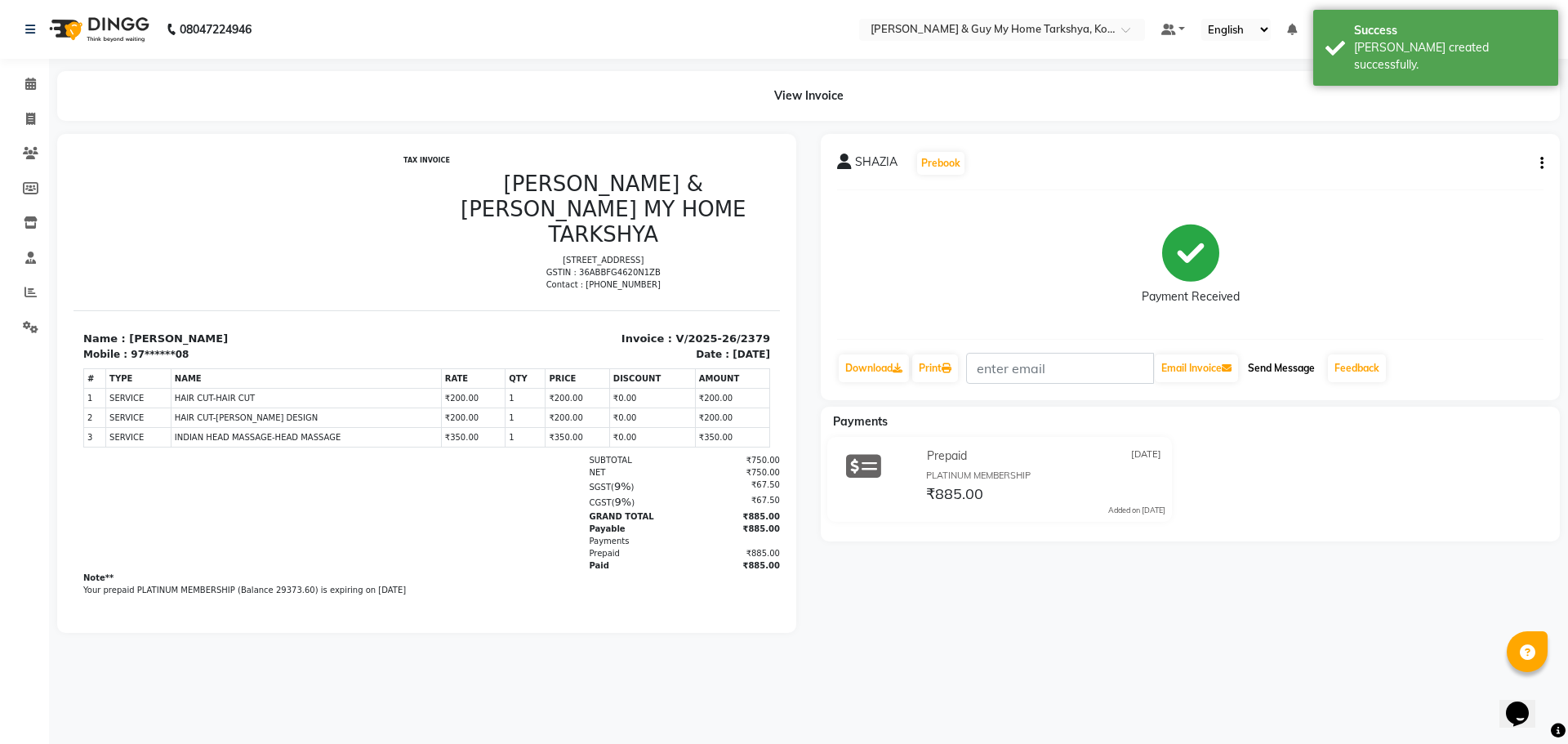
click at [1285, 364] on button "Send Message" at bounding box center [1281, 368] width 80 height 27
click at [29, 116] on icon at bounding box center [31, 119] width 9 height 12
select select "7902"
select select "service"
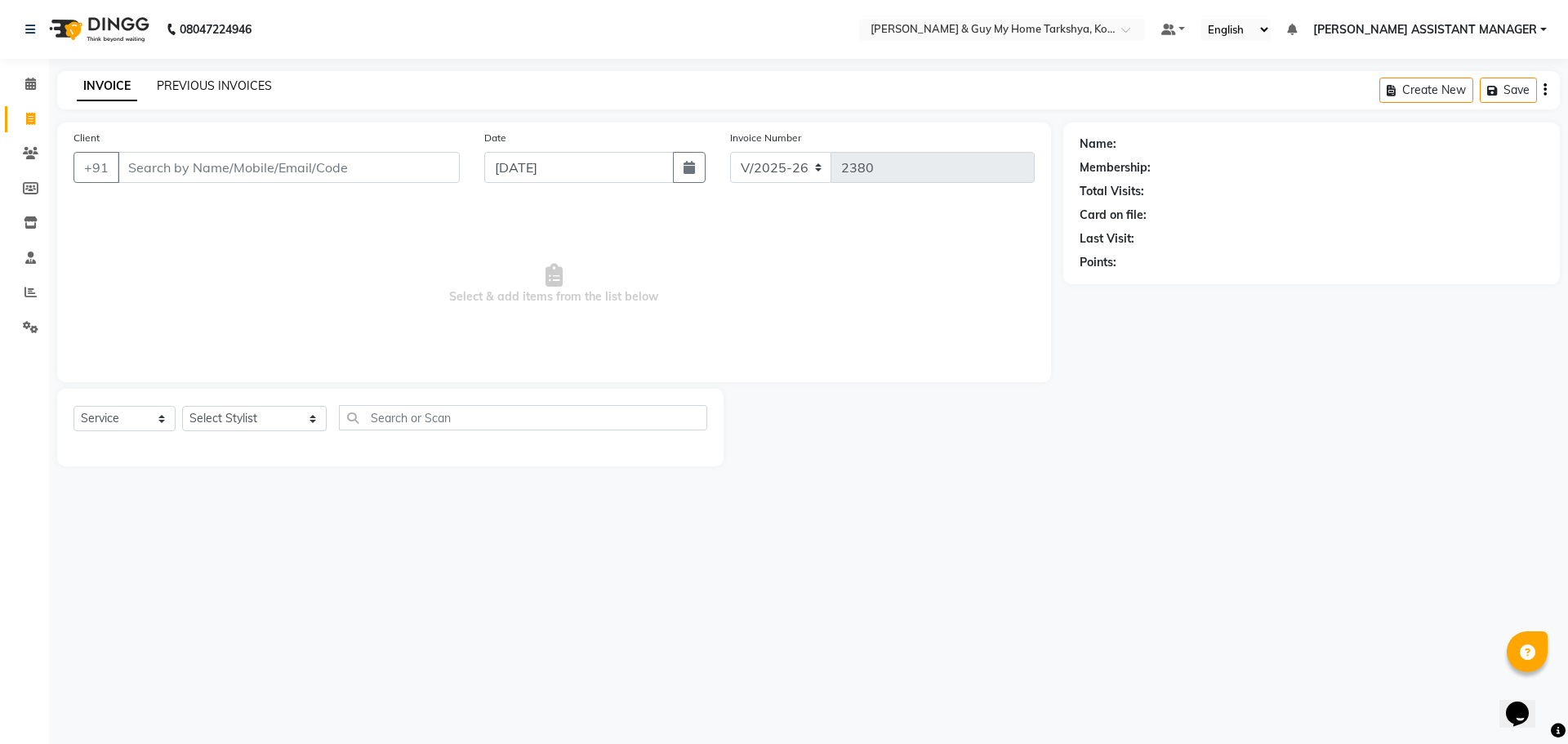
click at [208, 81] on link "PREVIOUS INVOICES" at bounding box center [215, 86] width 115 height 15
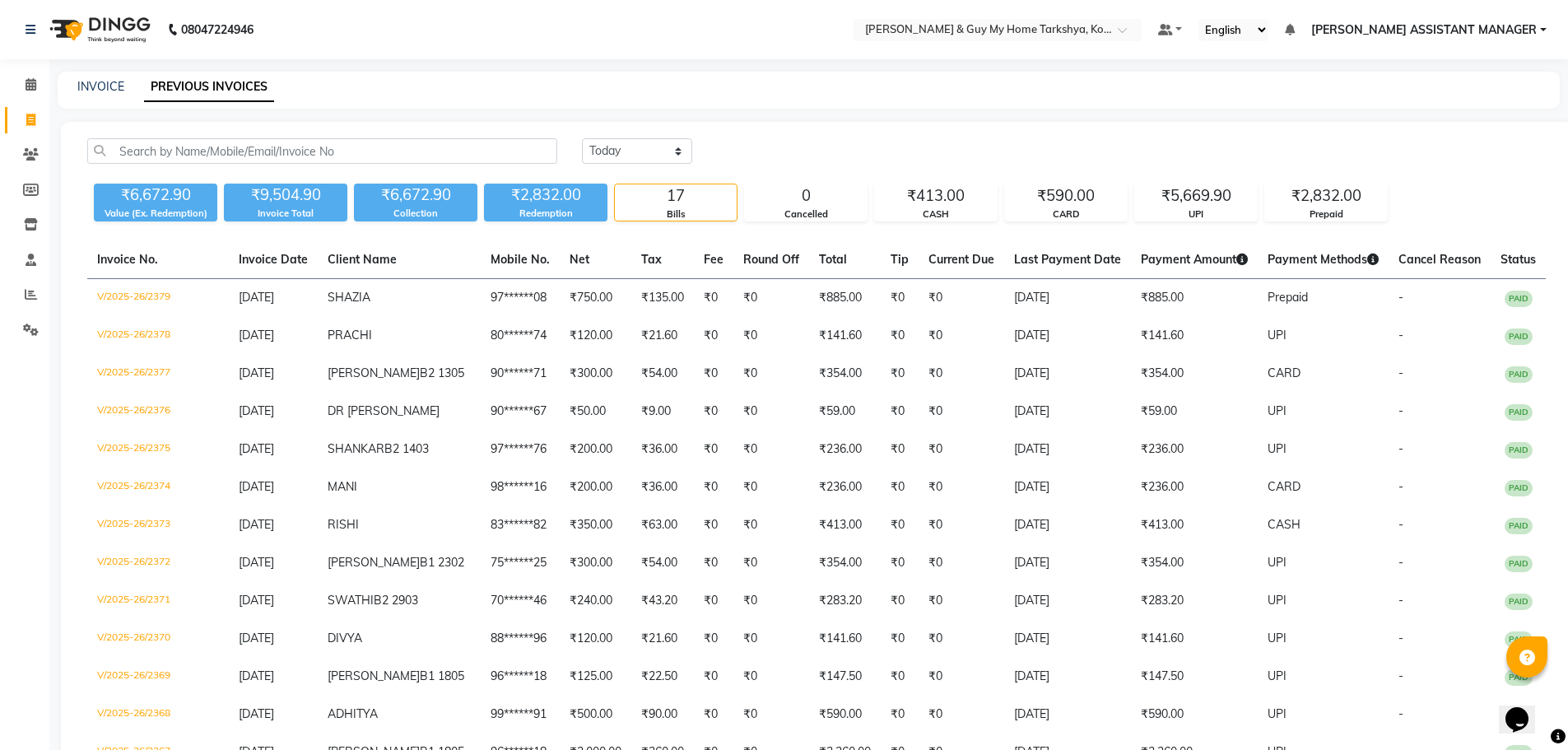
click at [662, 134] on div "Today Yesterday Custom Range ₹6,672.90 Value (Ex. Redemption) ₹9,504.90 Invoice…" at bounding box center [816, 572] width 1511 height 900
click at [653, 159] on select "[DATE] [DATE] Custom Range" at bounding box center [638, 151] width 110 height 26
click at [582, 138] on select "Today Yesterday Custom Range" at bounding box center [638, 151] width 110 height 26
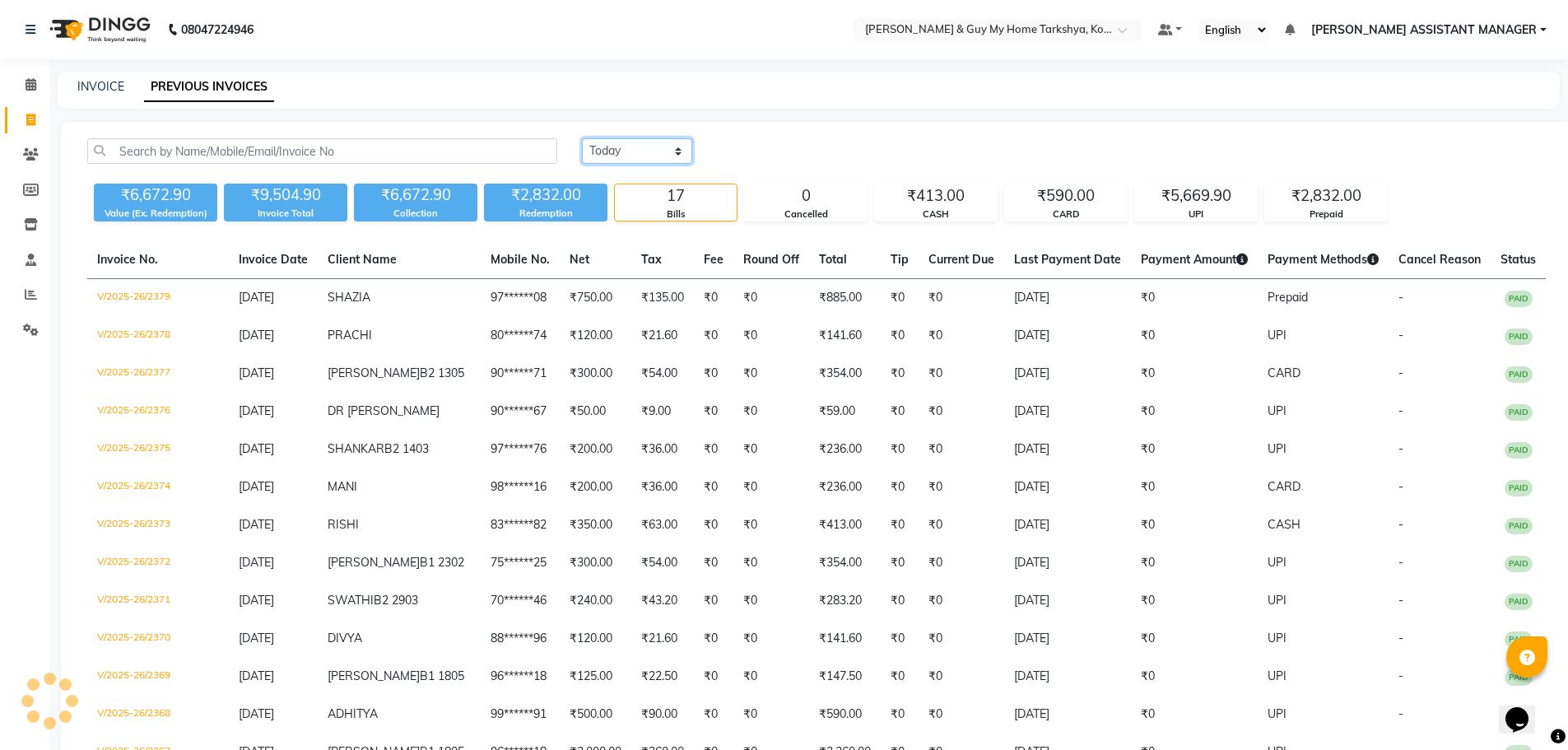
click at [638, 143] on select "Today Yesterday Custom Range" at bounding box center [638, 151] width 110 height 26
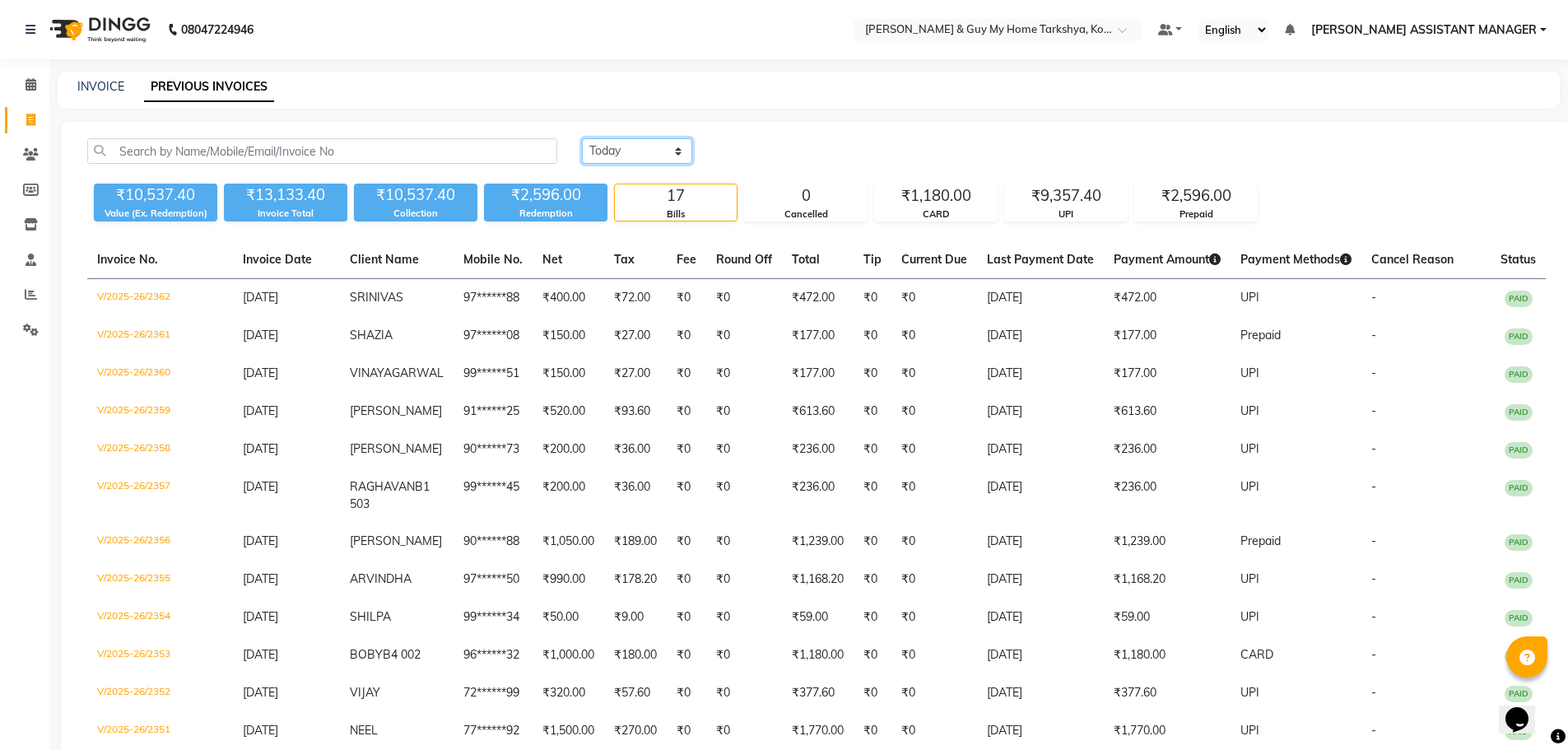
select select "today"
click at [582, 138] on select "Today Yesterday Custom Range" at bounding box center [638, 151] width 110 height 26
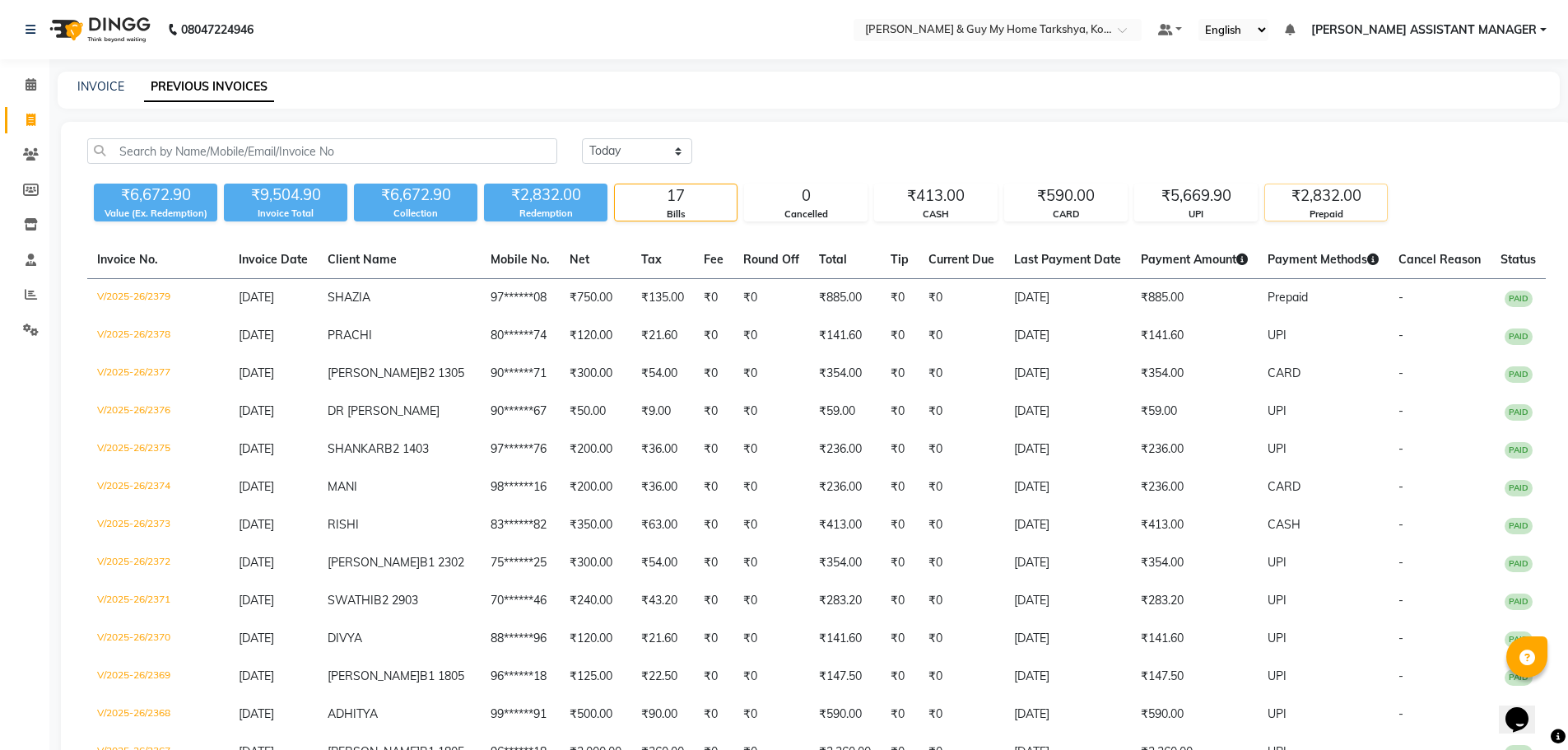
click at [1342, 202] on div "₹2,832.00" at bounding box center [1326, 196] width 122 height 23
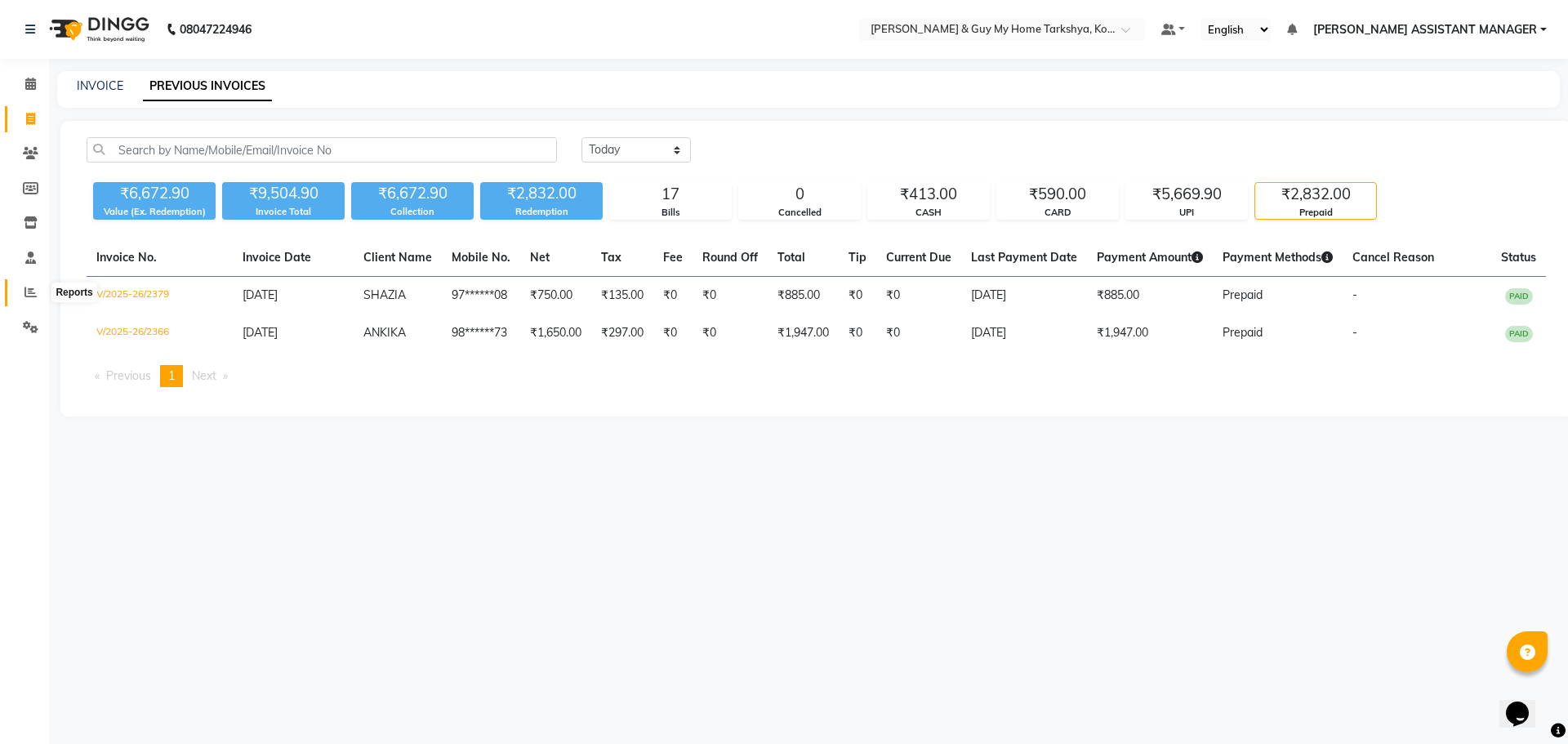
click at [27, 296] on icon at bounding box center [31, 292] width 12 height 12
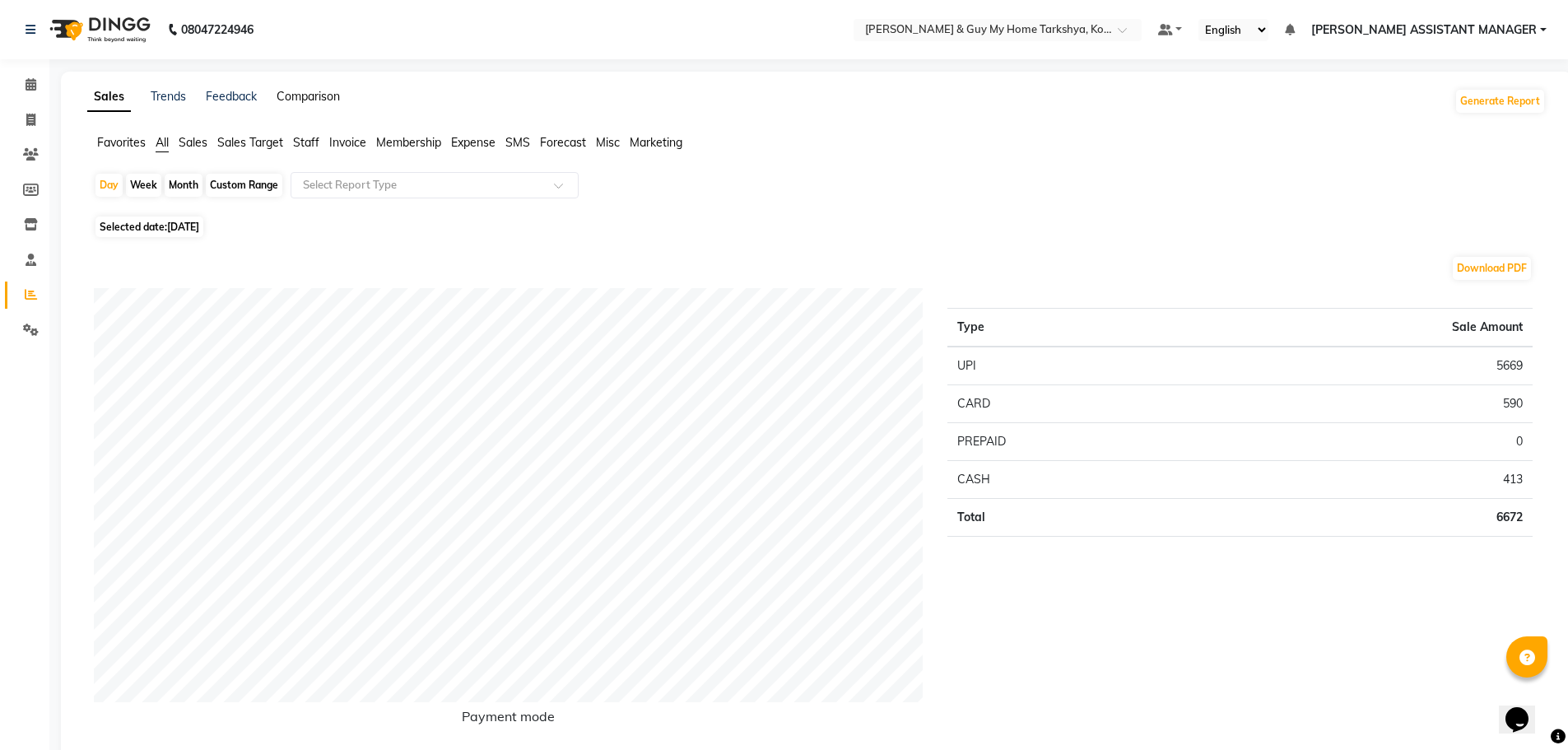
click at [293, 96] on link "Comparison" at bounding box center [308, 96] width 63 height 15
select select "single_date"
select select "single_date_dash"
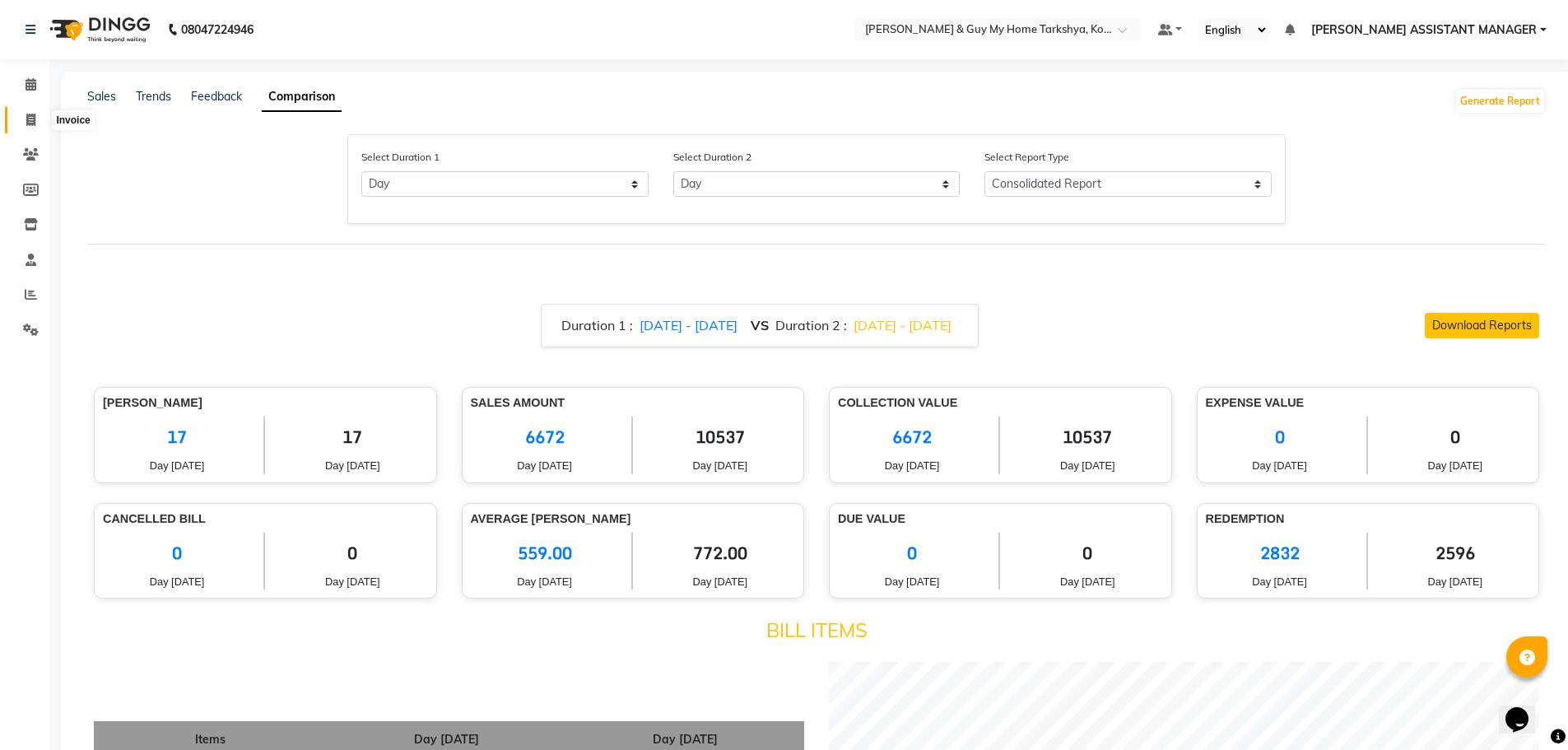
click at [28, 119] on icon at bounding box center [31, 120] width 9 height 12
select select "7902"
select select "service"
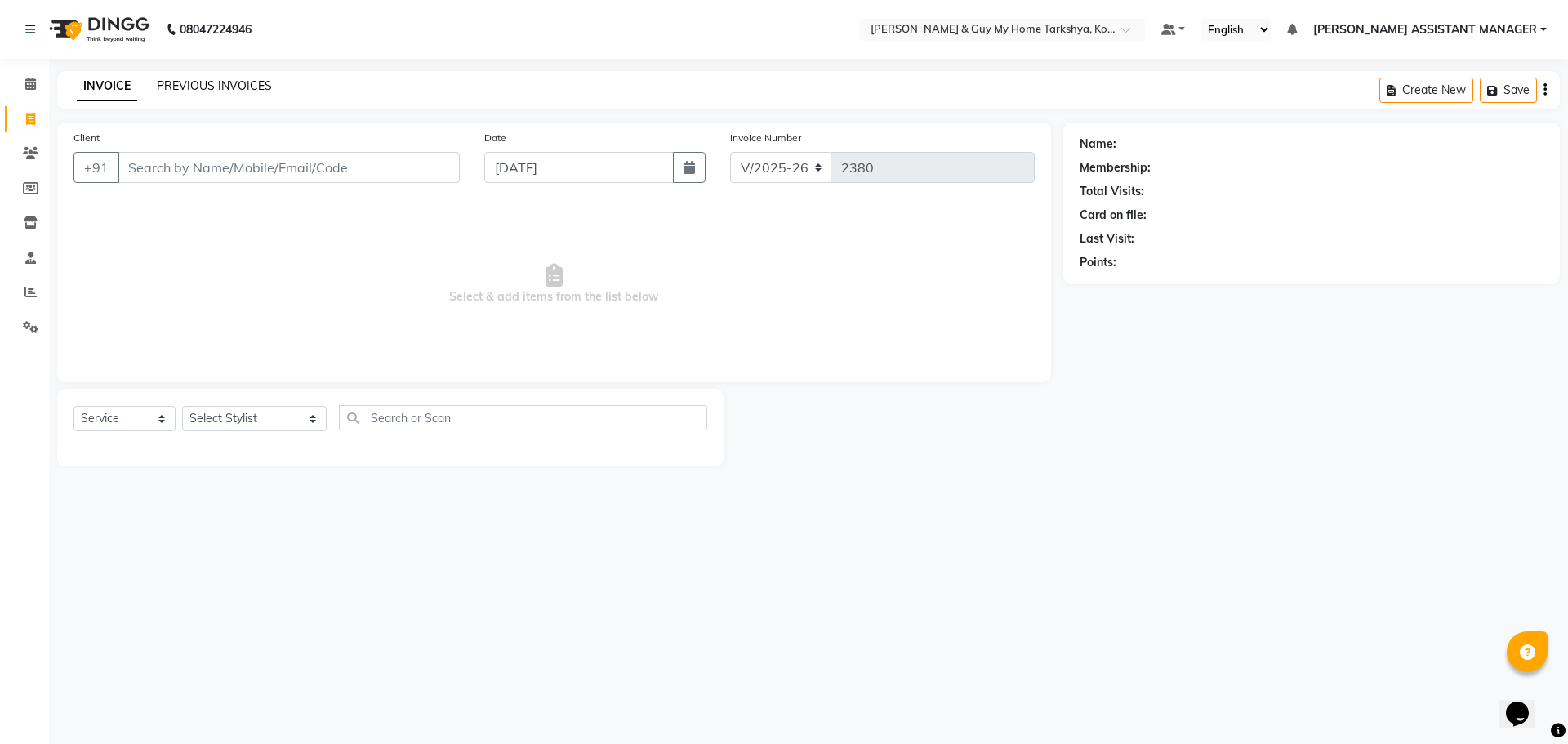
click at [228, 83] on link "PREVIOUS INVOICES" at bounding box center [215, 86] width 115 height 15
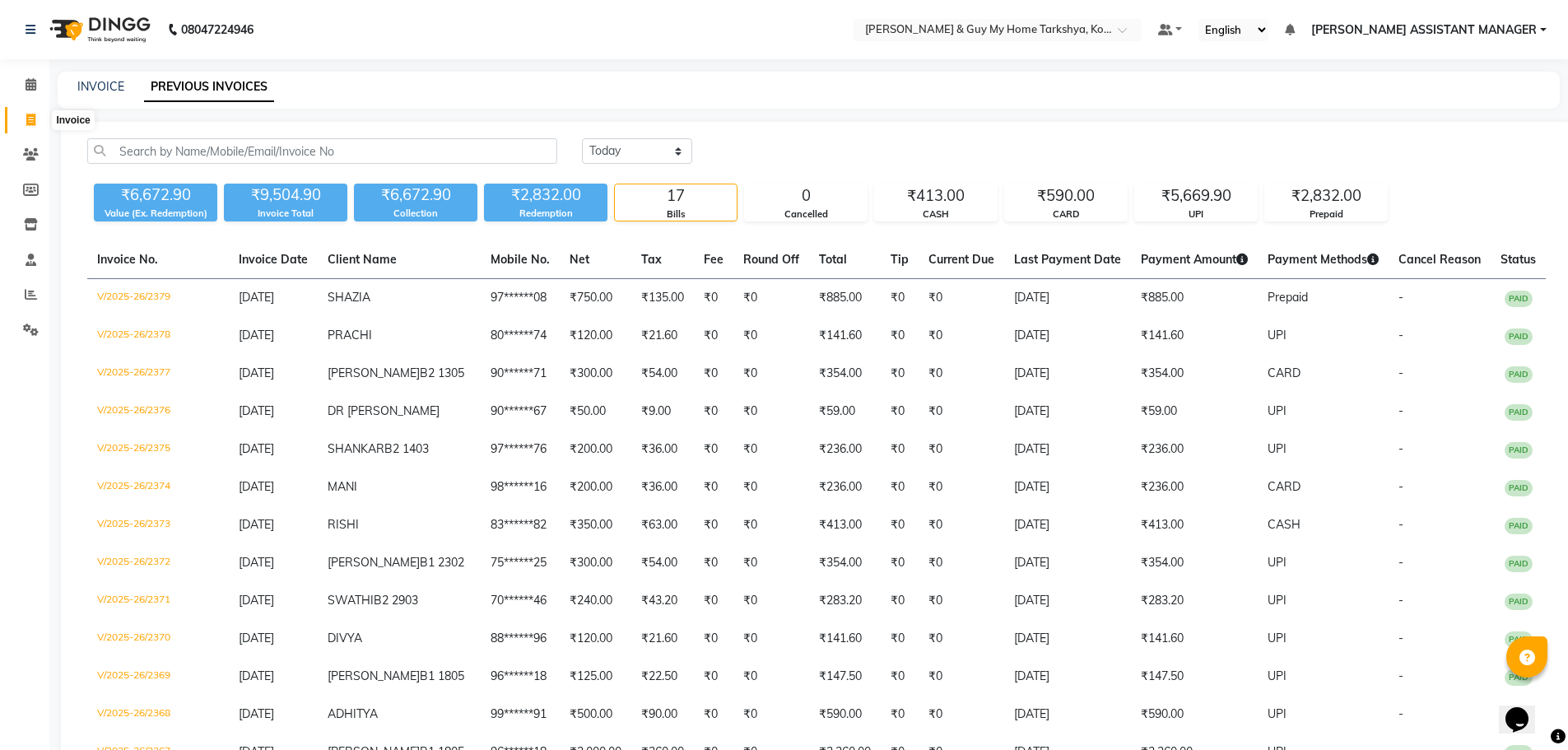
click at [24, 124] on span at bounding box center [30, 120] width 28 height 19
select select "service"
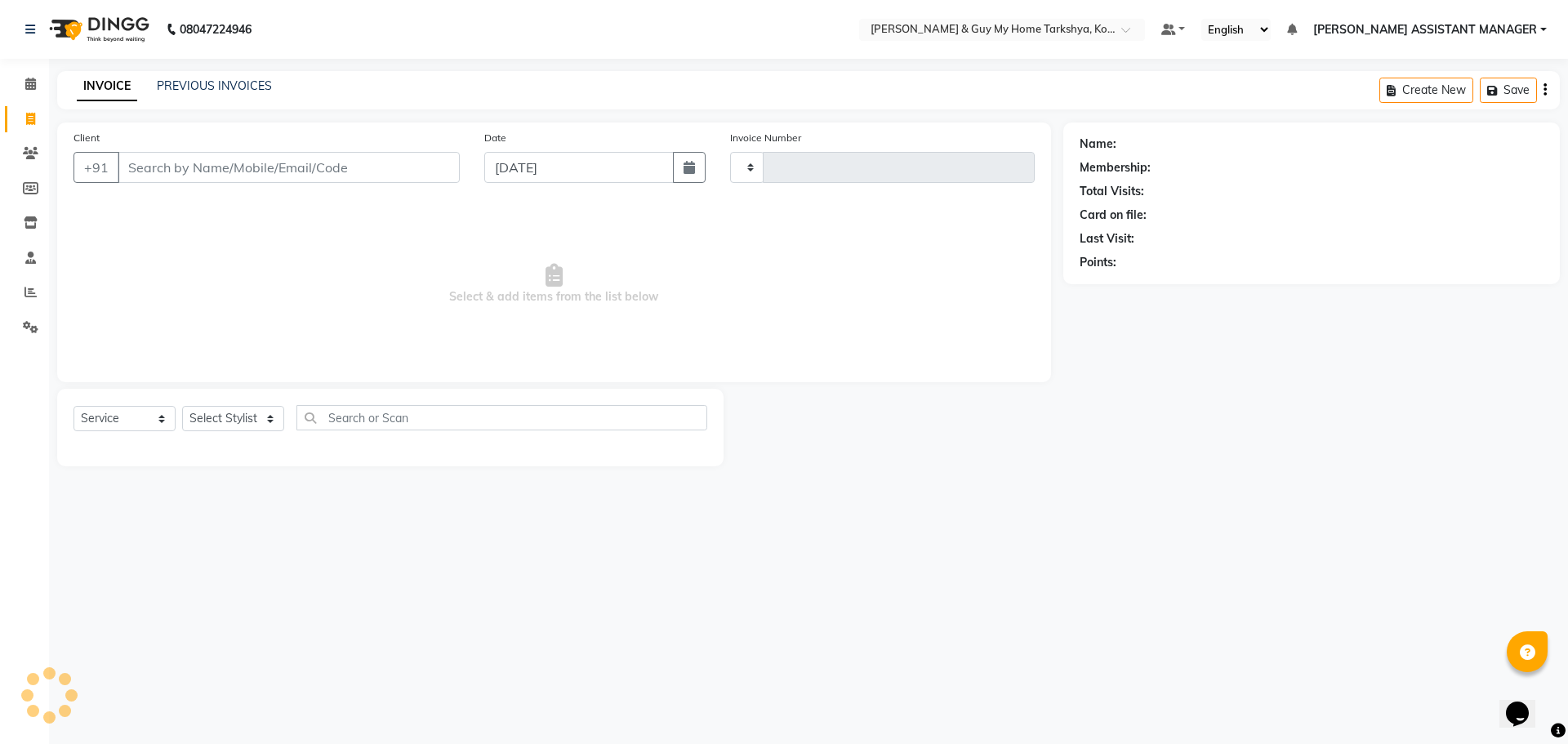
type input "2380"
select select "7902"
click at [187, 85] on link "PREVIOUS INVOICES" at bounding box center [215, 86] width 115 height 15
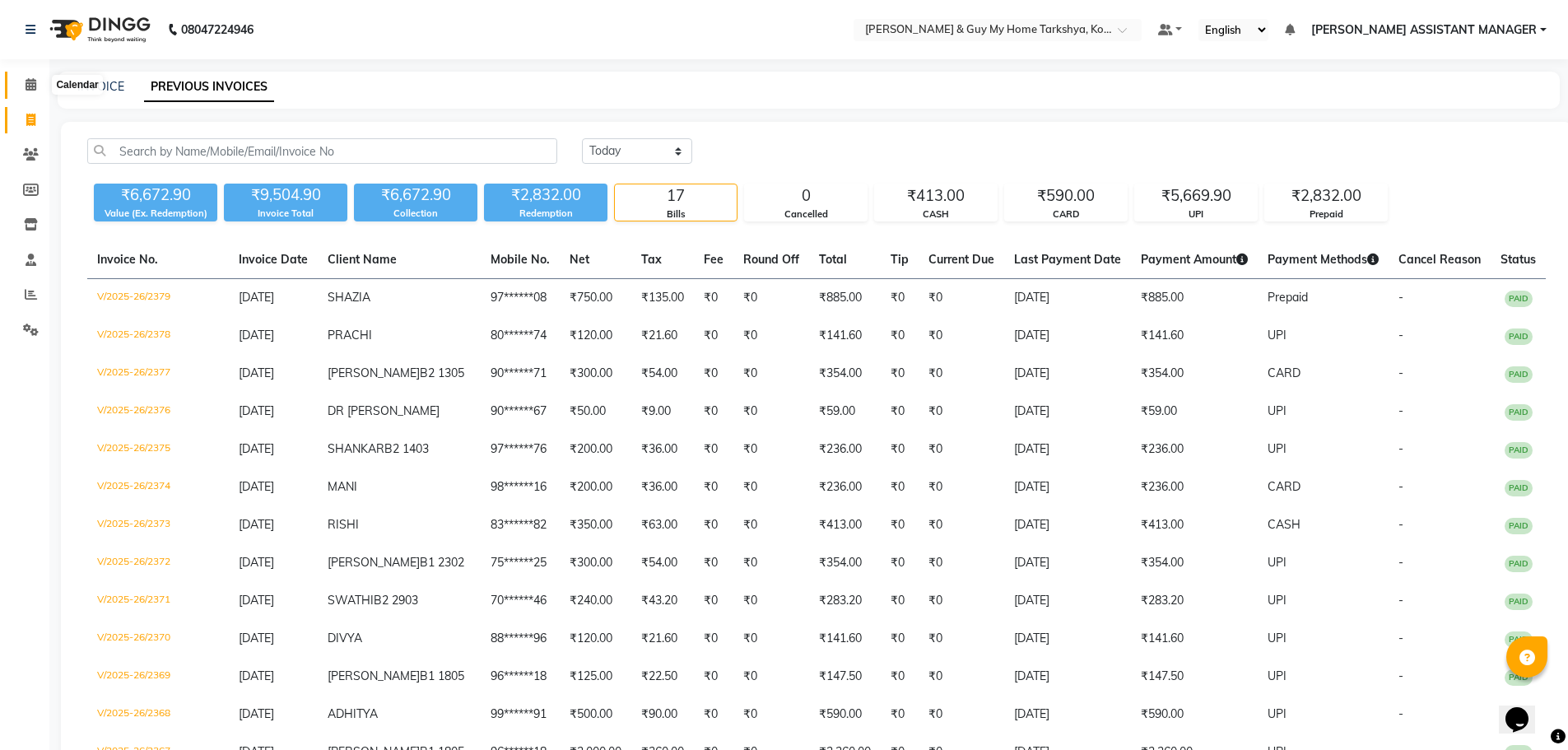
click at [30, 77] on span at bounding box center [30, 85] width 28 height 19
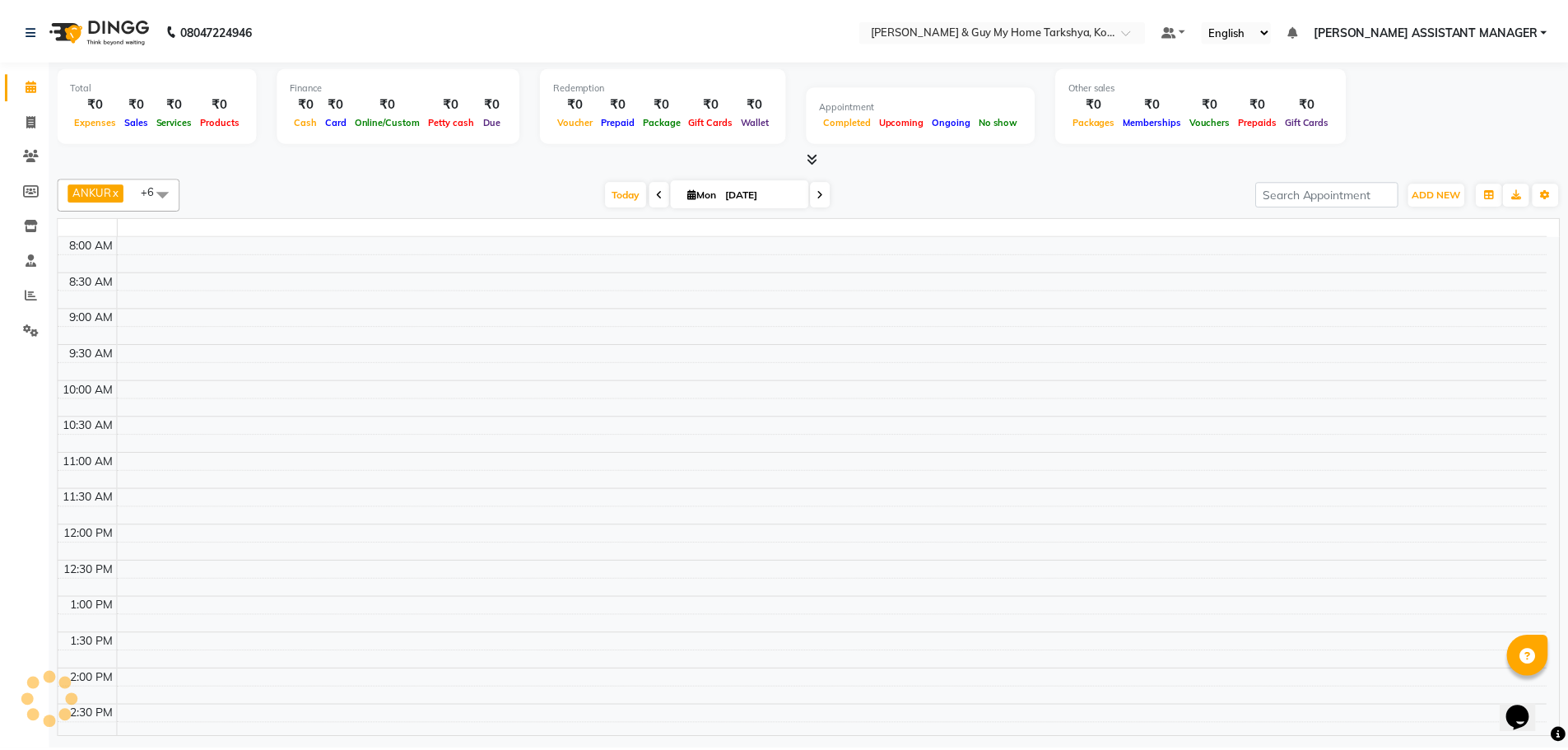
scroll to position [439, 0]
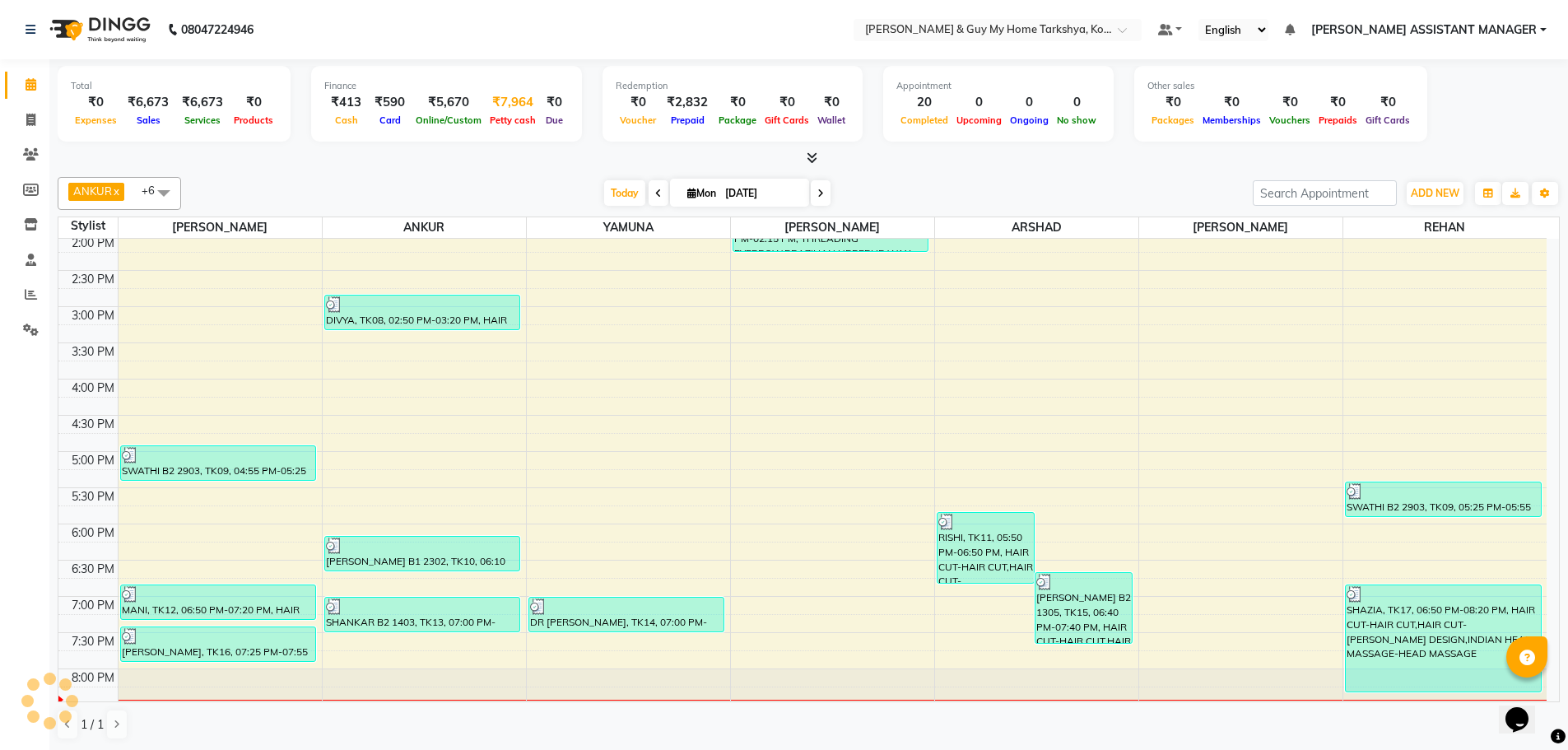
click at [492, 118] on span "Petty cash" at bounding box center [512, 120] width 54 height 12
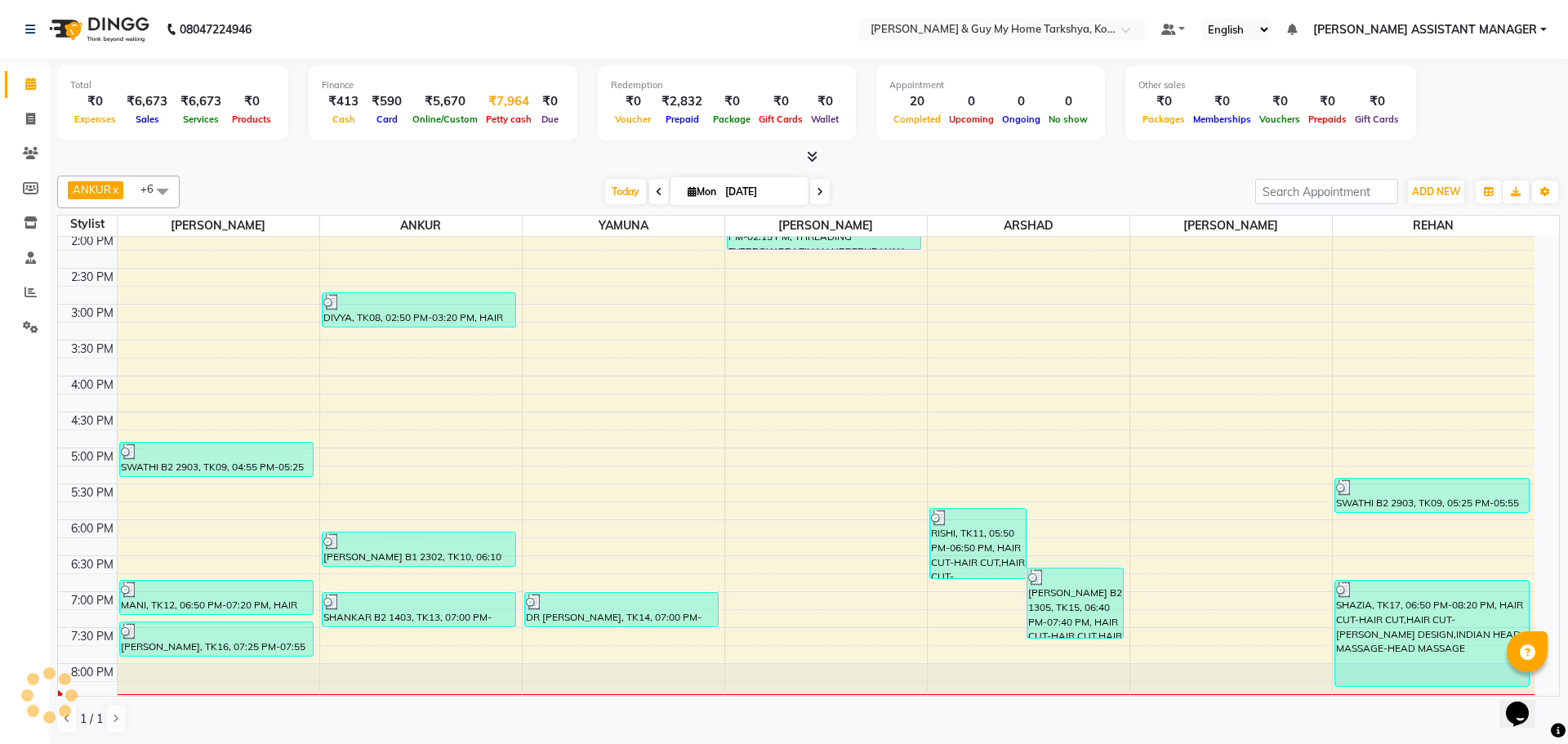
select select "7048"
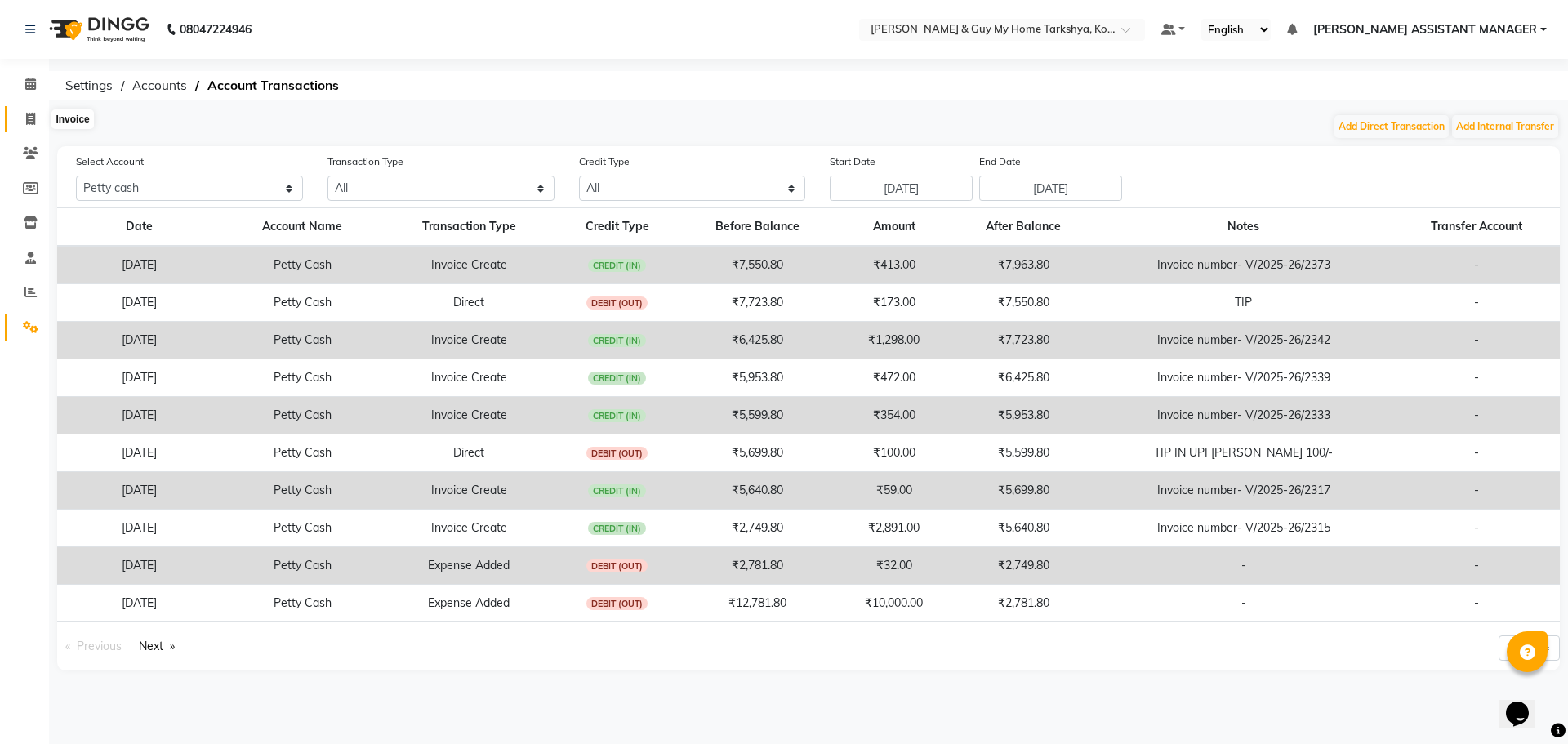
click at [29, 122] on icon at bounding box center [31, 119] width 9 height 12
select select "service"
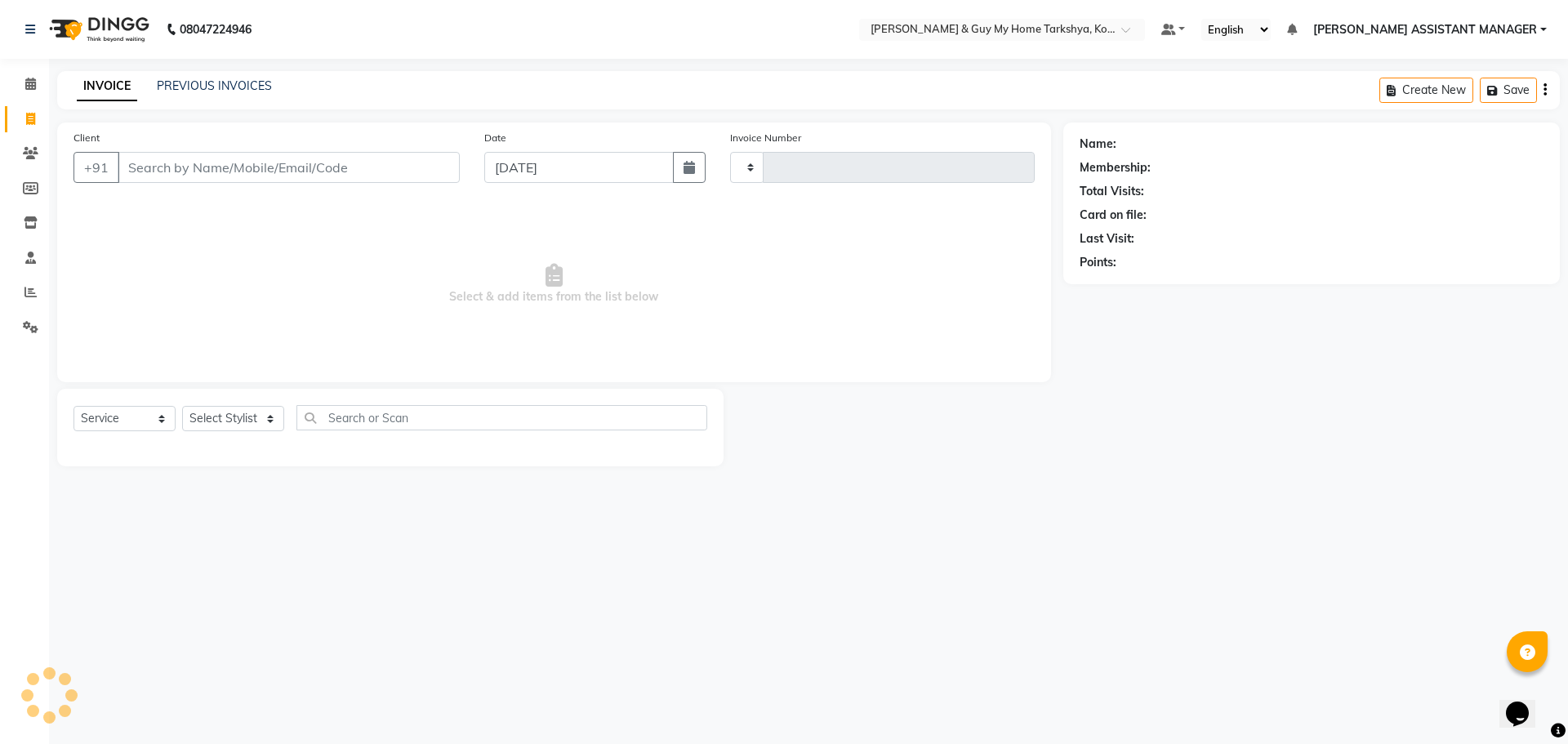
type input "2380"
select select "7902"
click at [26, 86] on icon at bounding box center [31, 84] width 11 height 12
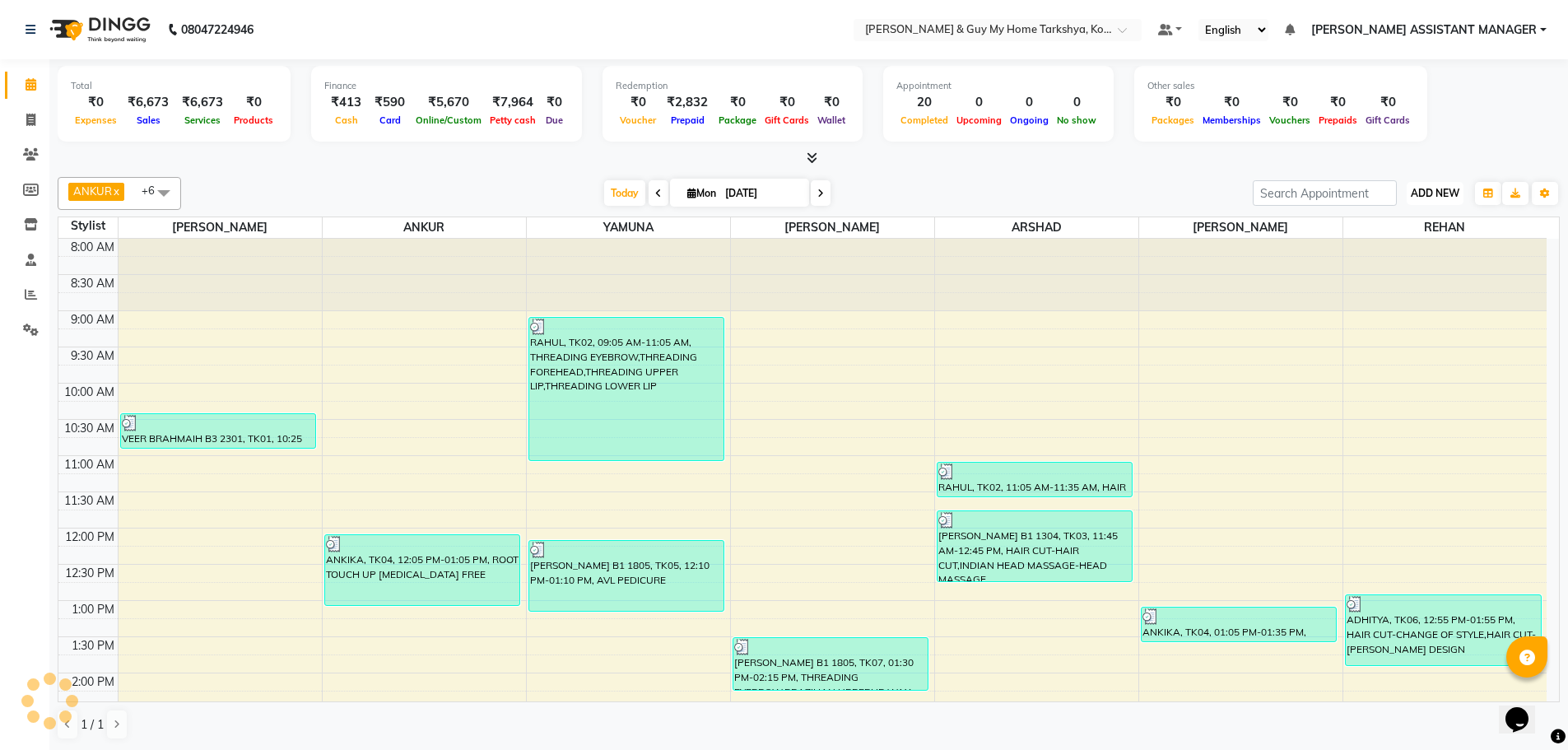
click at [1419, 191] on span "ADD NEW" at bounding box center [1435, 193] width 49 height 12
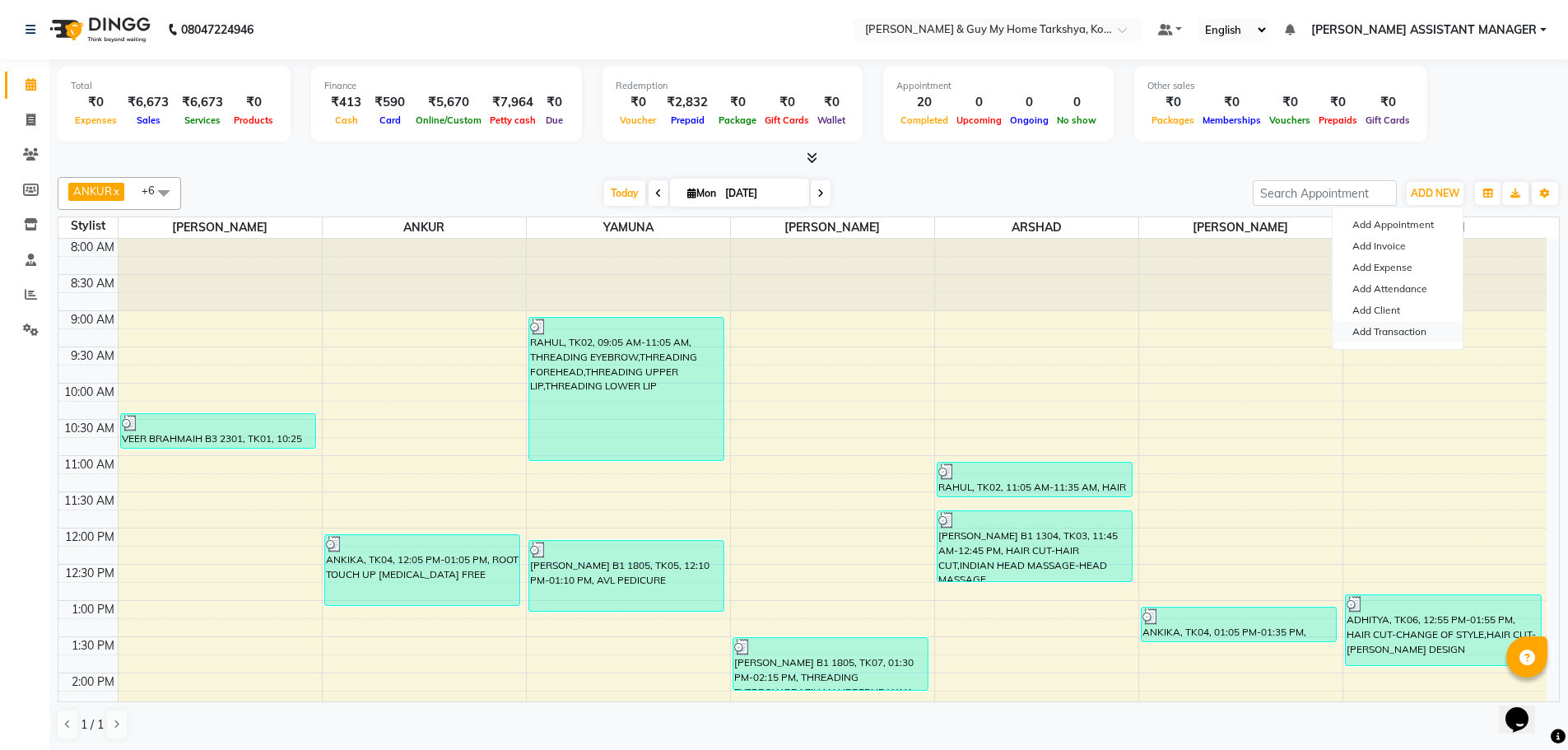
click at [1396, 323] on link "Add Transaction" at bounding box center [1398, 332] width 130 height 21
select select "direct"
select select
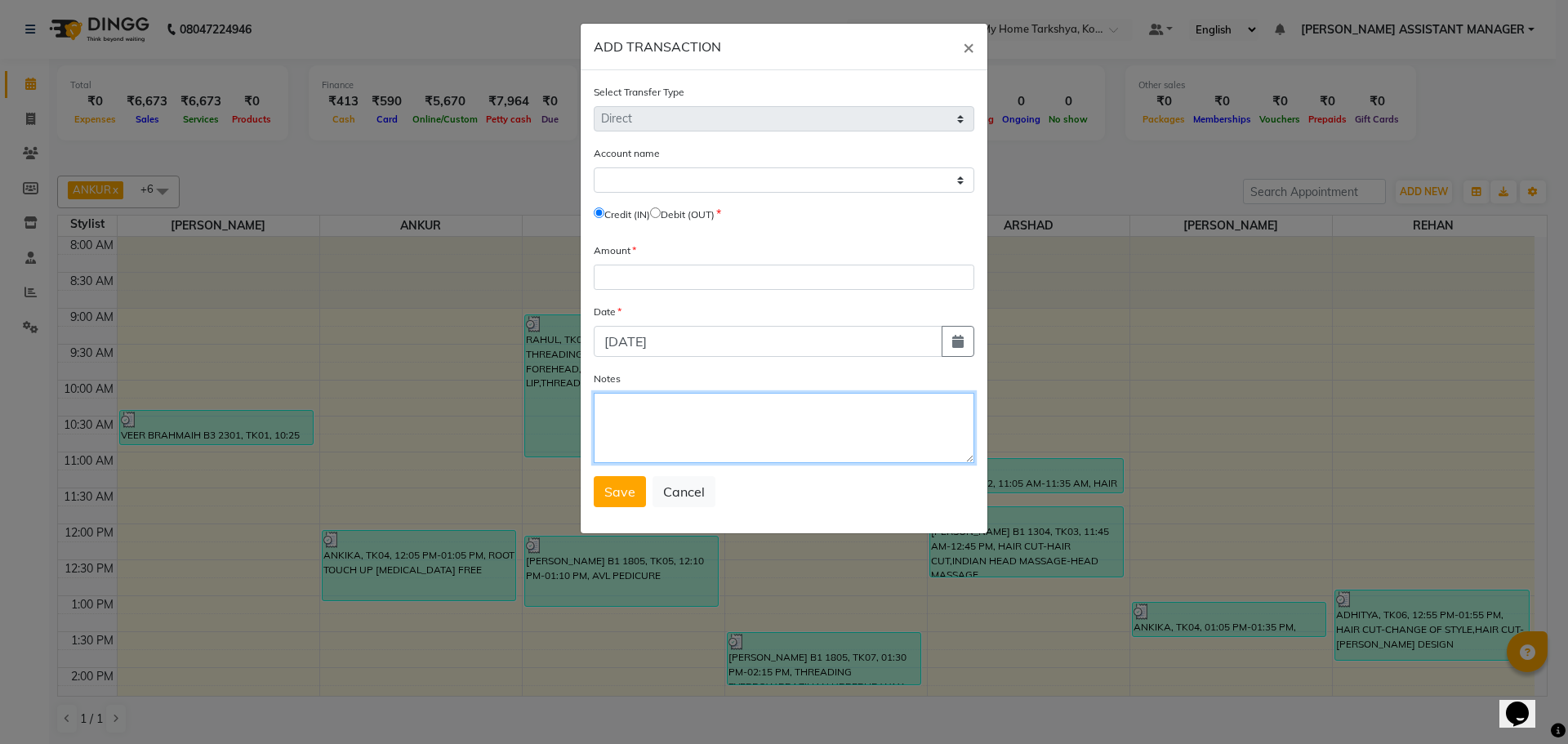
click at [627, 405] on textarea "Notes" at bounding box center [784, 429] width 381 height 71
type textarea "TIP"
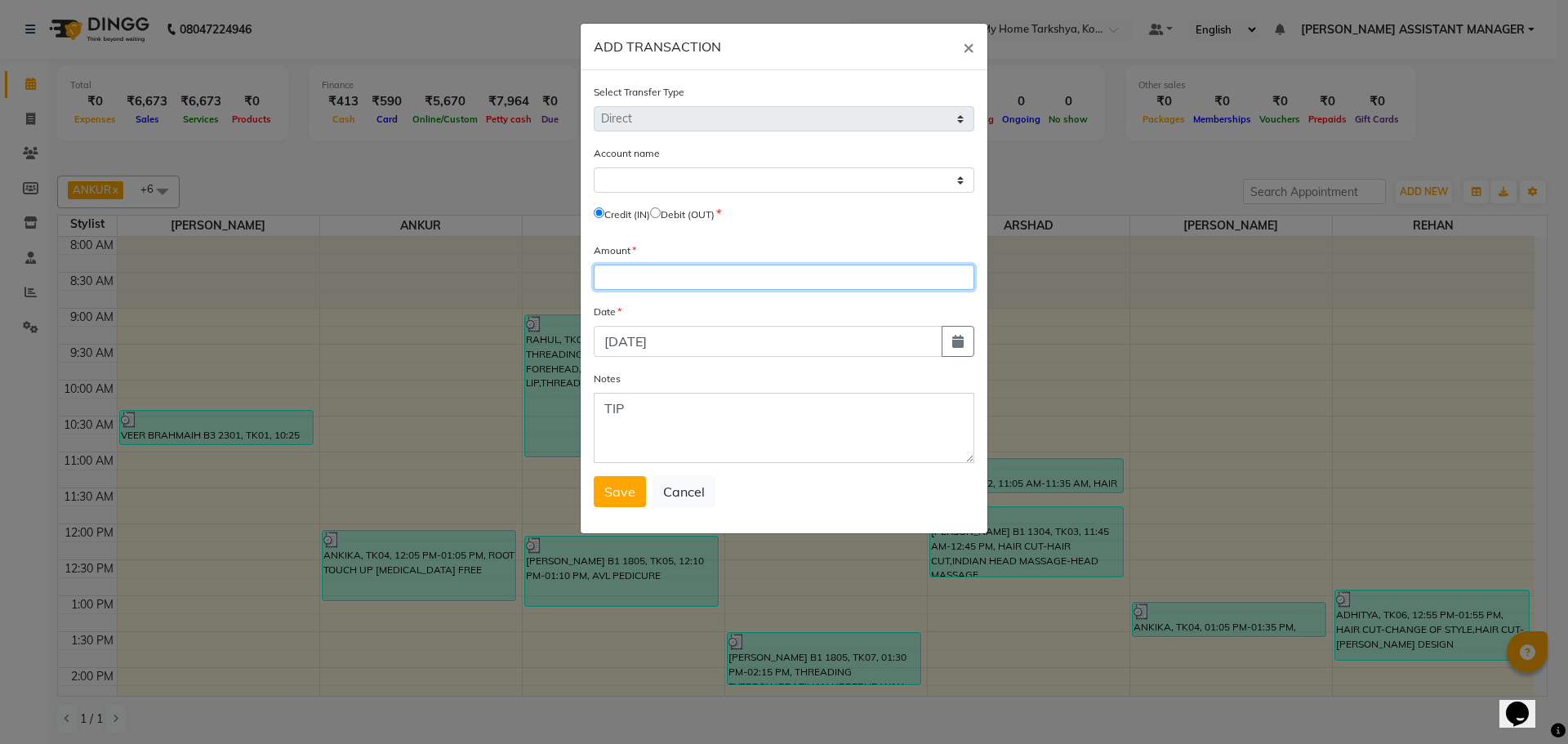
click at [657, 289] on input "number" at bounding box center [784, 277] width 381 height 26
type input "450"
click at [671, 211] on label "Debit (OUT)" at bounding box center [687, 215] width 54 height 15
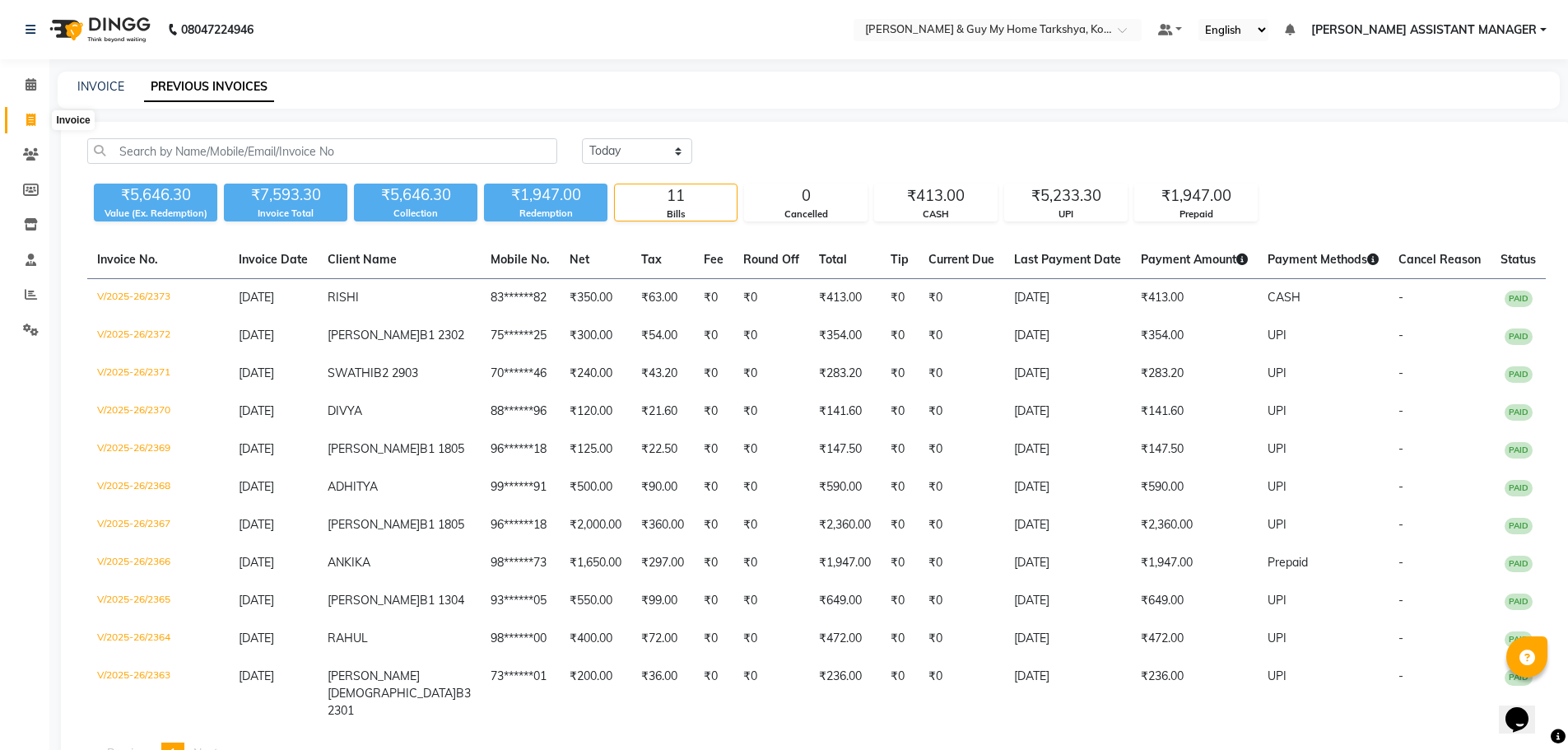
click at [37, 126] on span at bounding box center [30, 120] width 28 height 19
select select "service"
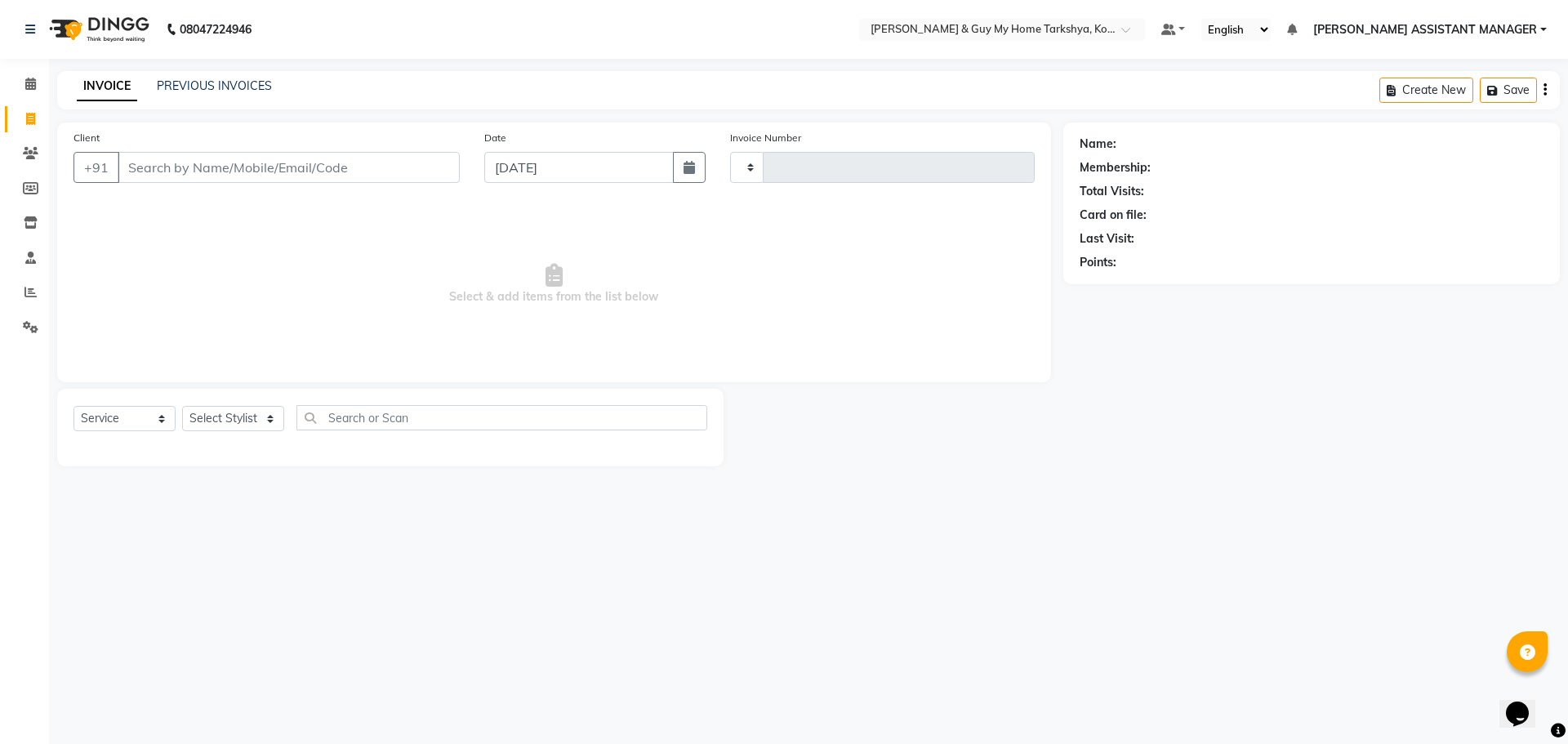
type input "2376"
select select "7902"
click at [251, 414] on select "Select Stylist [PERSON_NAME] [PERSON_NAME] [PERSON_NAME] GLORY [PERSON_NAME] JI…" at bounding box center [254, 418] width 145 height 26
select select "71871"
click at [182, 406] on select "Select Stylist [PERSON_NAME] [PERSON_NAME] [PERSON_NAME] GLORY [PERSON_NAME] JI…" at bounding box center [254, 418] width 145 height 26
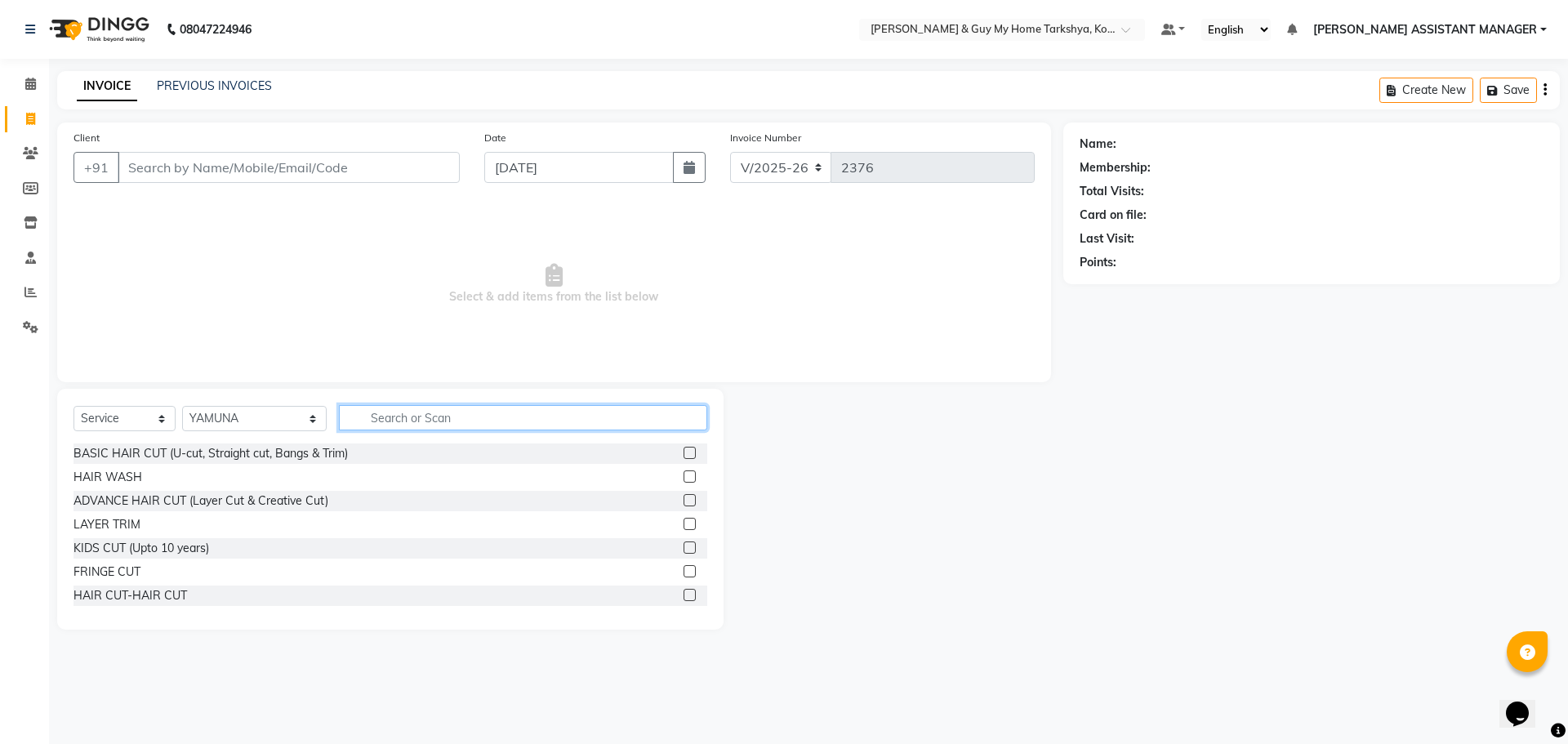
click at [403, 414] on input "text" at bounding box center [524, 418] width 369 height 26
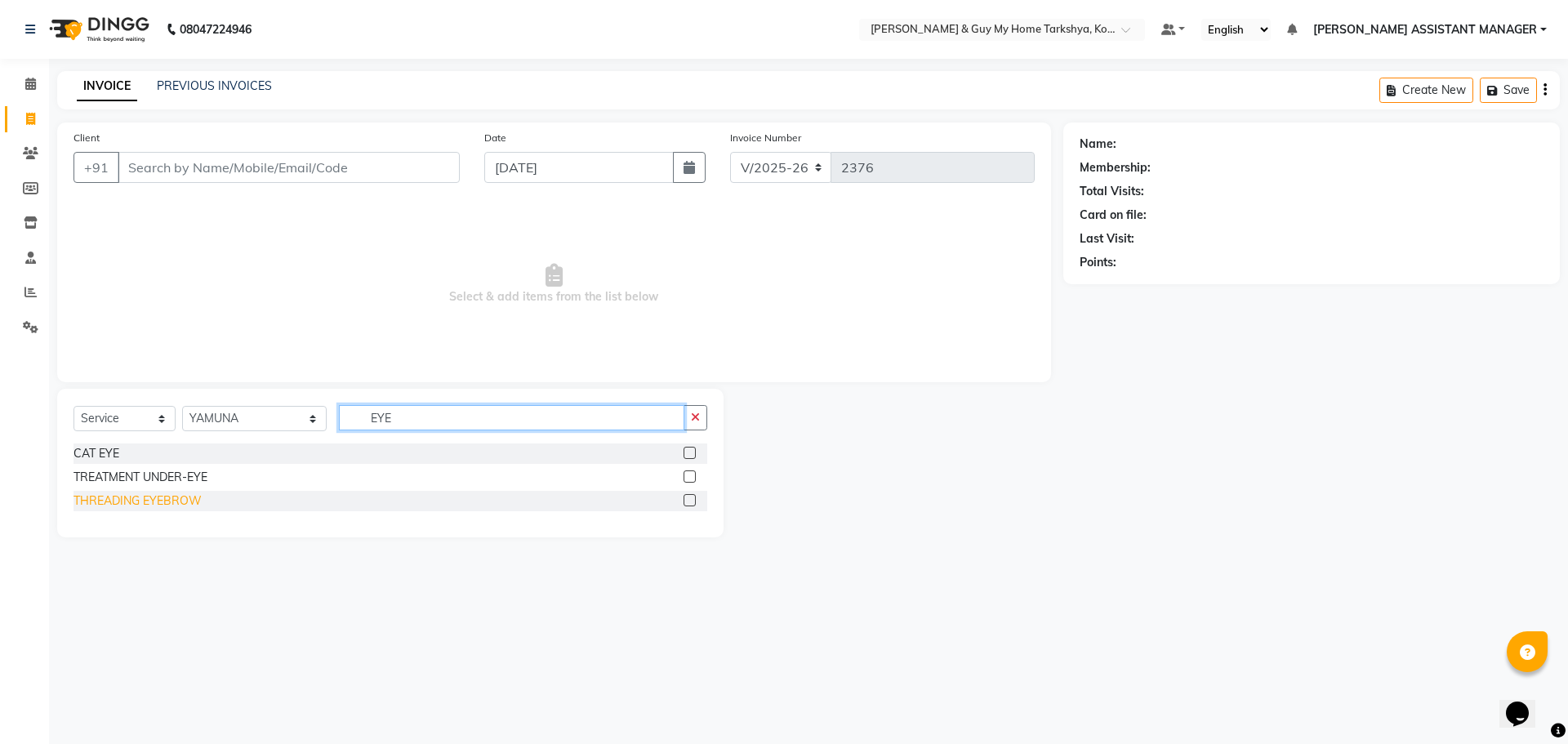
type input "EYE"
click at [116, 494] on div "THREADING EYEBROW" at bounding box center [137, 500] width 128 height 17
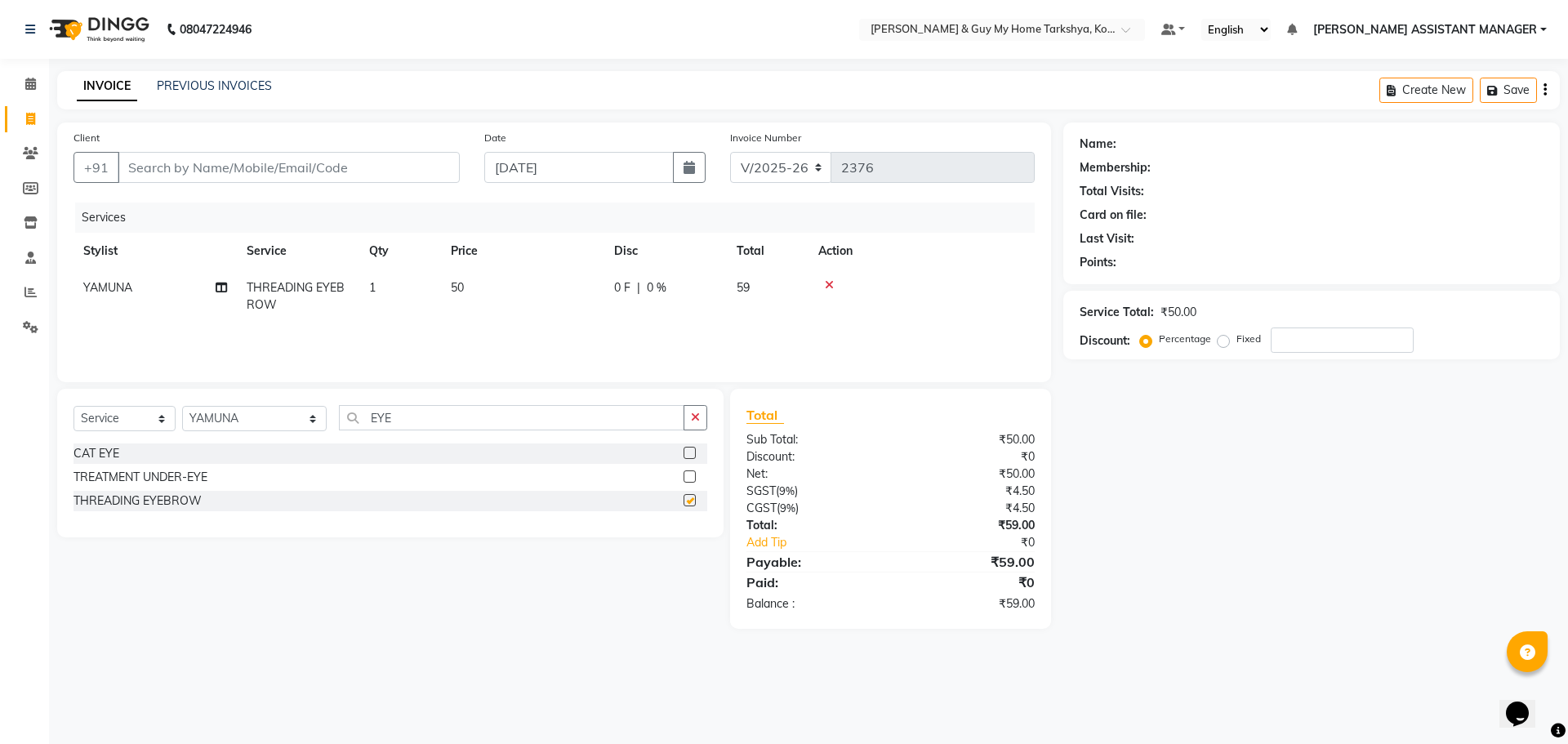
checkbox input "false"
click at [332, 171] on input "Client" at bounding box center [288, 167] width 342 height 31
type input "9"
type input "0"
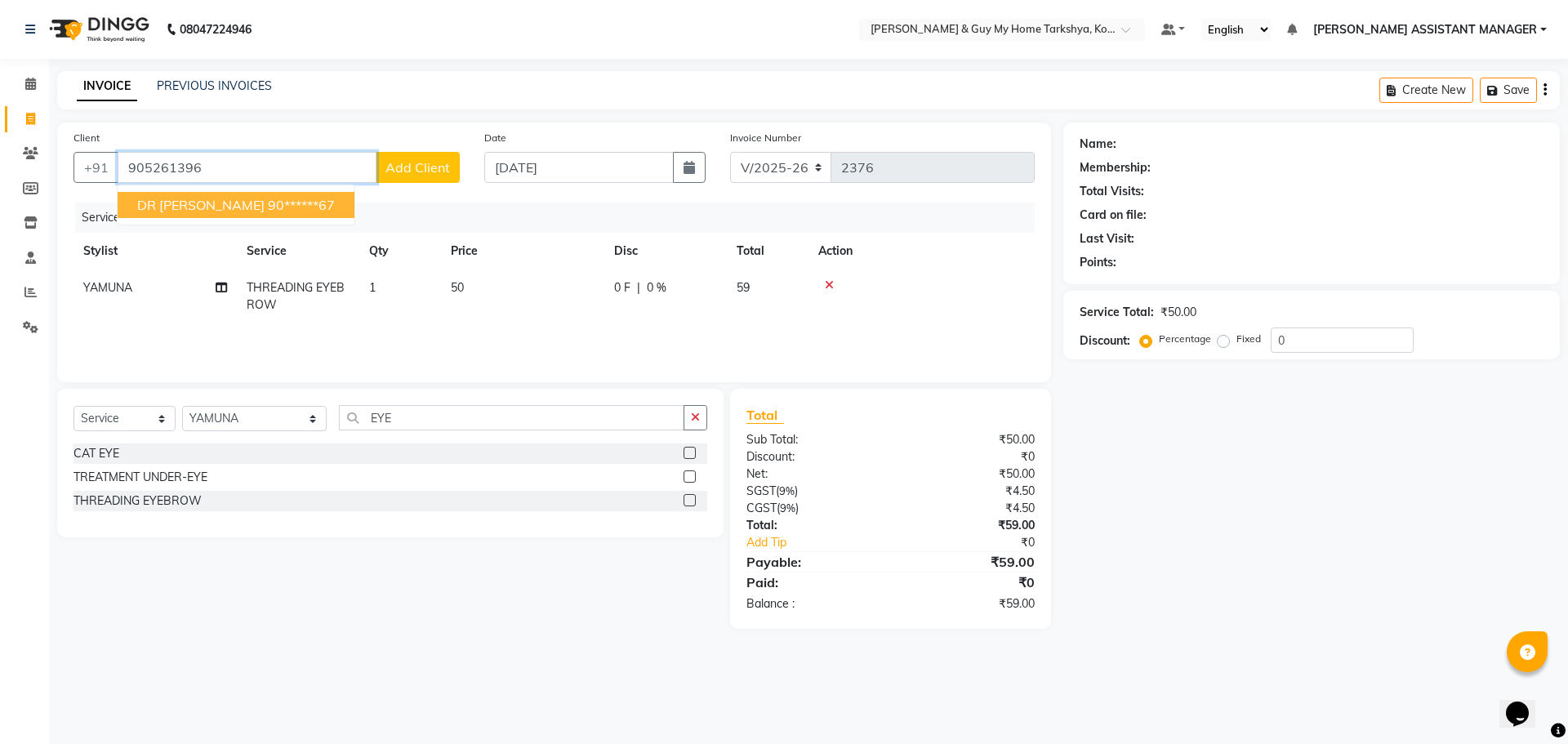
click at [268, 207] on ngb-highlight "90******67" at bounding box center [301, 205] width 67 height 16
type input "90******67"
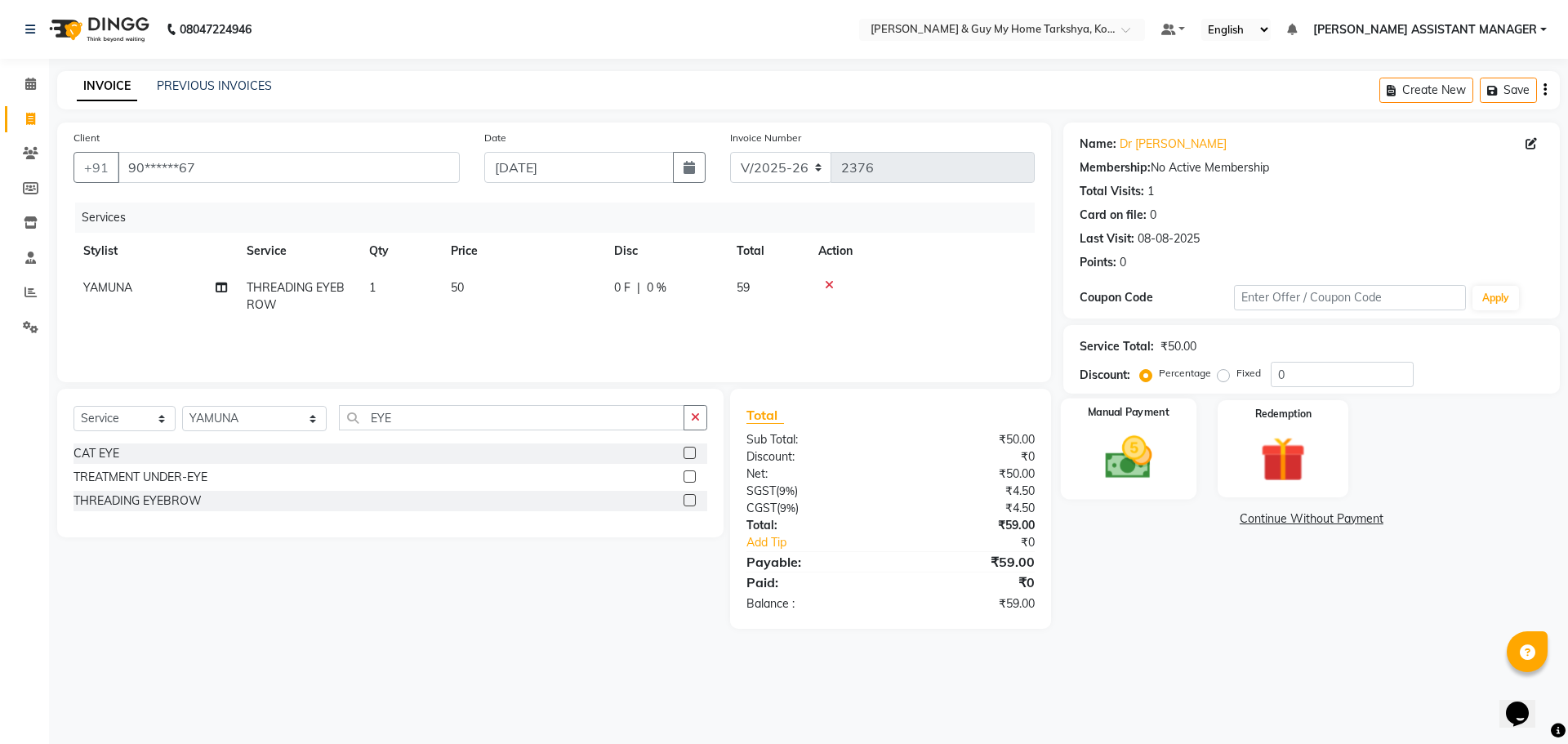
drag, startPoint x: 1155, startPoint y: 457, endPoint x: 1140, endPoint y: 470, distance: 19.8
click at [1155, 458] on img at bounding box center [1128, 457] width 76 height 54
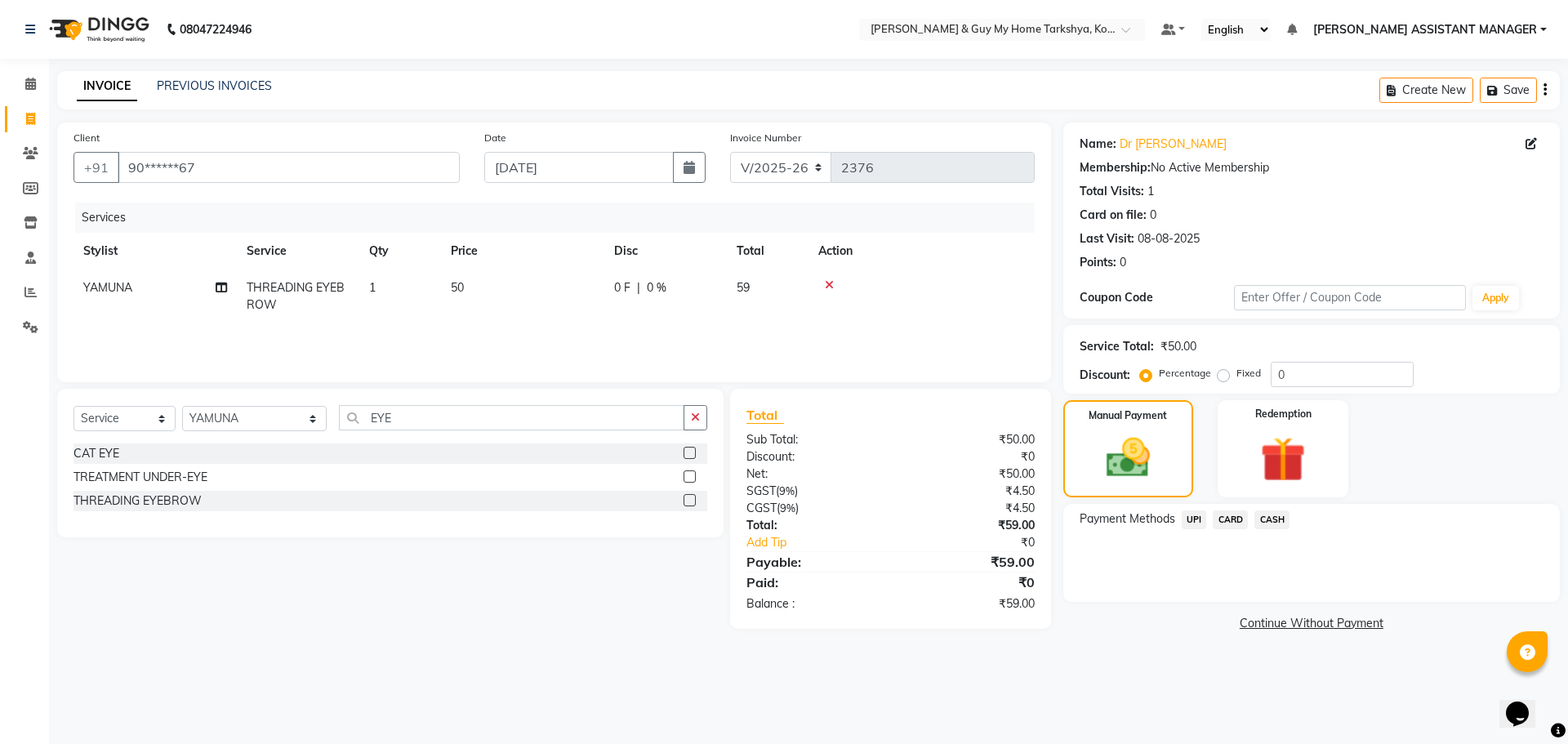
click at [1186, 521] on span "UPI" at bounding box center [1194, 520] width 26 height 19
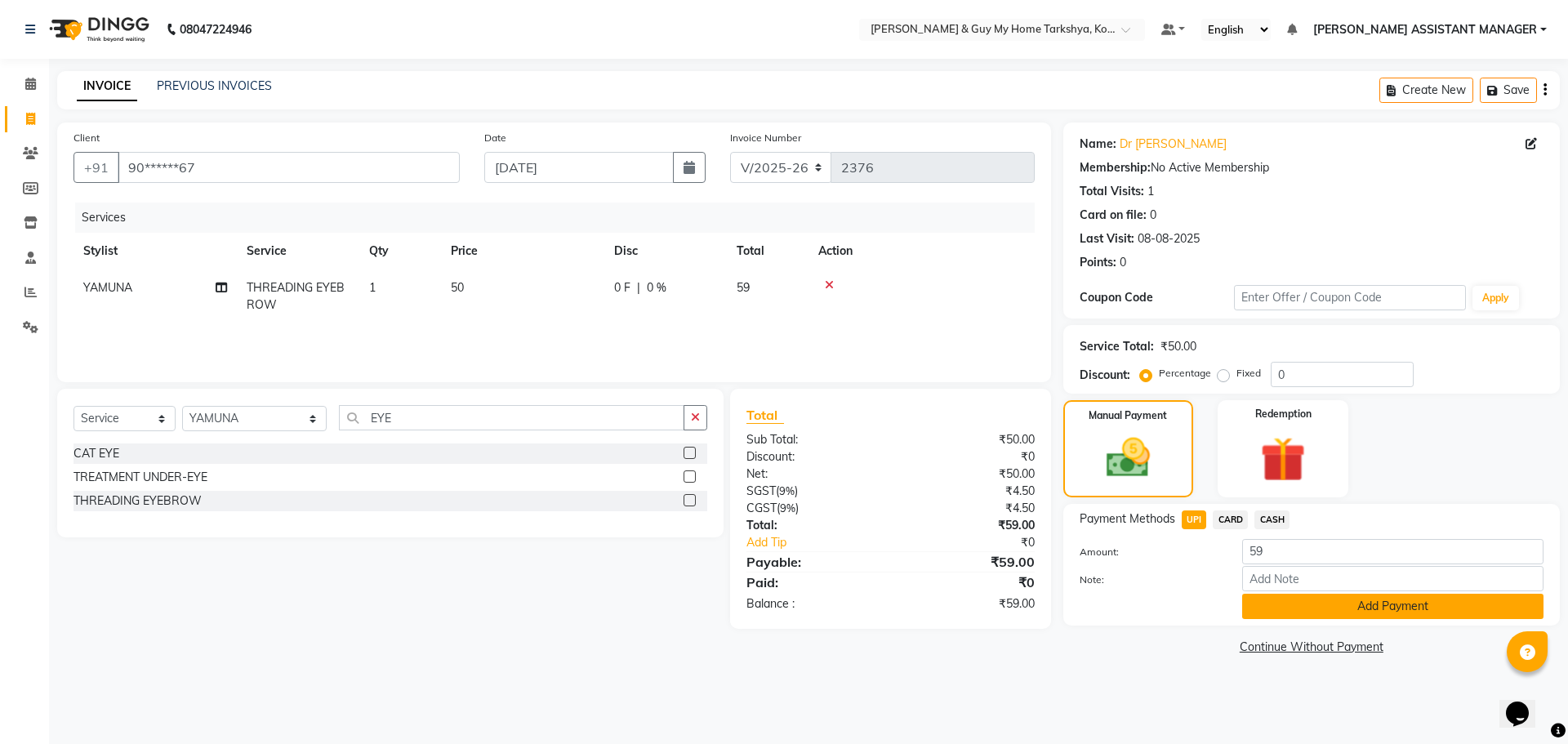
click at [1294, 601] on button "Add Payment" at bounding box center [1392, 606] width 301 height 26
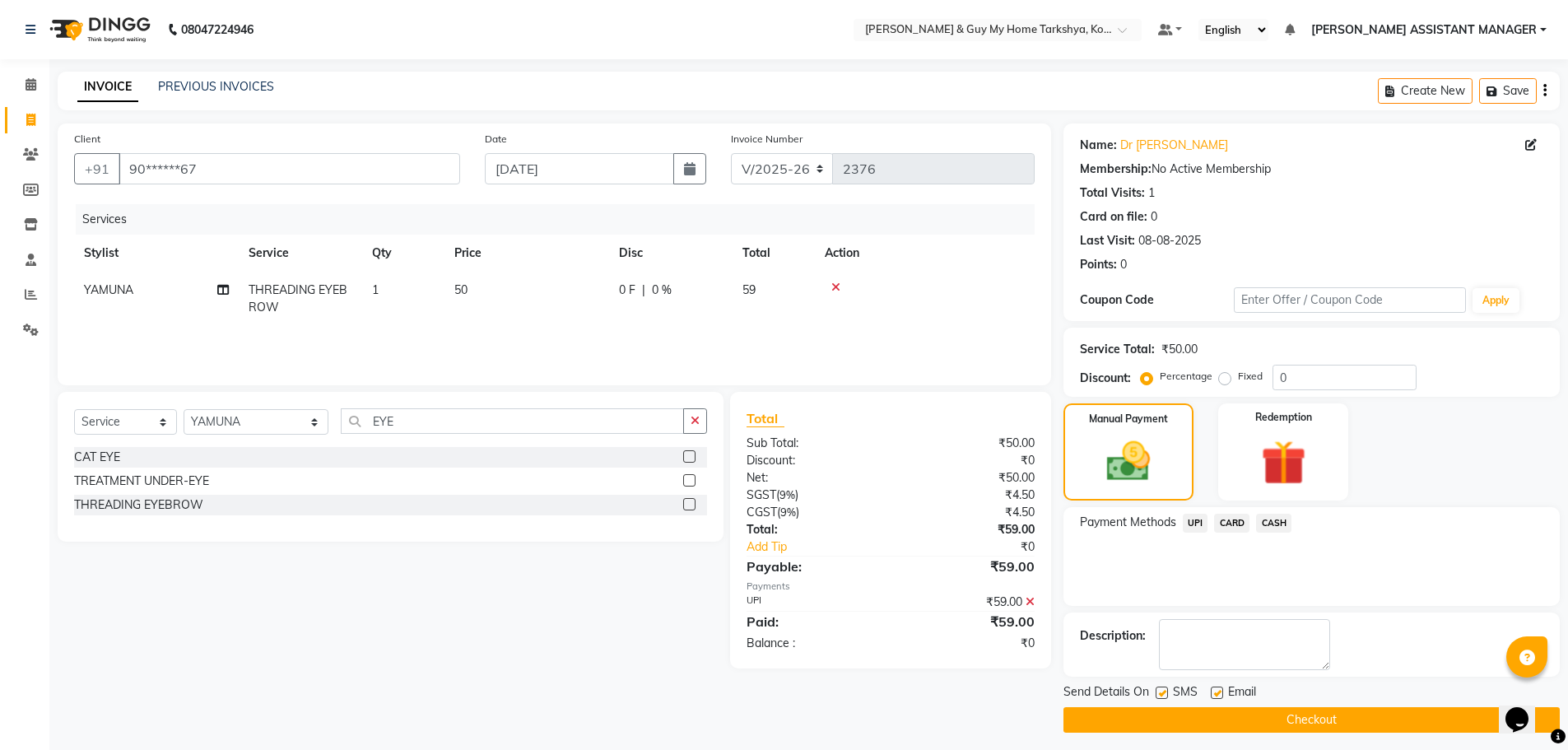
click at [1316, 715] on button "Checkout" at bounding box center [1311, 720] width 496 height 26
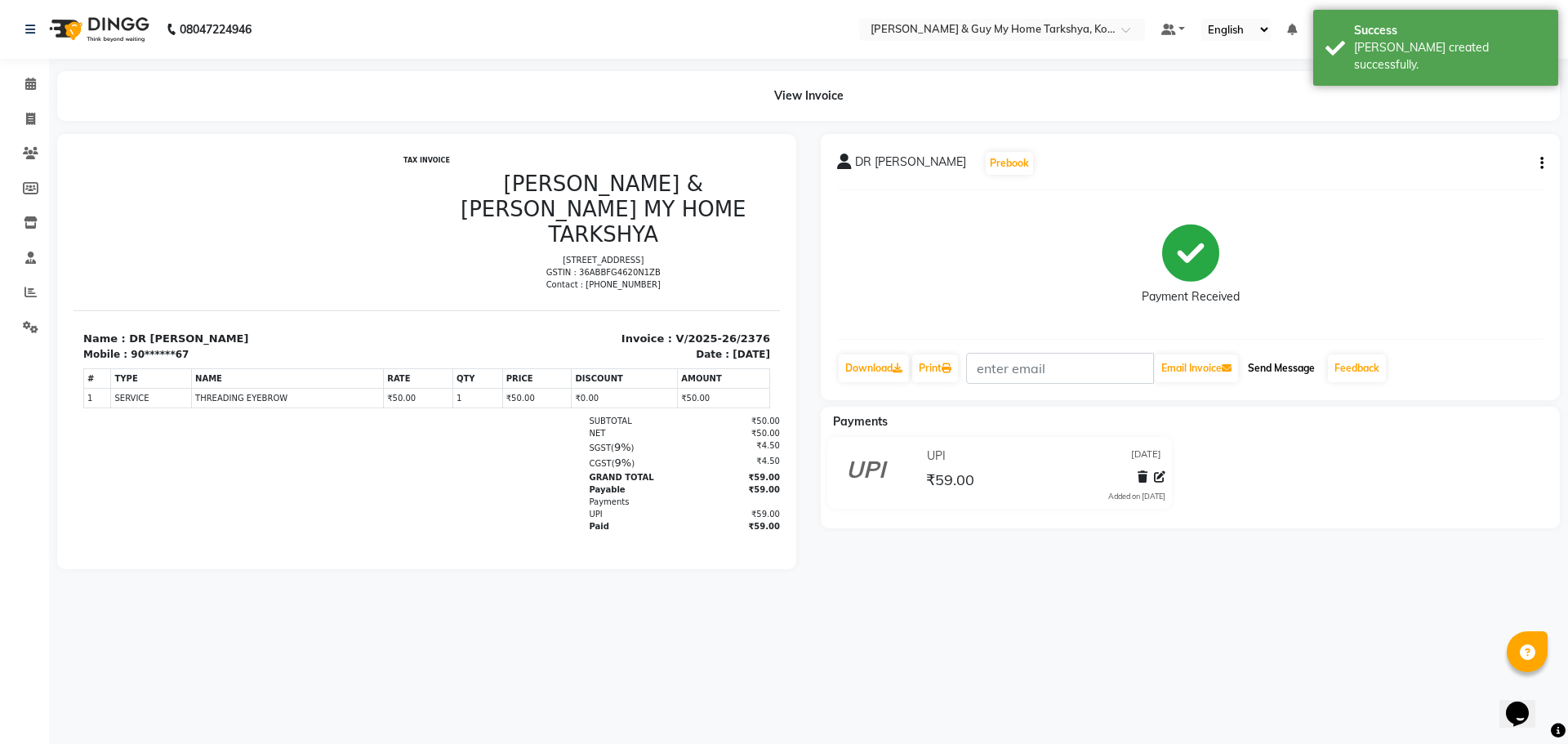
click at [1318, 367] on button "Send Message" at bounding box center [1281, 368] width 80 height 27
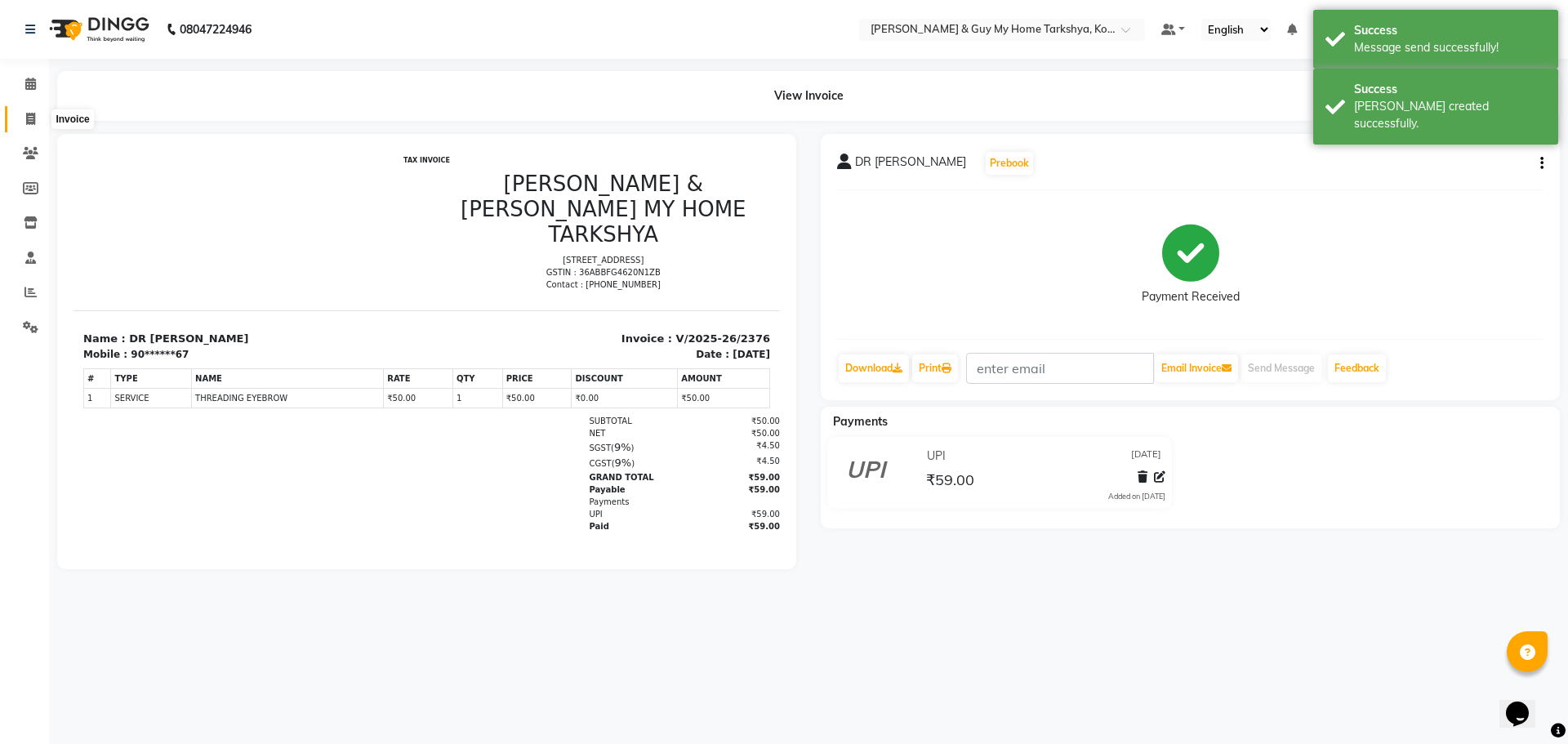
click at [31, 117] on icon at bounding box center [31, 119] width 9 height 12
select select "7902"
select select "service"
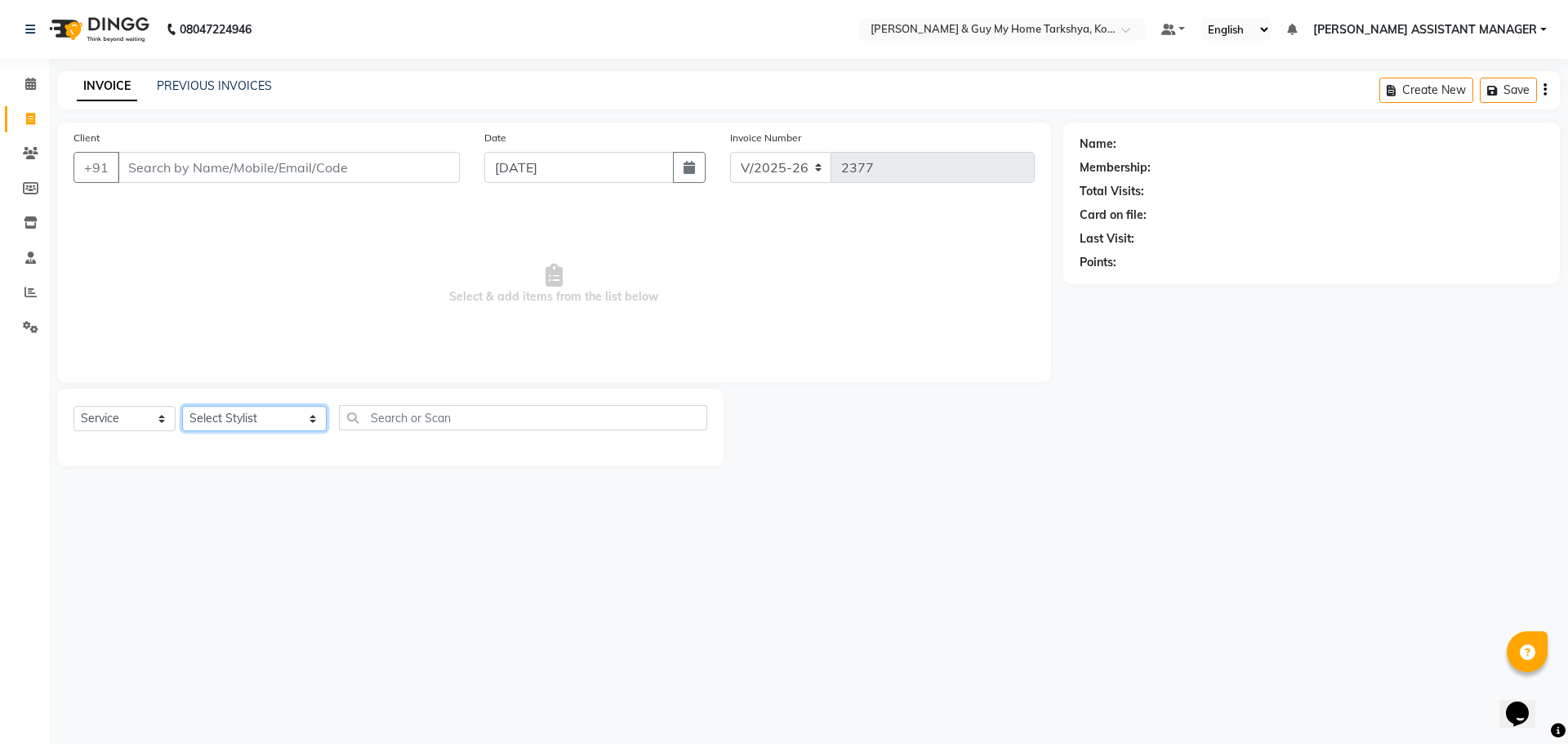
drag, startPoint x: 218, startPoint y: 426, endPoint x: 220, endPoint y: 417, distance: 9.2
click at [218, 426] on select "Select Stylist [PERSON_NAME] [PERSON_NAME] [PERSON_NAME] GLORY [PERSON_NAME] JI…" at bounding box center [254, 418] width 145 height 26
drag, startPoint x: 629, startPoint y: 329, endPoint x: 622, endPoint y: 332, distance: 7.6
click at [629, 329] on span "Select & add items from the list below" at bounding box center [554, 284] width 961 height 163
click at [257, 417] on select "Select Stylist [PERSON_NAME] [PERSON_NAME] [PERSON_NAME] GLORY [PERSON_NAME] JI…" at bounding box center [254, 418] width 145 height 26
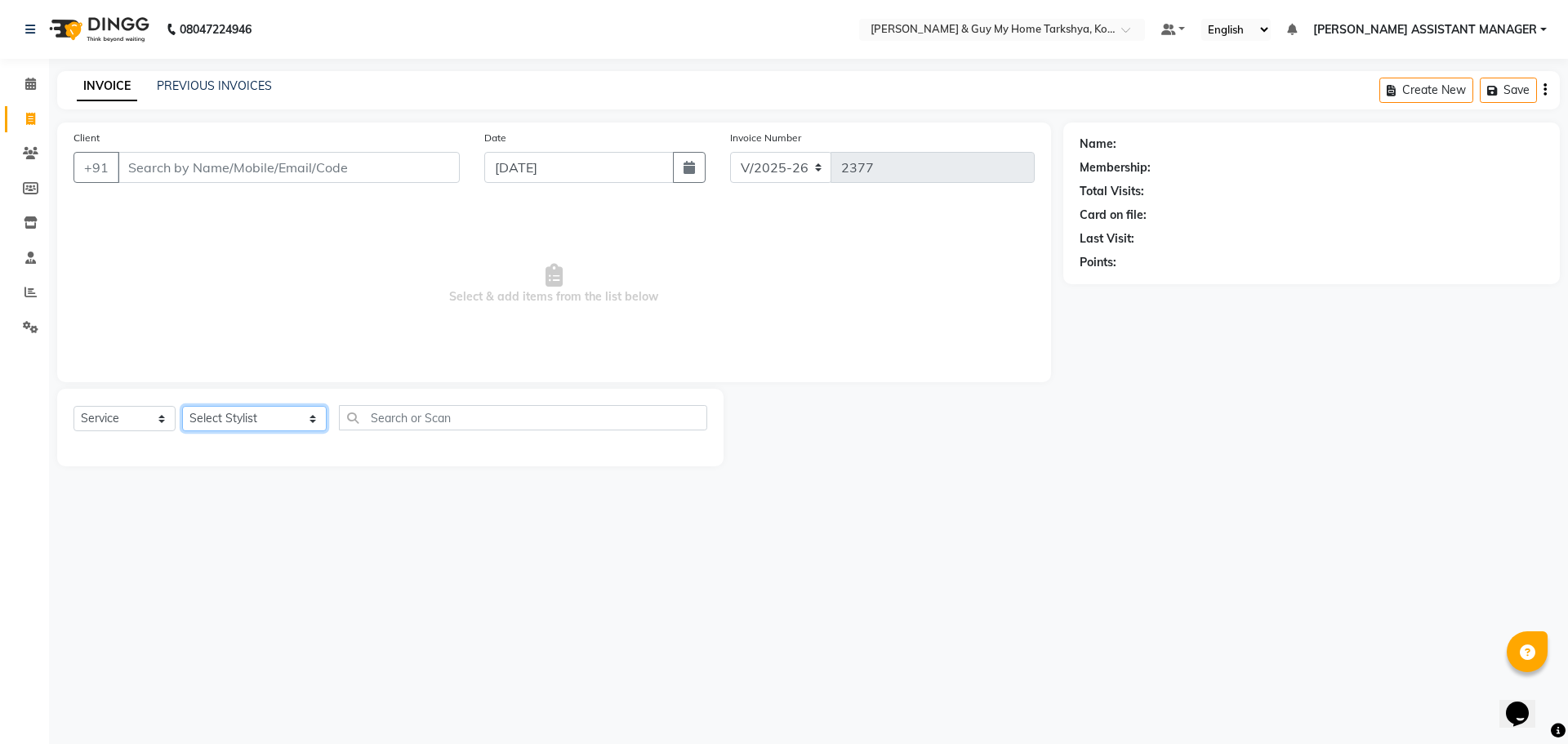
select select "71411"
click at [182, 406] on select "Select Stylist [PERSON_NAME] [PERSON_NAME] [PERSON_NAME] GLORY [PERSON_NAME] JI…" at bounding box center [254, 418] width 145 height 26
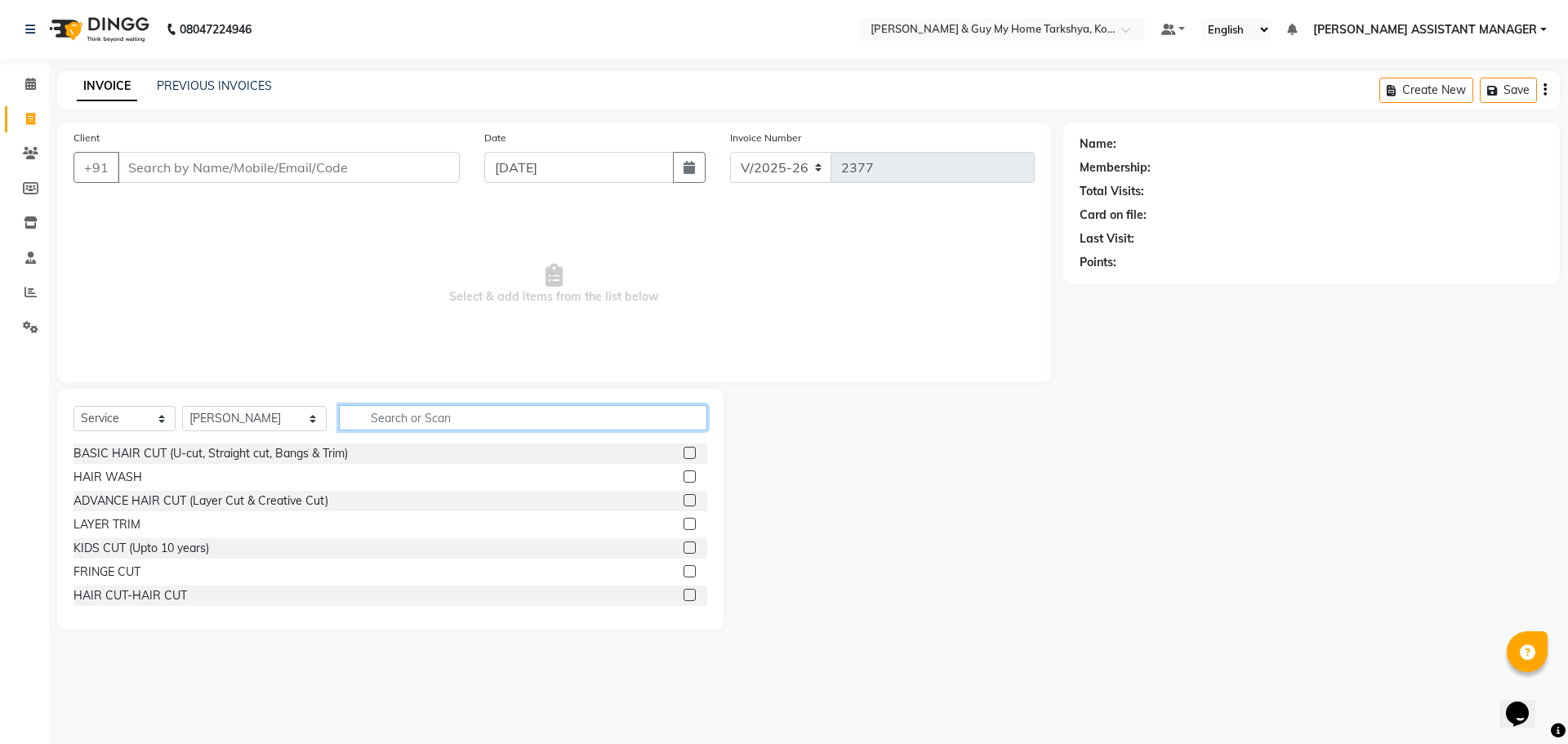
click at [410, 419] on input "text" at bounding box center [524, 418] width 369 height 26
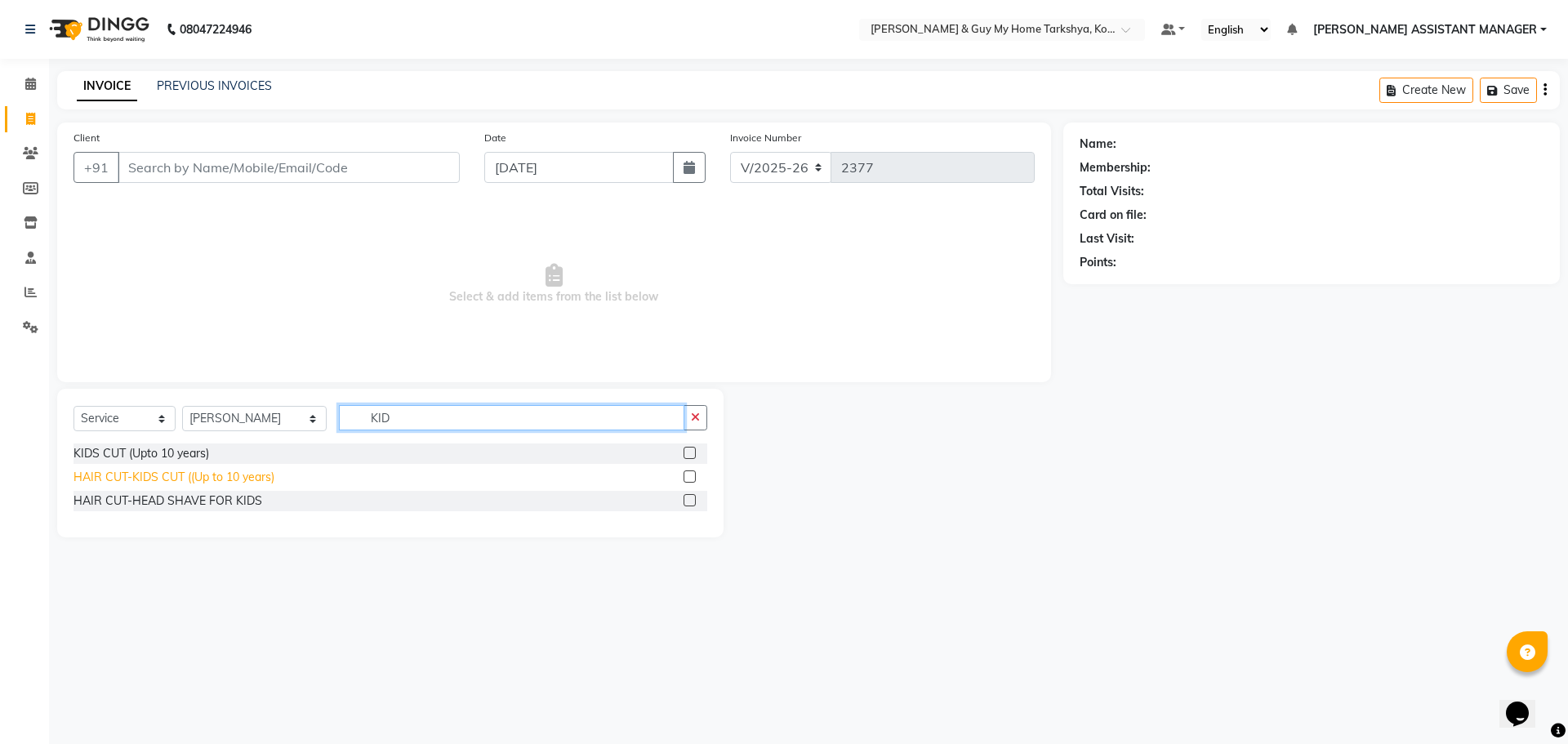
type input "KID"
click at [221, 474] on div "HAIR CUT-KIDS CUT ((Up to 10 years)" at bounding box center [173, 477] width 201 height 17
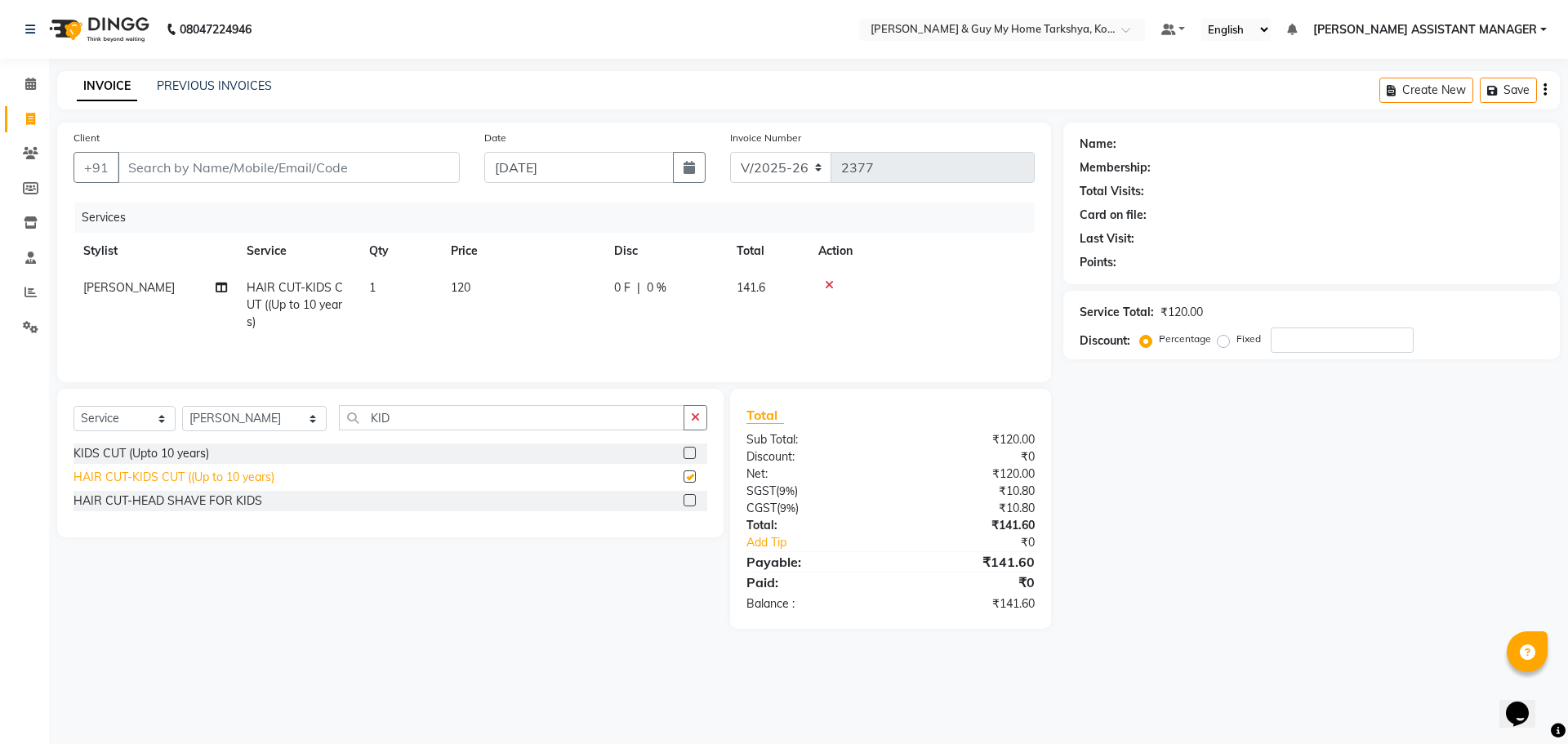
checkbox input "false"
click at [687, 423] on button "button" at bounding box center [695, 418] width 24 height 26
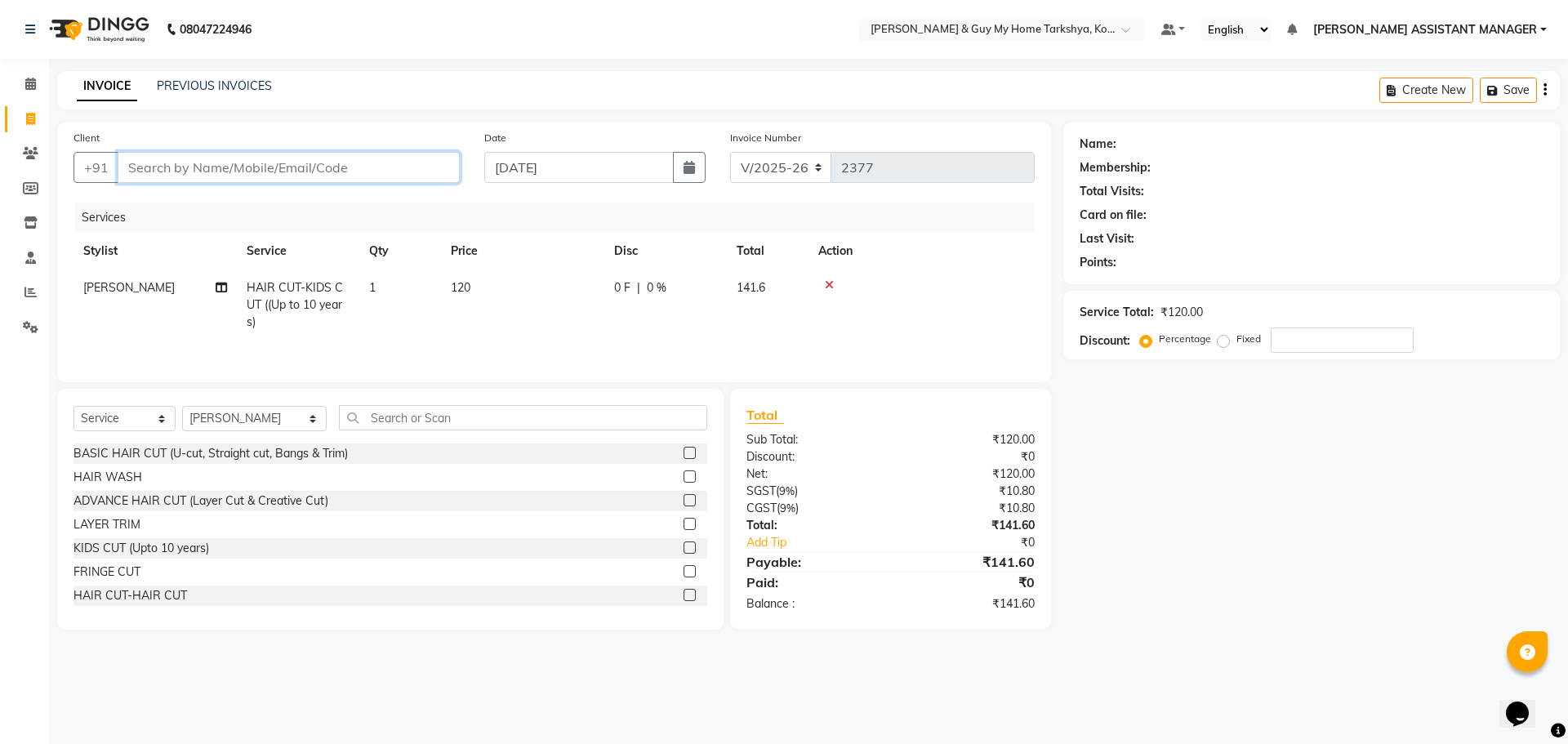
click at [325, 172] on input "Client" at bounding box center [288, 167] width 342 height 31
click at [415, 167] on input "Client" at bounding box center [288, 167] width 342 height 31
type input "8"
type input "0"
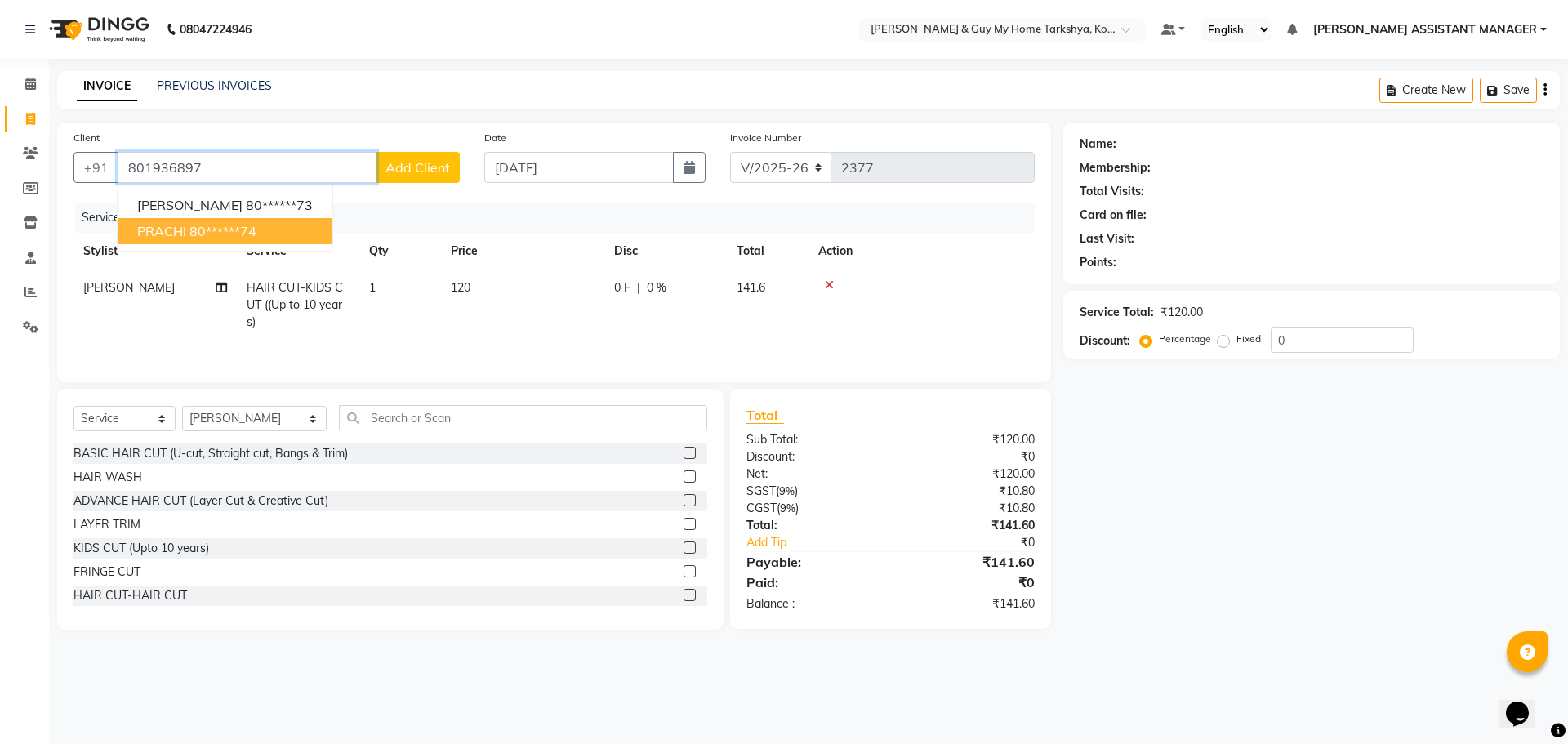
click at [239, 224] on ngb-highlight "80******74" at bounding box center [223, 231] width 67 height 16
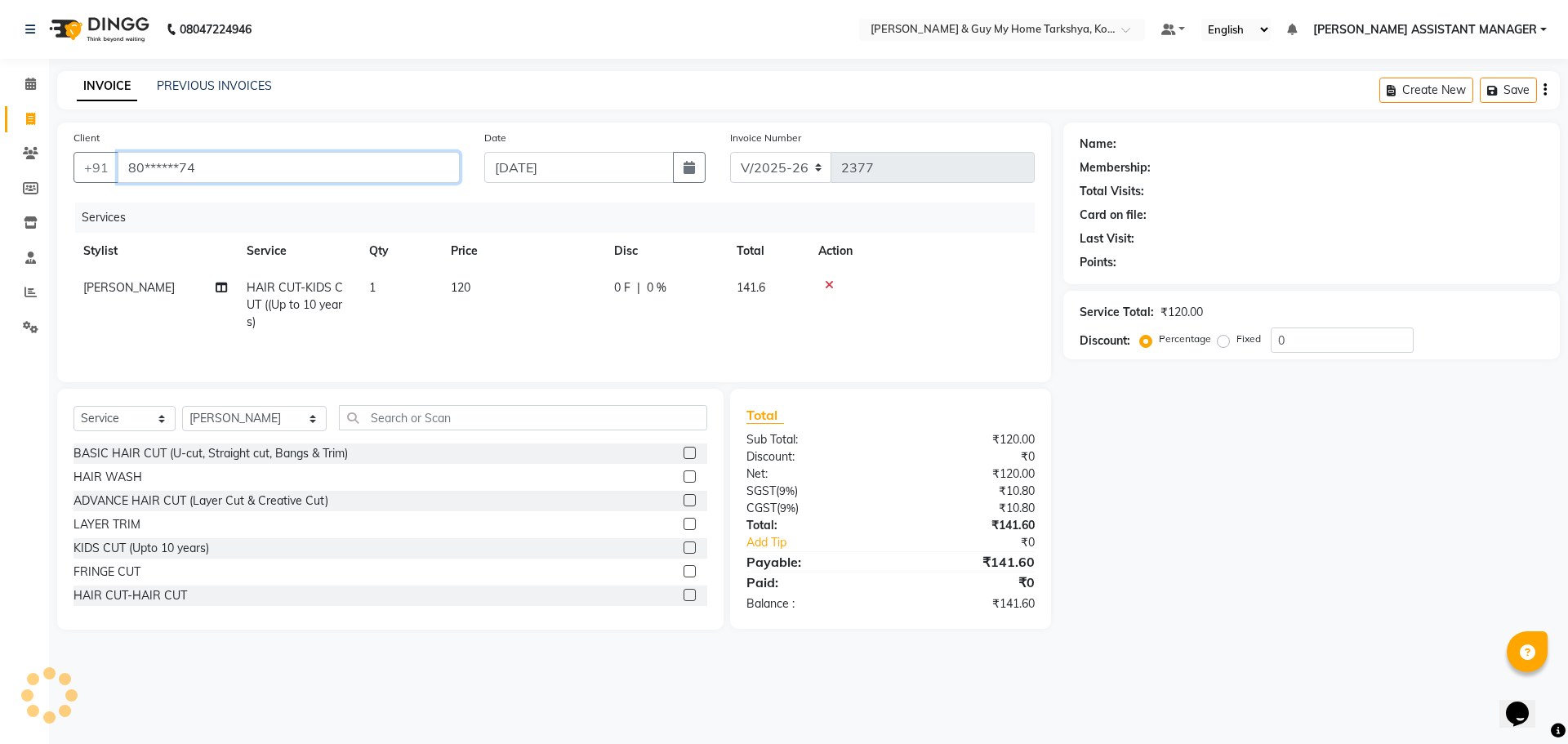
type input "80******74"
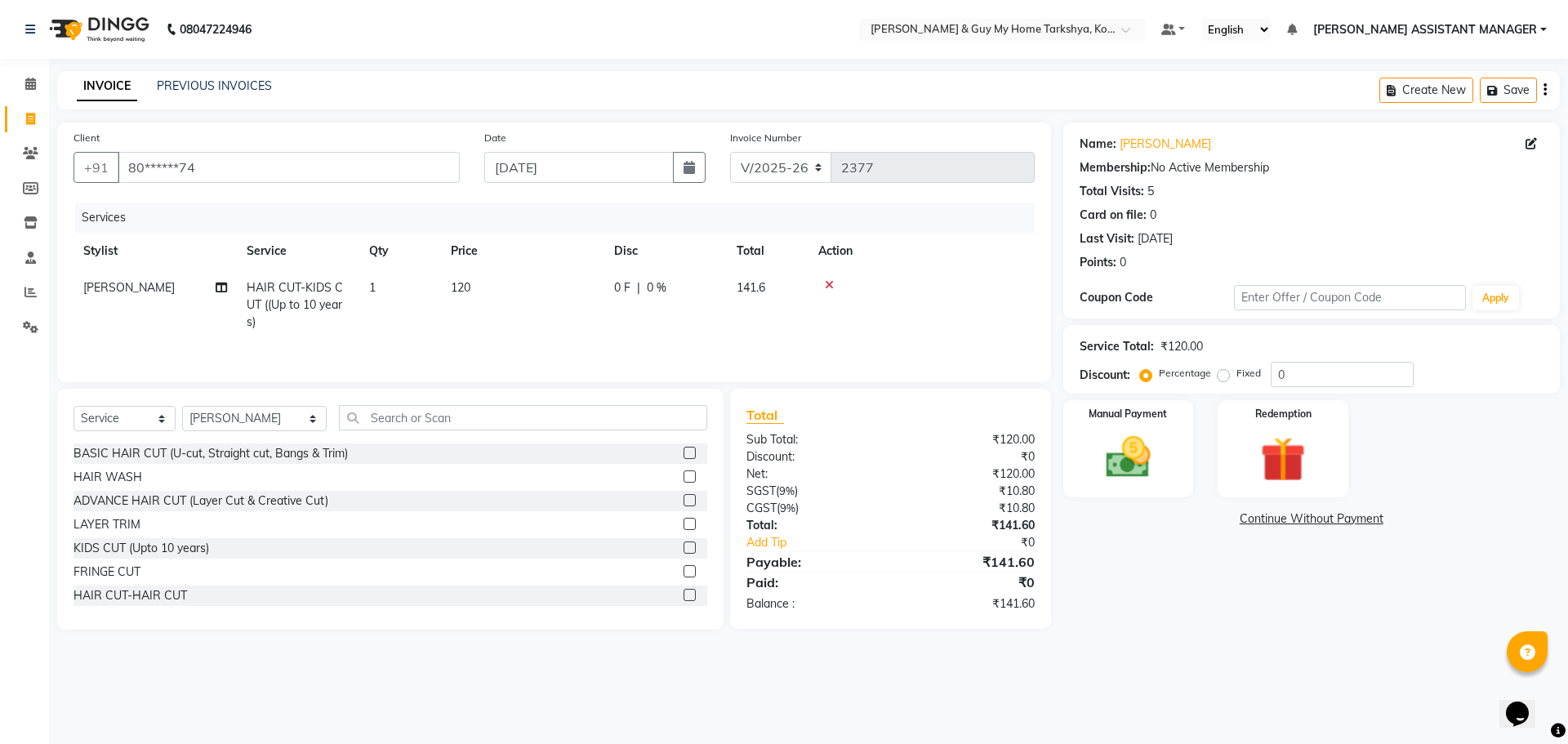
drag, startPoint x: 1123, startPoint y: 486, endPoint x: 1137, endPoint y: 499, distance: 19.1
click at [1124, 485] on div "Manual Payment" at bounding box center [1129, 449] width 131 height 97
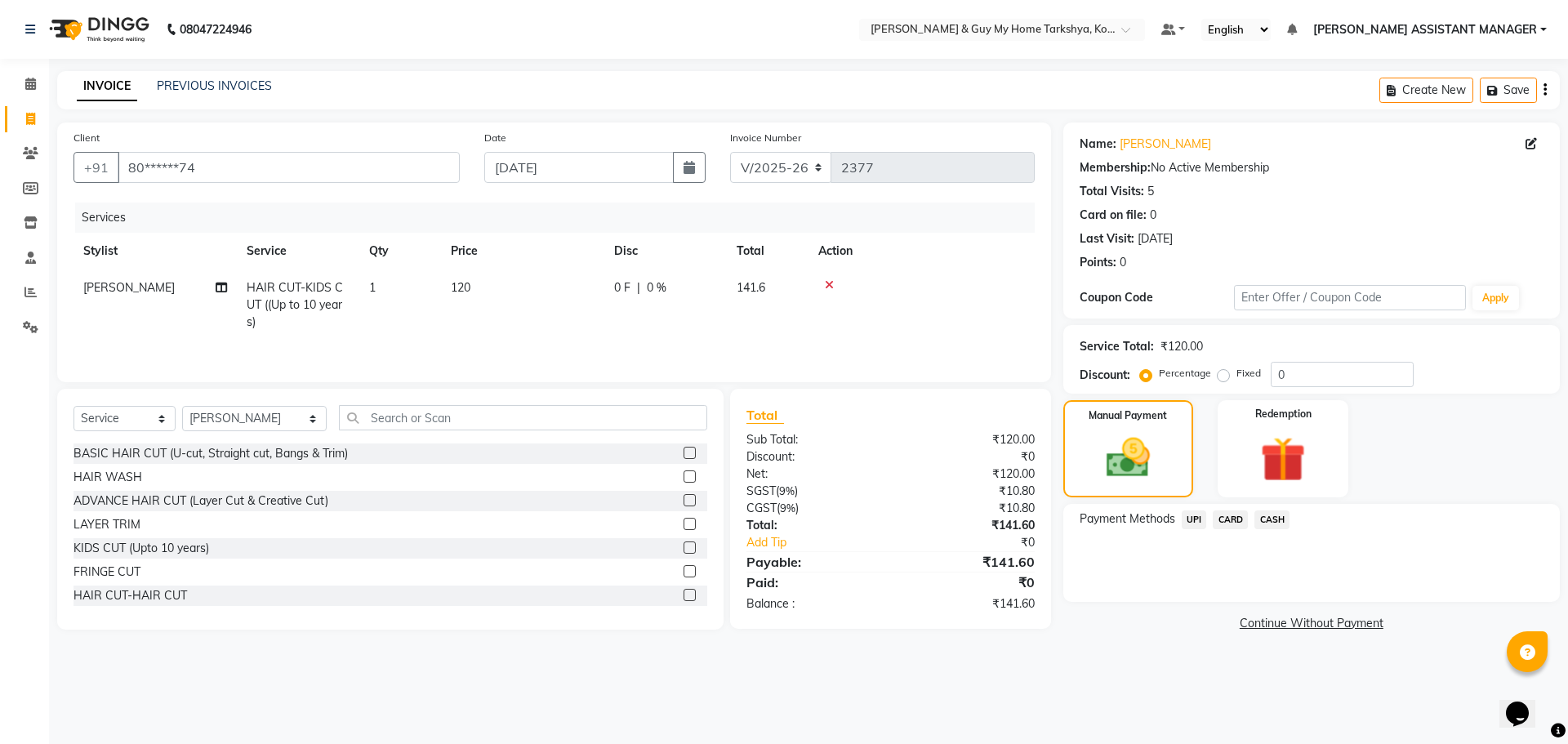
click at [1193, 523] on span "UPI" at bounding box center [1194, 520] width 26 height 19
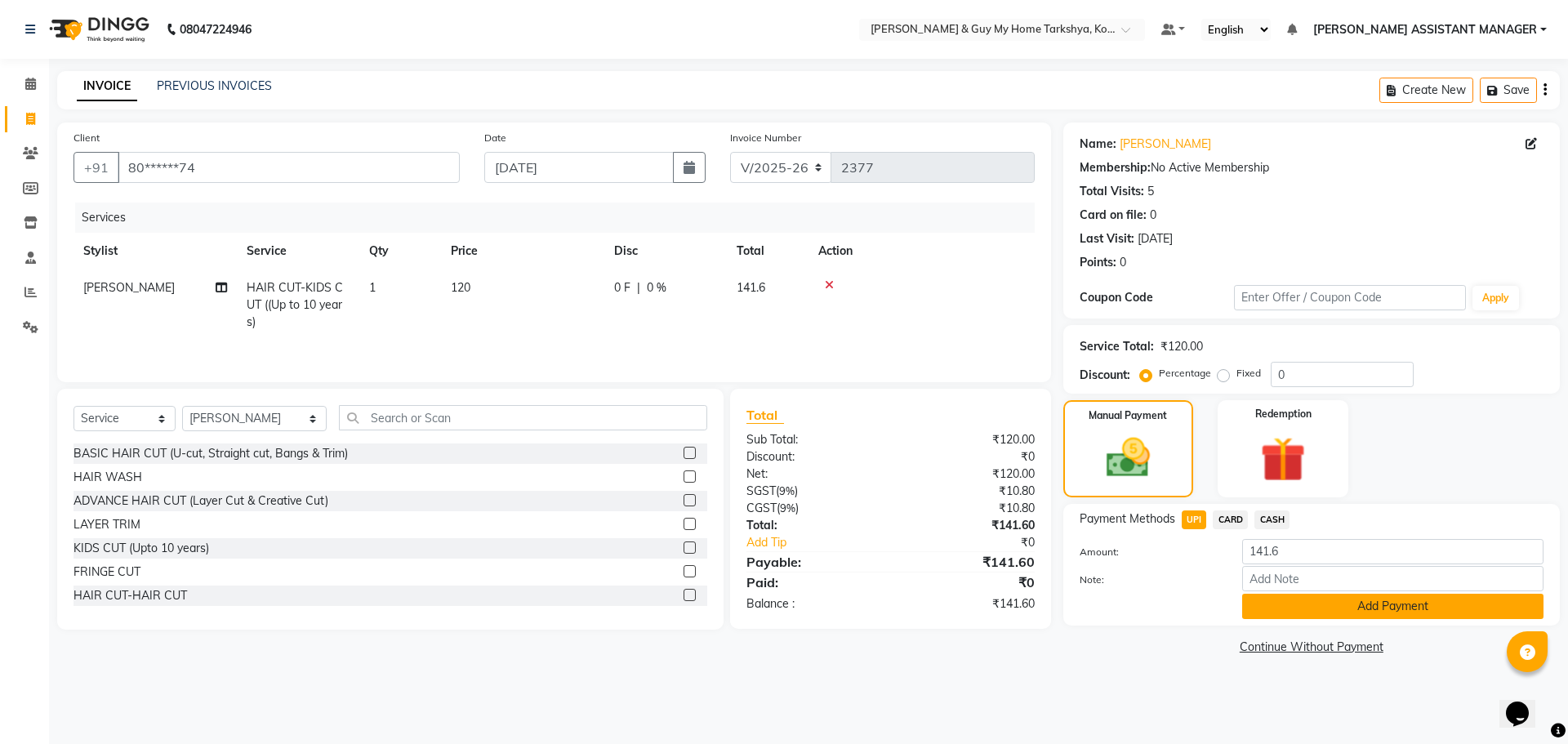
click at [1307, 610] on button "Add Payment" at bounding box center [1392, 606] width 301 height 26
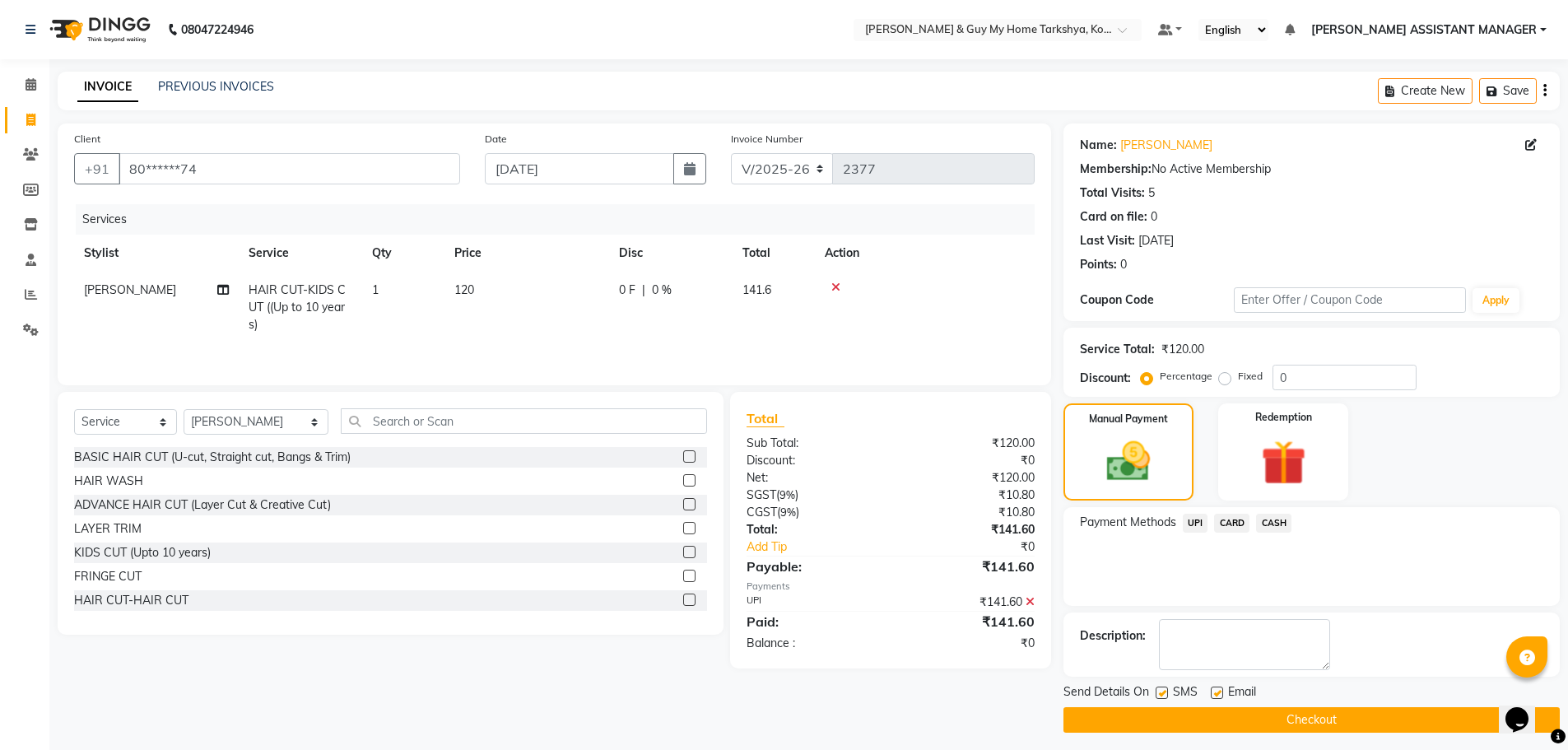
click at [1292, 722] on button "Checkout" at bounding box center [1311, 720] width 496 height 26
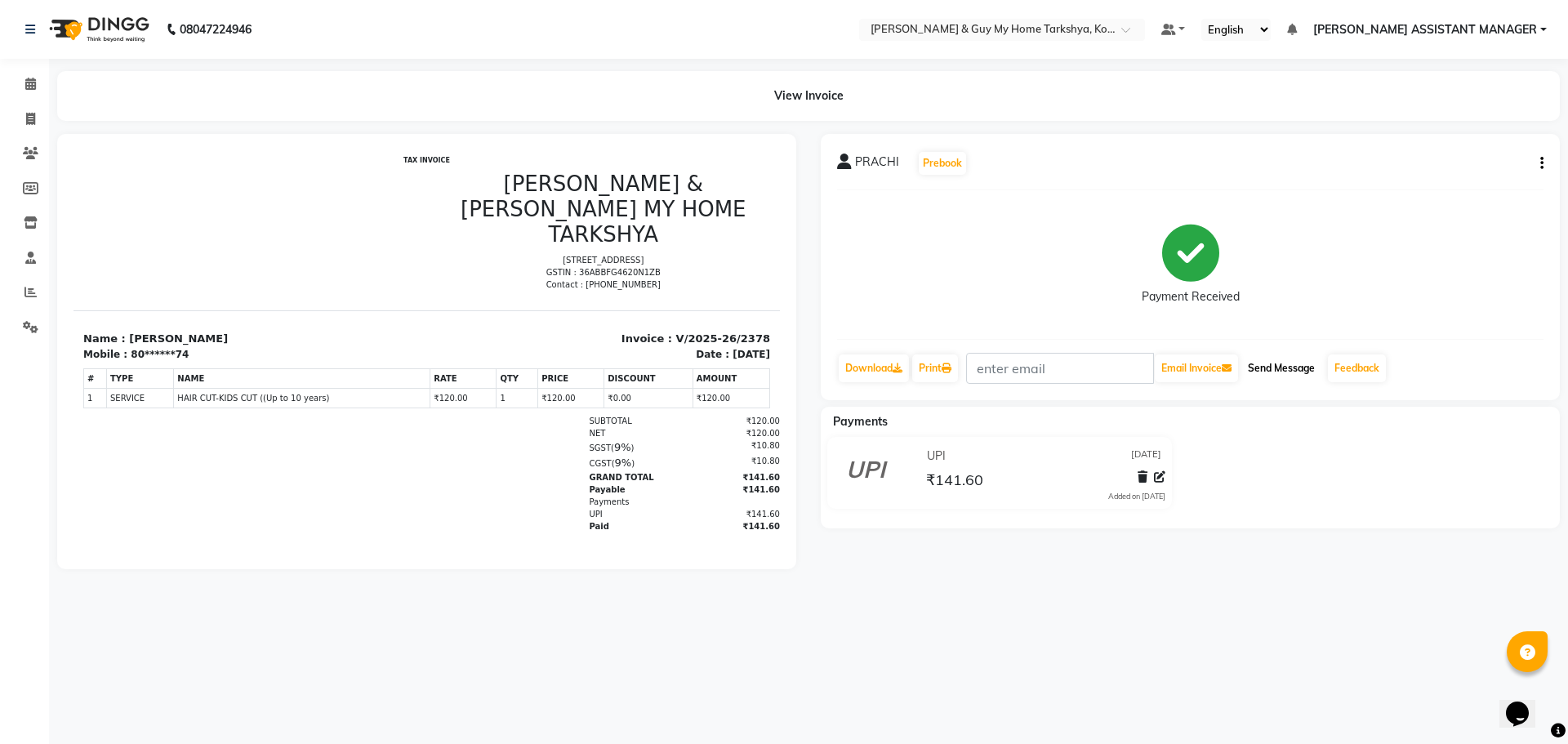
click at [1263, 372] on button "Send Message" at bounding box center [1281, 368] width 80 height 27
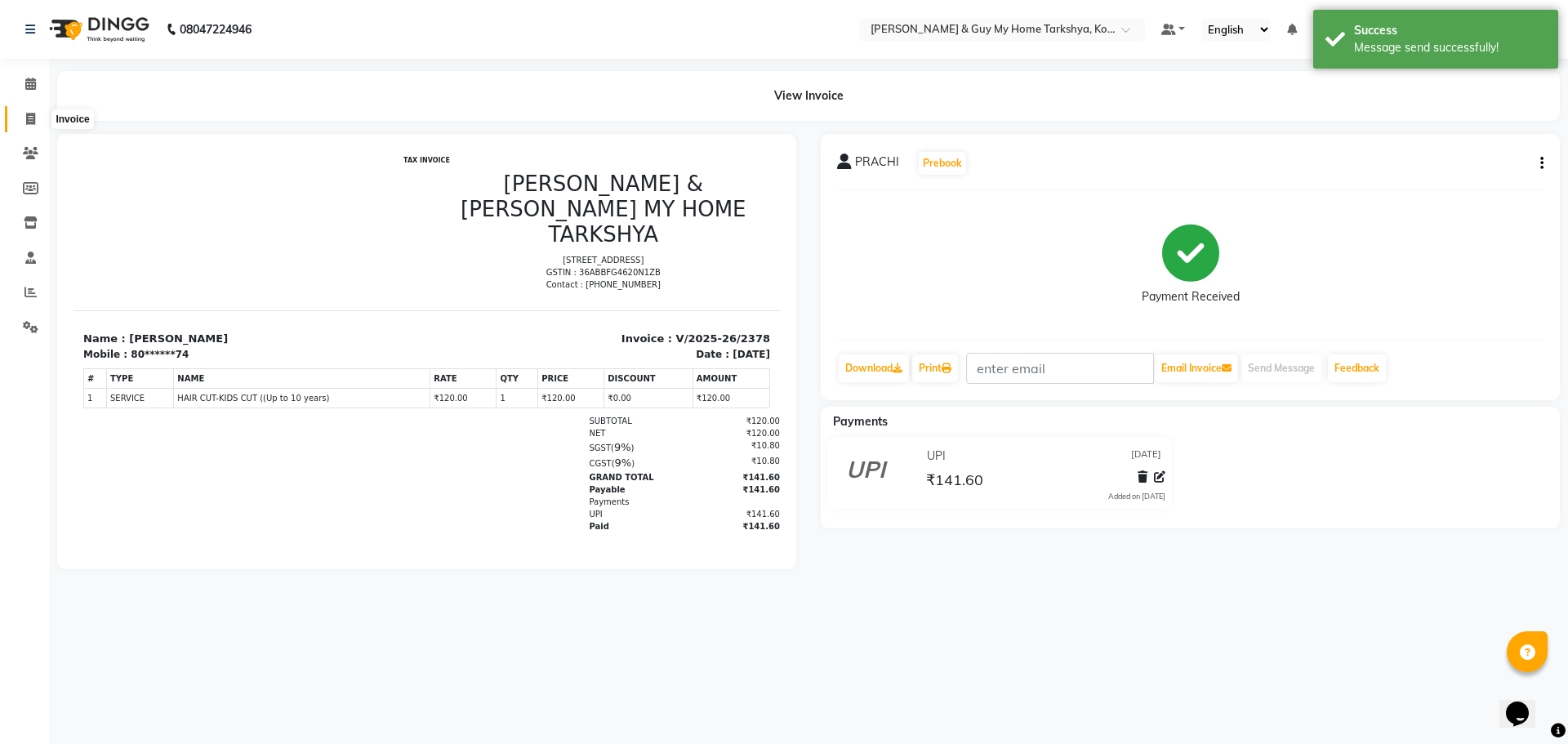
click at [33, 115] on icon at bounding box center [31, 119] width 9 height 12
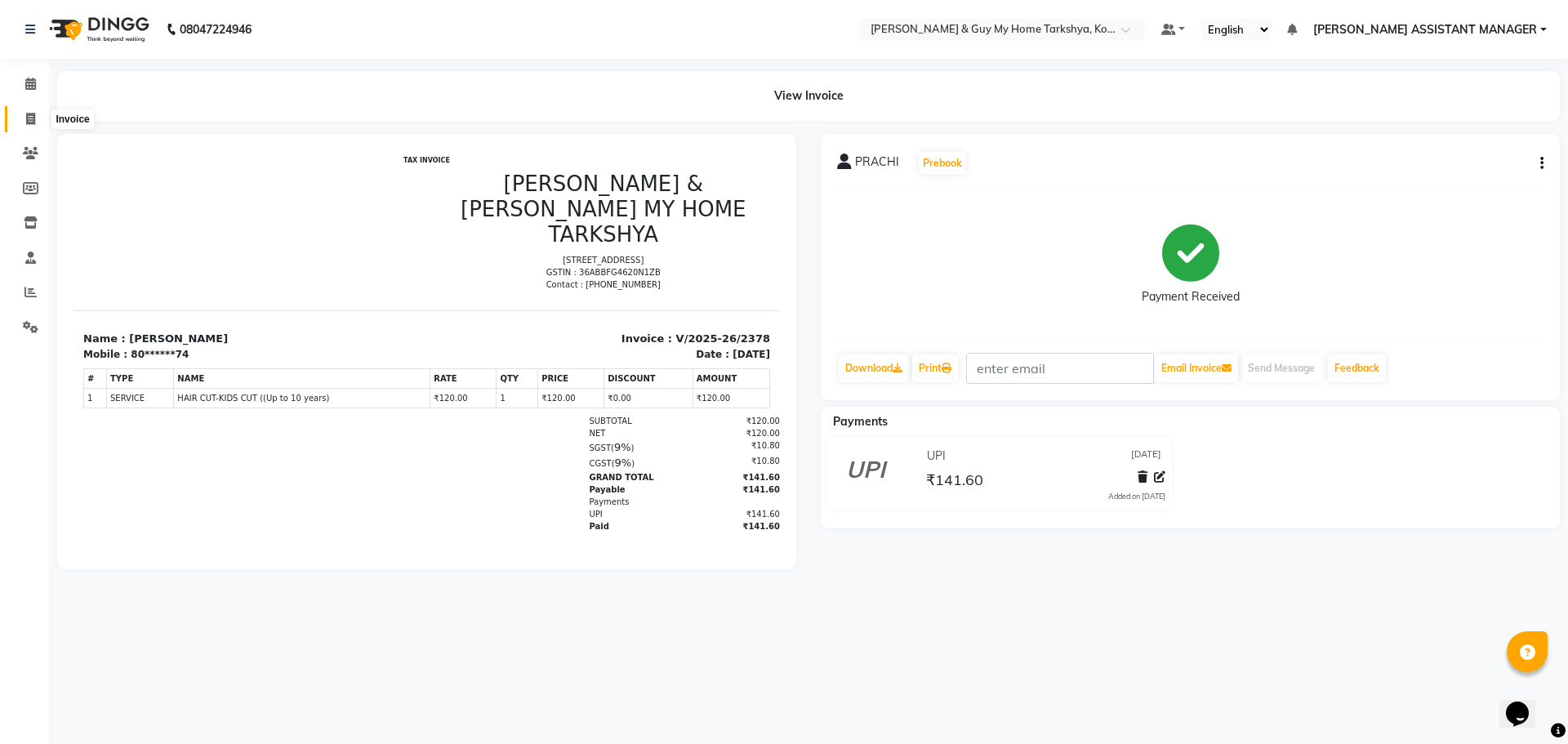
select select "7902"
select select "service"
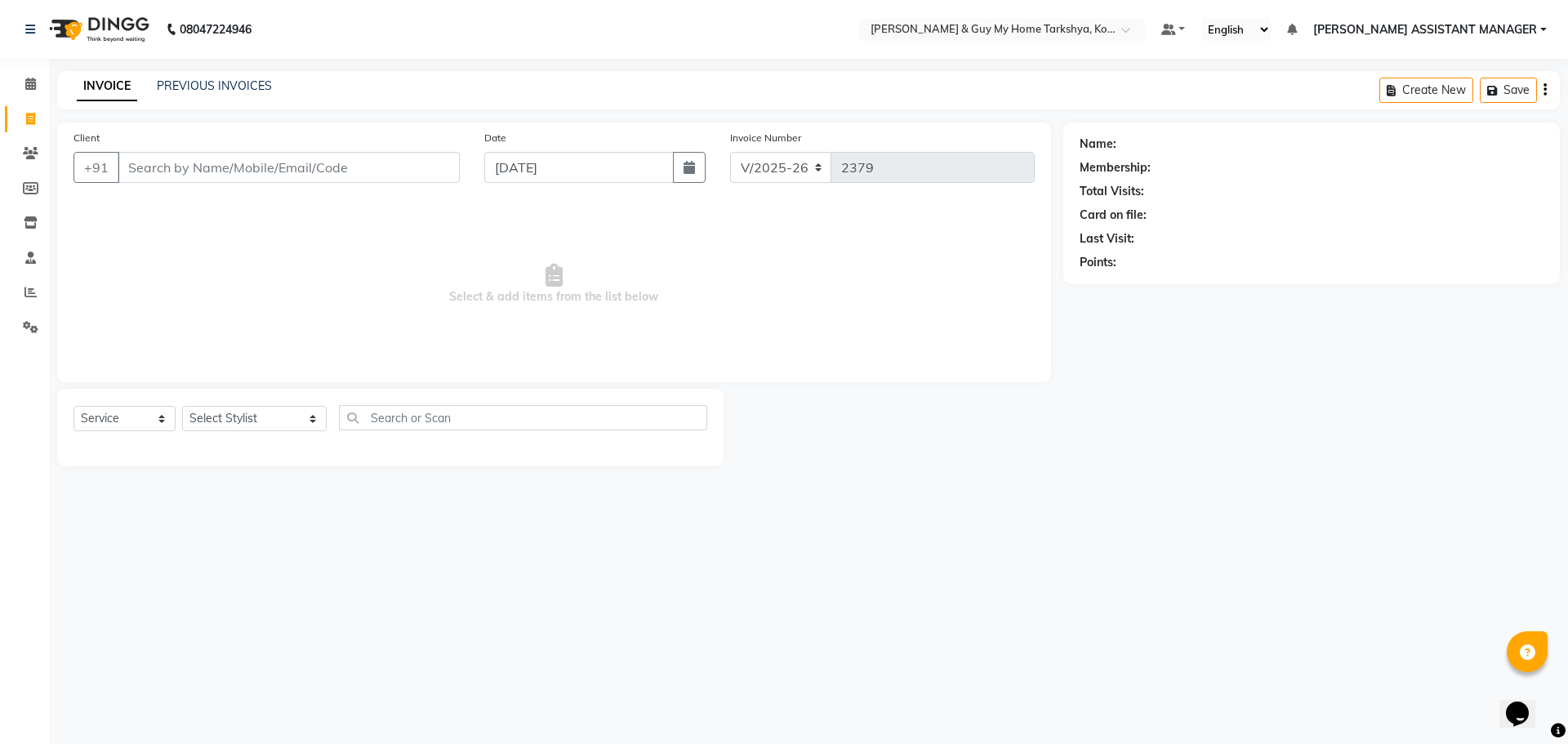
click at [192, 78] on div "PREVIOUS INVOICES" at bounding box center [215, 86] width 115 height 17
click at [193, 81] on link "PREVIOUS INVOICES" at bounding box center [215, 86] width 115 height 15
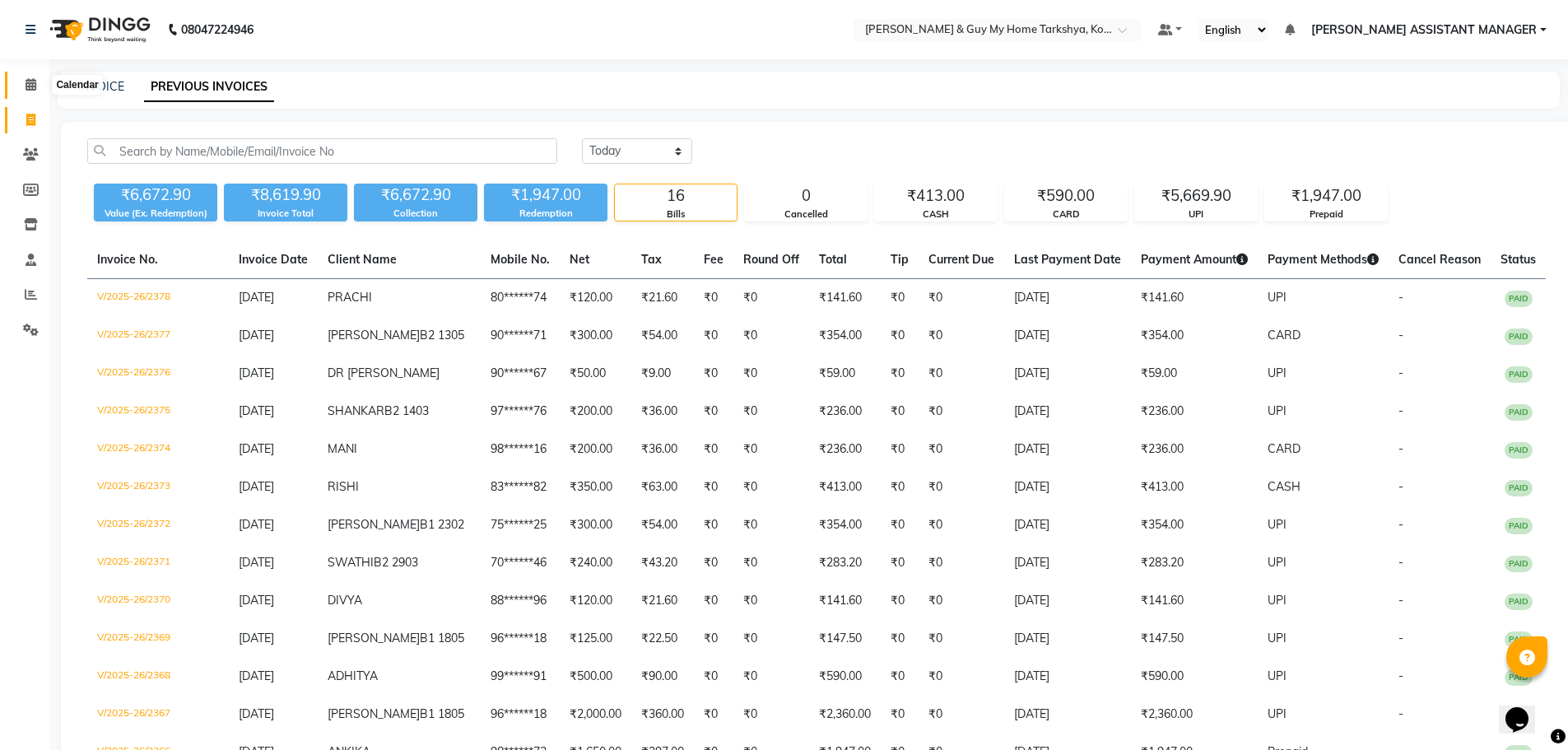
click at [31, 92] on span at bounding box center [30, 85] width 28 height 19
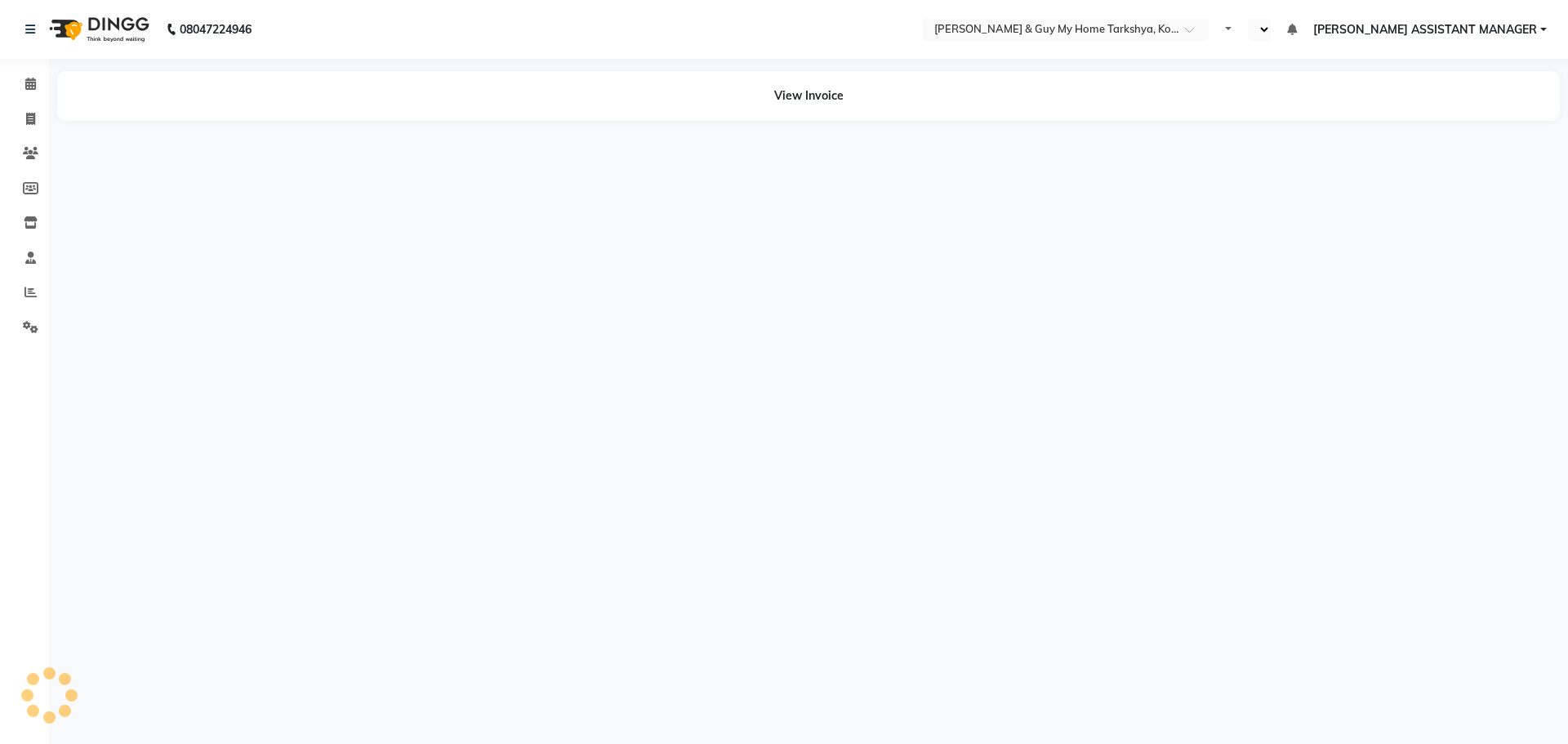
select select "en"
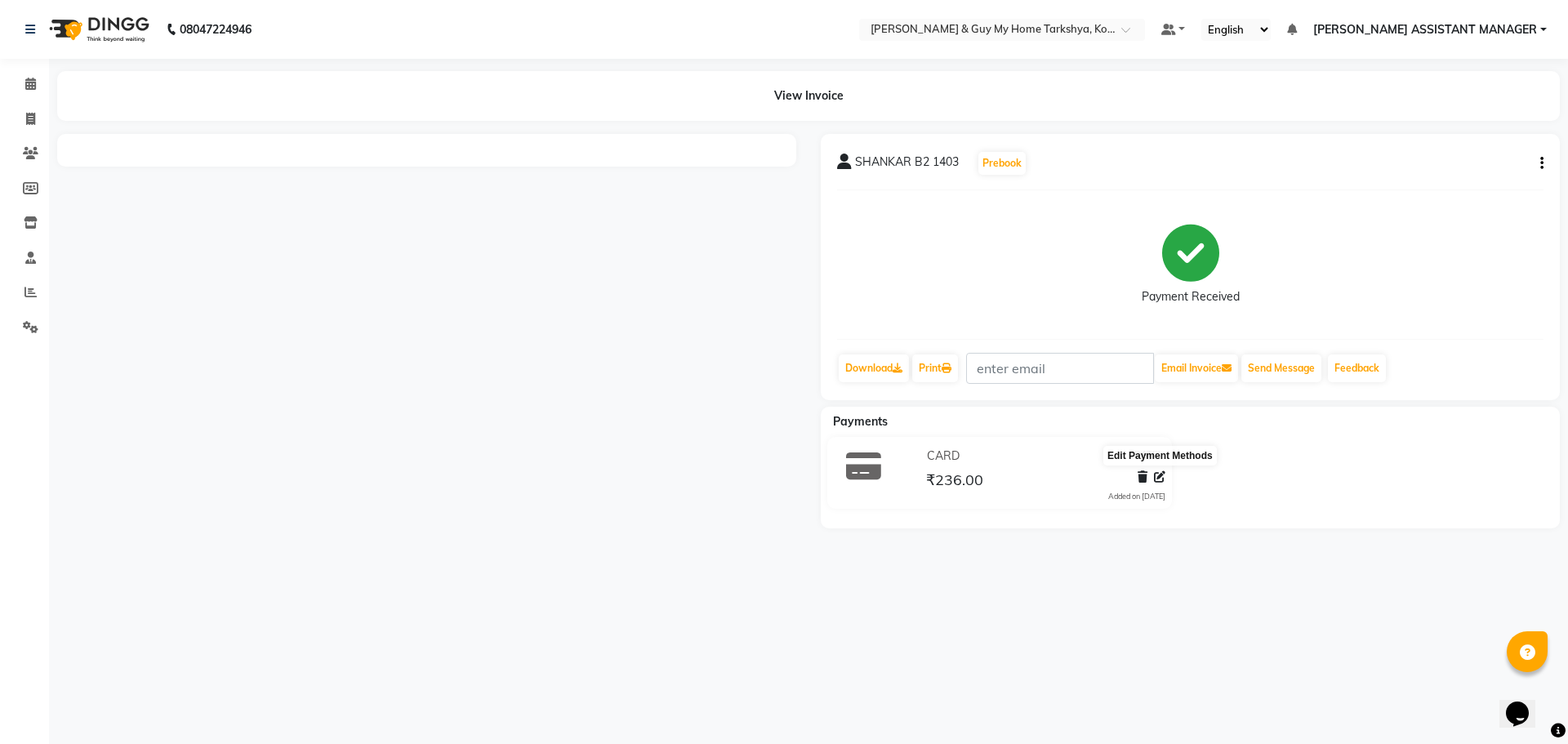
click at [1156, 477] on icon at bounding box center [1159, 476] width 11 height 11
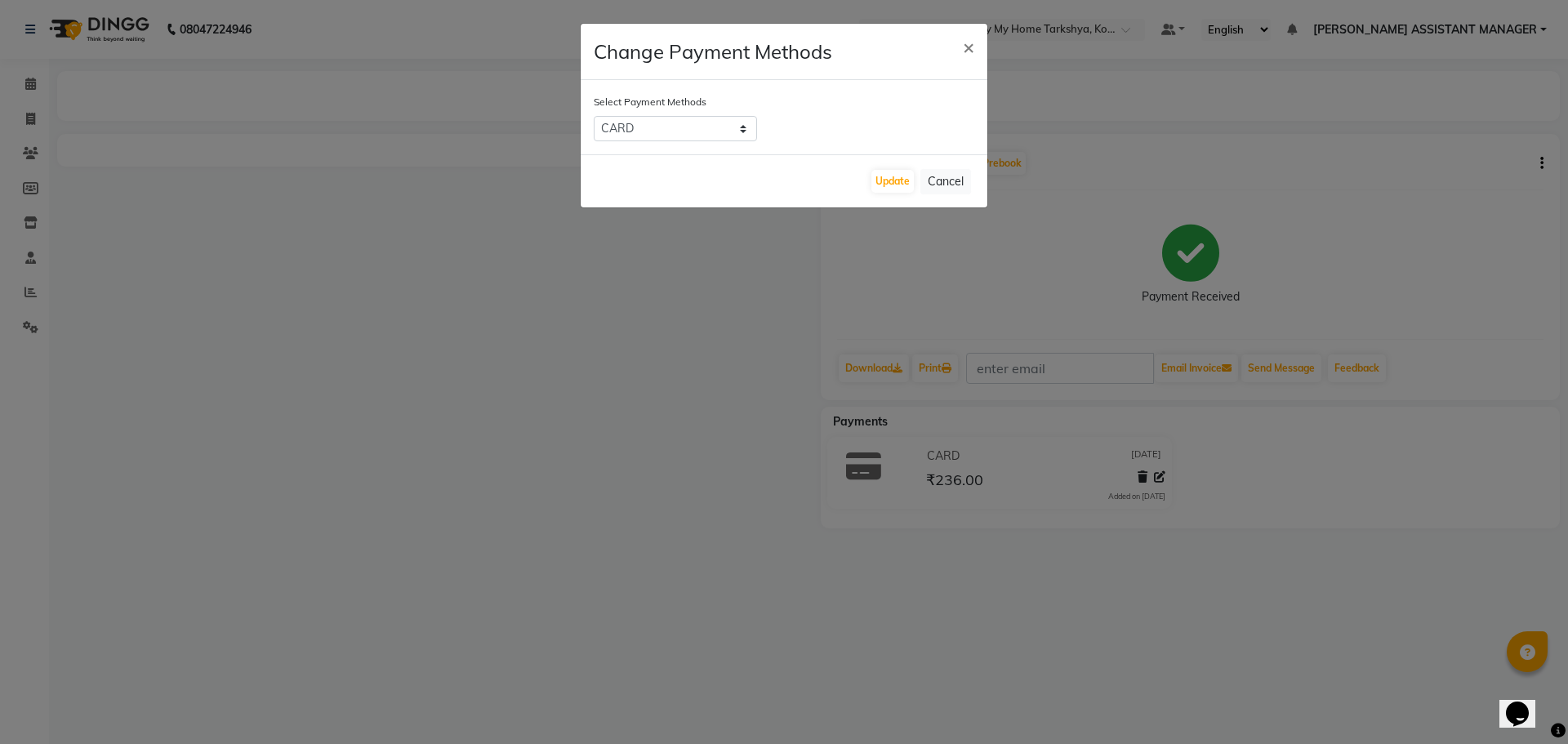
click at [691, 148] on div "Select Payment Methods UPI CARD CASH" at bounding box center [784, 118] width 406 height 74
click at [693, 131] on select "UPI CARD CASH" at bounding box center [675, 128] width 163 height 26
click at [594, 116] on select "UPI CARD CASH" at bounding box center [675, 128] width 163 height 26
click at [678, 119] on select "UPI CARD CASH" at bounding box center [675, 128] width 163 height 26
select select "8"
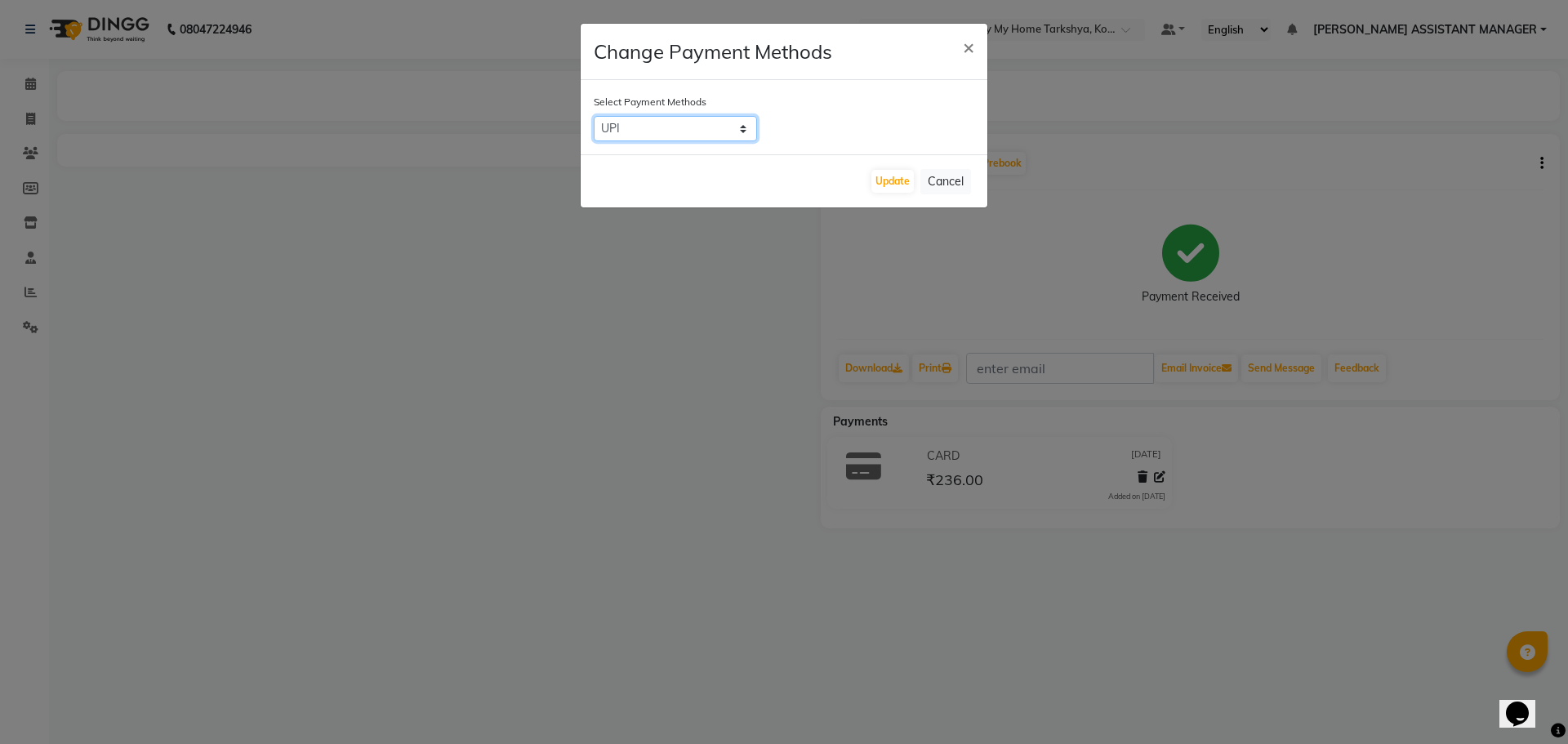
click at [594, 116] on select "UPI CARD CASH" at bounding box center [675, 128] width 163 height 26
click at [887, 180] on button "Update" at bounding box center [892, 181] width 42 height 23
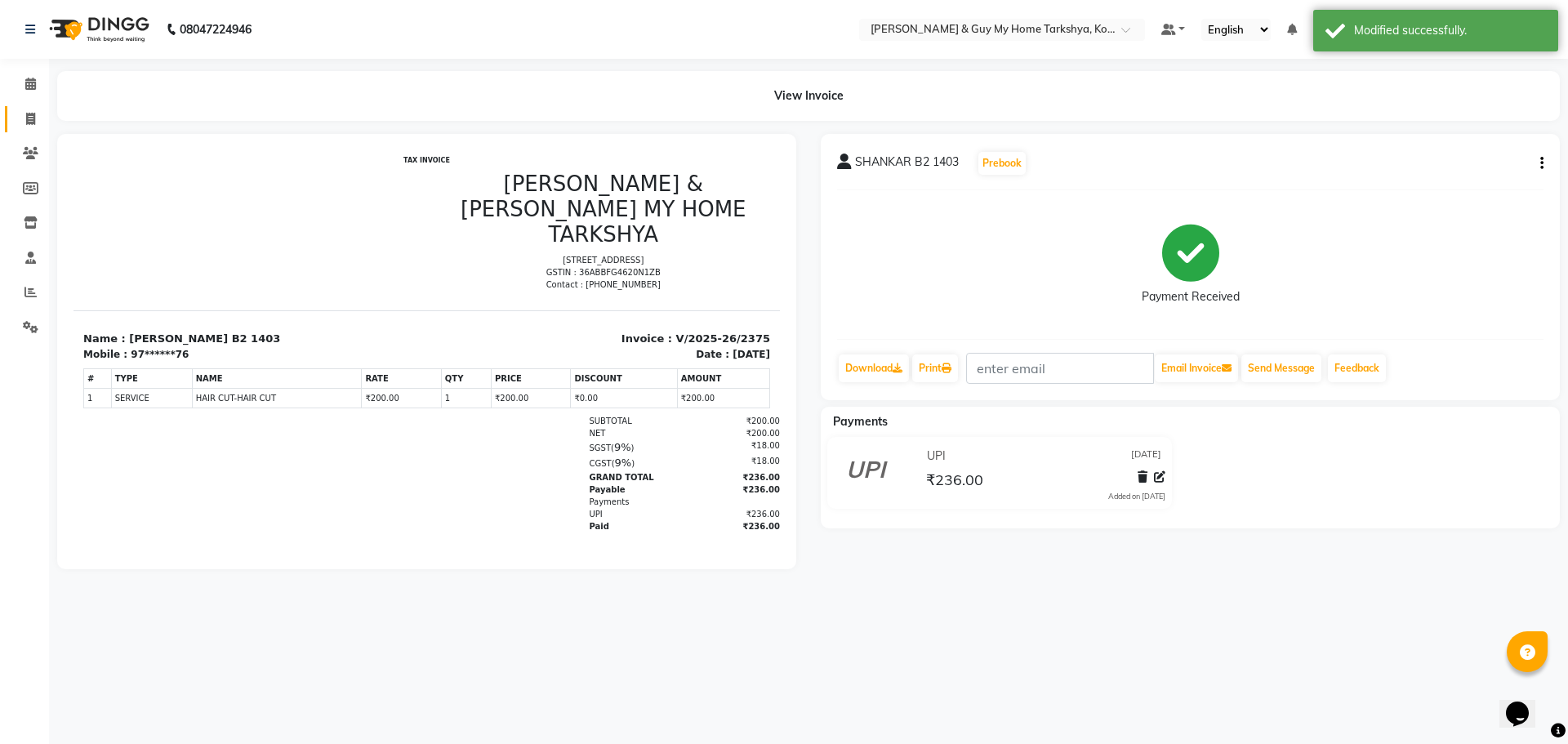
click at [34, 129] on link "Invoice" at bounding box center [25, 119] width 39 height 27
select select "service"
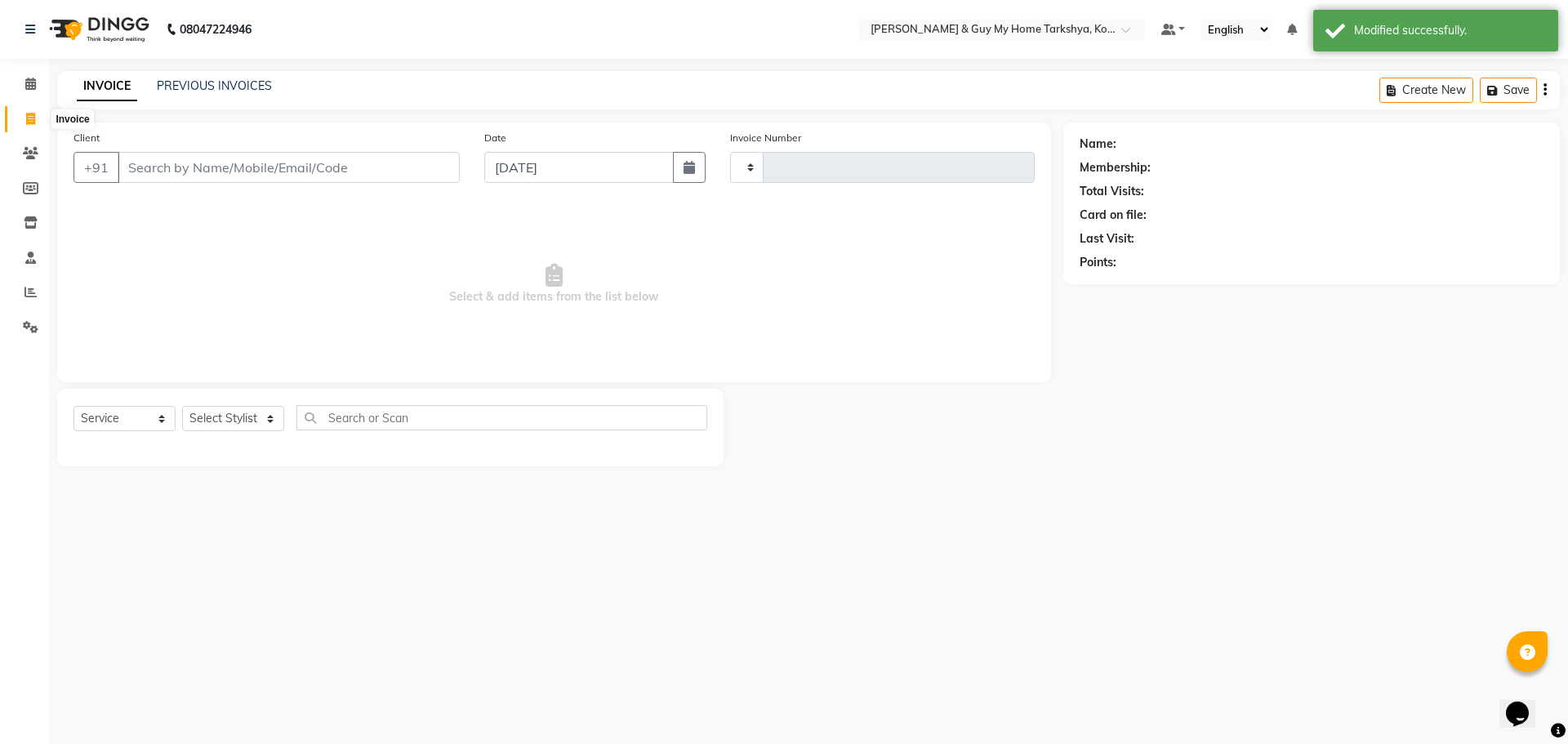
type input "2377"
select select "7902"
click at [222, 87] on link "PREVIOUS INVOICES" at bounding box center [215, 86] width 115 height 15
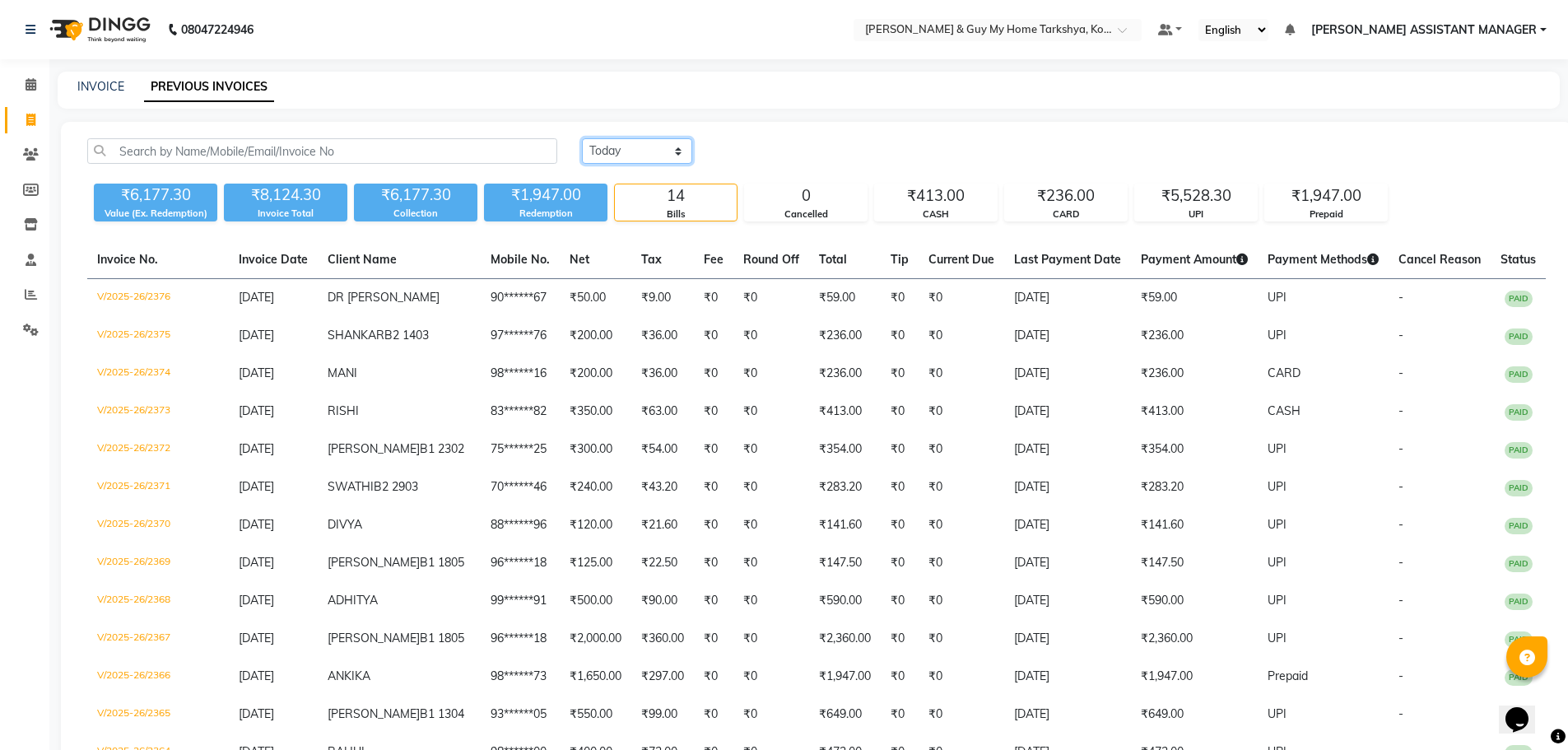
drag, startPoint x: 605, startPoint y: 152, endPoint x: 612, endPoint y: 162, distance: 12.2
click at [608, 159] on select "[DATE] [DATE] Custom Range" at bounding box center [638, 151] width 110 height 26
click at [582, 138] on select "[DATE] [DATE] Custom Range" at bounding box center [638, 151] width 110 height 26
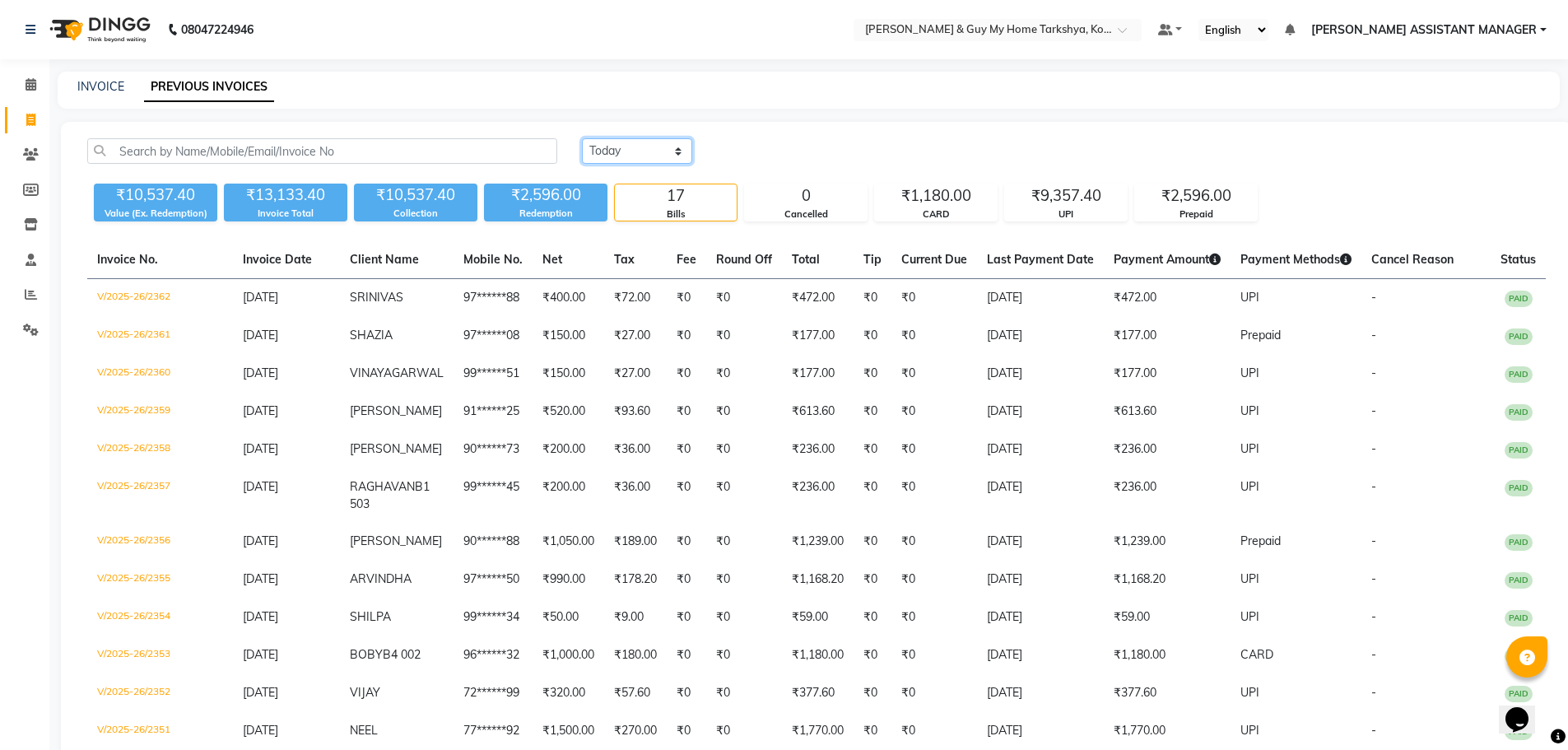
drag, startPoint x: 626, startPoint y: 161, endPoint x: 630, endPoint y: 153, distance: 8.9
click at [627, 159] on select "Today Yesterday Custom Range" at bounding box center [638, 151] width 110 height 26
select select "today"
click at [582, 138] on select "Today Yesterday Custom Range" at bounding box center [638, 151] width 110 height 26
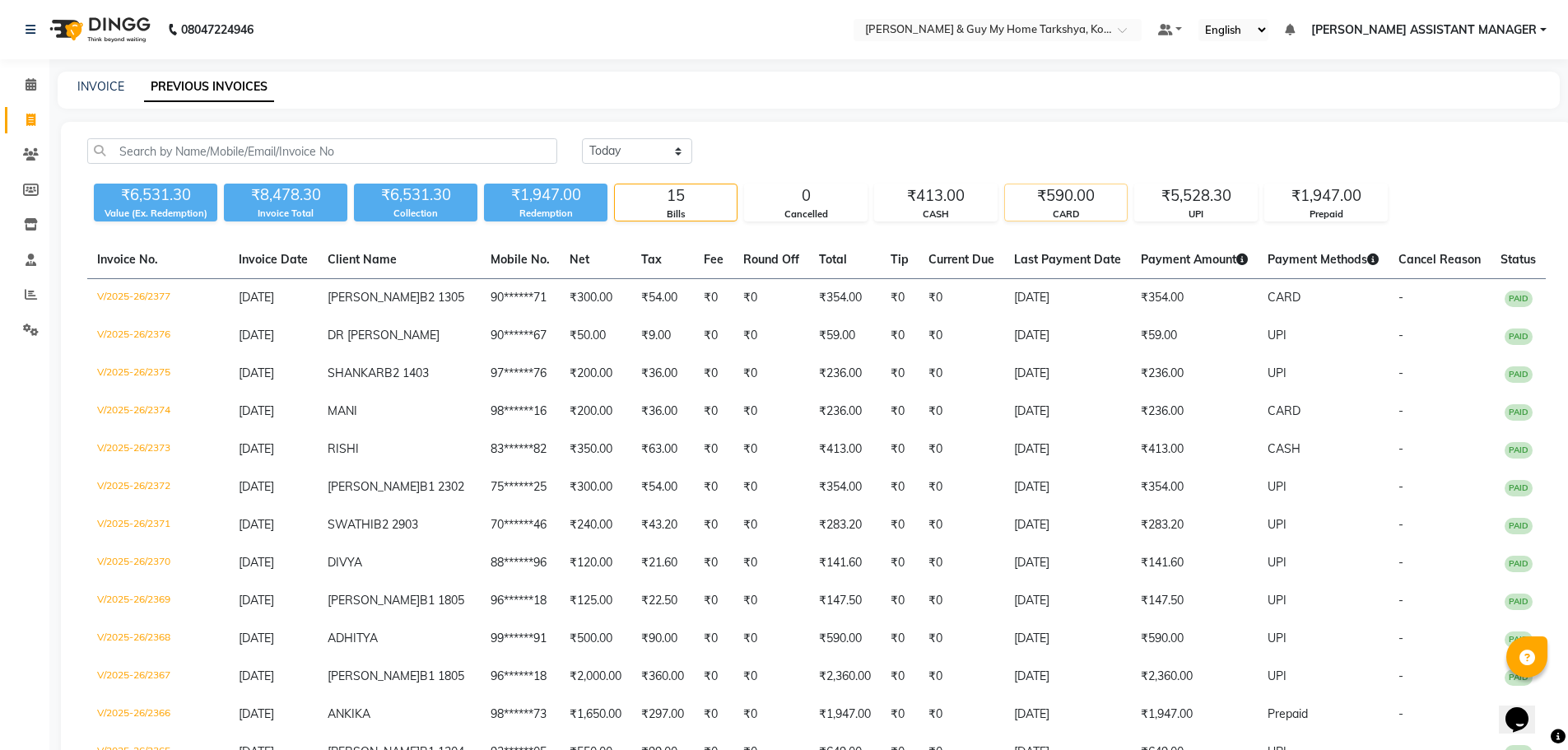
click at [1079, 194] on div "₹590.00" at bounding box center [1066, 196] width 122 height 23
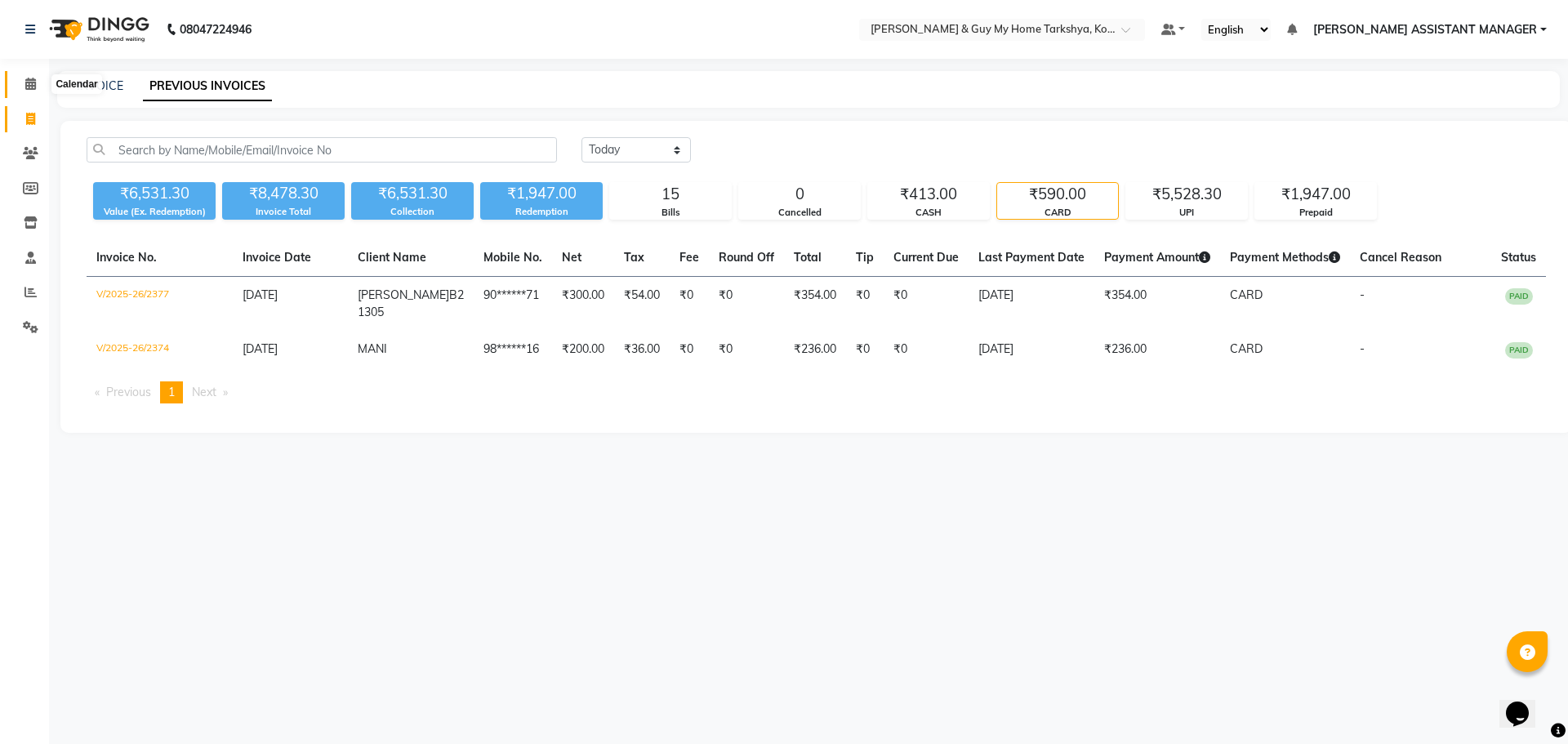
click at [29, 80] on icon at bounding box center [31, 84] width 11 height 12
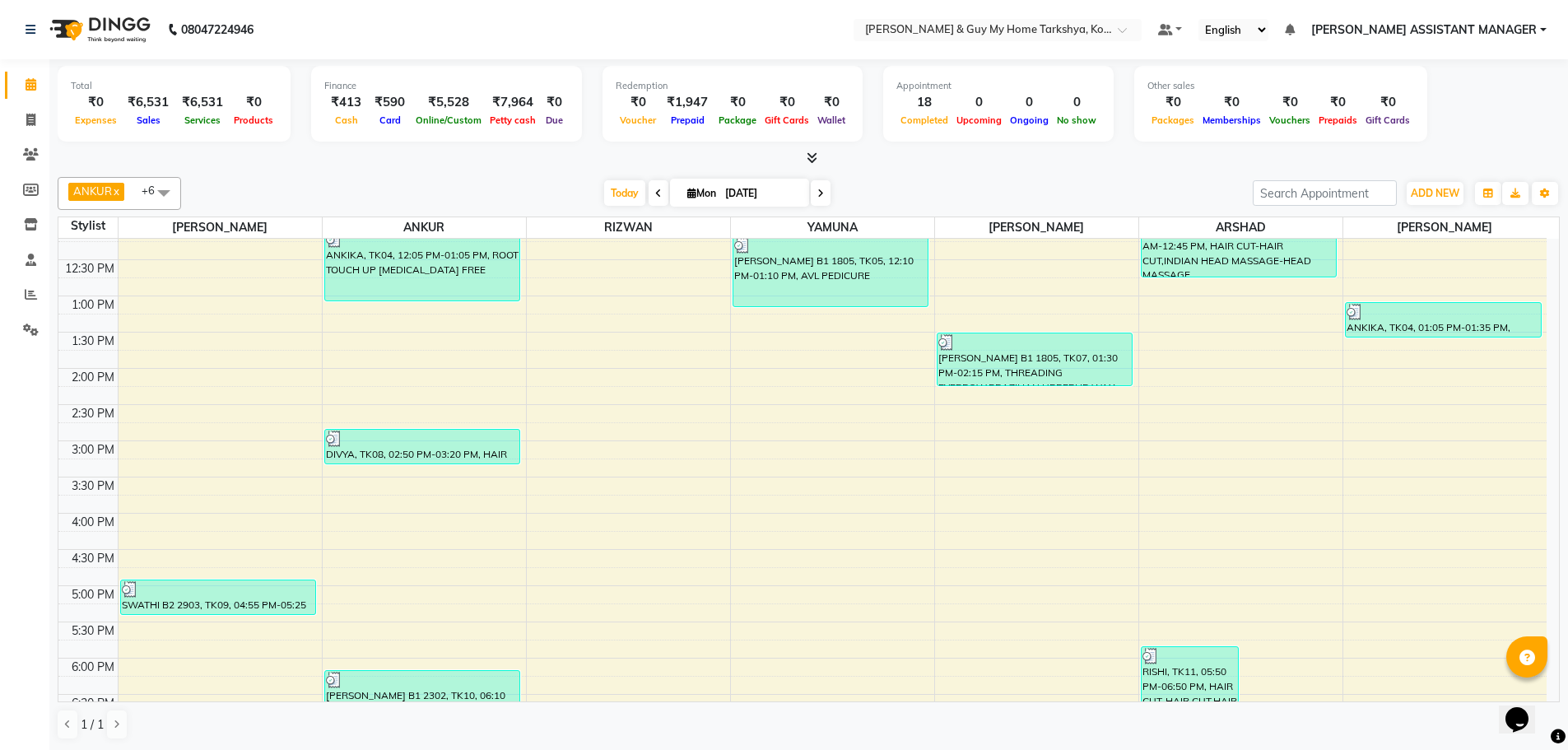
scroll to position [478, 0]
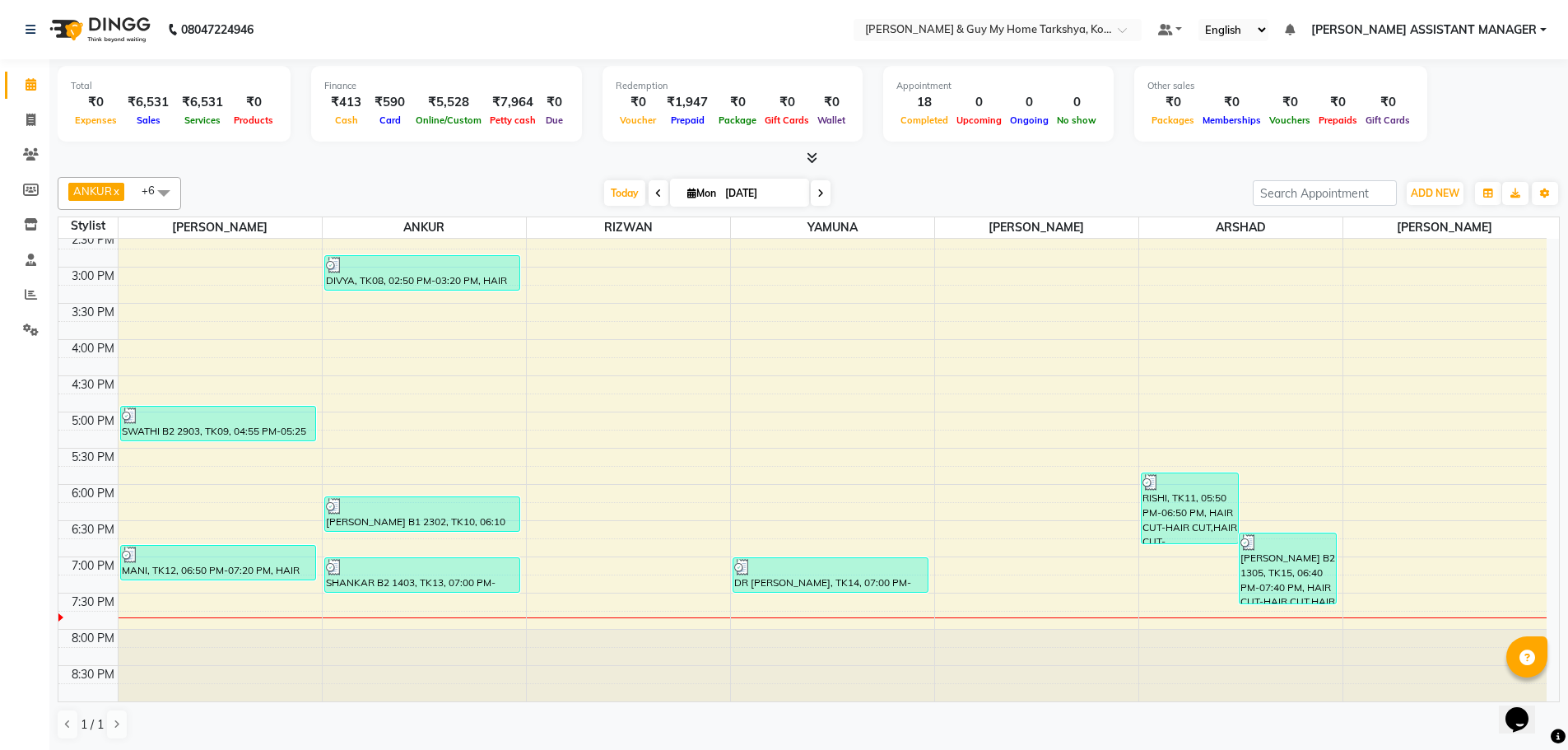
click at [116, 183] on span "ANKUR x" at bounding box center [96, 192] width 56 height 18
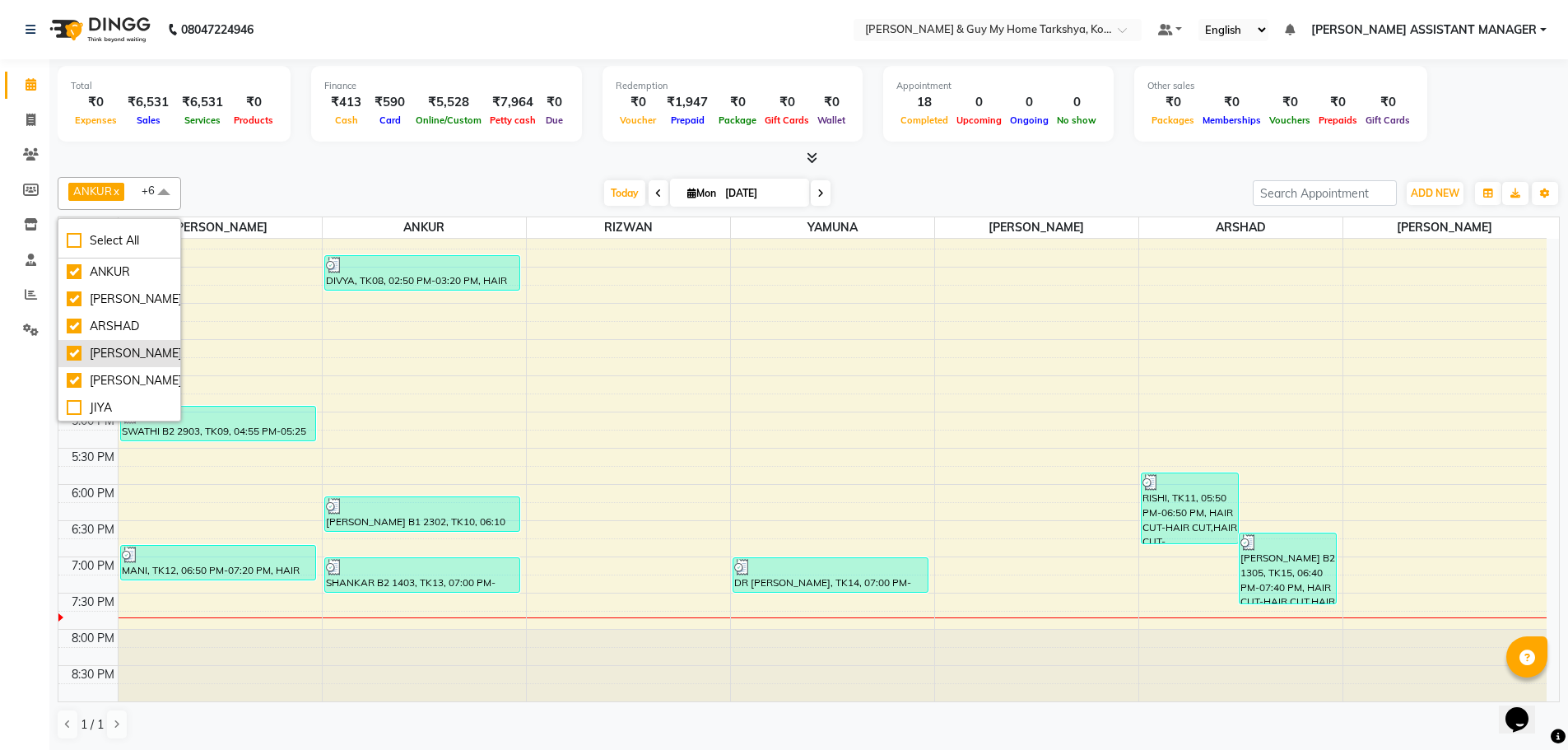
scroll to position [247, 0]
click at [79, 267] on div "REHAN" at bounding box center [119, 269] width 105 height 17
checkbox input "true"
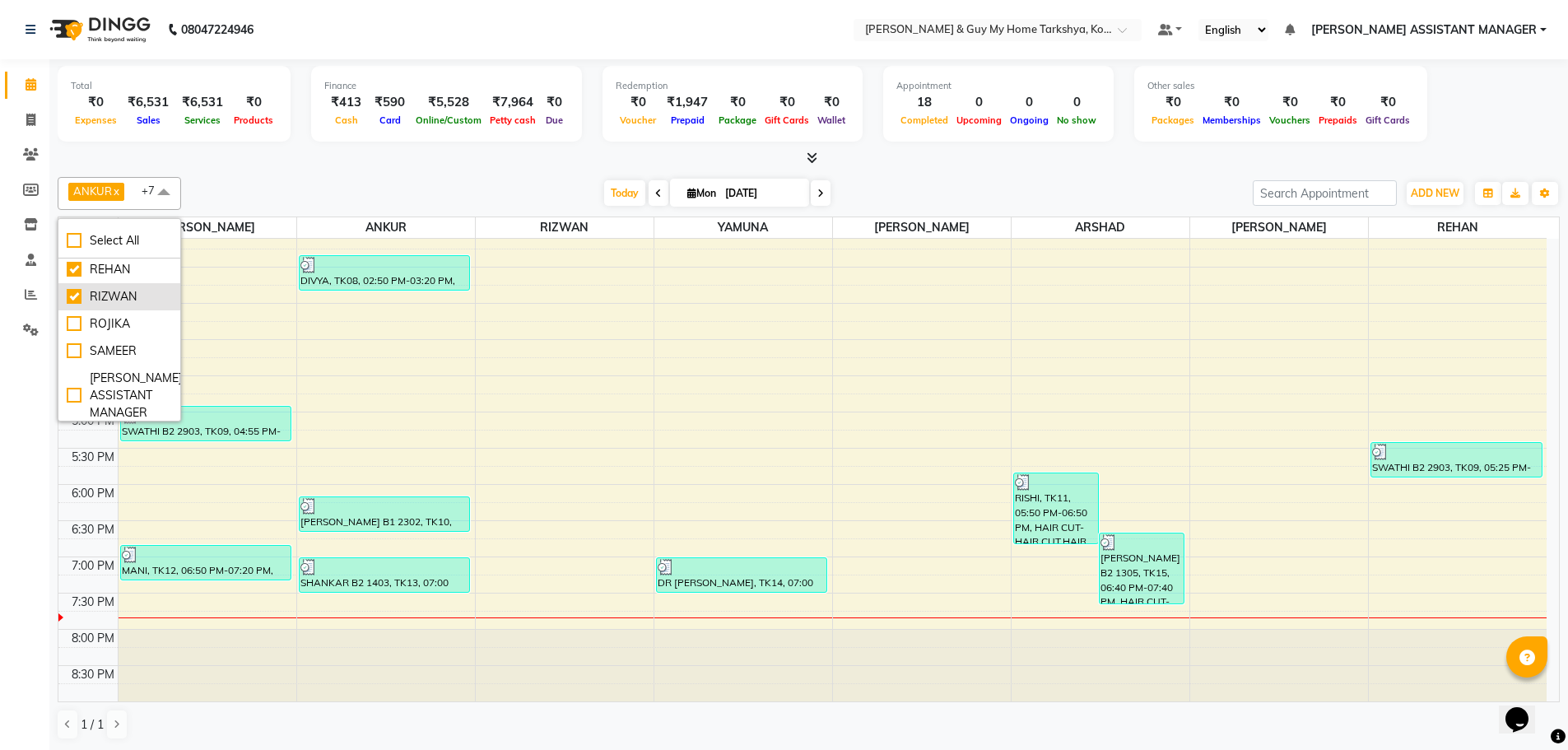
click at [71, 296] on div "RIZWAN" at bounding box center [119, 297] width 105 height 17
checkbox input "false"
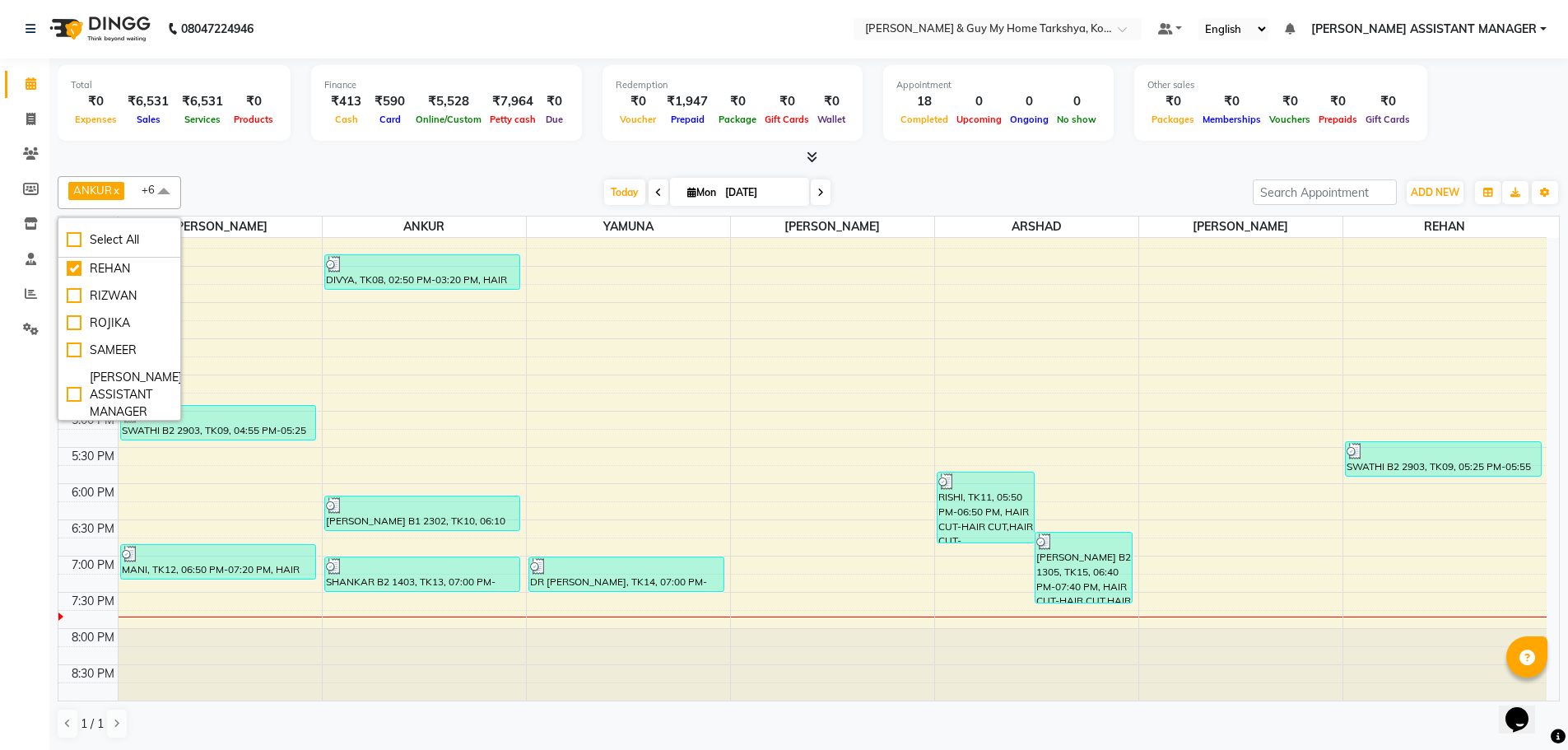
scroll to position [0, 0]
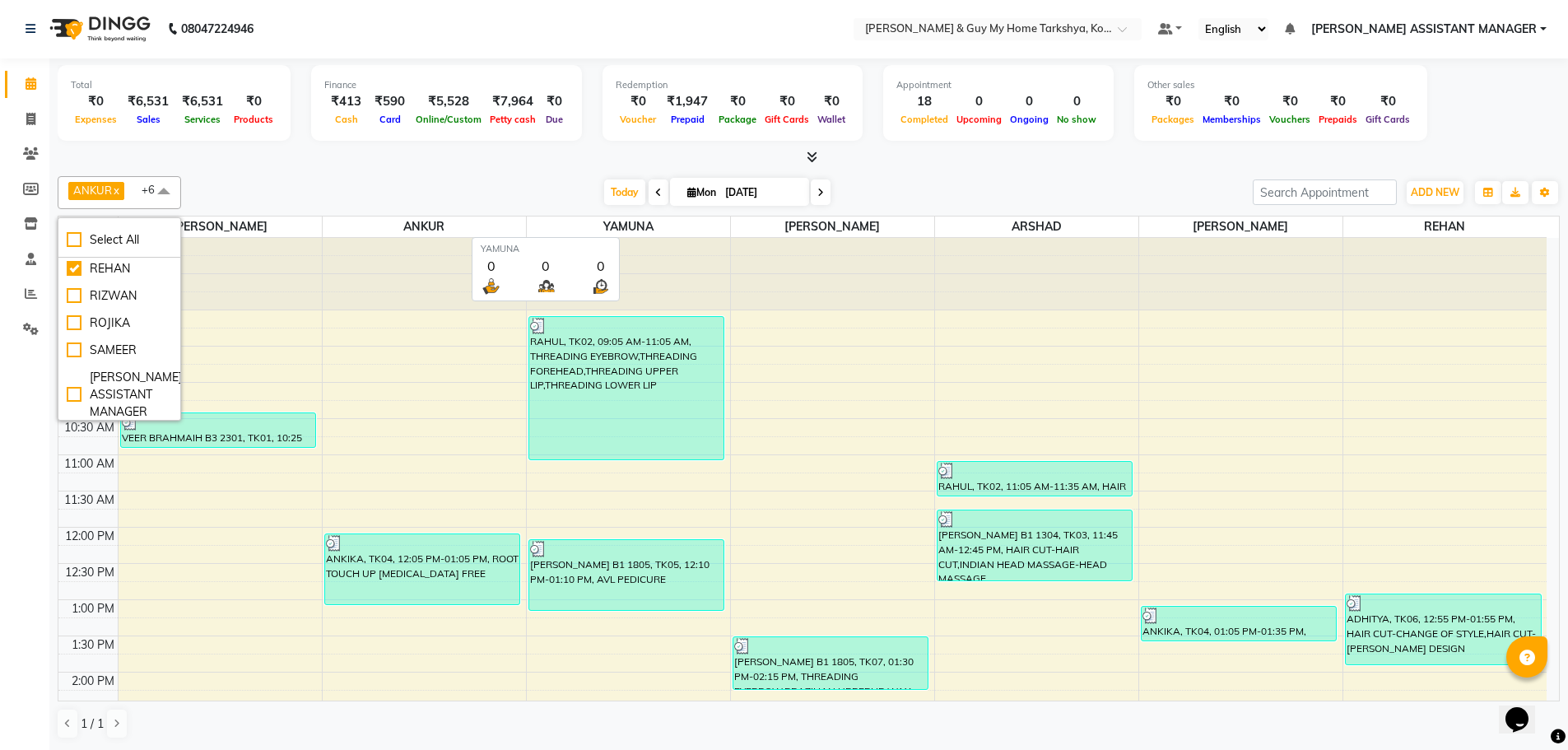
click at [633, 250] on div at bounding box center [629, 273] width 203 height 72
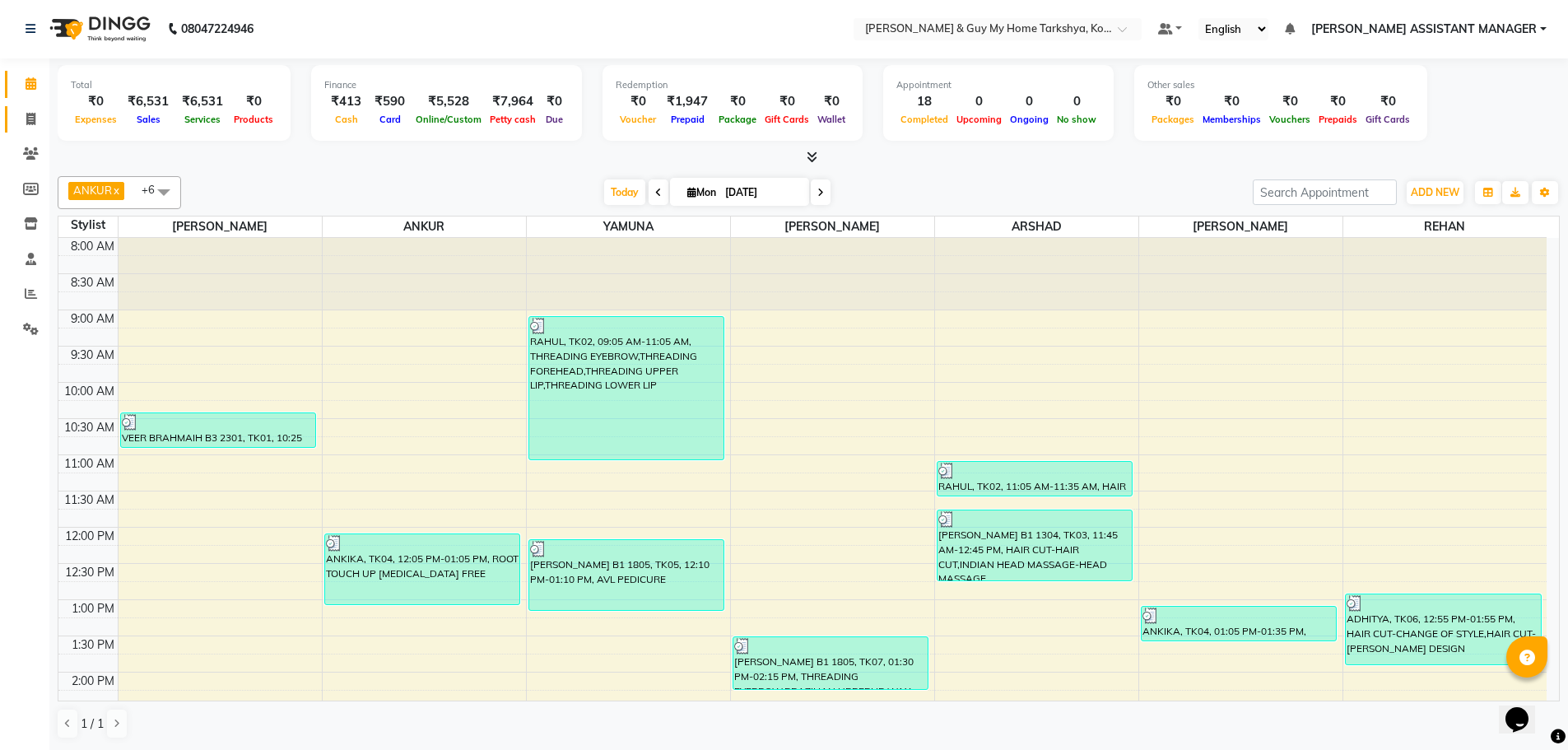
click at [31, 132] on li "Invoice" at bounding box center [24, 120] width 49 height 36
click at [32, 125] on span at bounding box center [30, 119] width 28 height 19
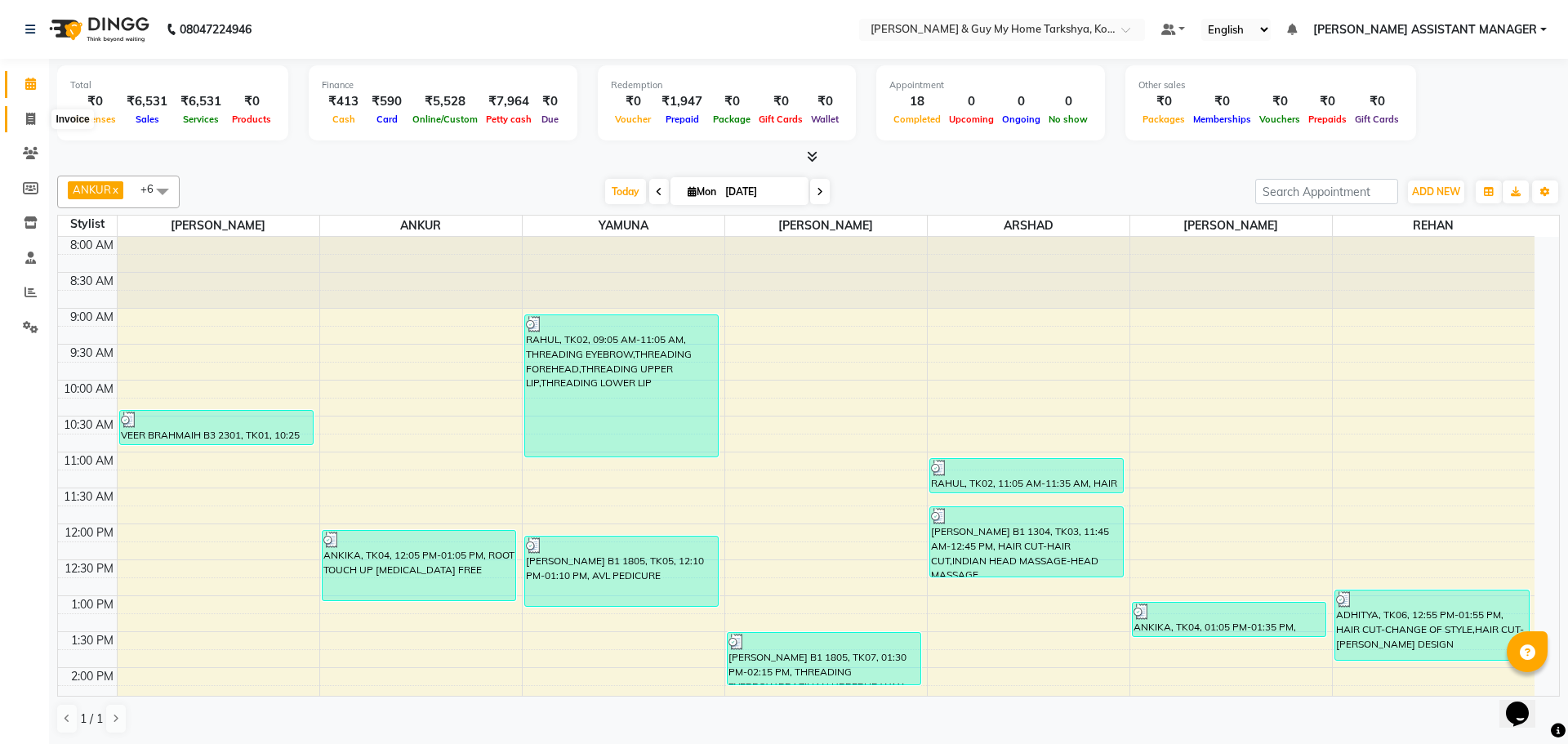
select select "service"
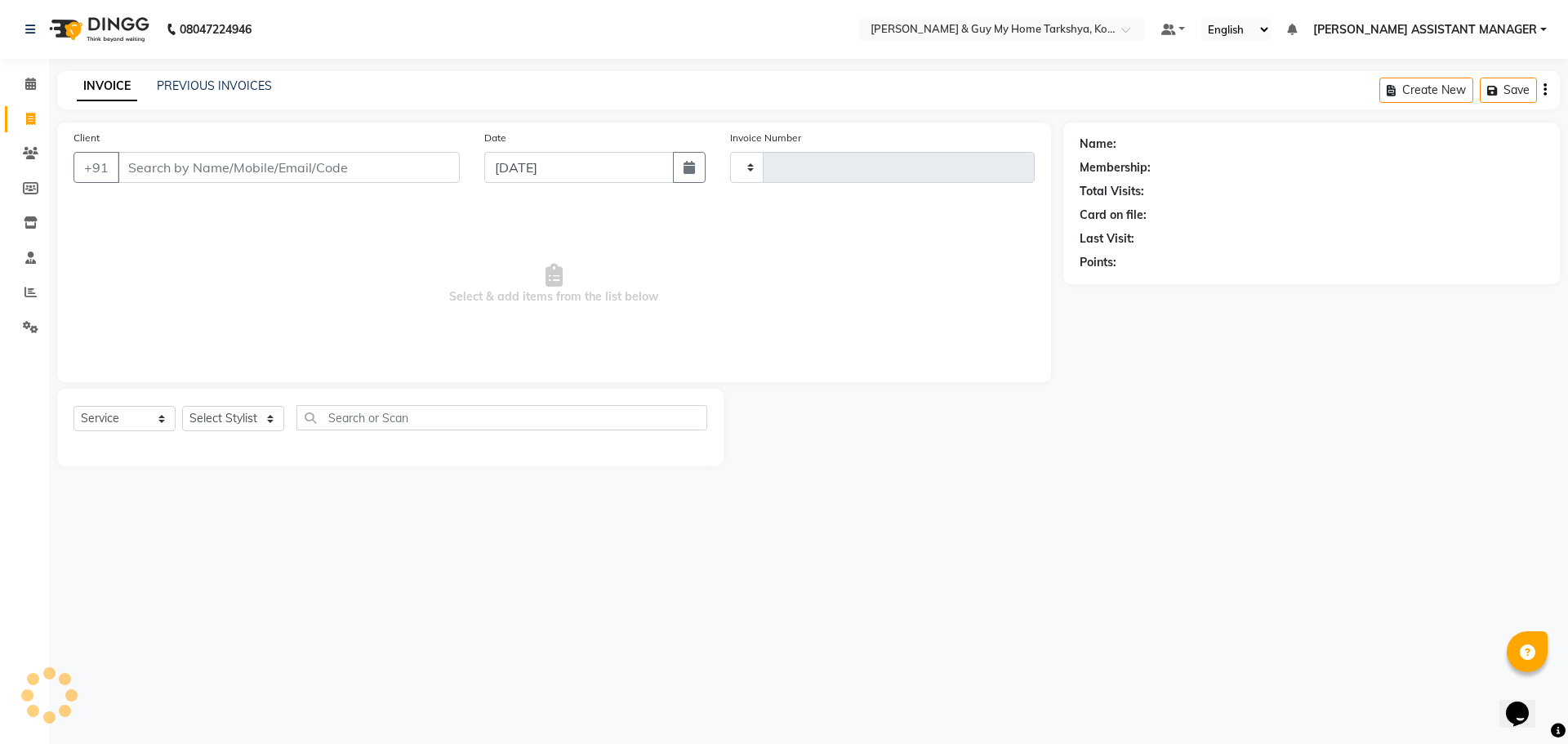
type input "2379"
select select "7902"
click at [239, 80] on link "PREVIOUS INVOICES" at bounding box center [215, 86] width 115 height 15
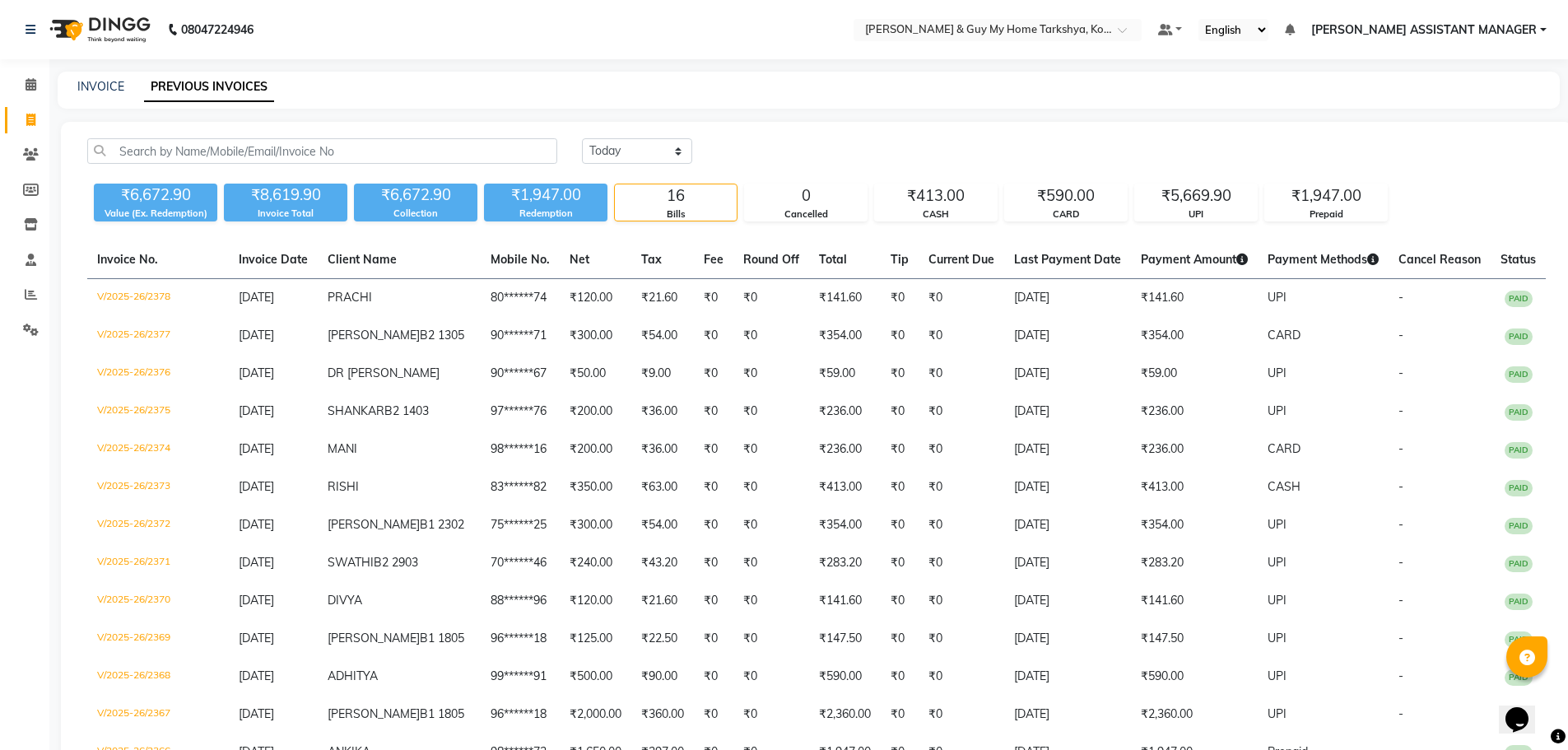
click at [1324, 182] on div "₹6,672.90 Value (Ex. Redemption) ₹8,619.90 Invoice Total ₹6,672.90 Collection ₹…" at bounding box center [816, 200] width 1458 height 45
click at [1323, 193] on div "₹1,947.00" at bounding box center [1326, 196] width 122 height 23
